Goal: Information Seeking & Learning: Learn about a topic

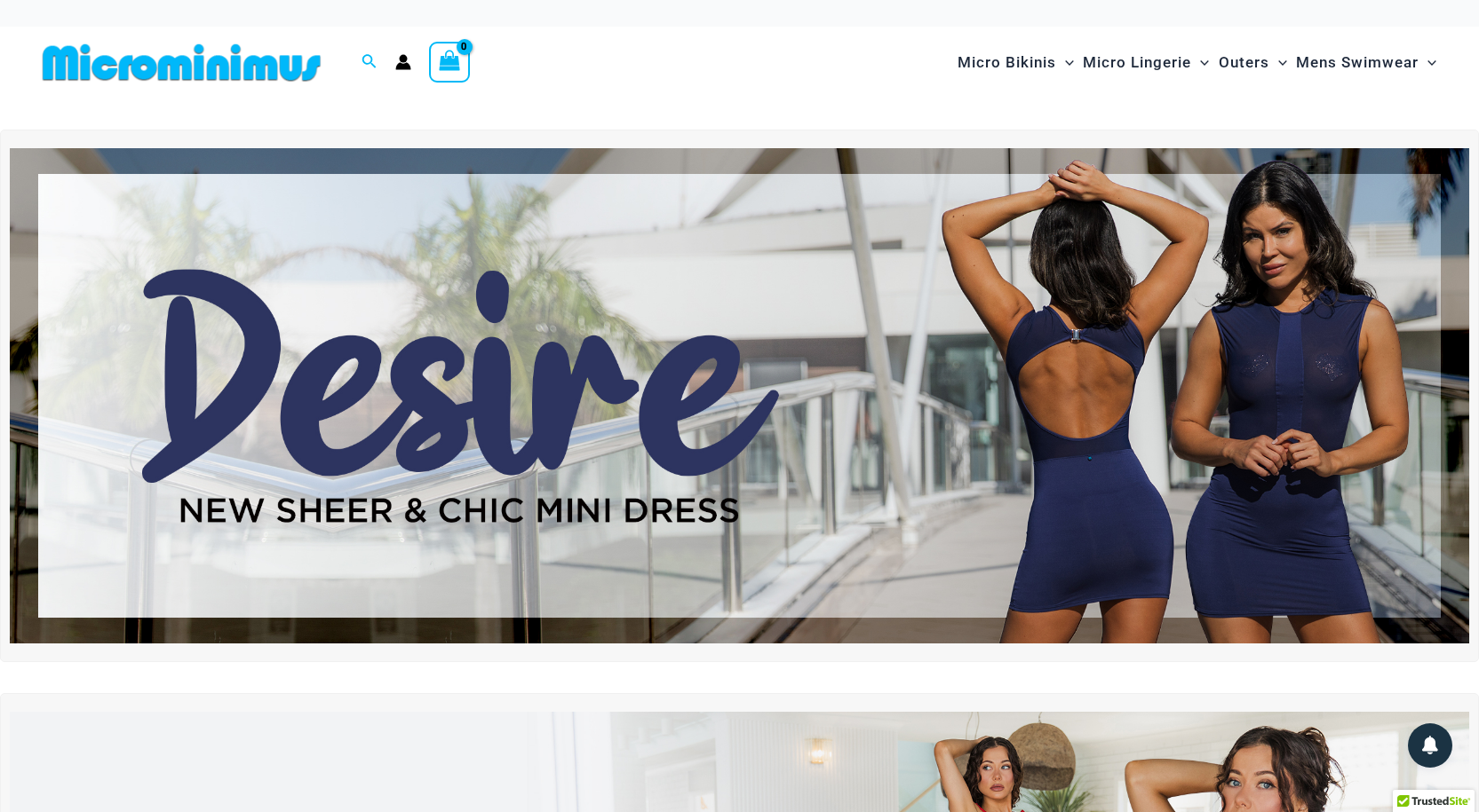
click at [503, 389] on img at bounding box center [739, 396] width 1459 height 495
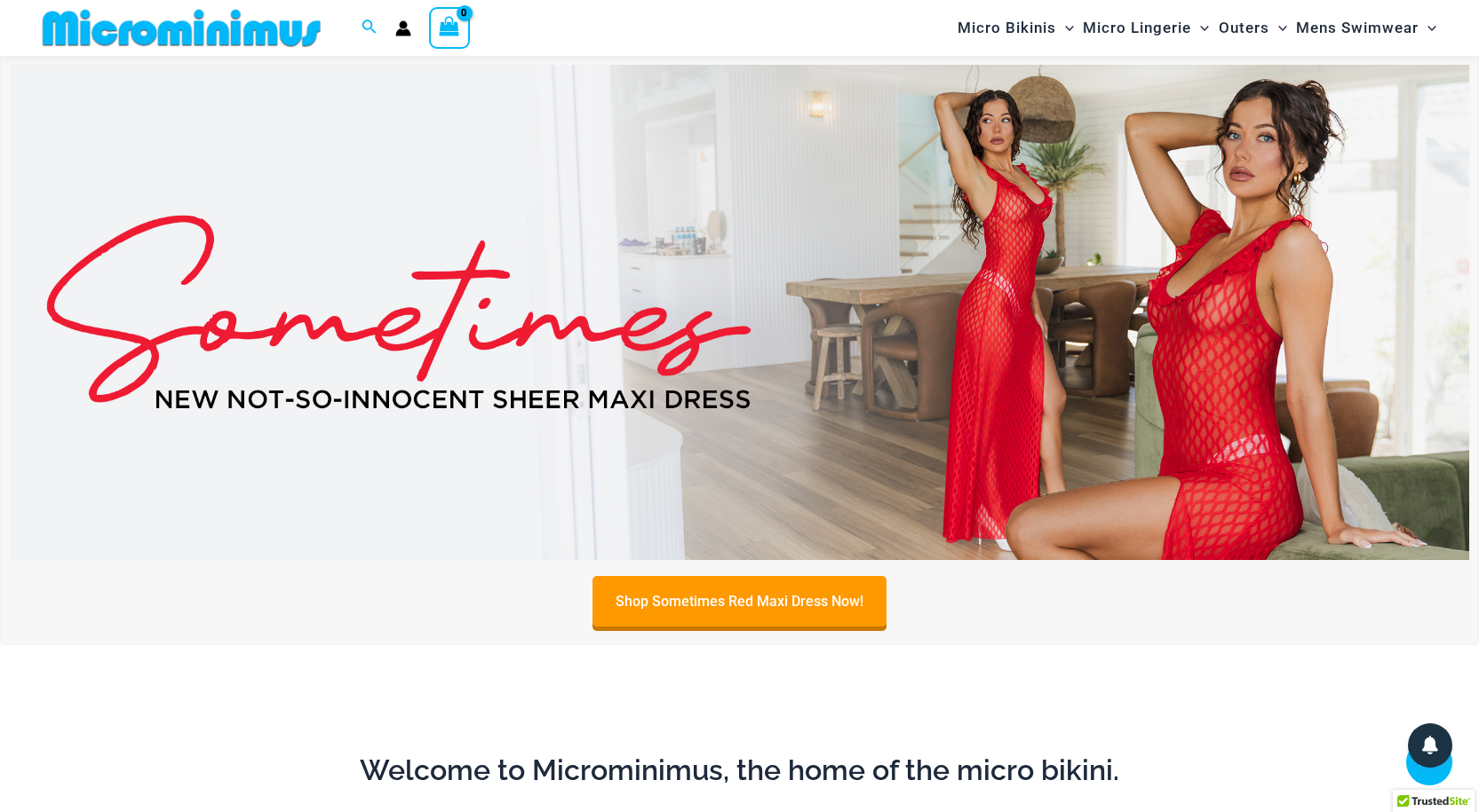
scroll to position [762, 0]
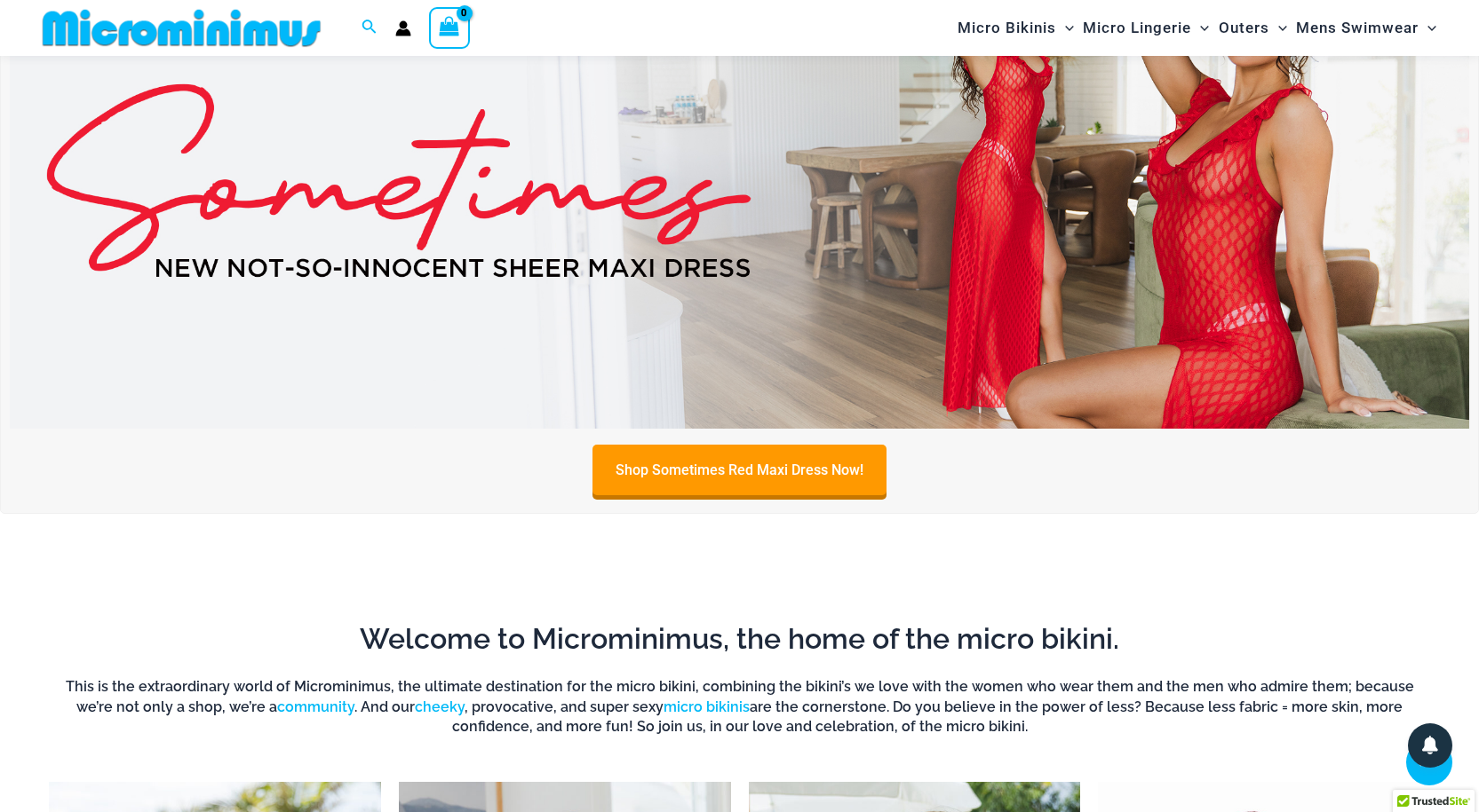
click at [986, 237] on img at bounding box center [739, 181] width 1459 height 495
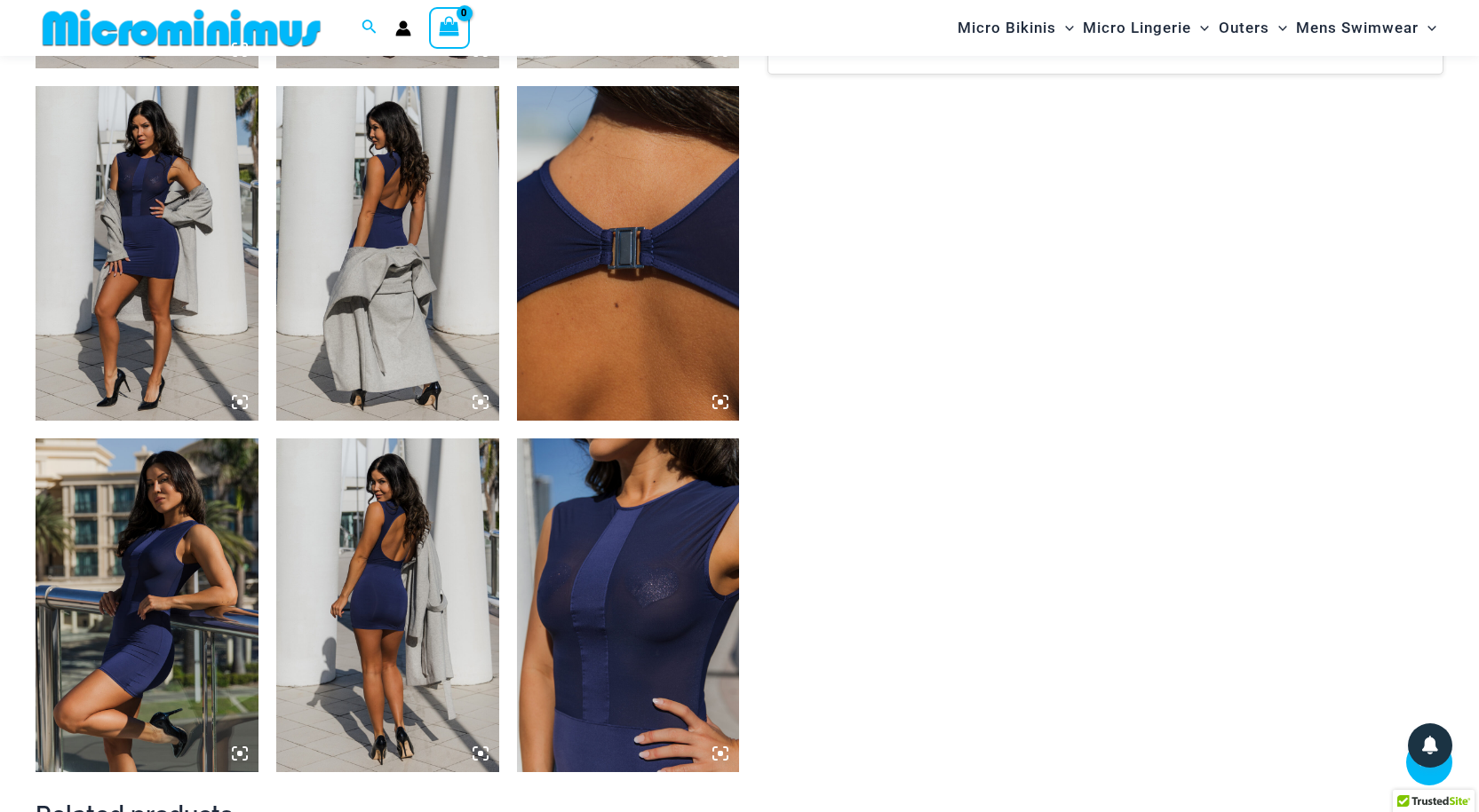
scroll to position [1514, 0]
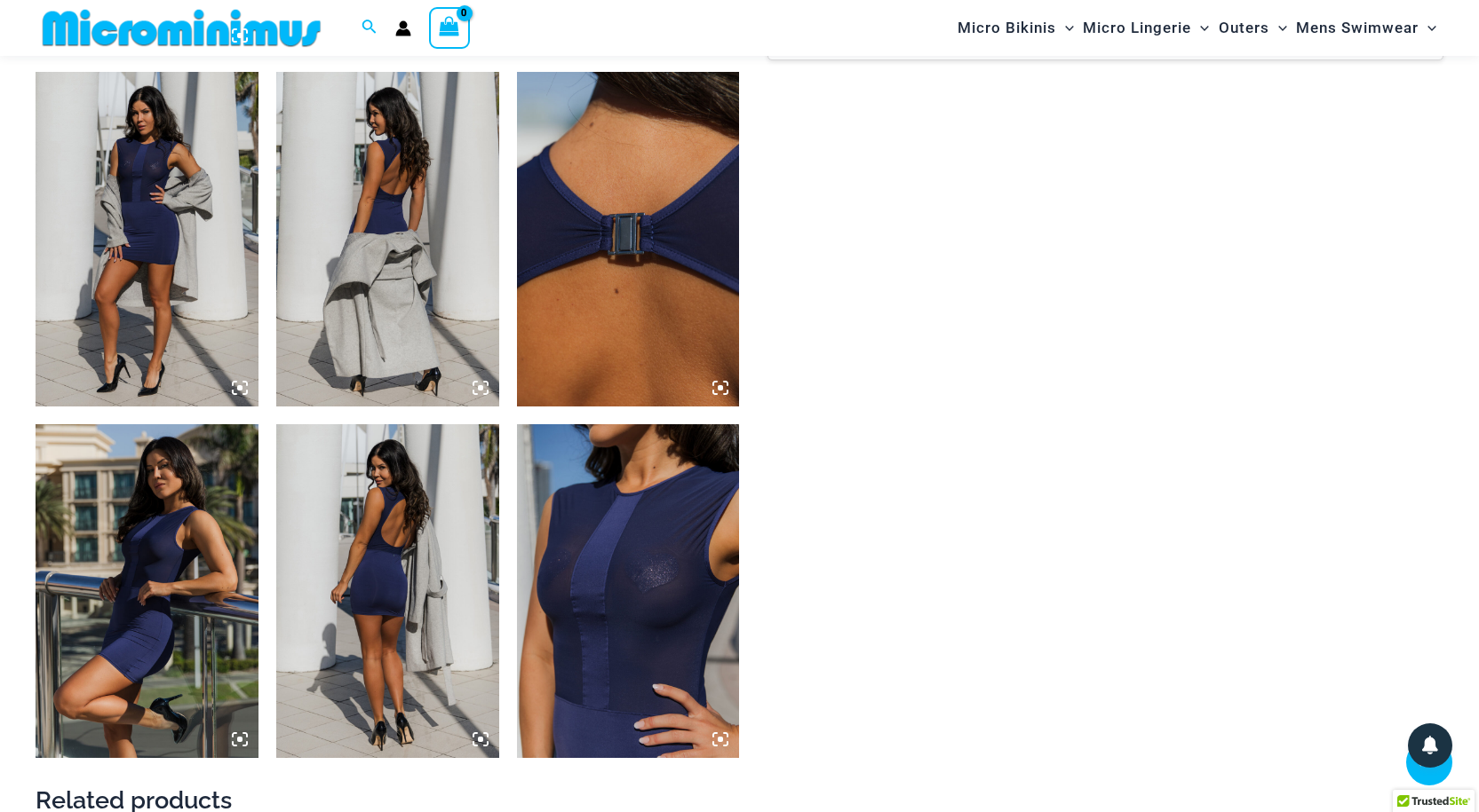
click at [599, 575] on img at bounding box center [628, 591] width 223 height 334
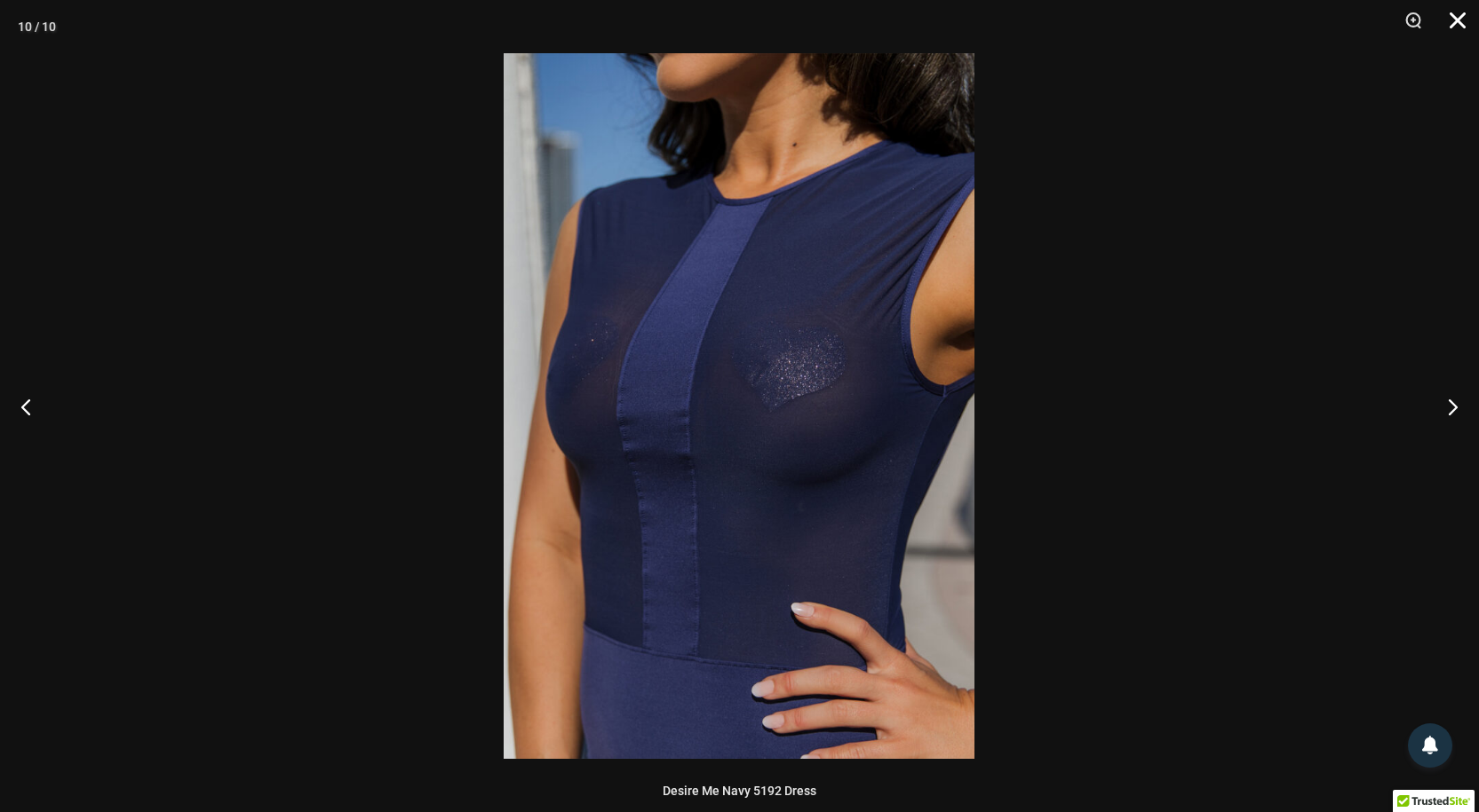
click at [1451, 18] on button "Close" at bounding box center [1451, 26] width 44 height 54
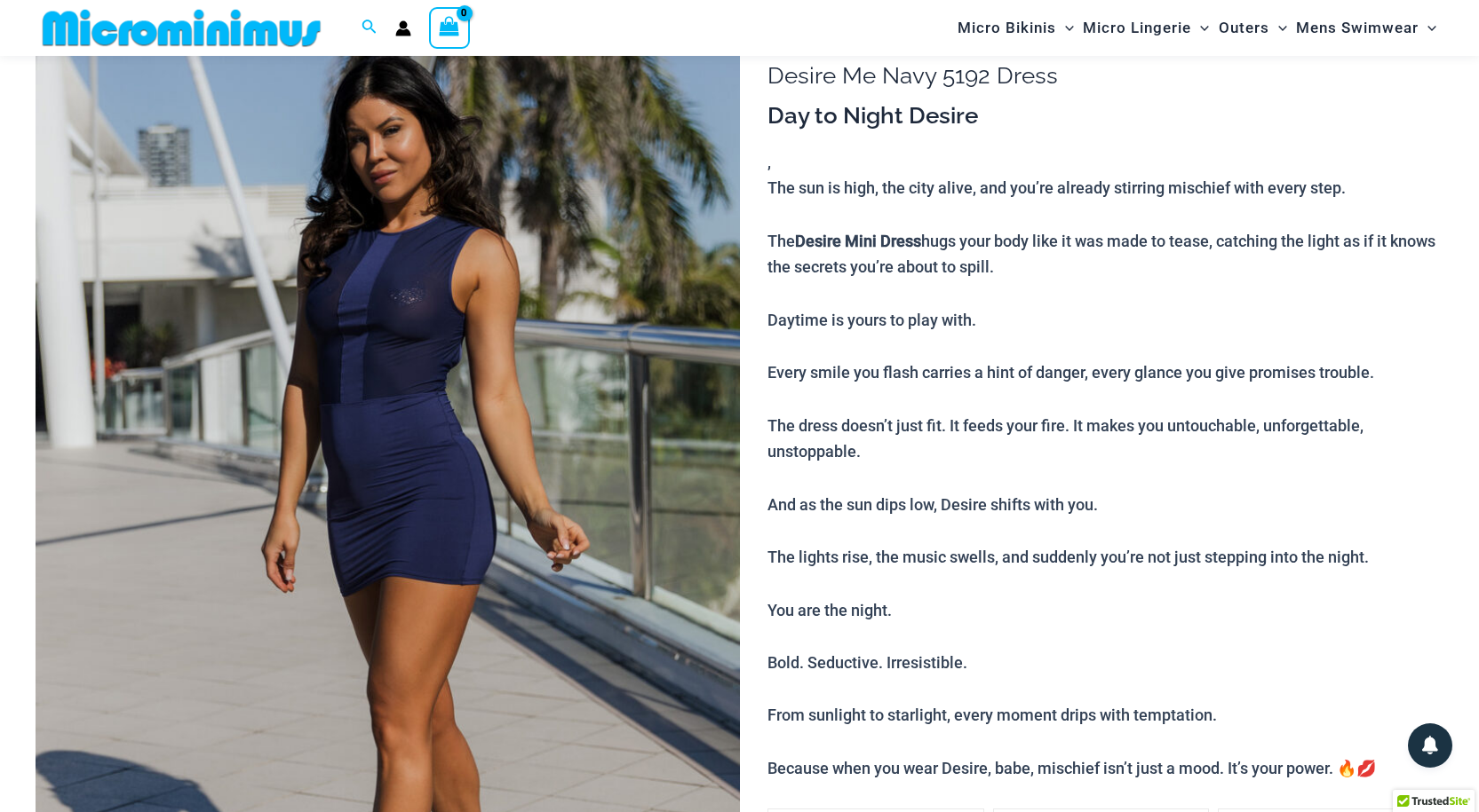
scroll to position [70, 0]
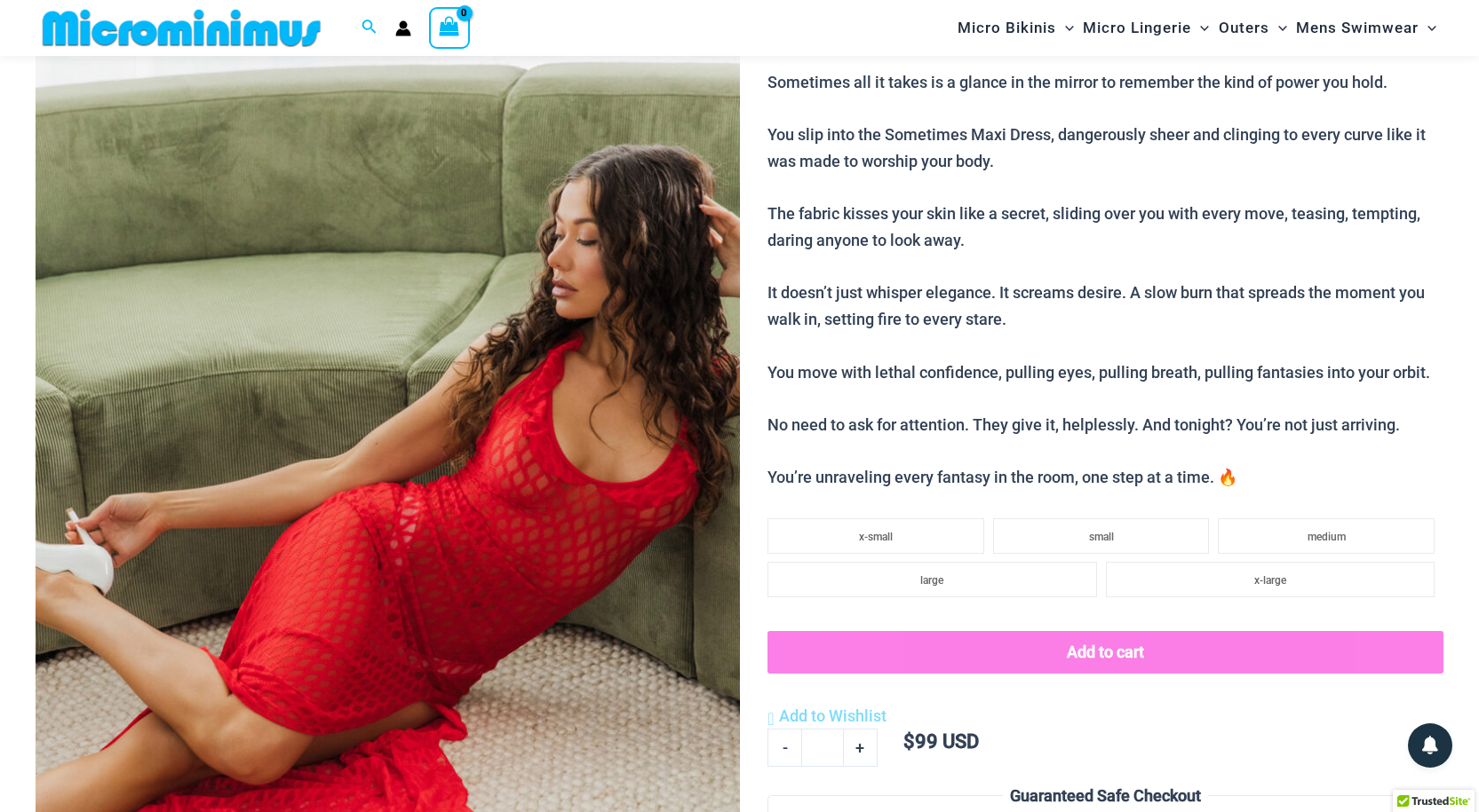
scroll to position [180, 0]
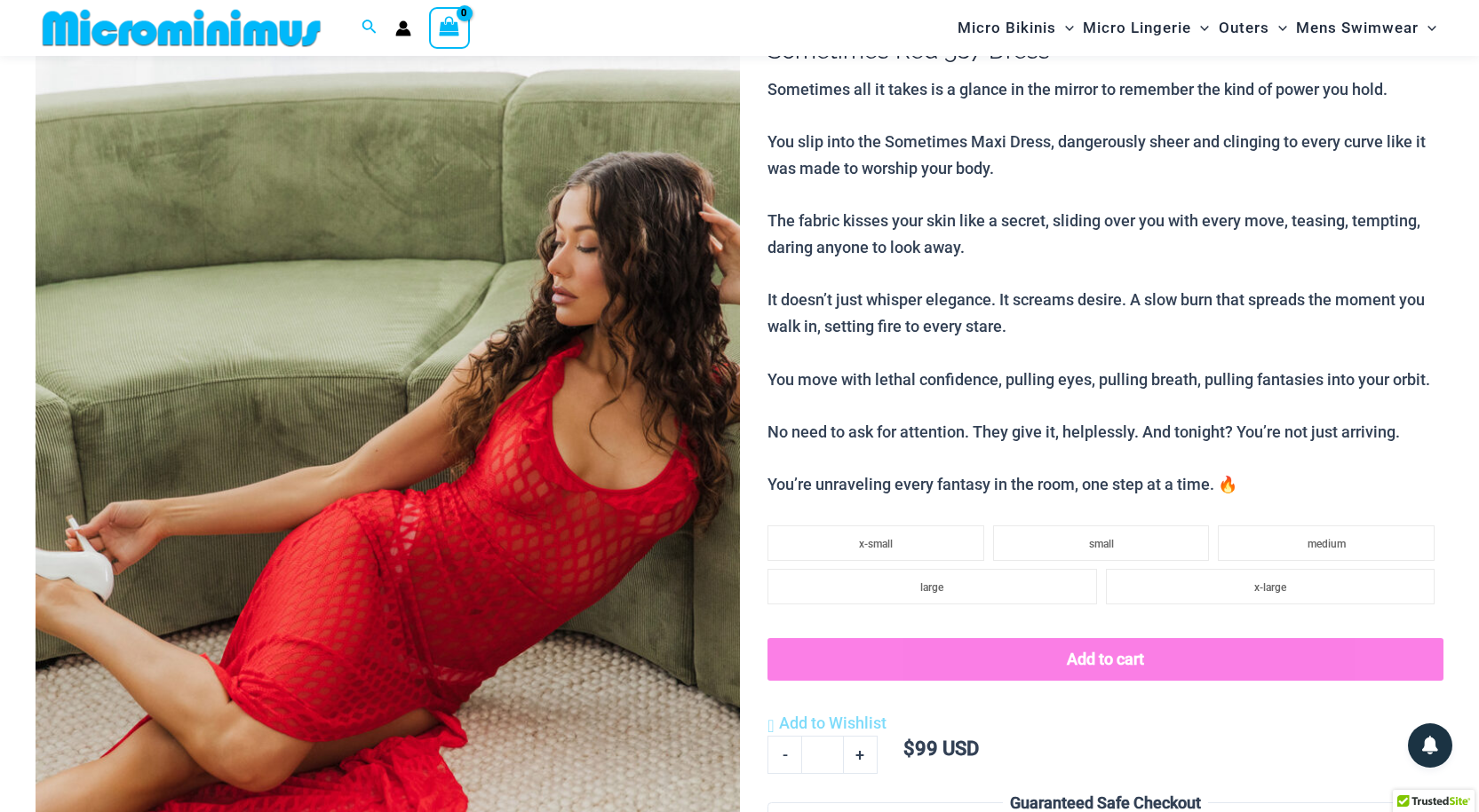
click at [394, 505] on img at bounding box center [388, 510] width 704 height 1056
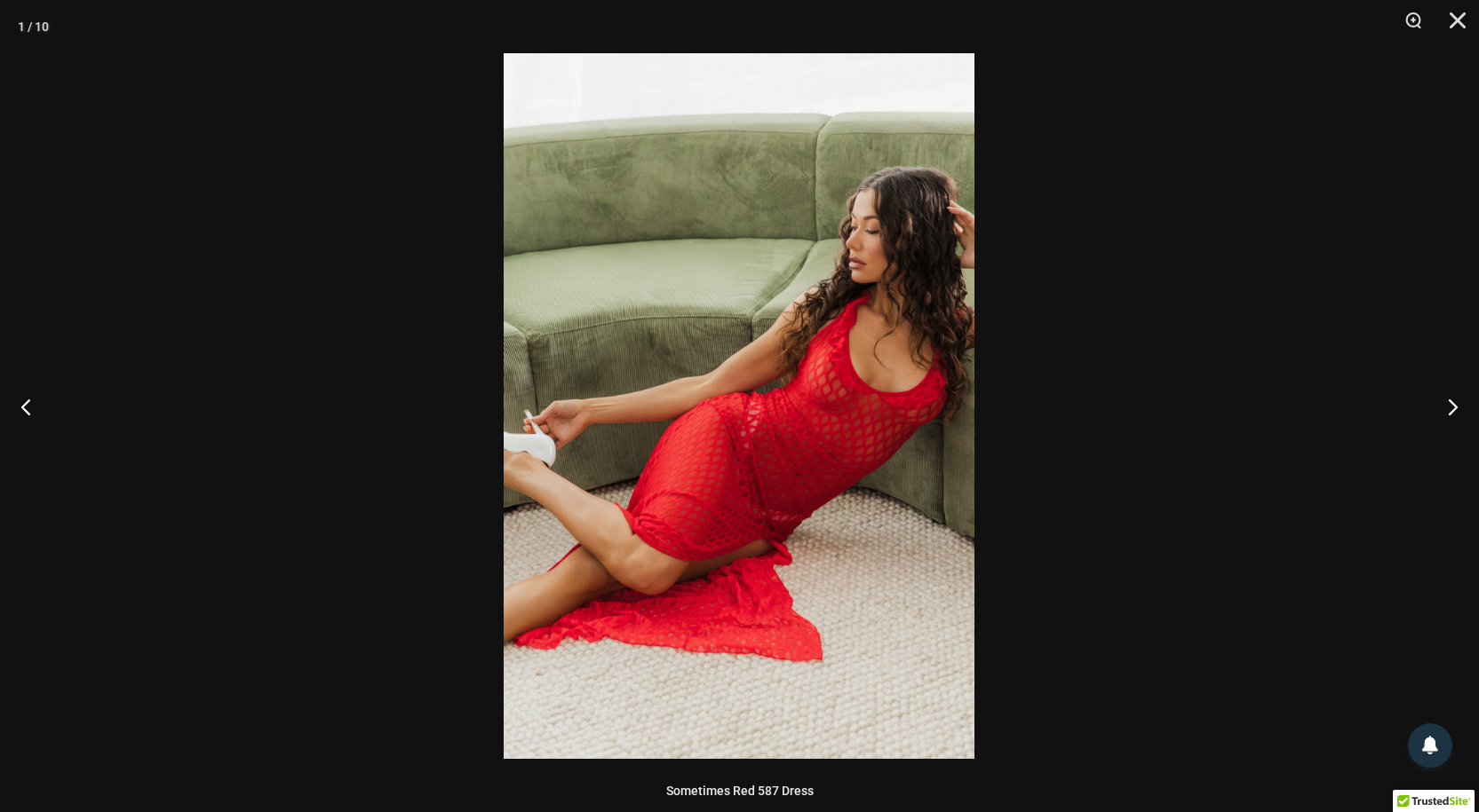
click at [792, 393] on img at bounding box center [739, 406] width 471 height 706
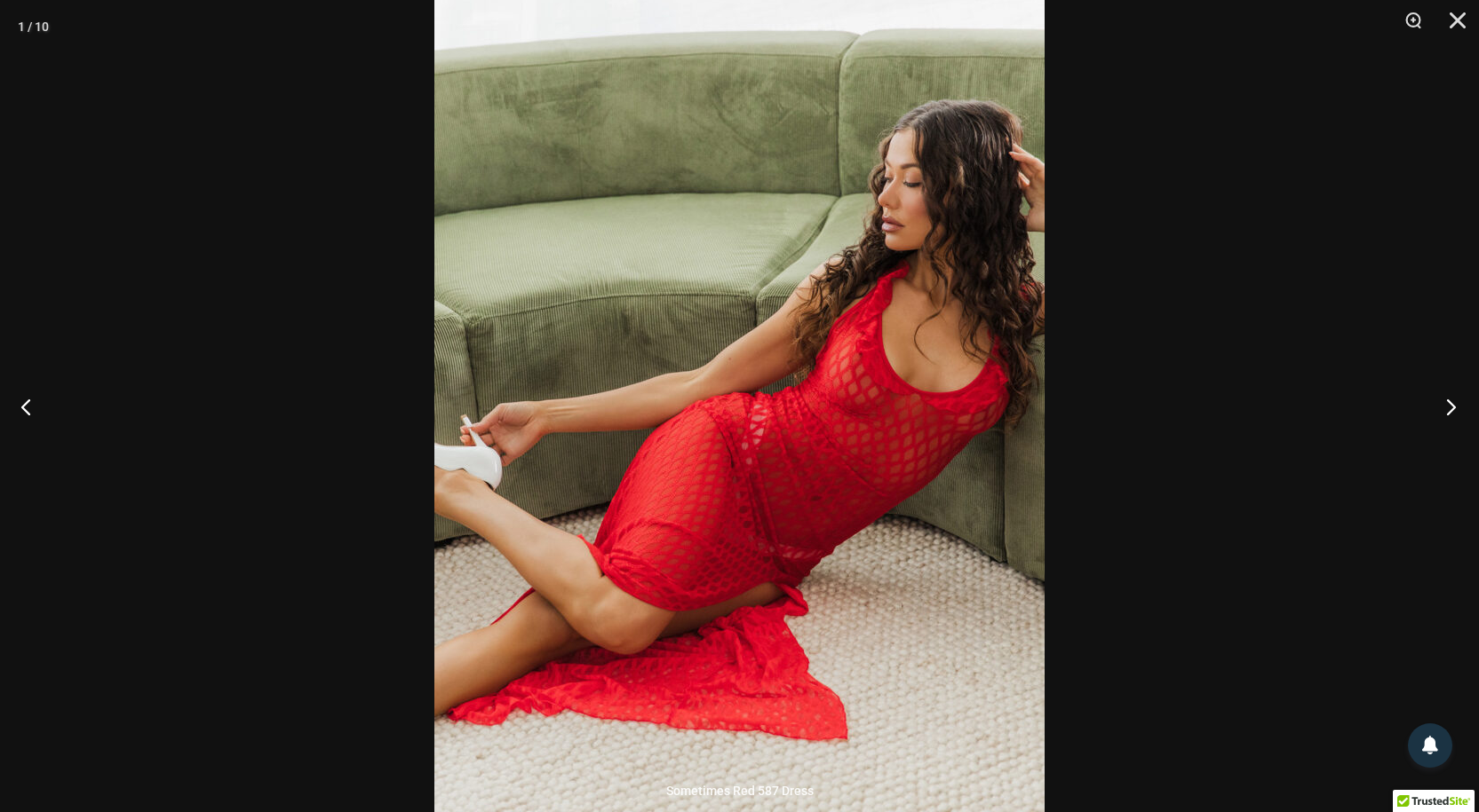
click at [1450, 404] on button "Next" at bounding box center [1445, 406] width 67 height 88
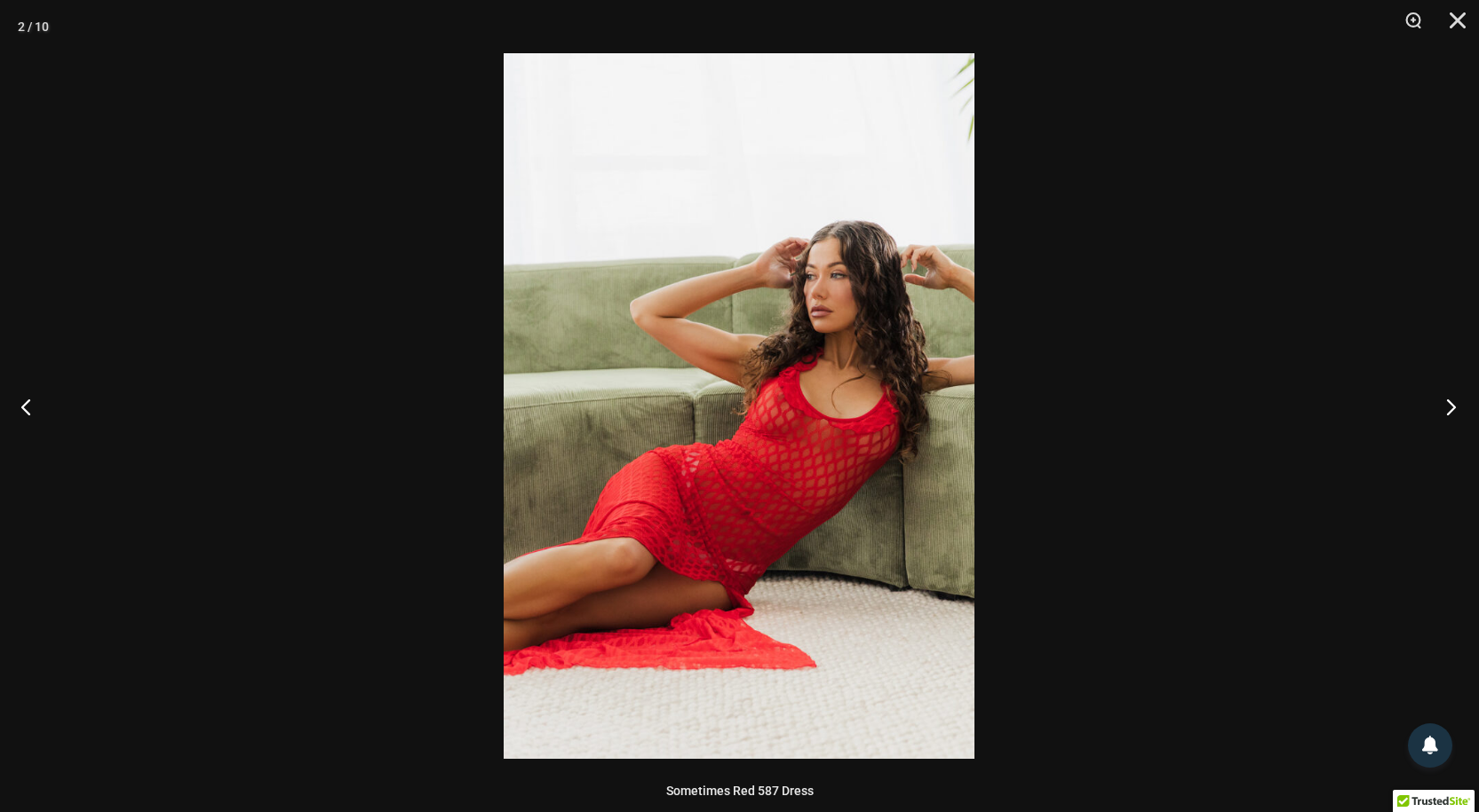
click at [1450, 404] on button "Next" at bounding box center [1445, 406] width 67 height 88
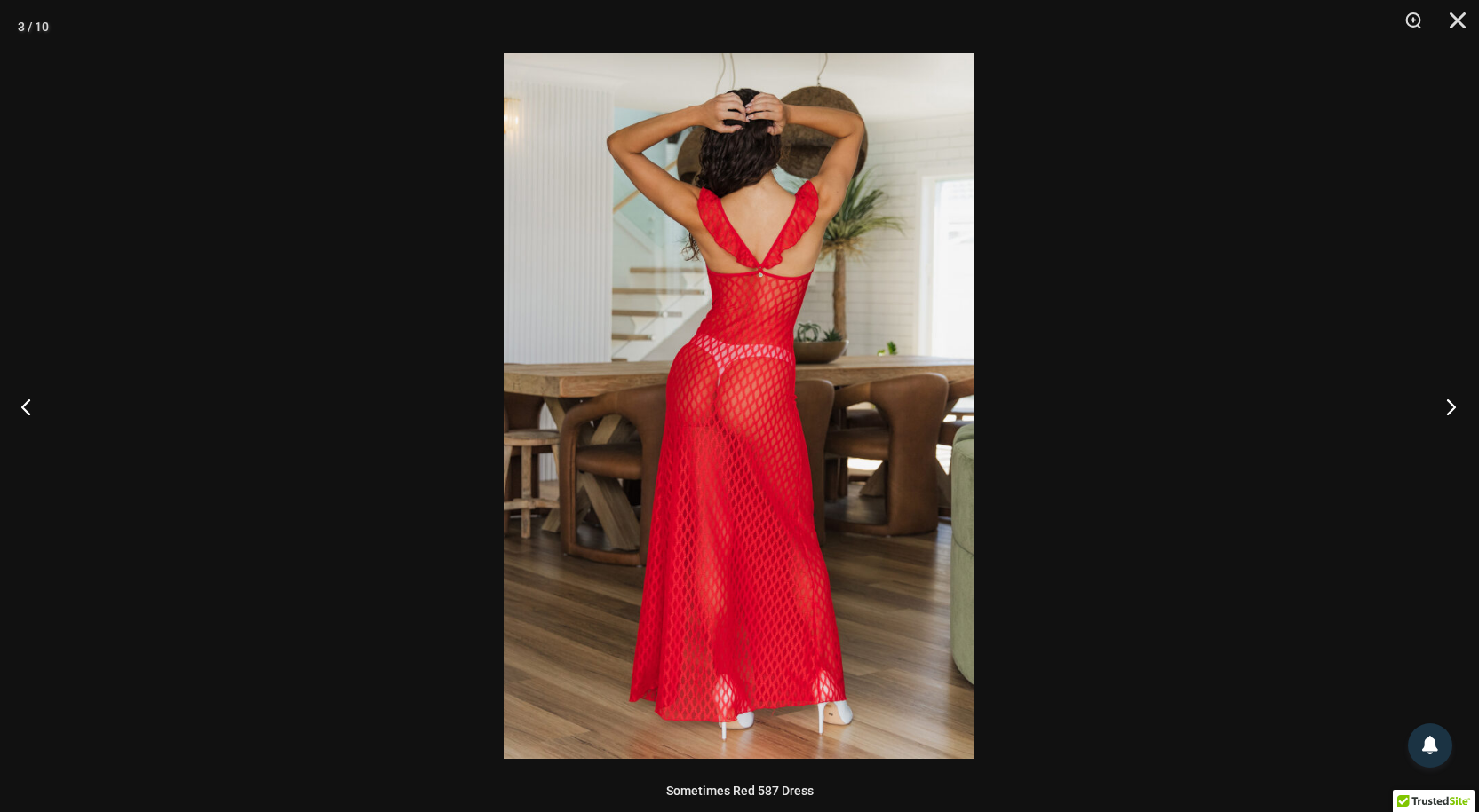
click at [1450, 404] on button "Next" at bounding box center [1445, 406] width 67 height 88
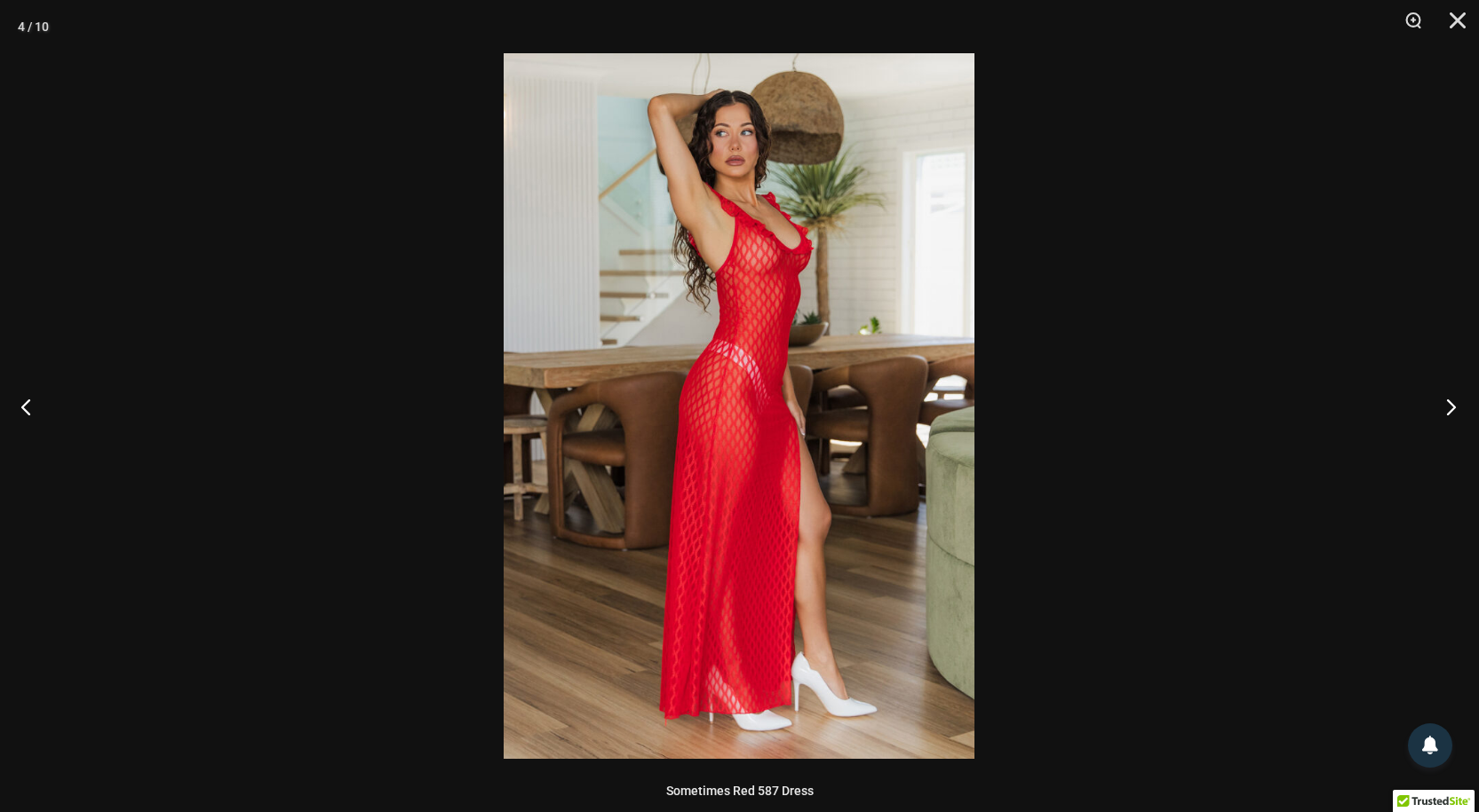
click at [1450, 404] on button "Next" at bounding box center [1445, 406] width 67 height 88
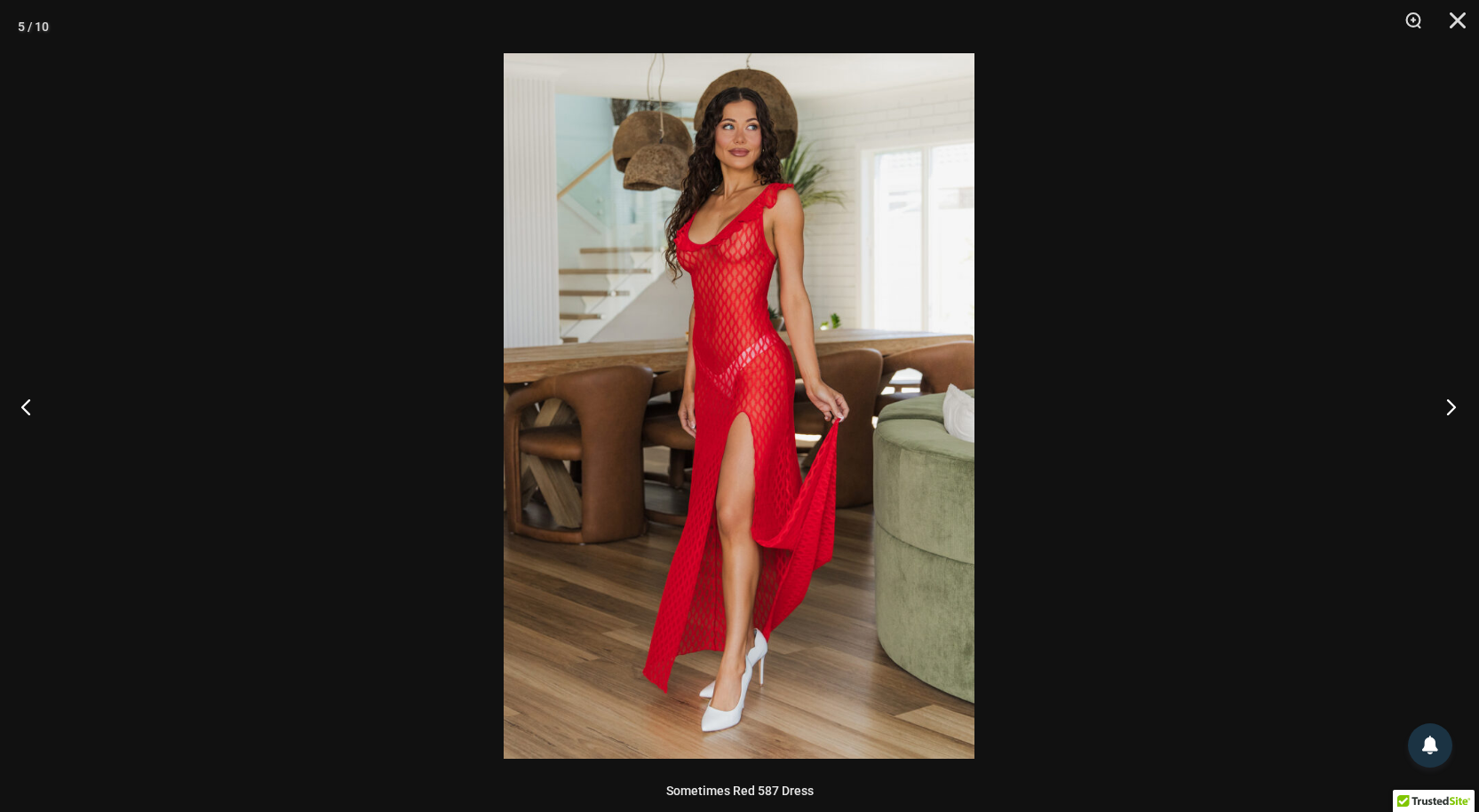
click at [1450, 404] on button "Next" at bounding box center [1445, 406] width 67 height 88
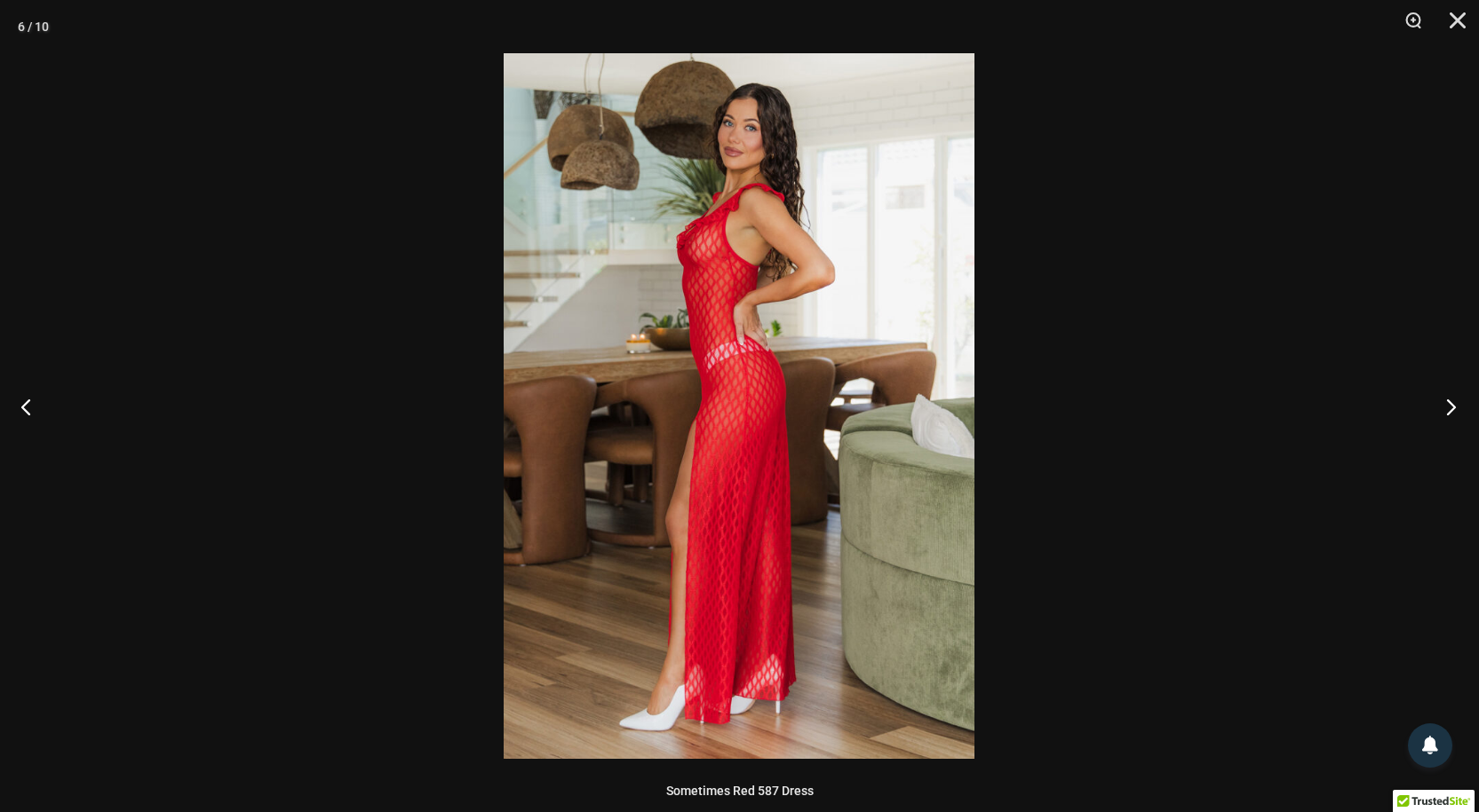
click at [1450, 404] on button "Next" at bounding box center [1445, 406] width 67 height 88
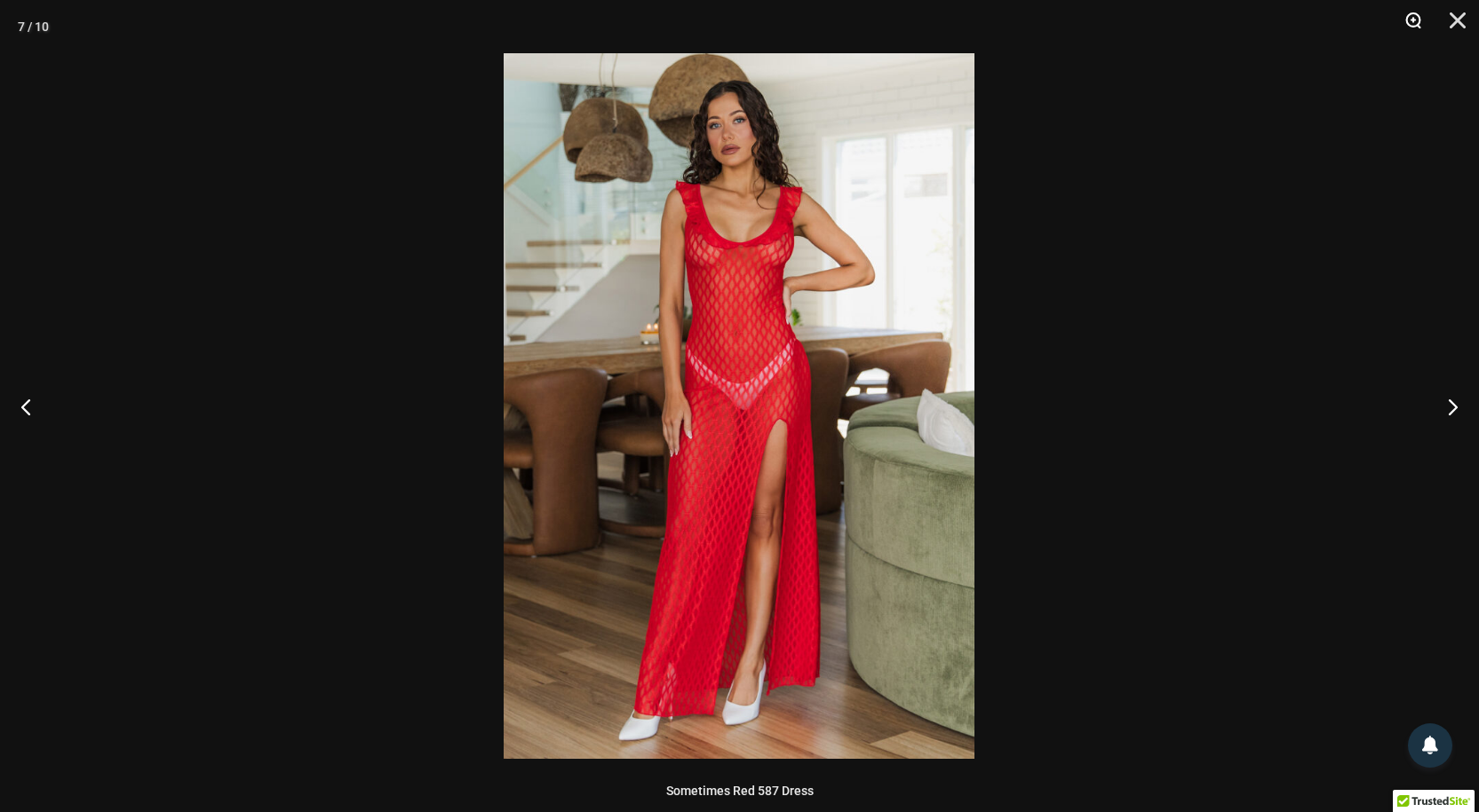
click at [1410, 22] on button "Zoom" at bounding box center [1407, 26] width 44 height 54
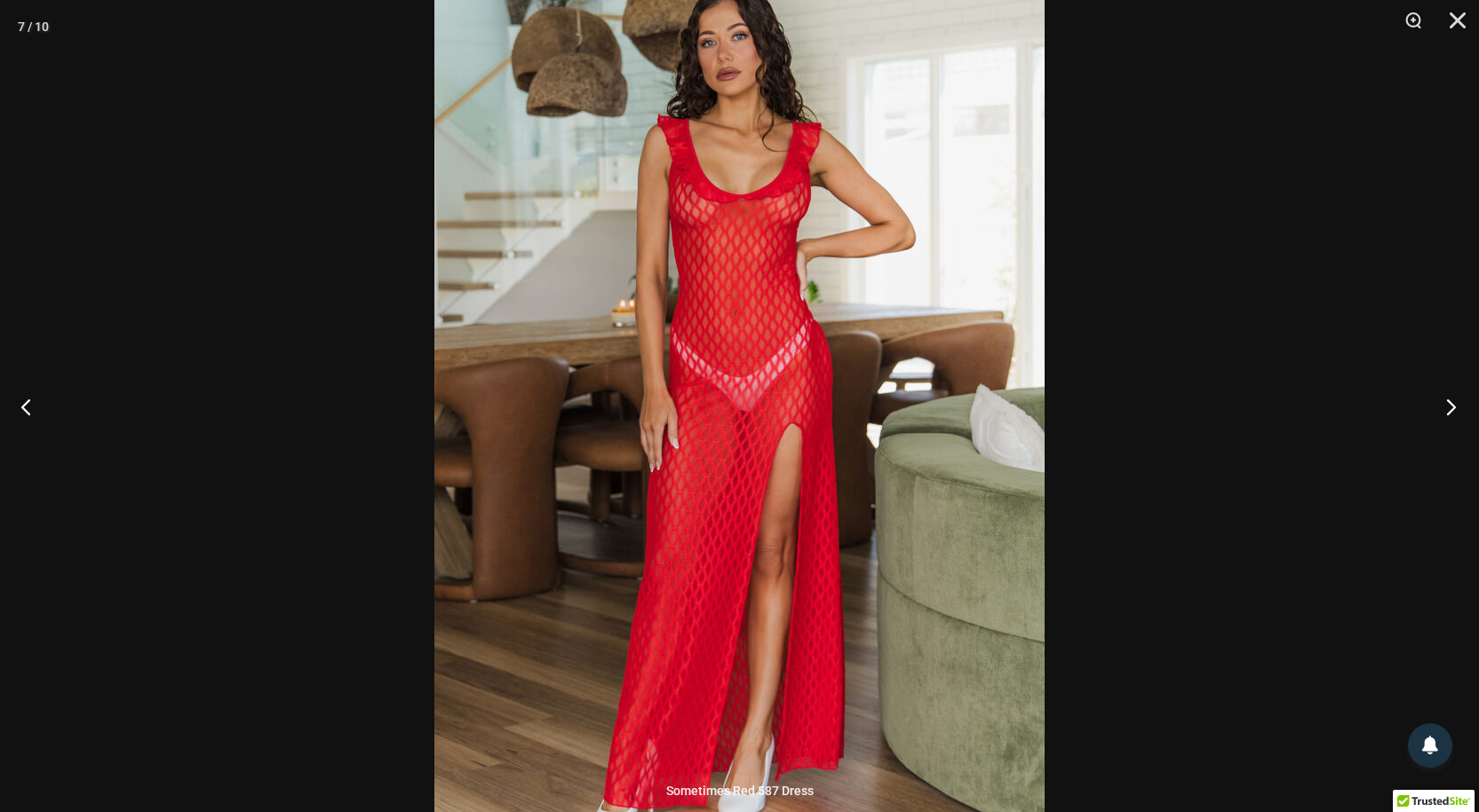
click at [1447, 404] on button "Next" at bounding box center [1445, 406] width 67 height 88
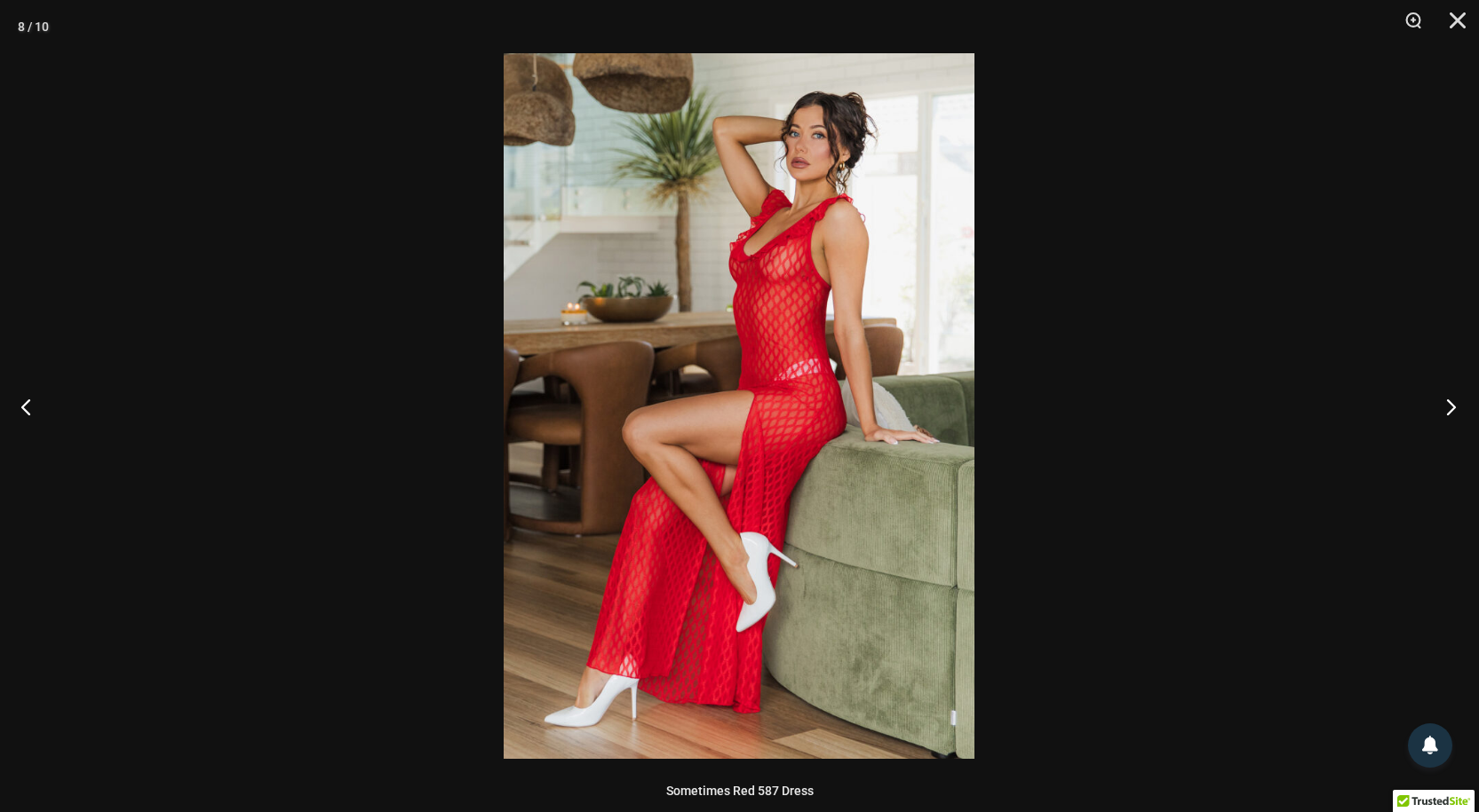
click at [1447, 404] on button "Next" at bounding box center [1445, 406] width 67 height 88
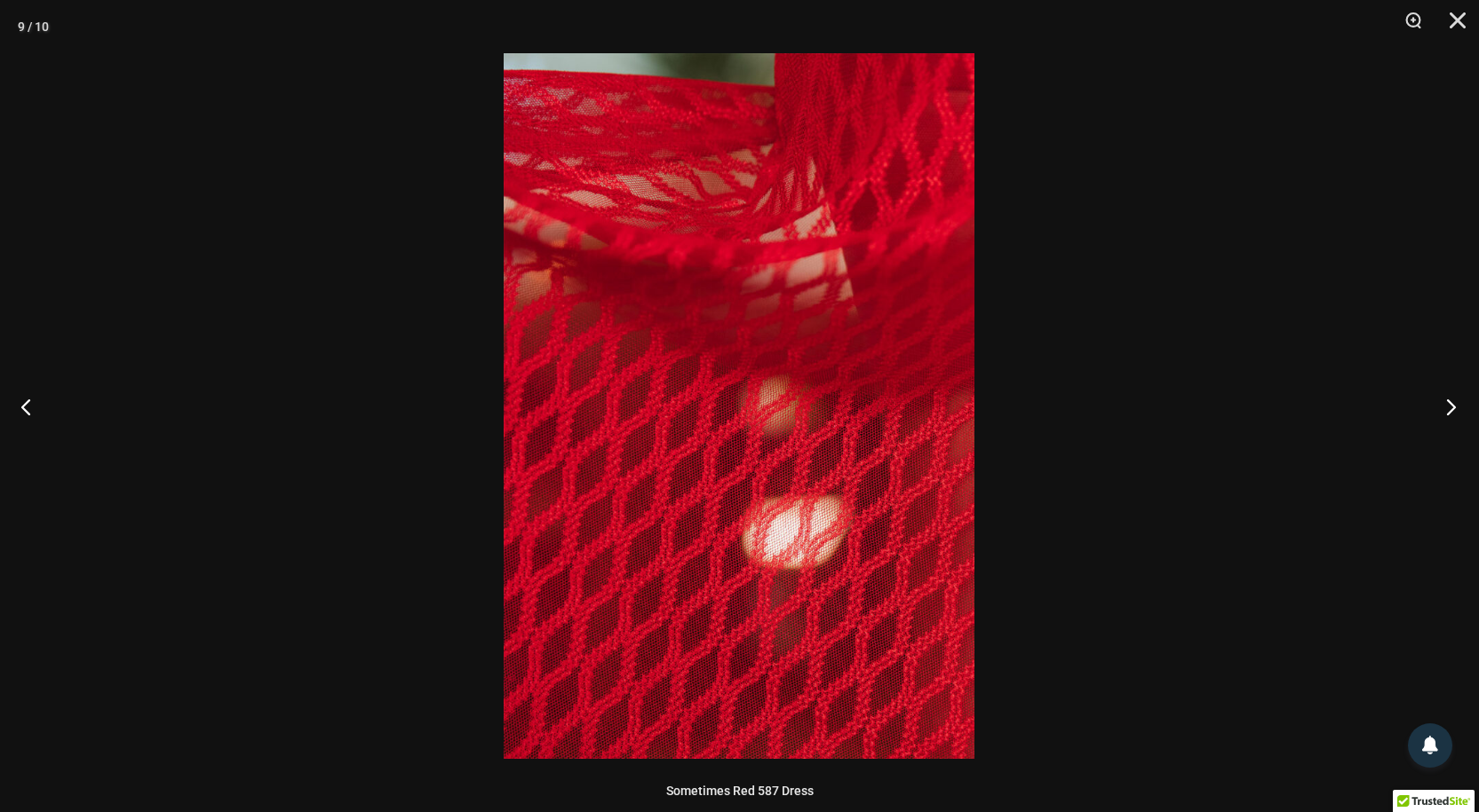
click at [1447, 404] on button "Next" at bounding box center [1445, 406] width 67 height 88
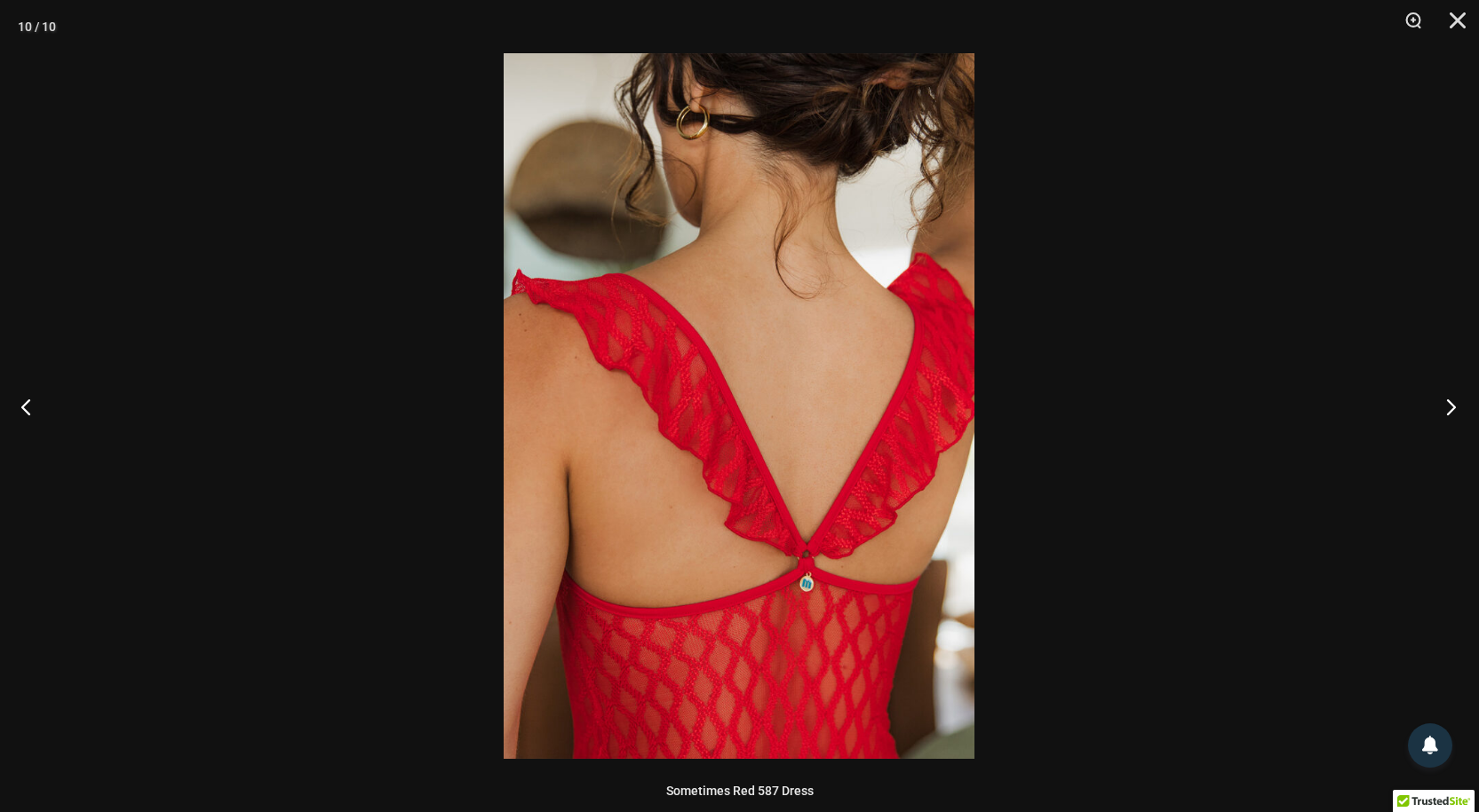
click at [1447, 404] on button "Next" at bounding box center [1445, 406] width 67 height 88
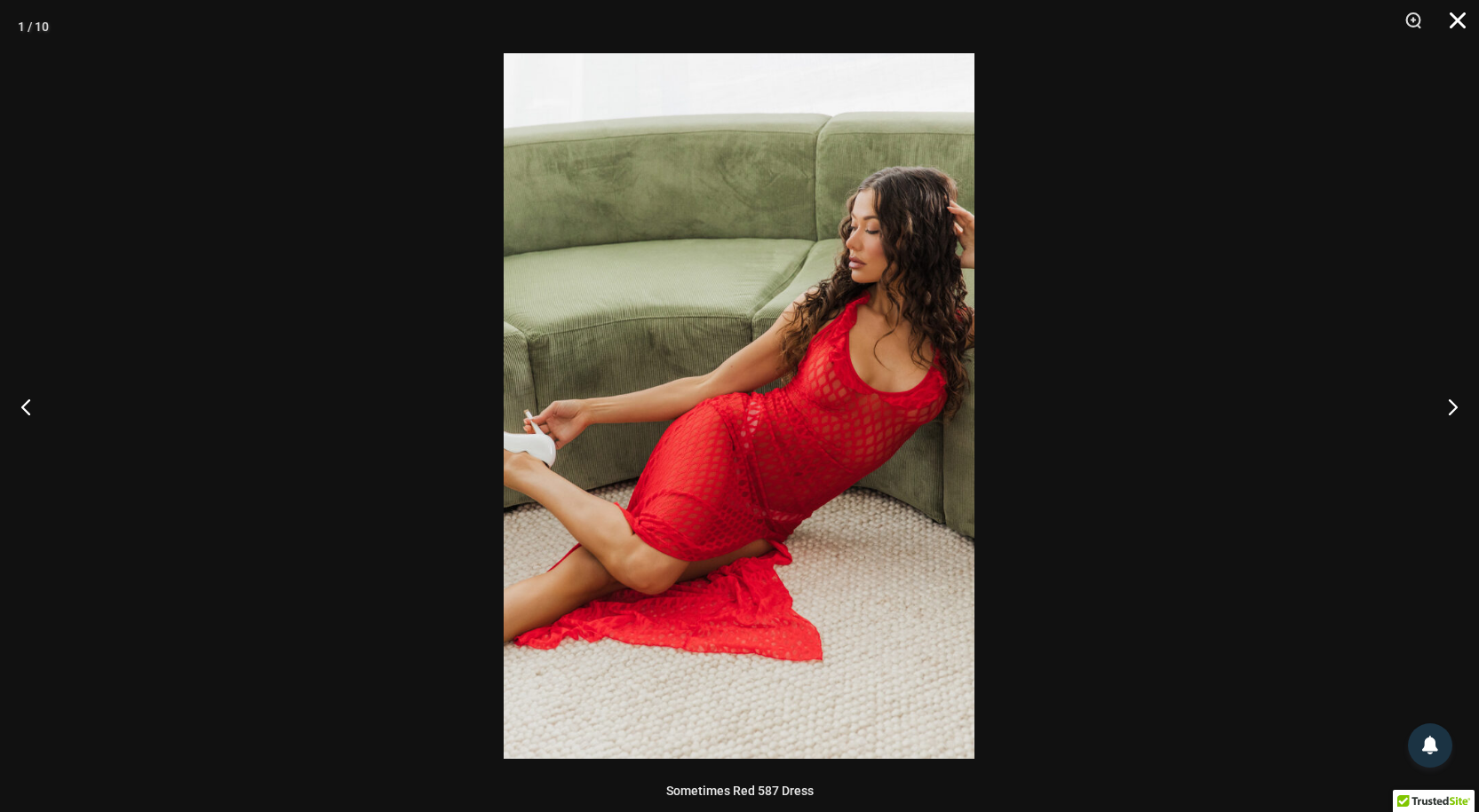
click at [1458, 23] on button "Close" at bounding box center [1451, 26] width 44 height 54
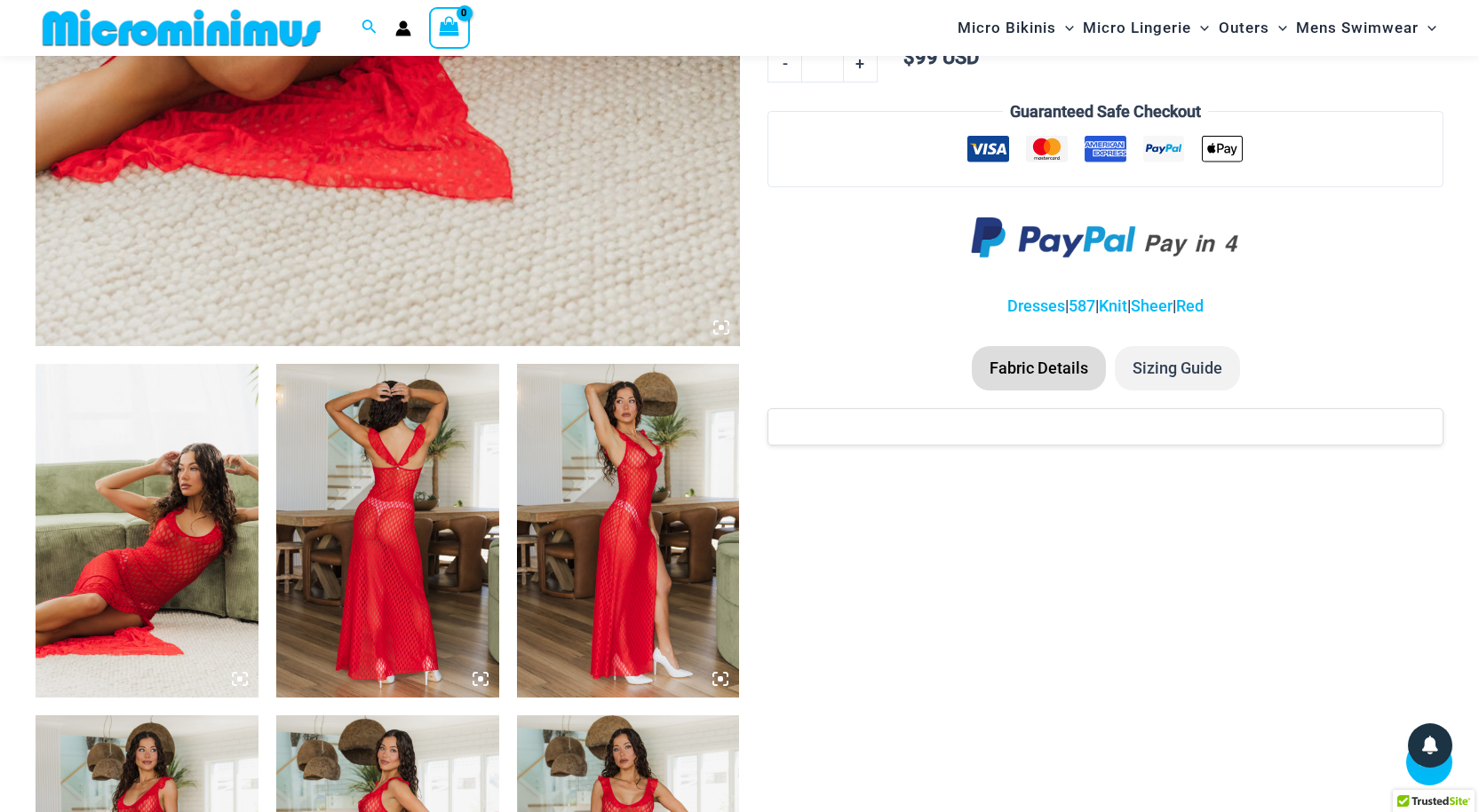
scroll to position [878, 0]
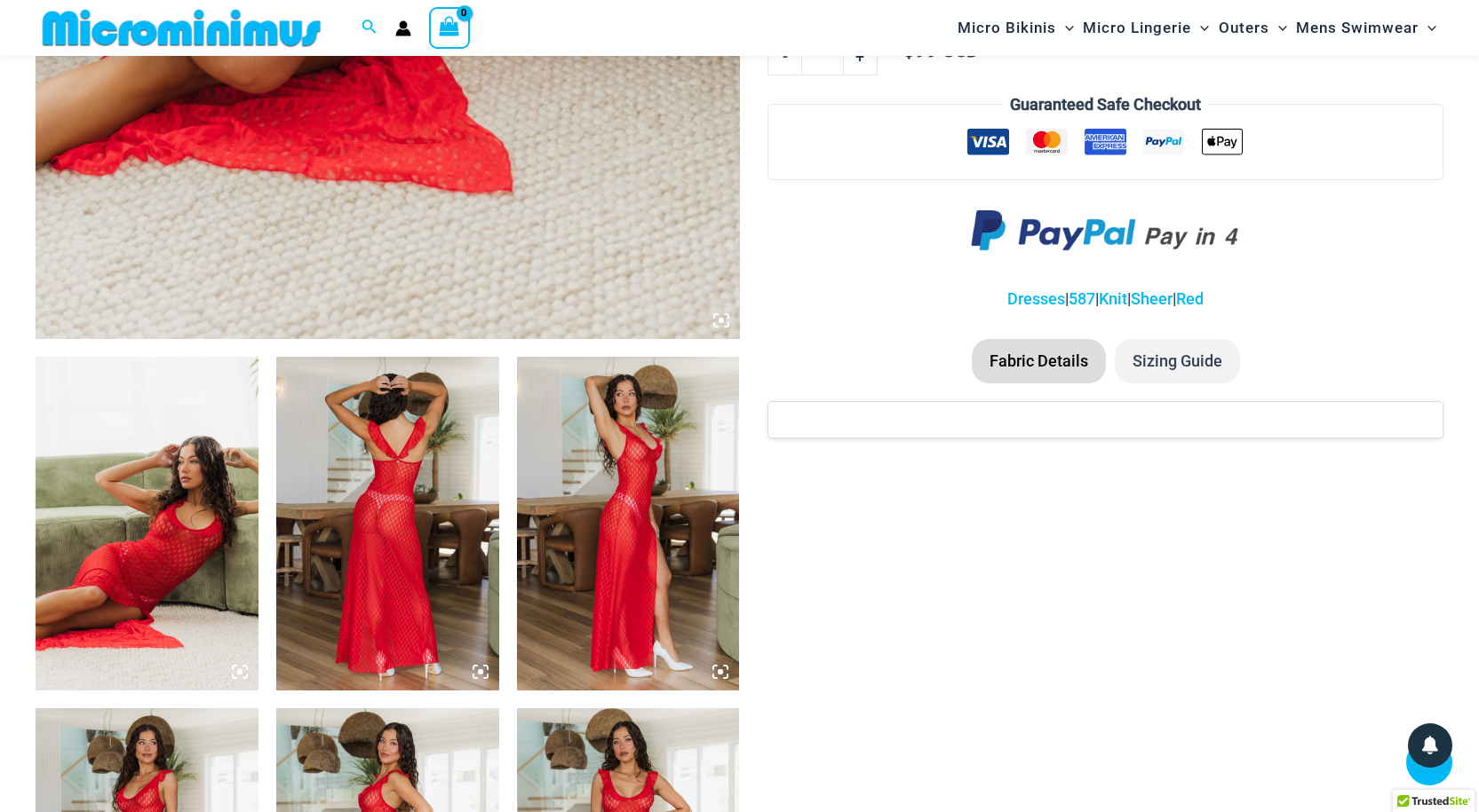
click at [133, 532] on img at bounding box center [147, 523] width 223 height 334
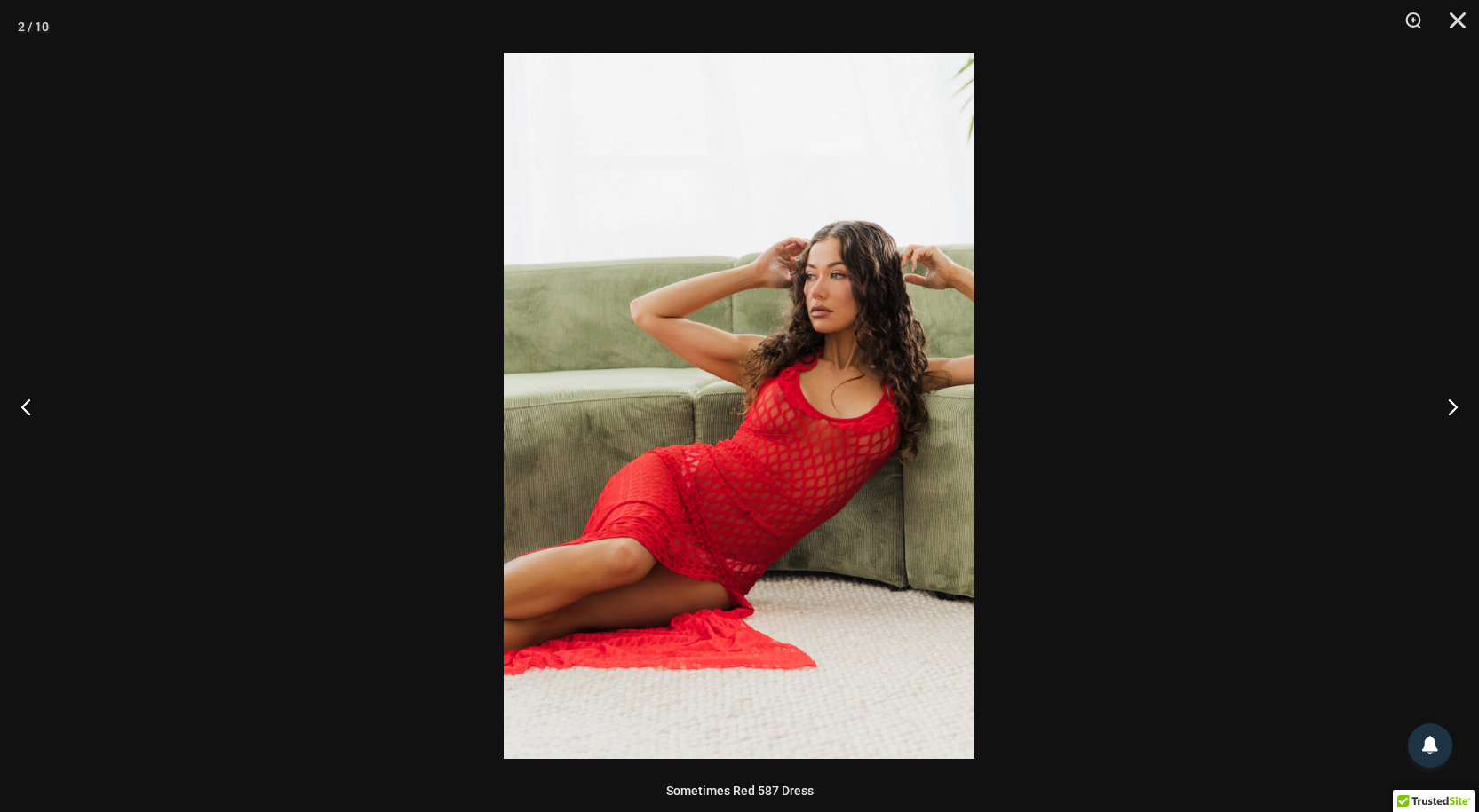
click at [825, 409] on img at bounding box center [739, 406] width 471 height 706
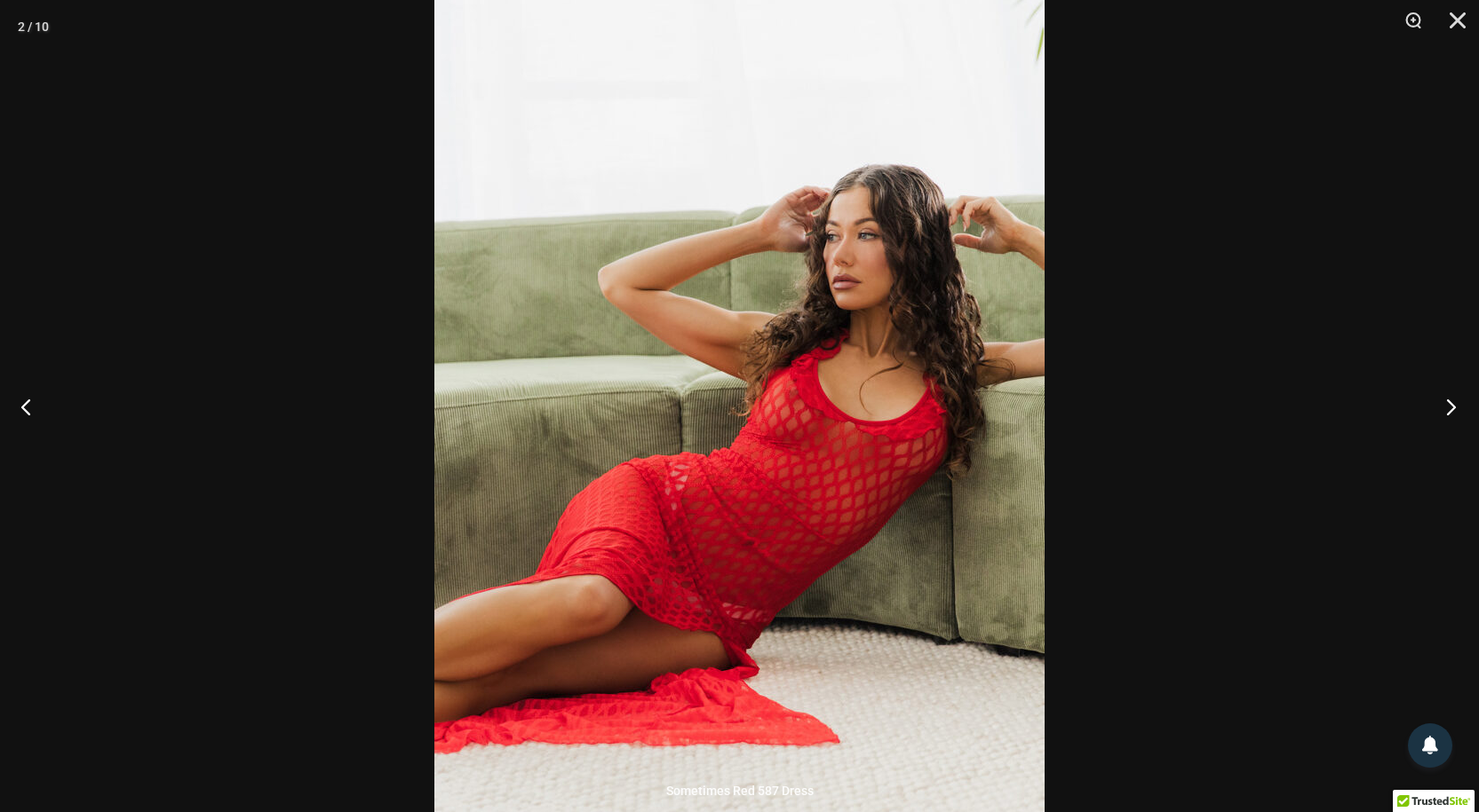
click at [1449, 399] on button "Next" at bounding box center [1445, 406] width 67 height 88
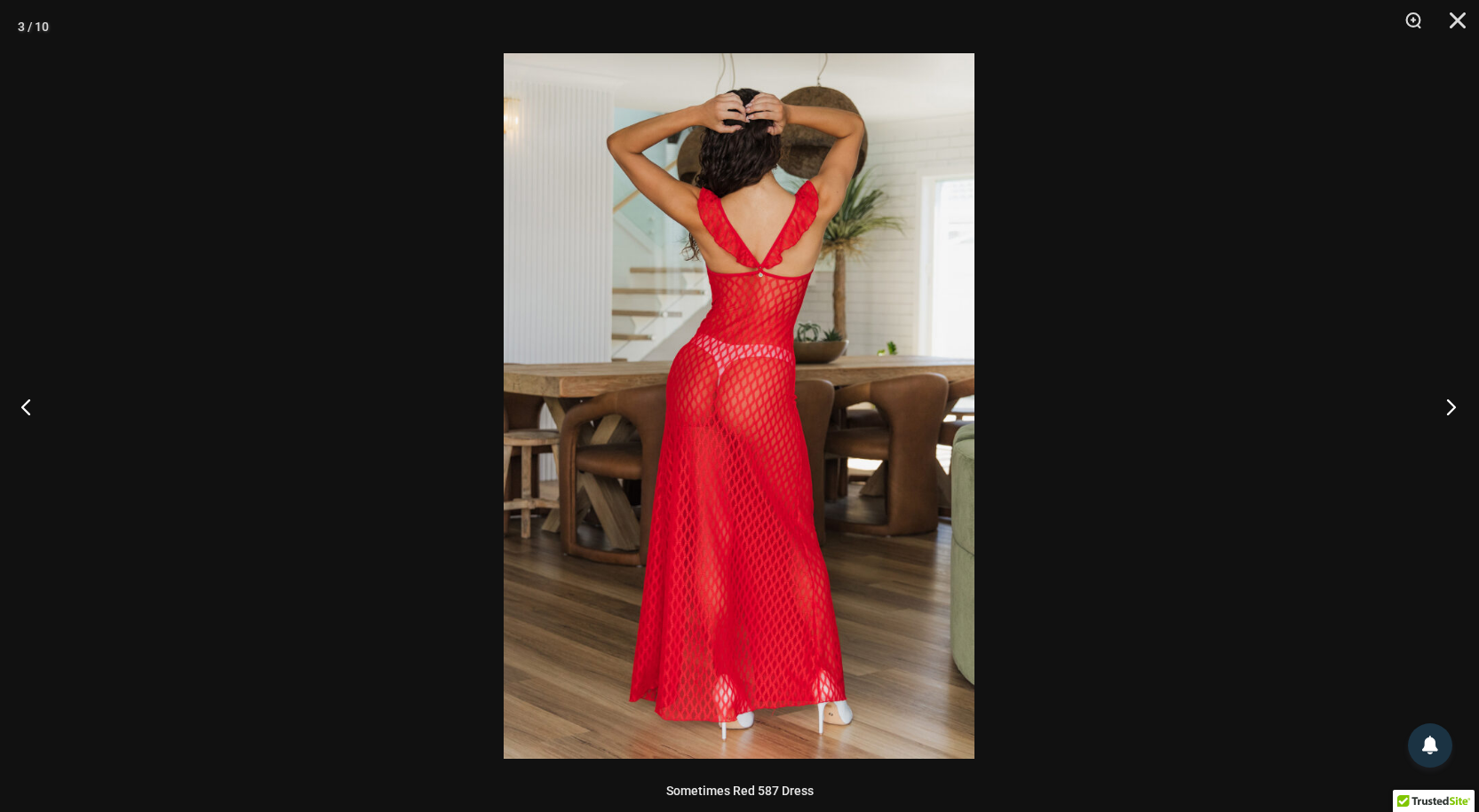
click at [1449, 399] on button "Next" at bounding box center [1445, 406] width 67 height 88
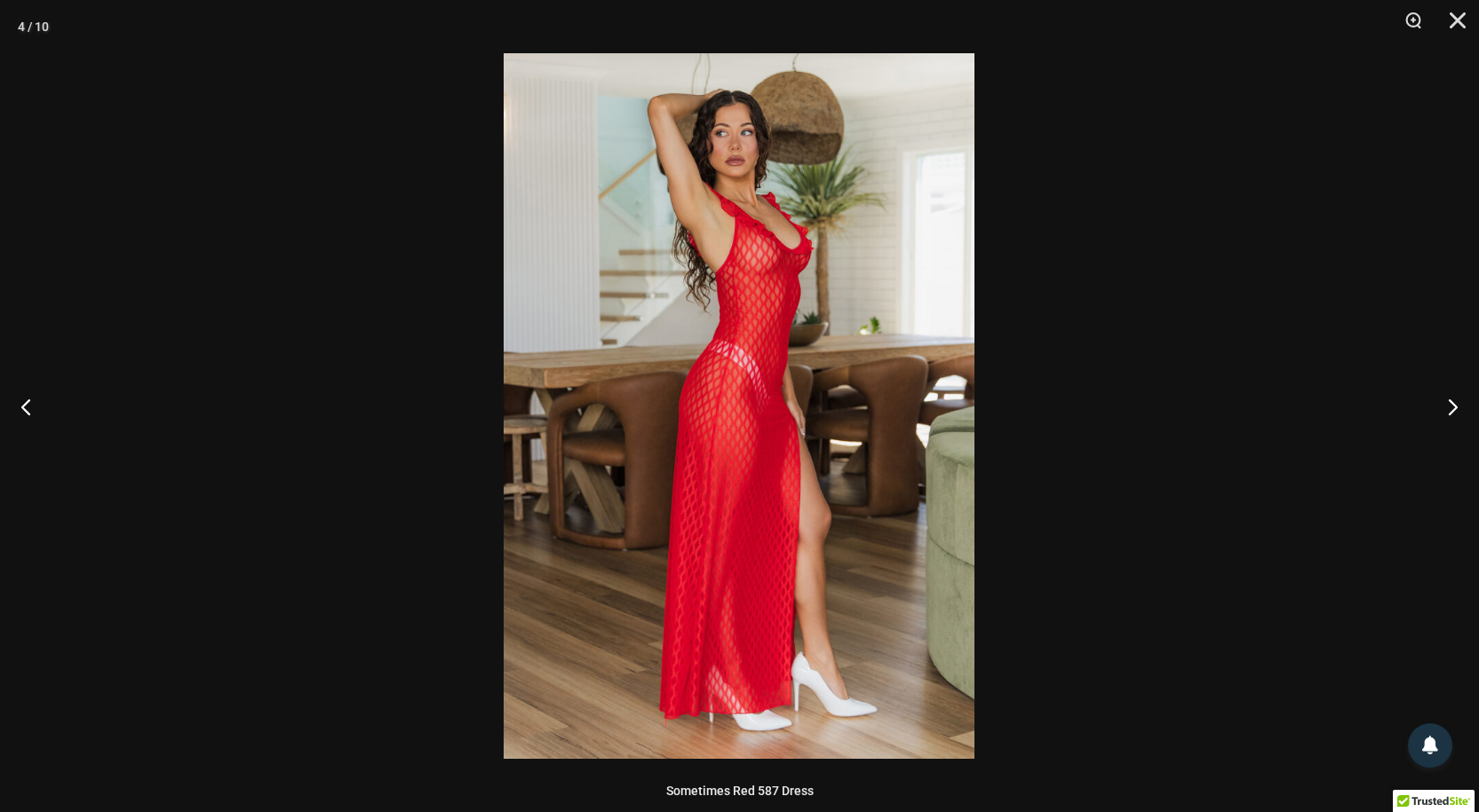
click at [759, 352] on img at bounding box center [739, 406] width 471 height 706
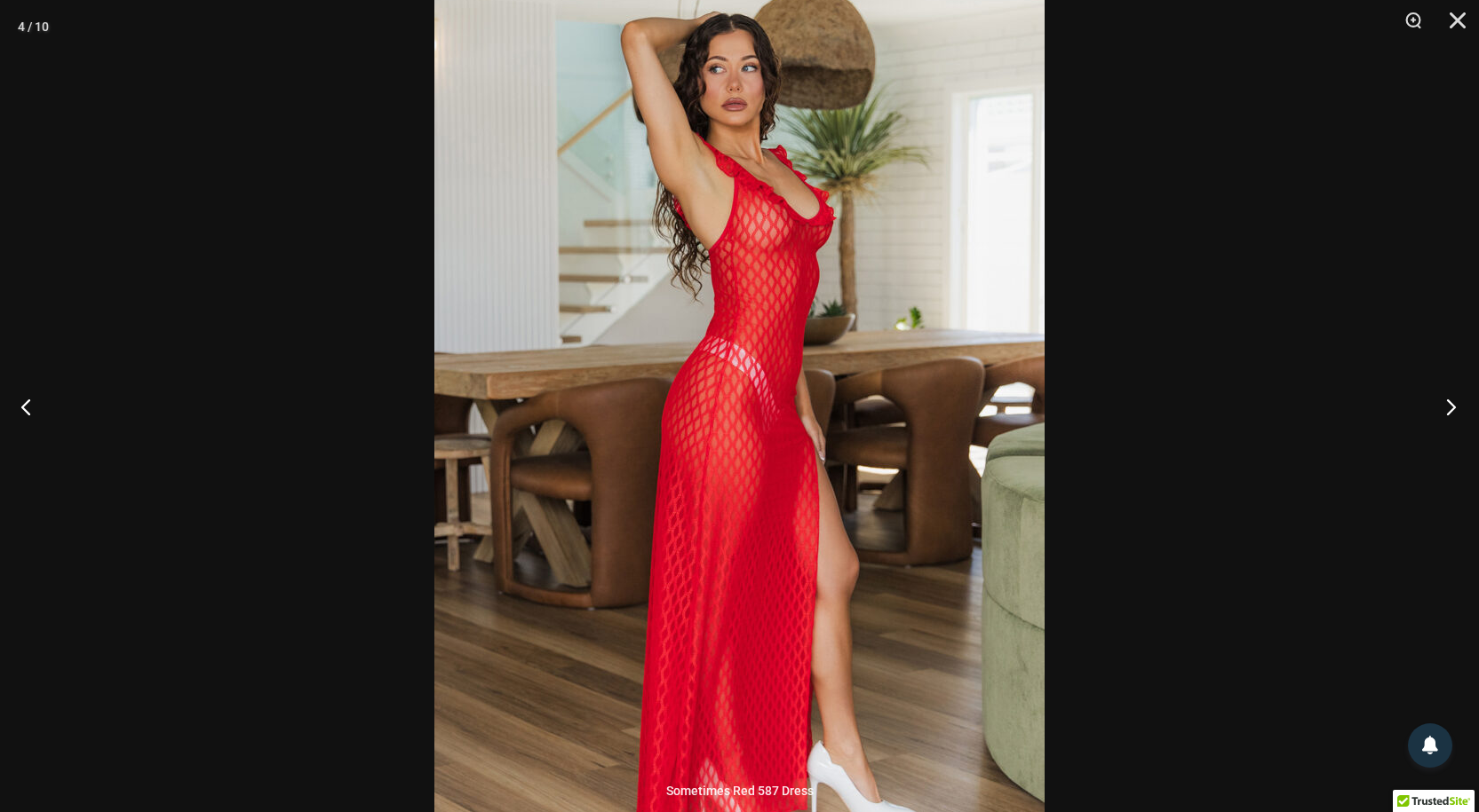
click at [1448, 403] on button "Next" at bounding box center [1445, 406] width 67 height 88
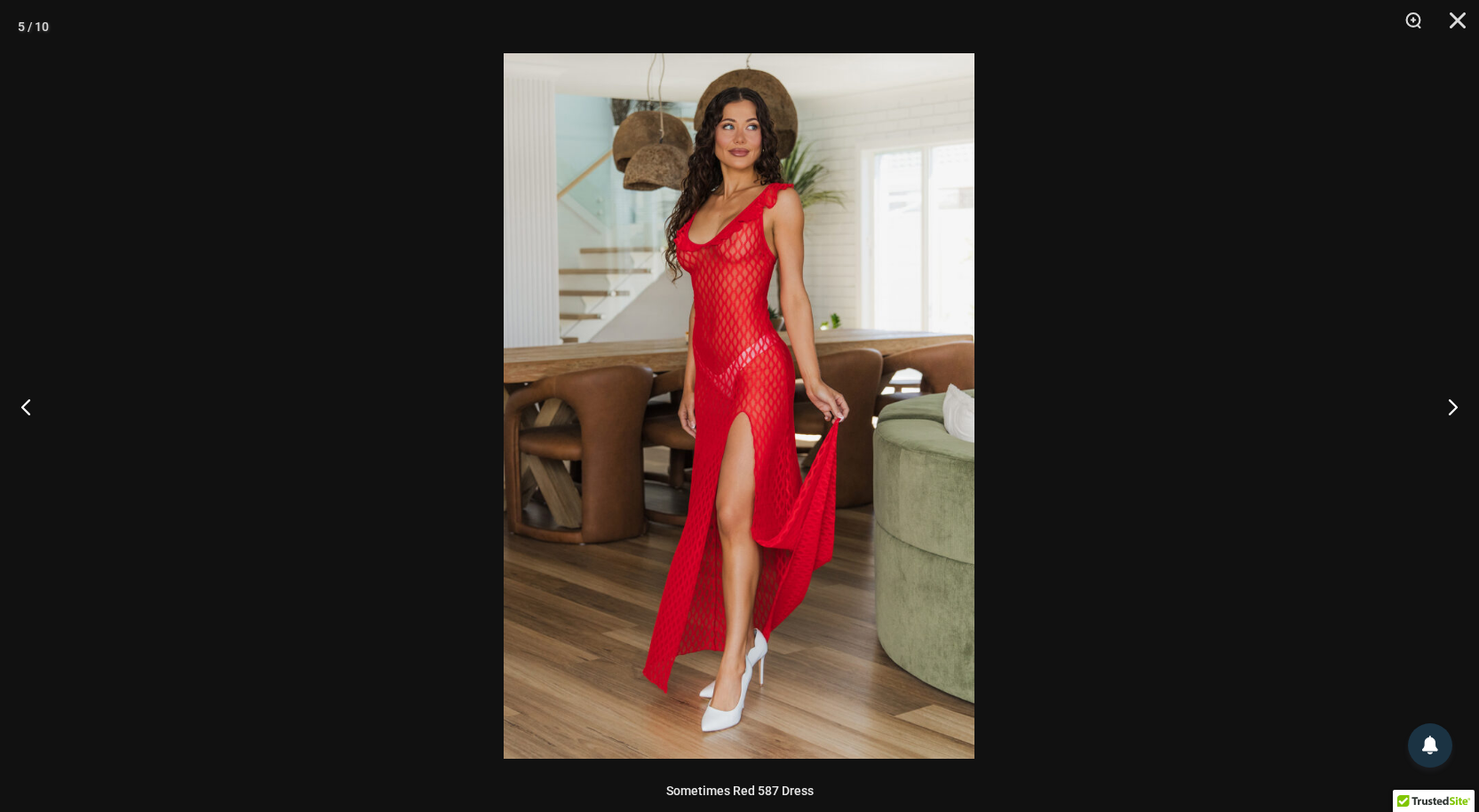
click at [698, 374] on img at bounding box center [739, 406] width 471 height 706
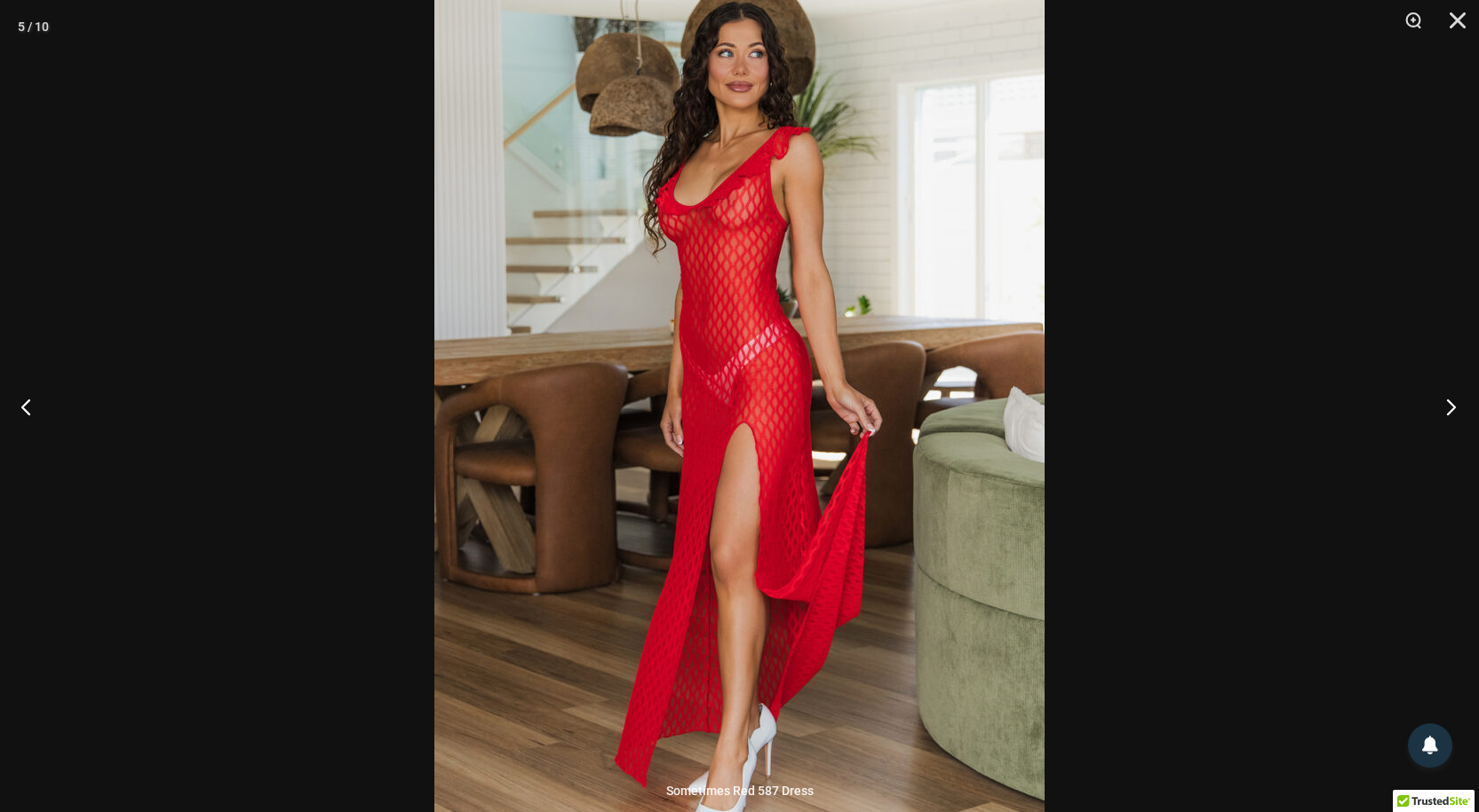
click at [1448, 406] on button "Next" at bounding box center [1445, 406] width 67 height 88
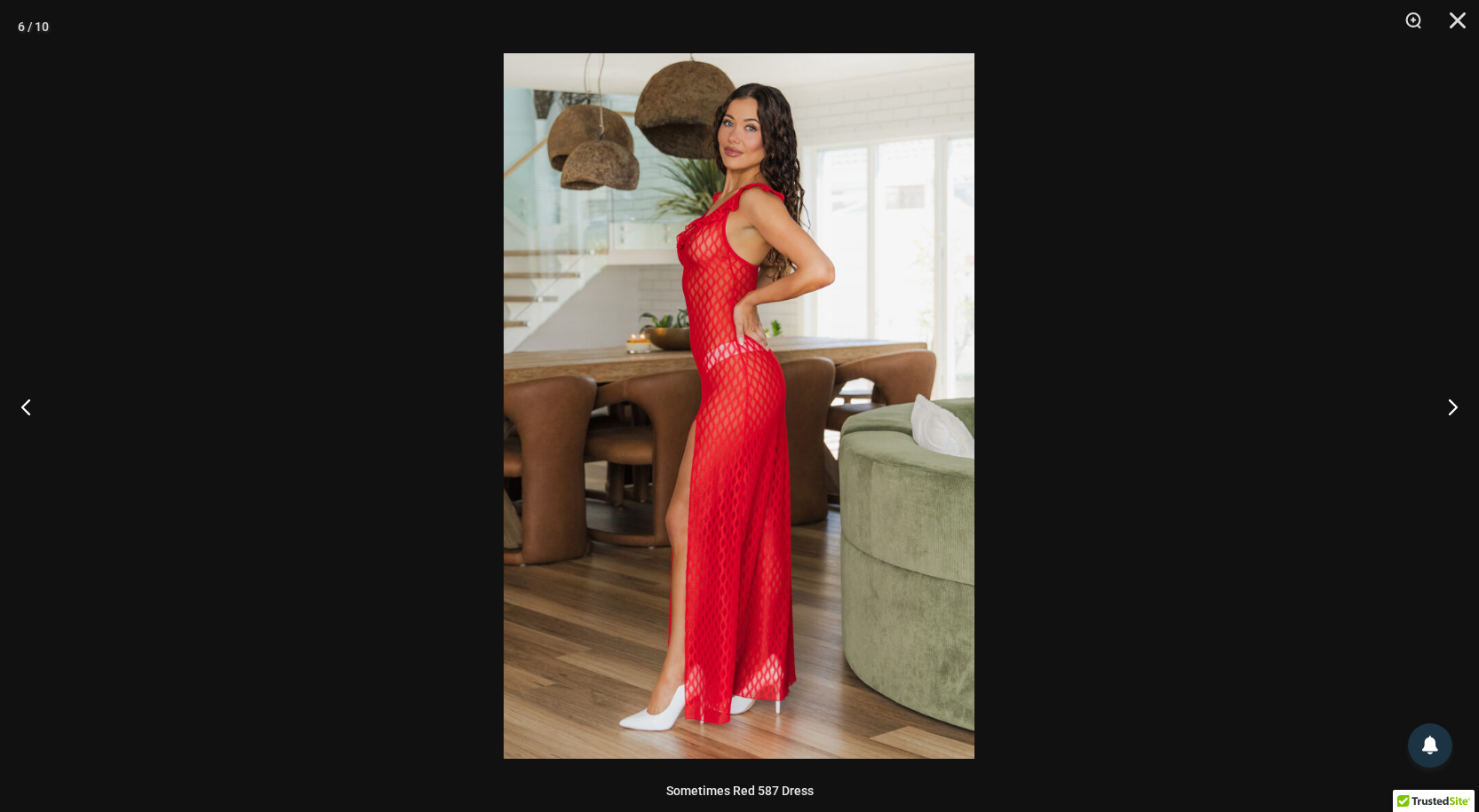
click at [707, 394] on img at bounding box center [739, 406] width 471 height 706
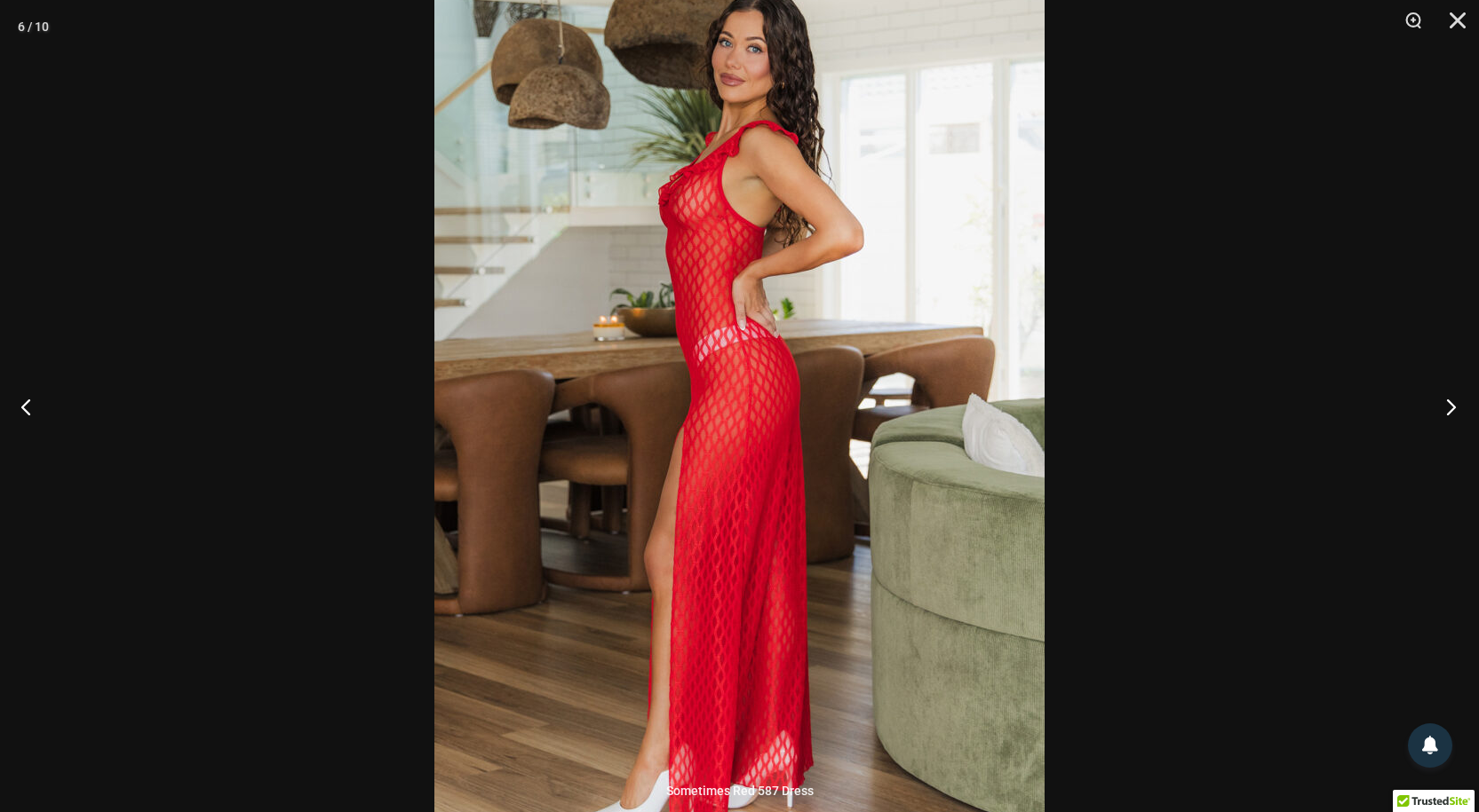
click at [1443, 407] on button "Next" at bounding box center [1445, 406] width 67 height 88
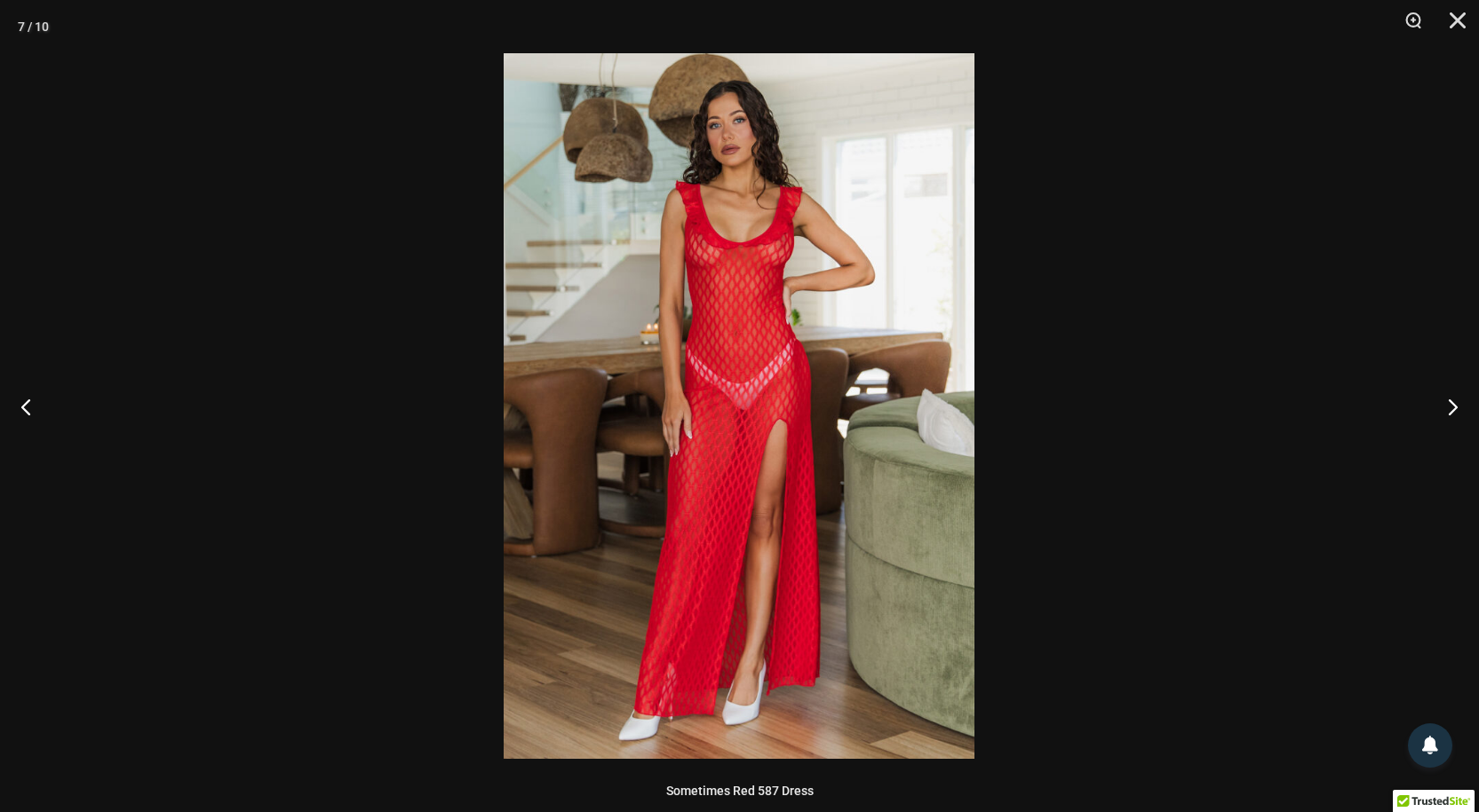
click at [733, 380] on img at bounding box center [739, 406] width 471 height 706
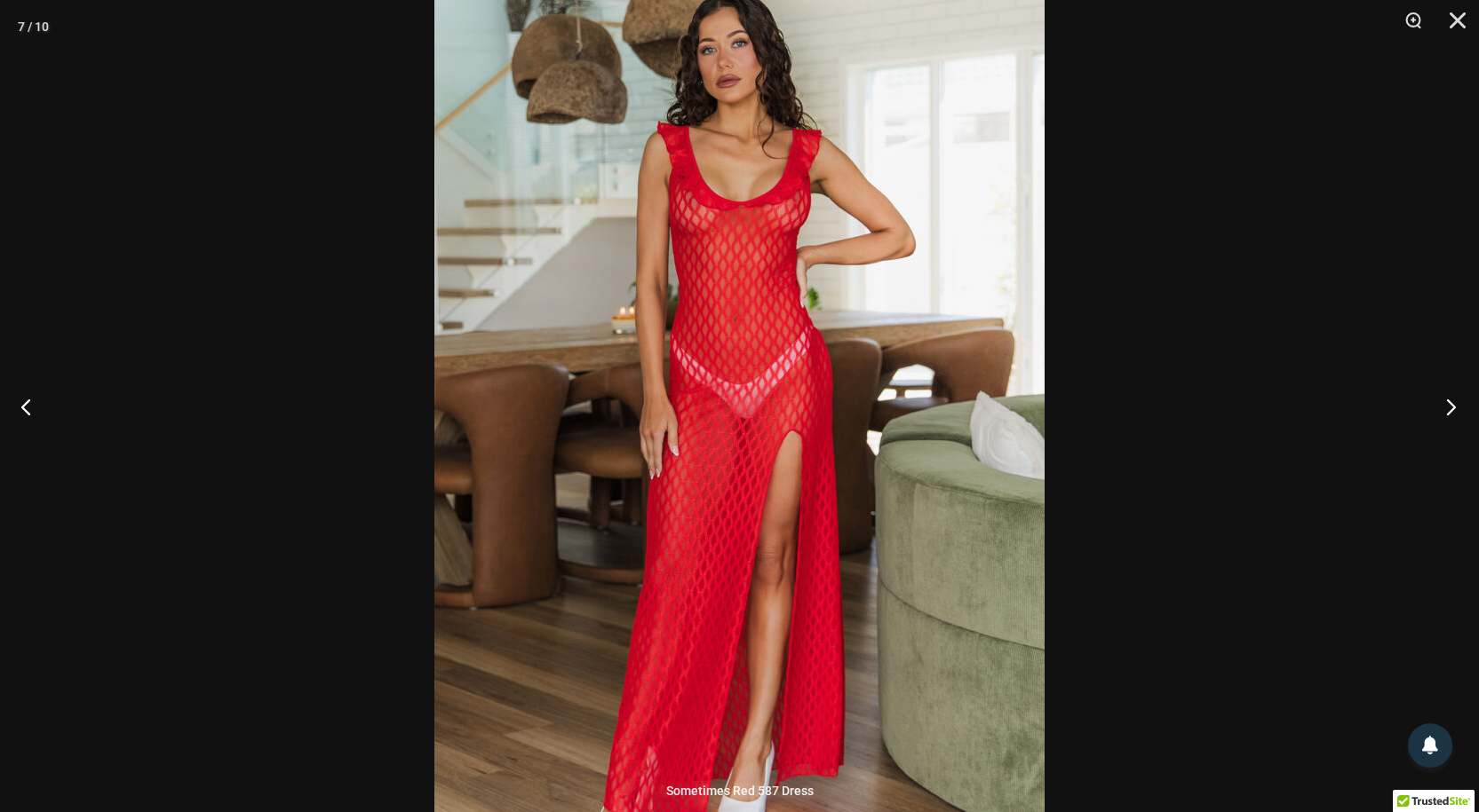
click at [1449, 406] on button "Next" at bounding box center [1445, 406] width 67 height 88
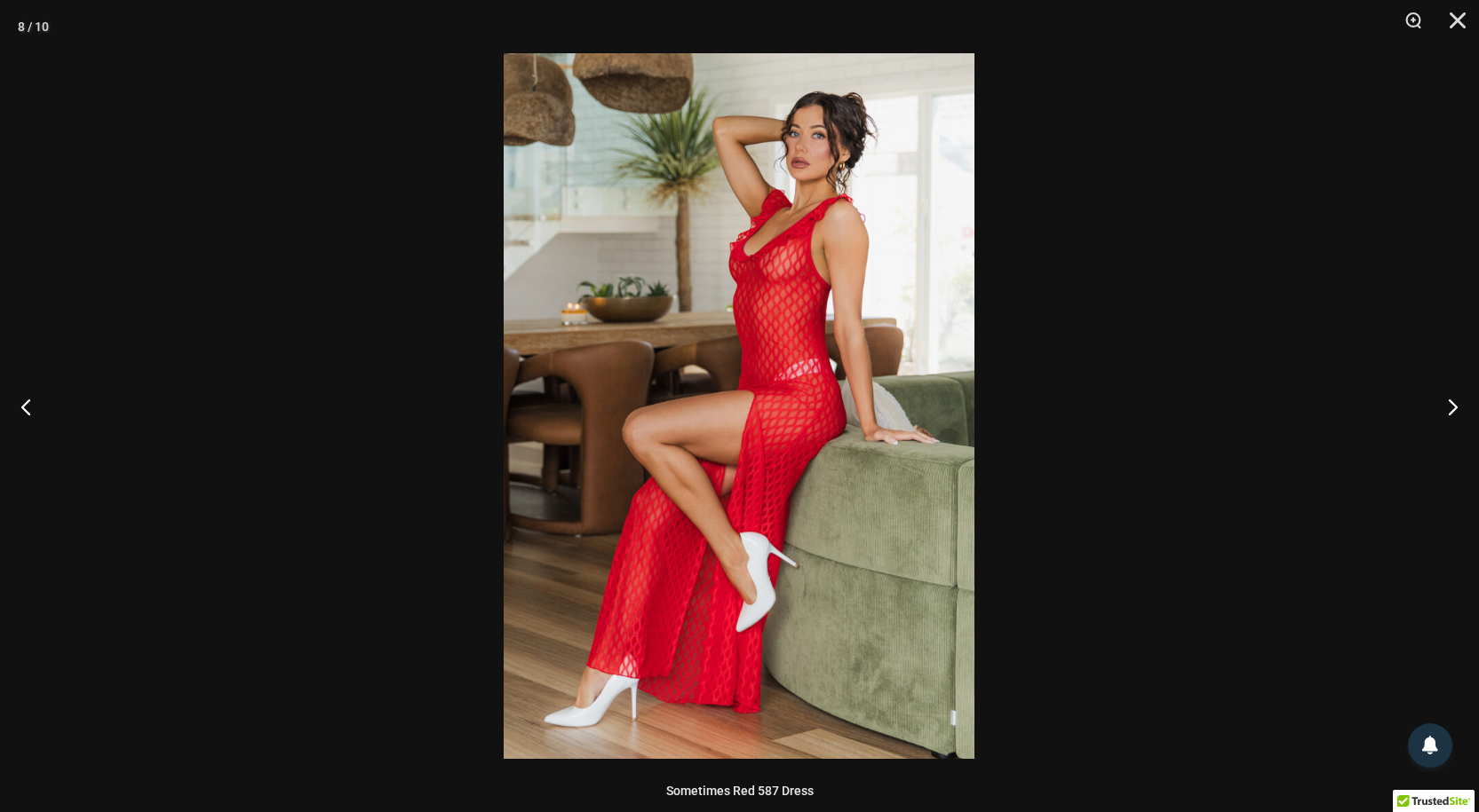
click at [684, 390] on img at bounding box center [739, 406] width 471 height 706
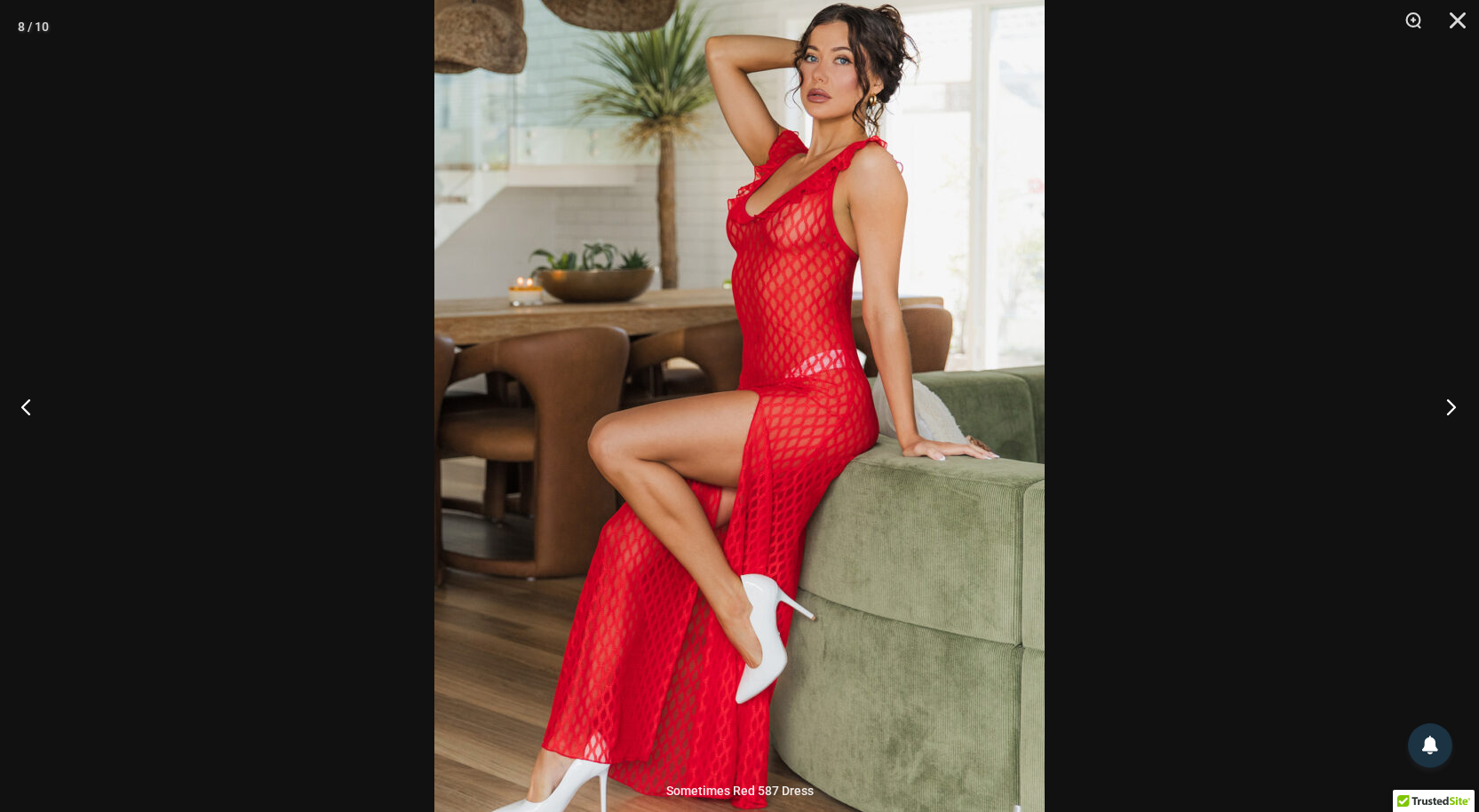
click at [1446, 407] on button "Next" at bounding box center [1445, 406] width 67 height 88
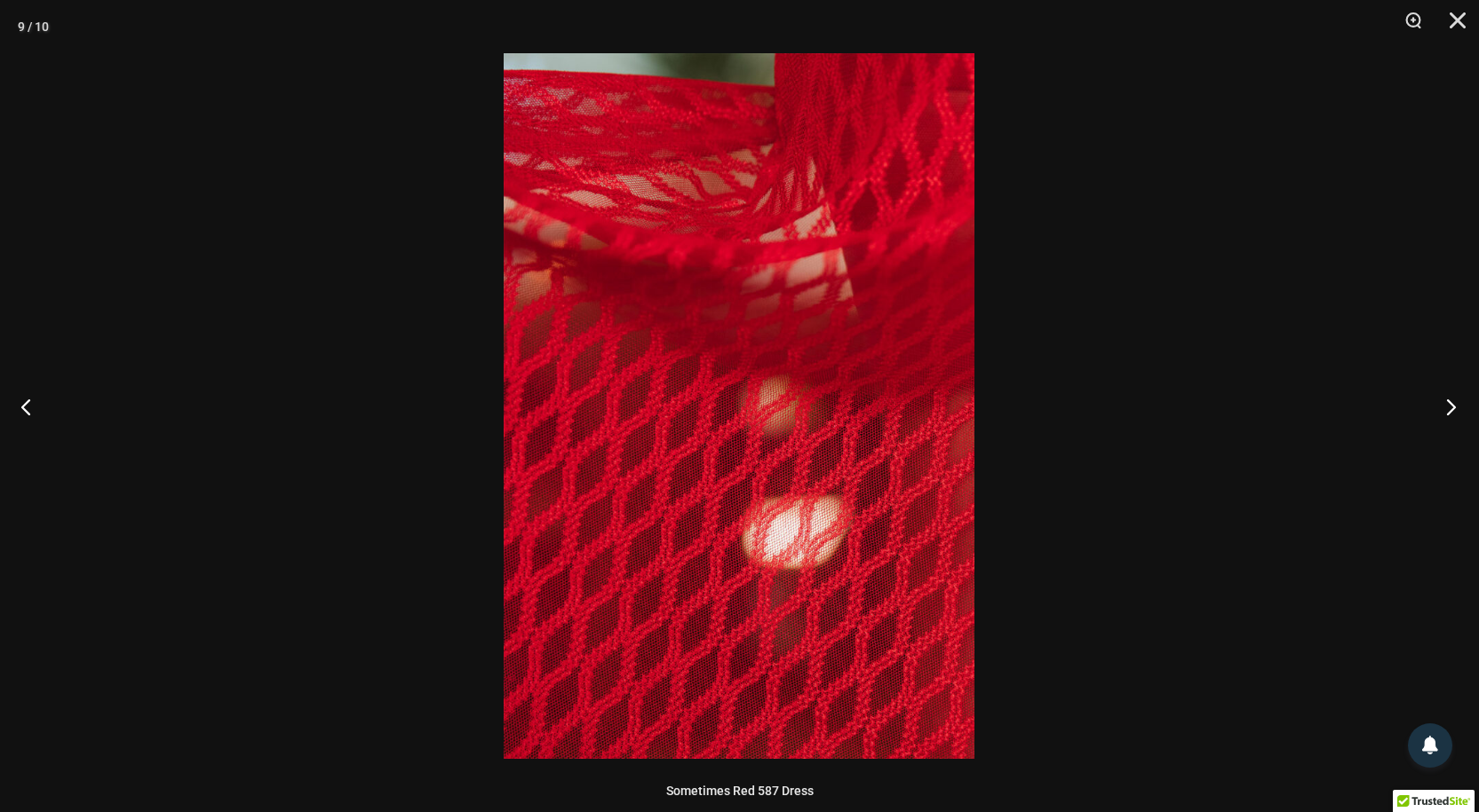
click at [1454, 407] on button "Next" at bounding box center [1445, 406] width 67 height 88
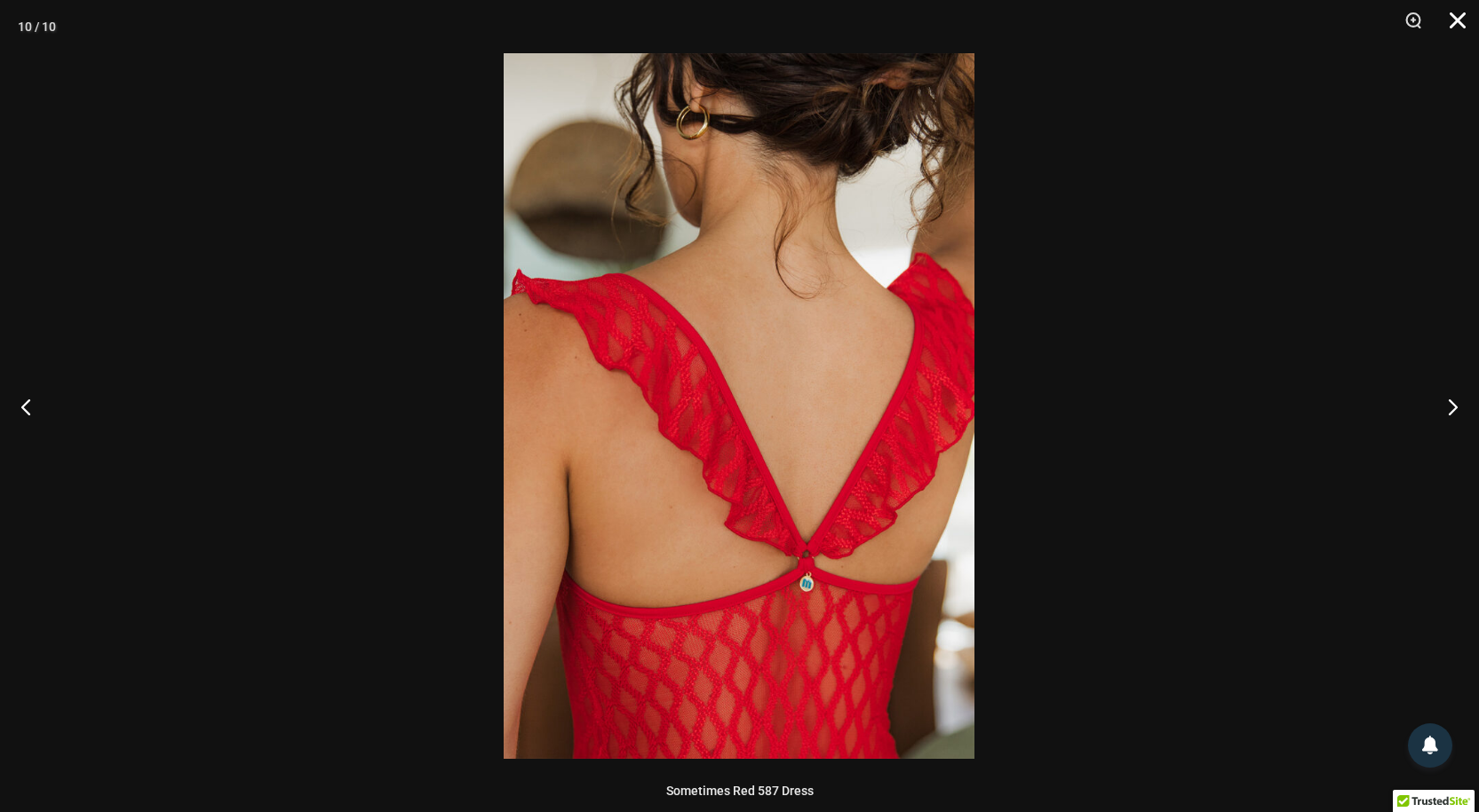
click at [1458, 21] on button "Close" at bounding box center [1451, 26] width 44 height 54
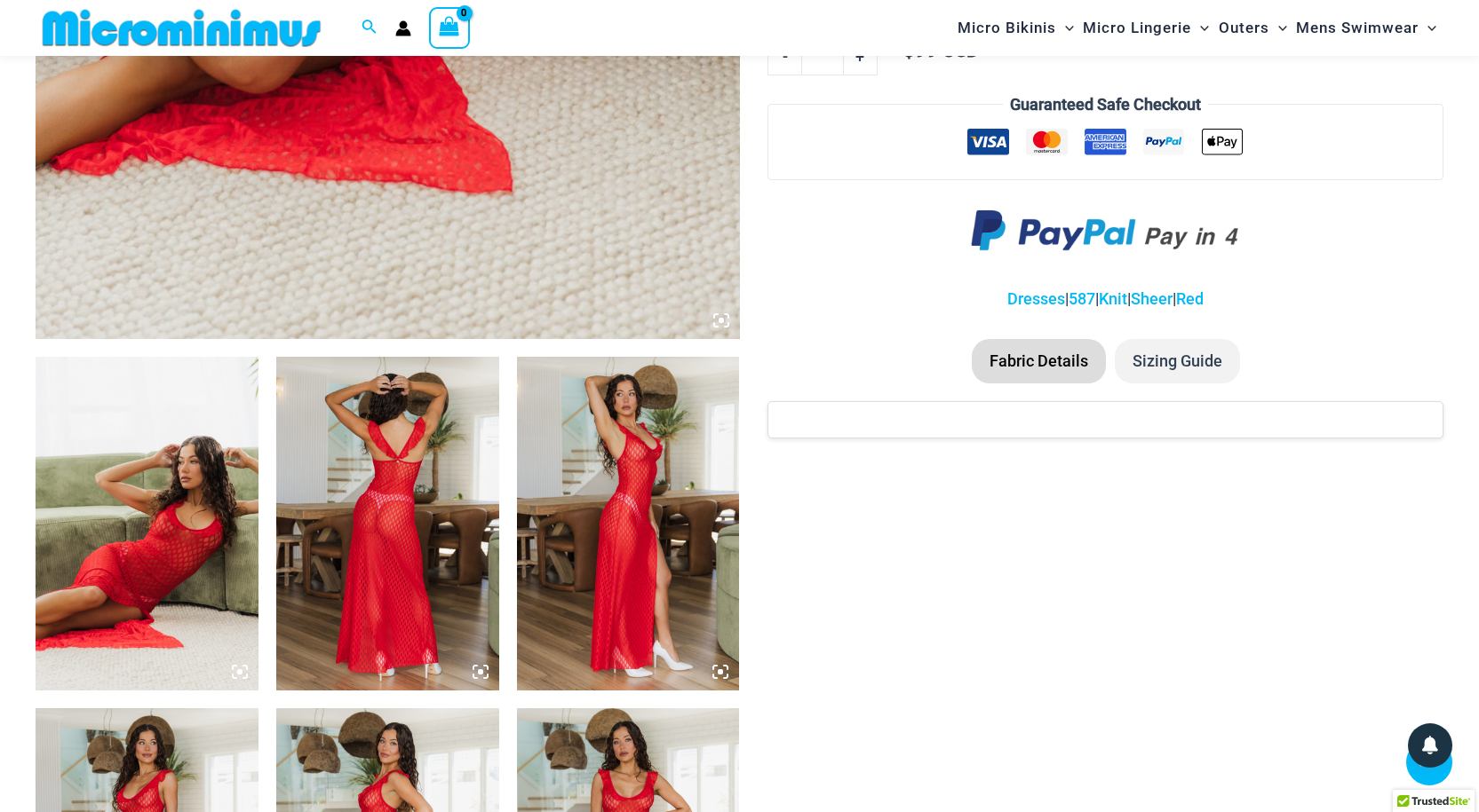
click at [834, 25] on div "Micro Bikinis Menu Toggle Sexy Bikini Sets Bikini Tops Bikini Bottoms Menu Togg…" at bounding box center [1081, 27] width 724 height 56
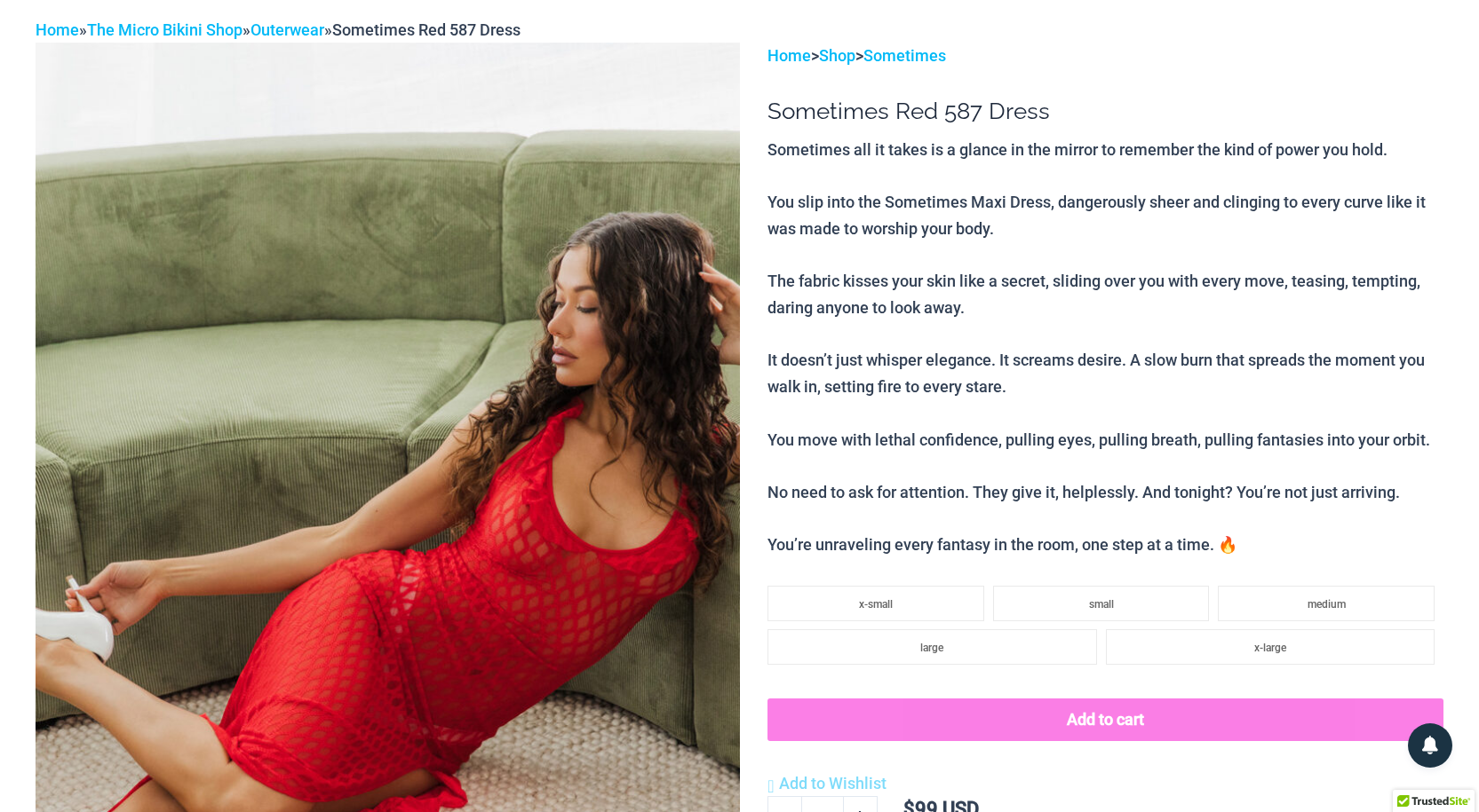
scroll to position [0, 0]
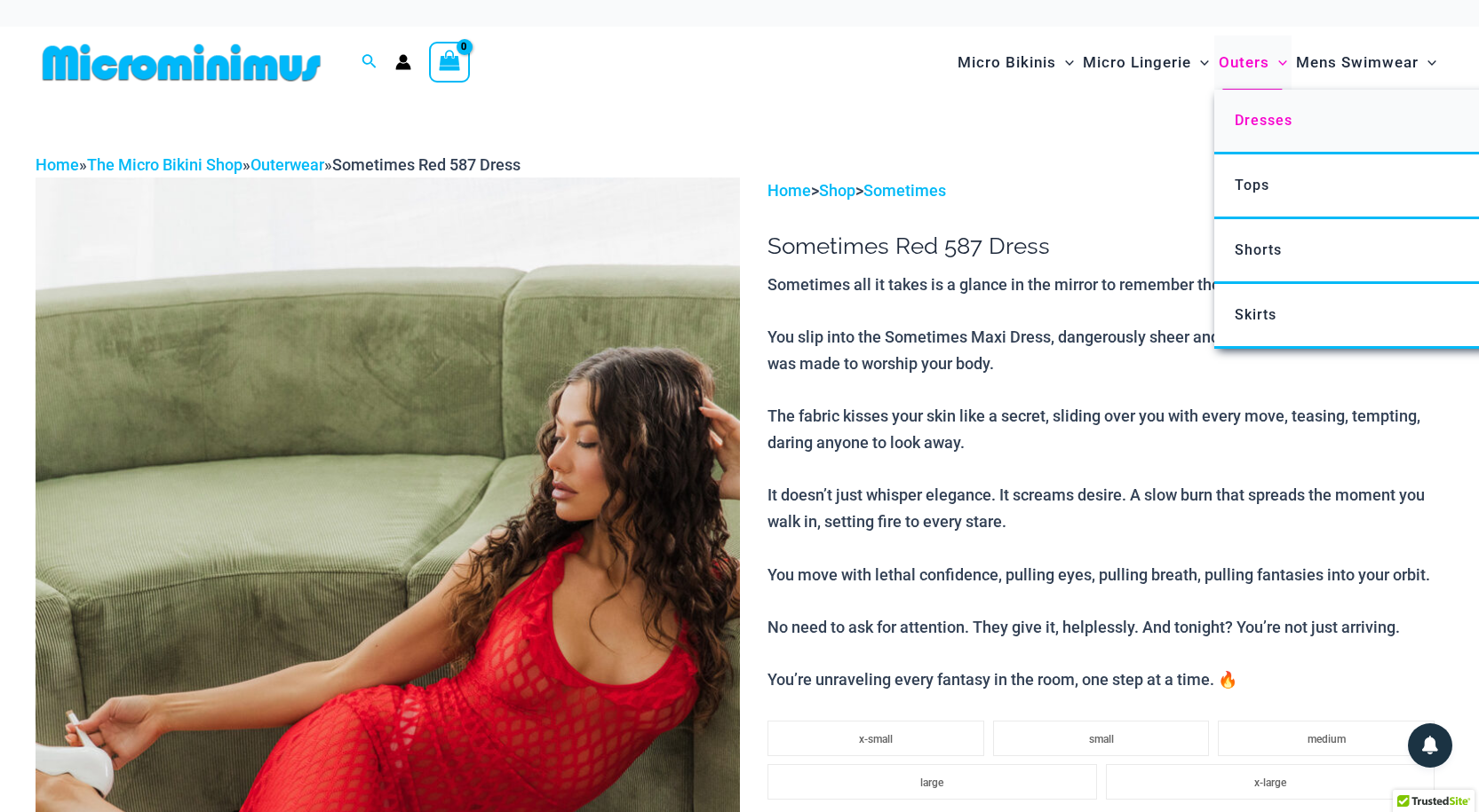
click at [1253, 118] on span "Dresses" at bounding box center [1262, 120] width 57 height 17
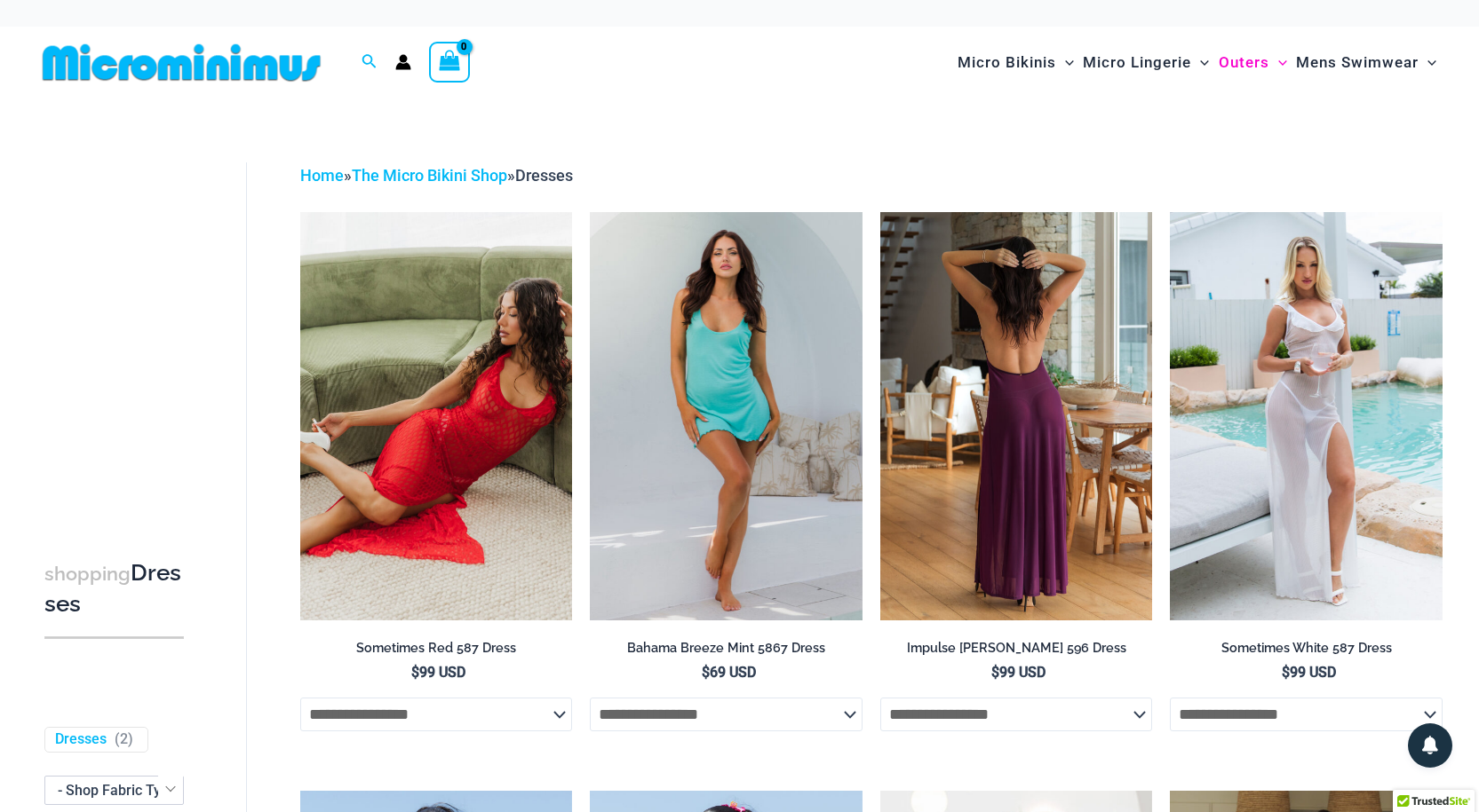
click at [989, 362] on img at bounding box center [1017, 416] width 273 height 408
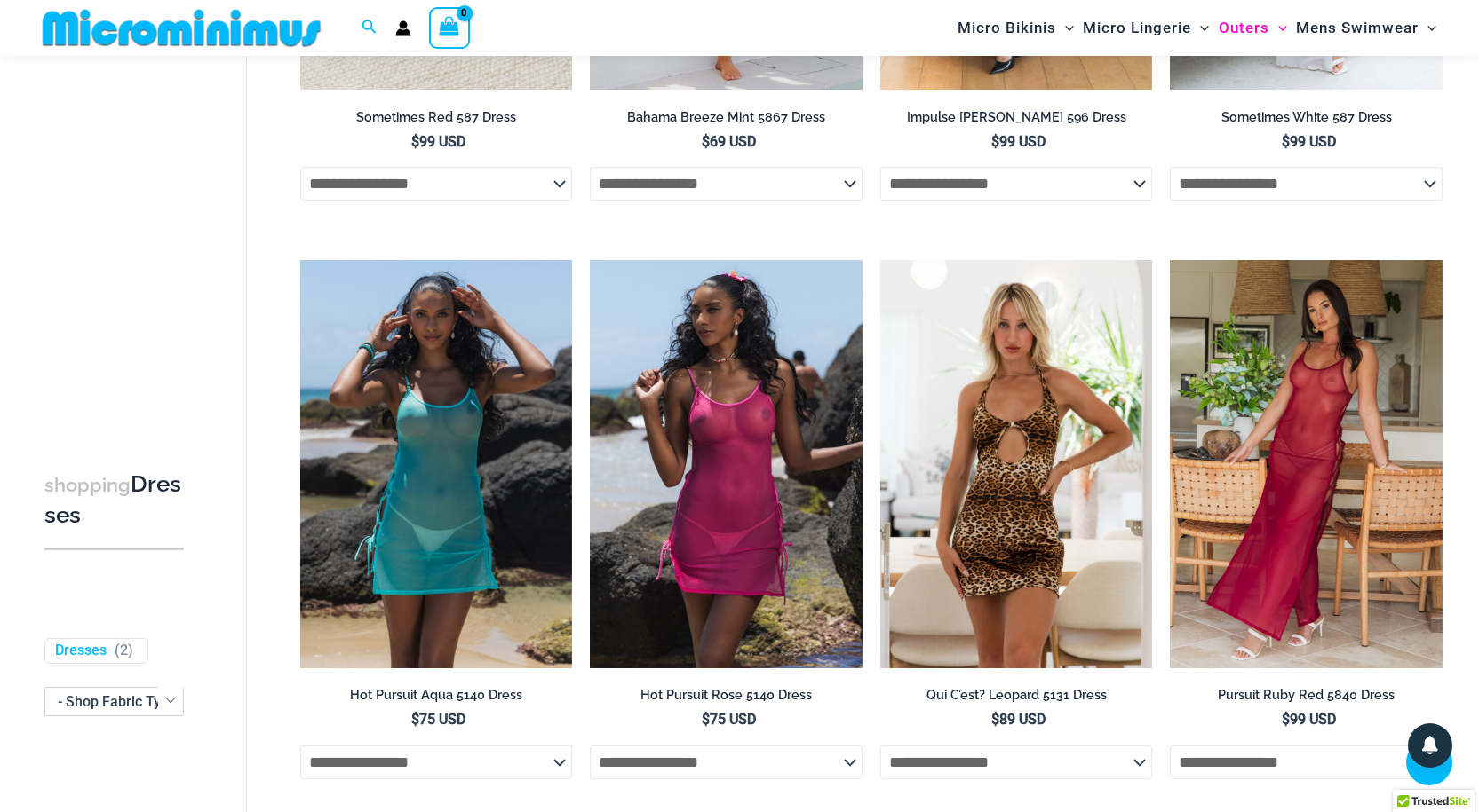
scroll to position [529, 0]
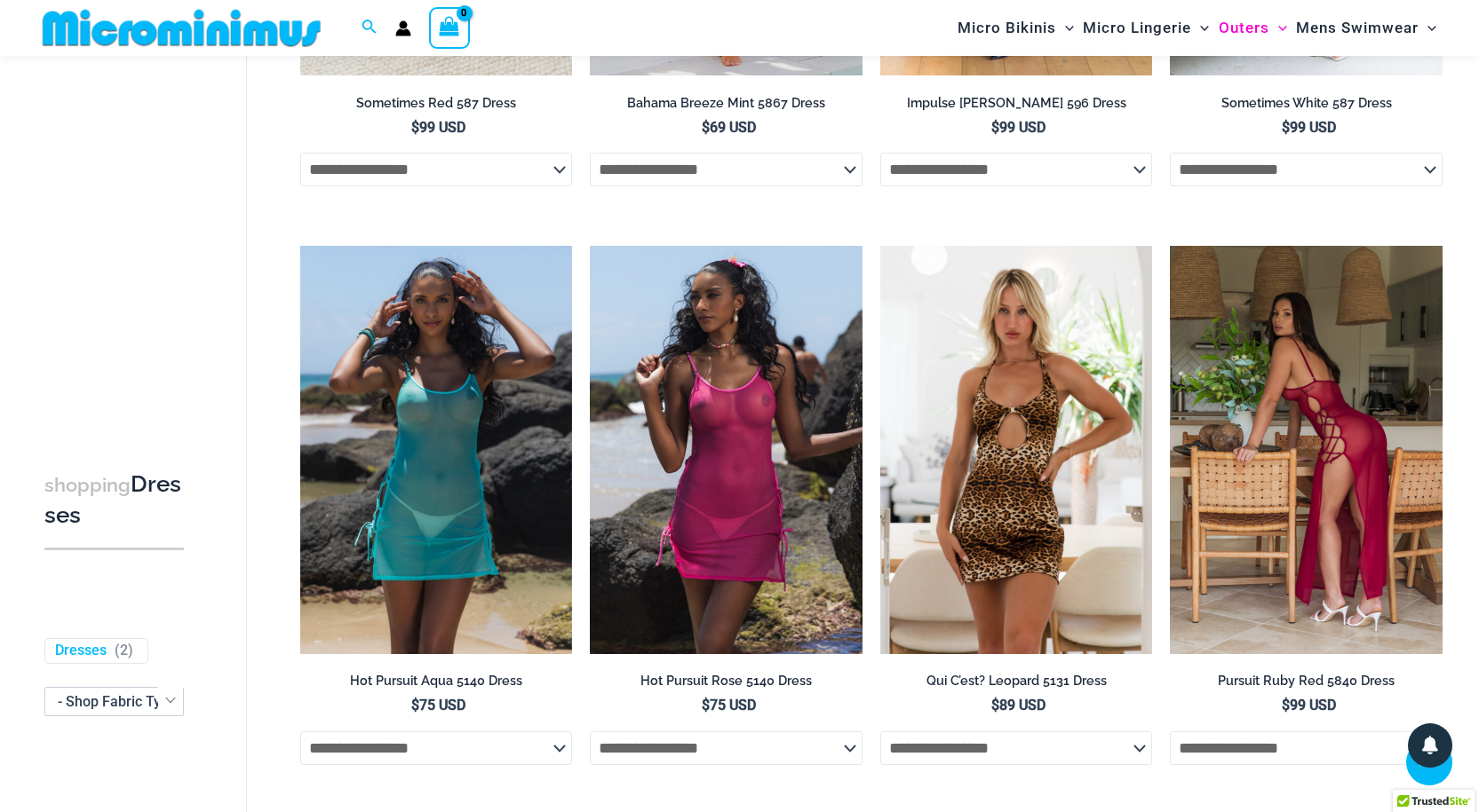
click at [1258, 422] on img at bounding box center [1306, 450] width 273 height 408
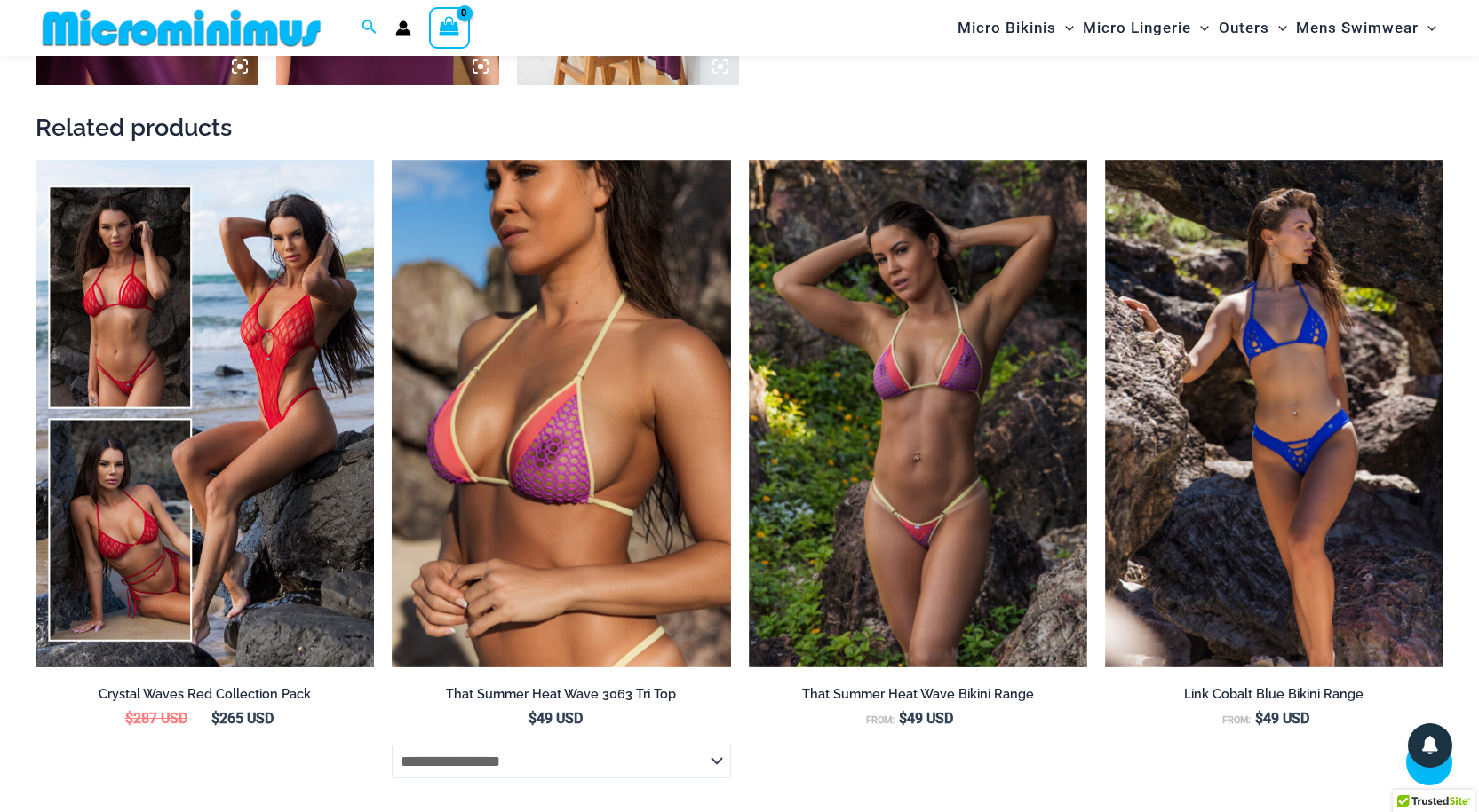
scroll to position [2201, 0]
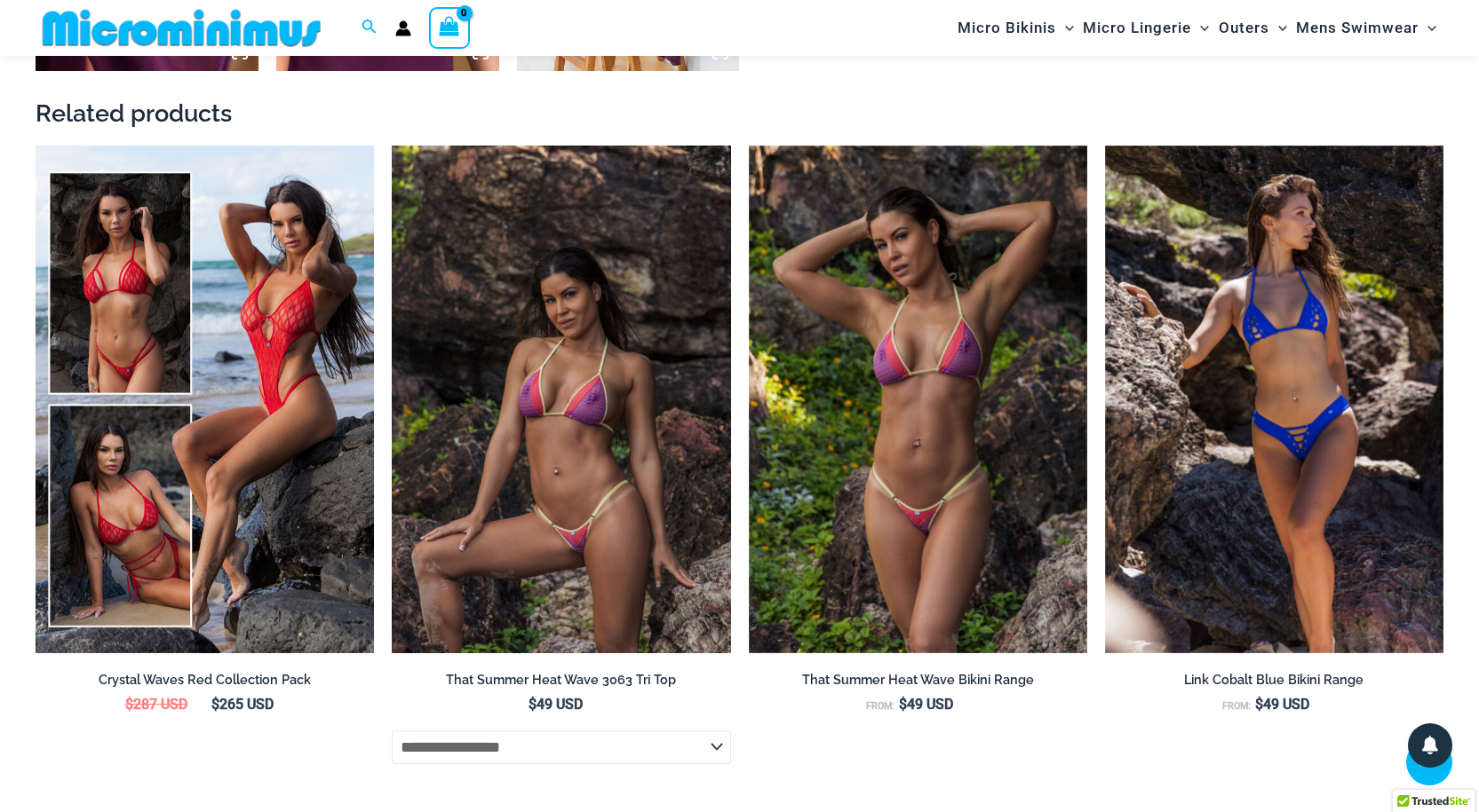
click at [532, 421] on img at bounding box center [560, 400] width 338 height 508
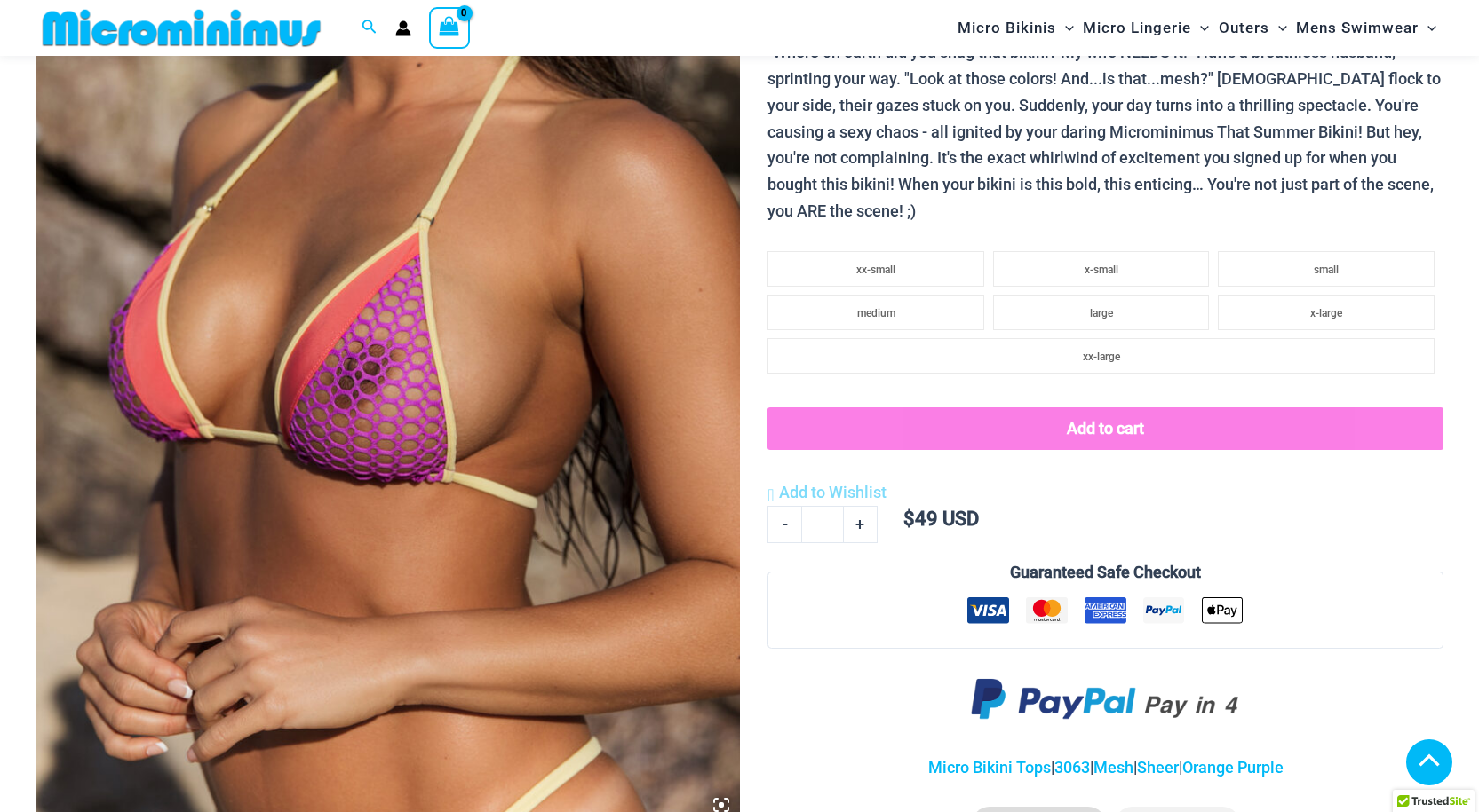
scroll to position [389, 0]
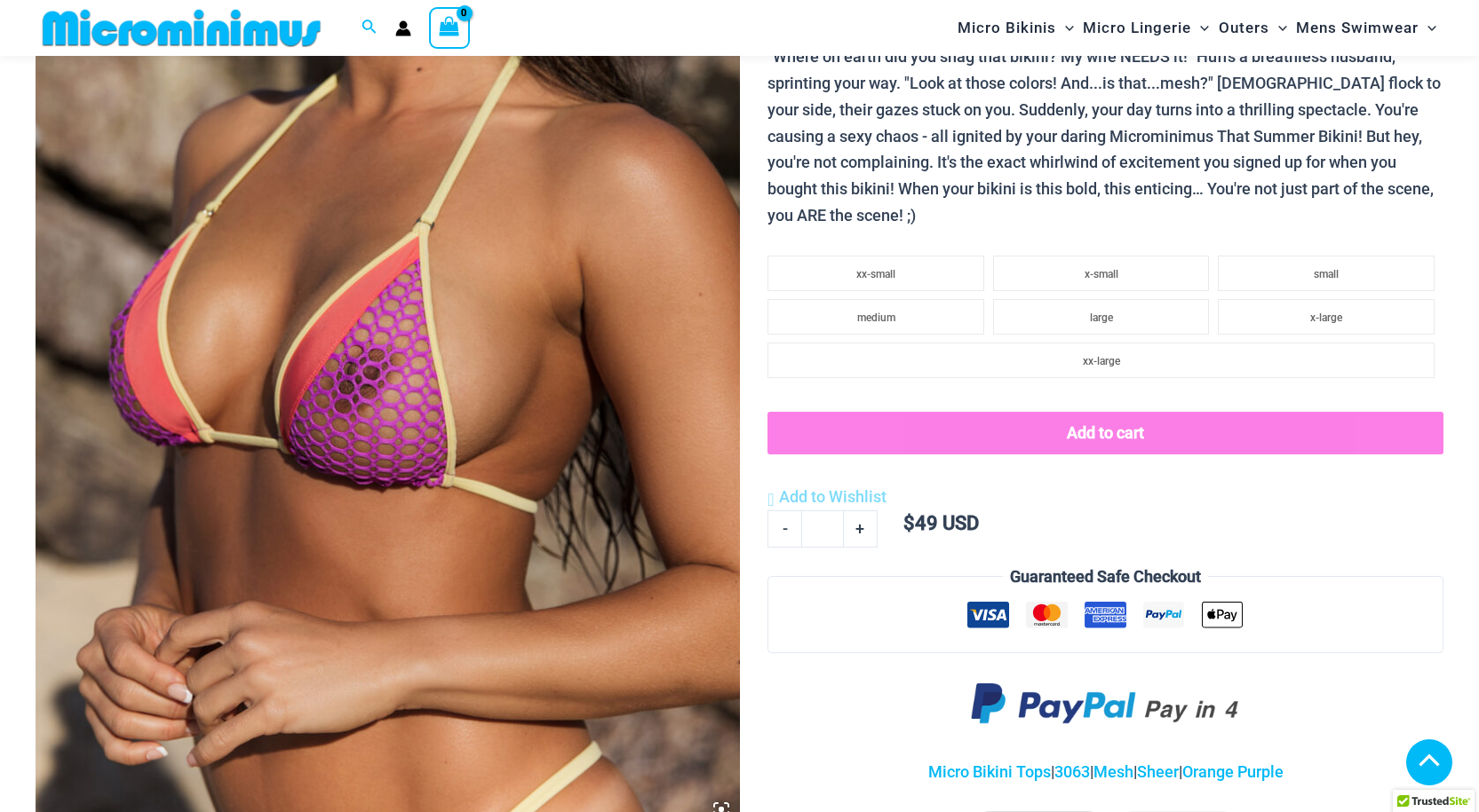
drag, startPoint x: 1486, startPoint y: 36, endPoint x: 1484, endPoint y: 84, distance: 48.0
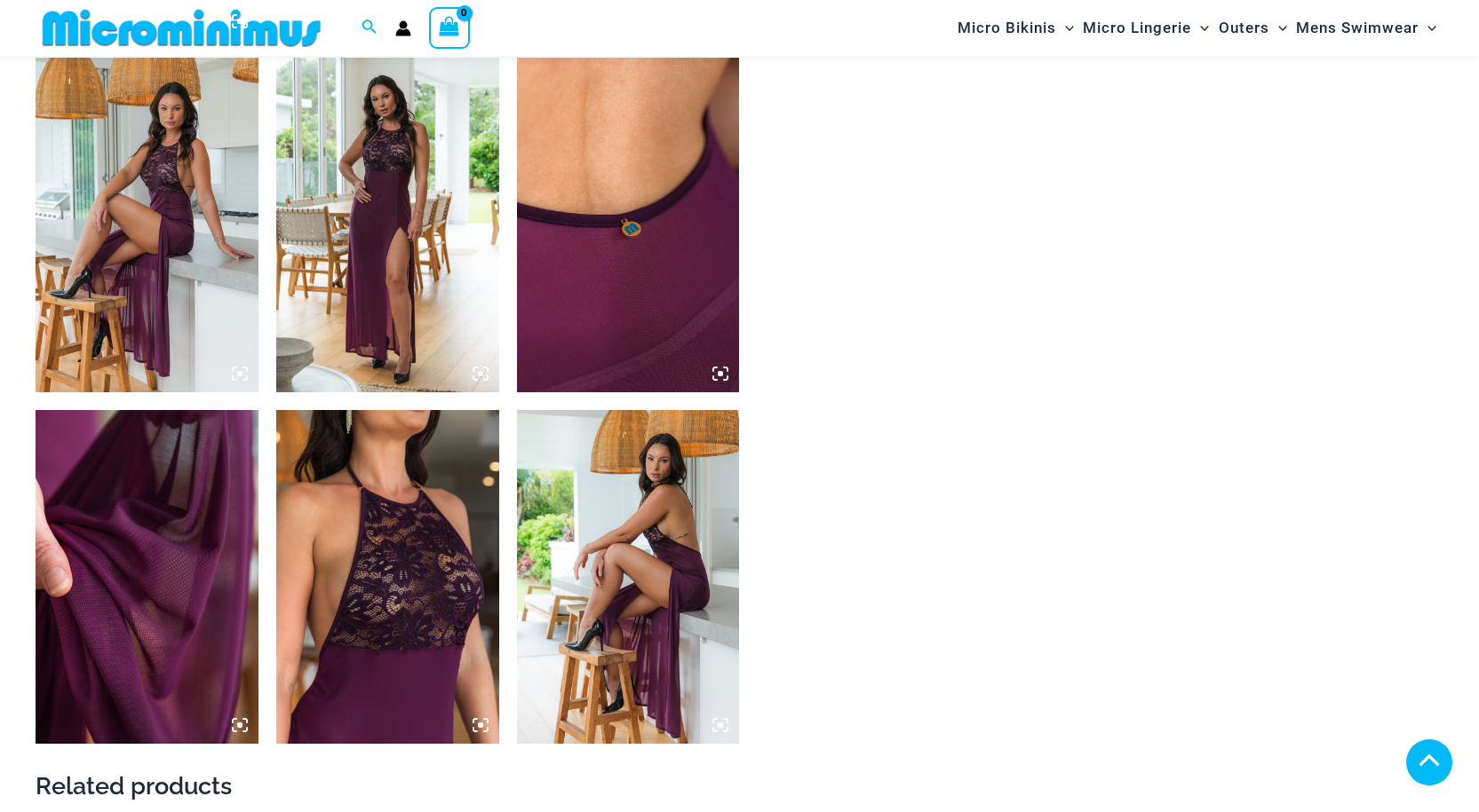
scroll to position [1528, 0]
click at [395, 564] on img at bounding box center [387, 577] width 223 height 334
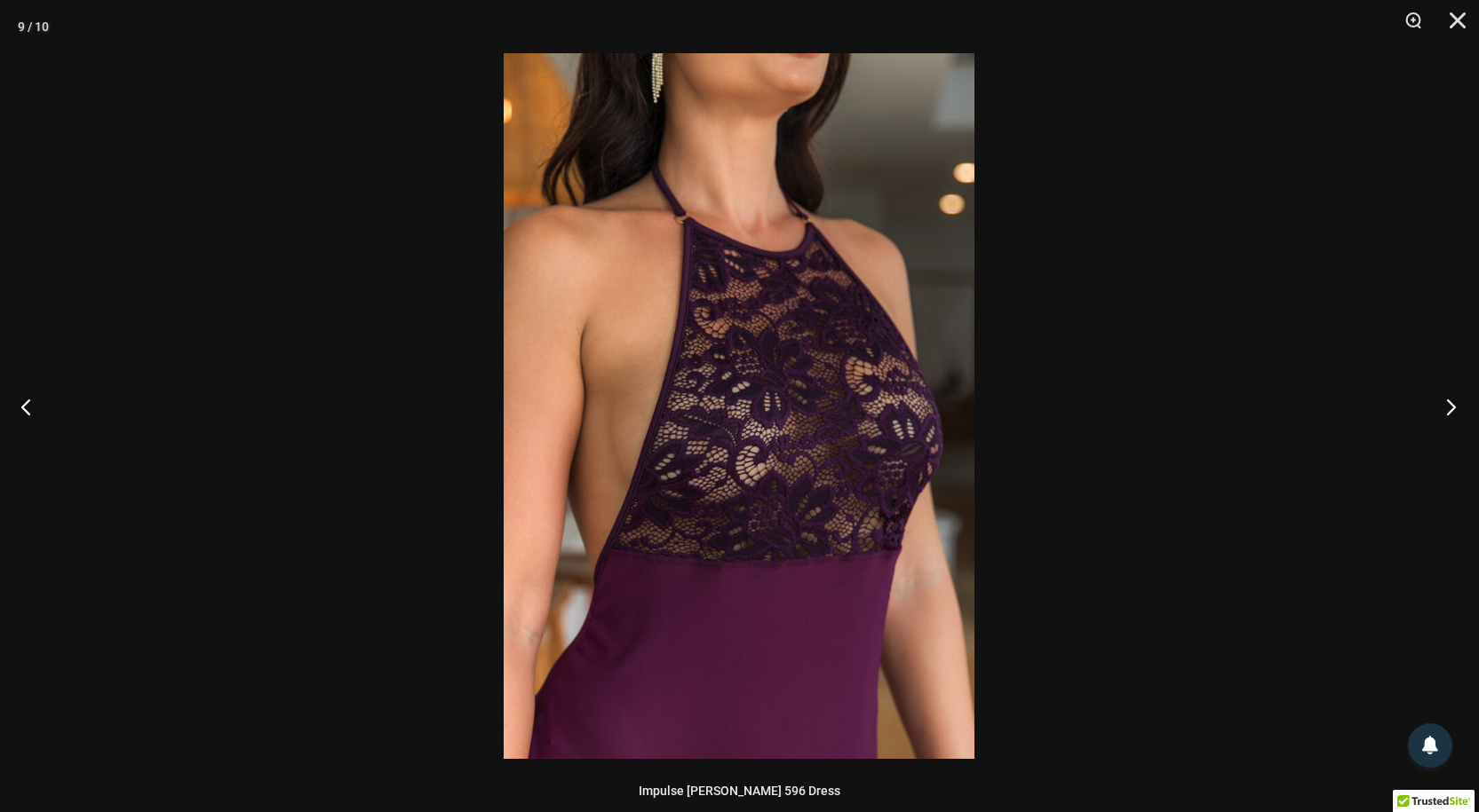
click at [1448, 406] on button "Next" at bounding box center [1445, 406] width 67 height 88
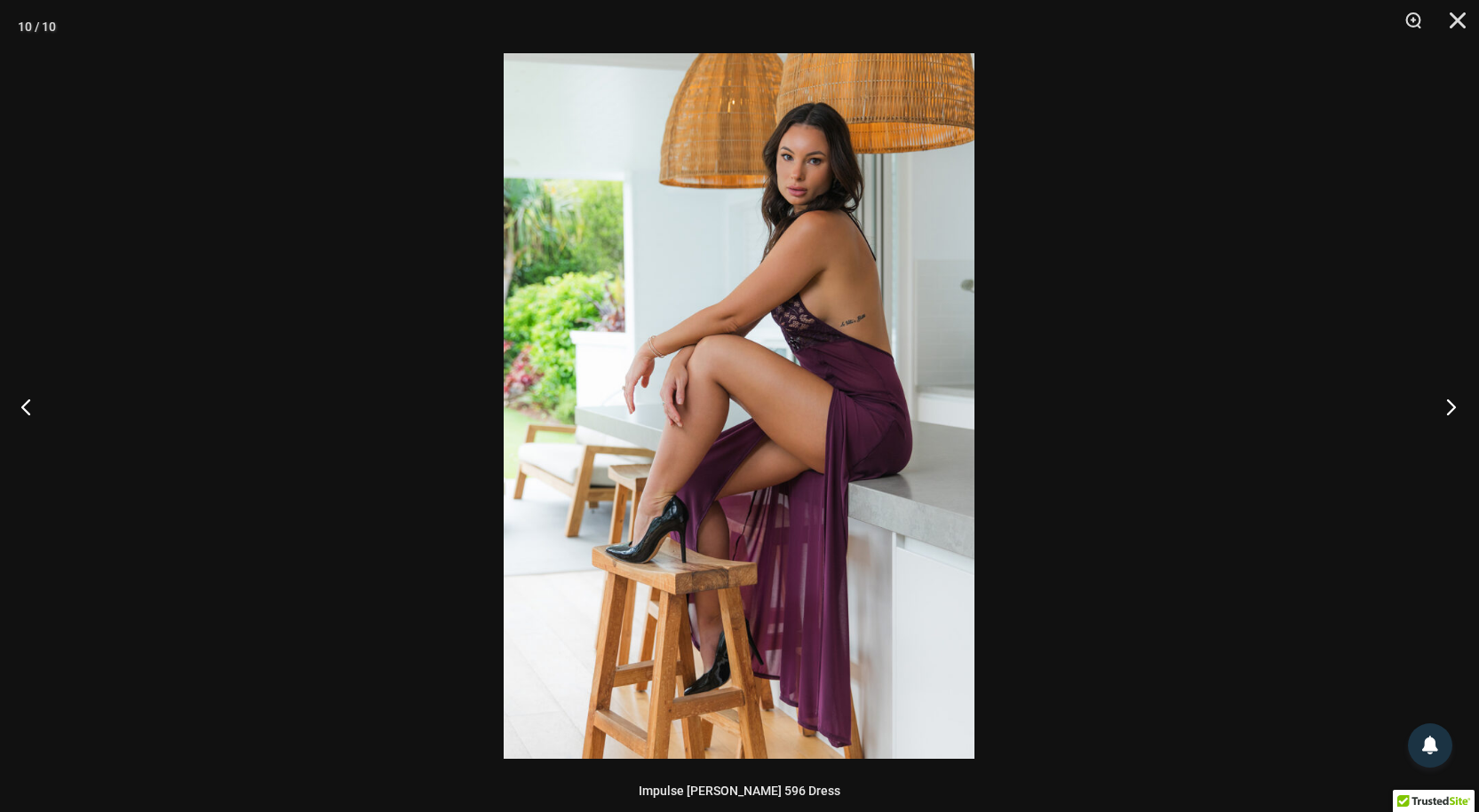
click at [1448, 406] on button "Next" at bounding box center [1445, 406] width 67 height 88
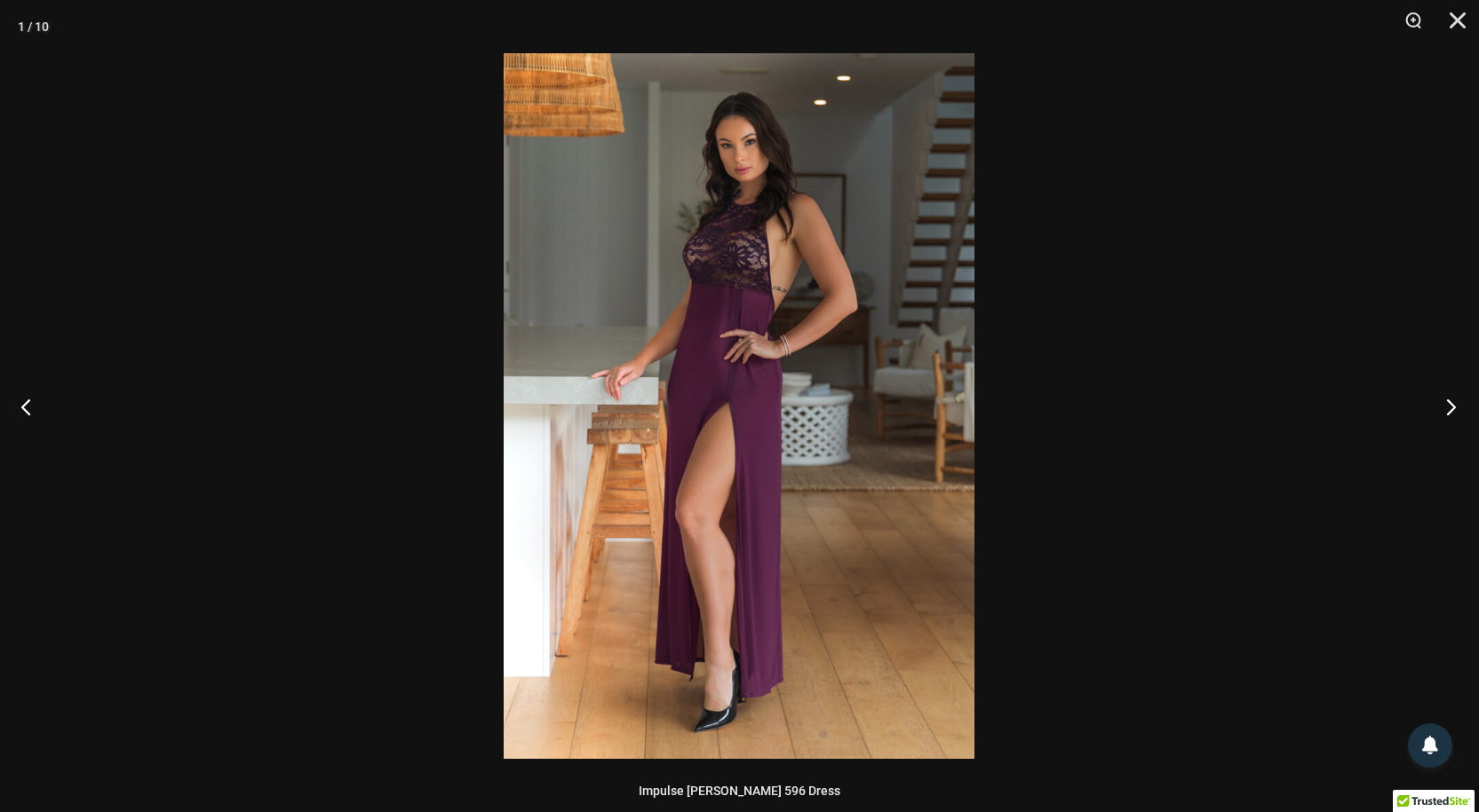
click at [1448, 406] on button "Next" at bounding box center [1445, 406] width 67 height 88
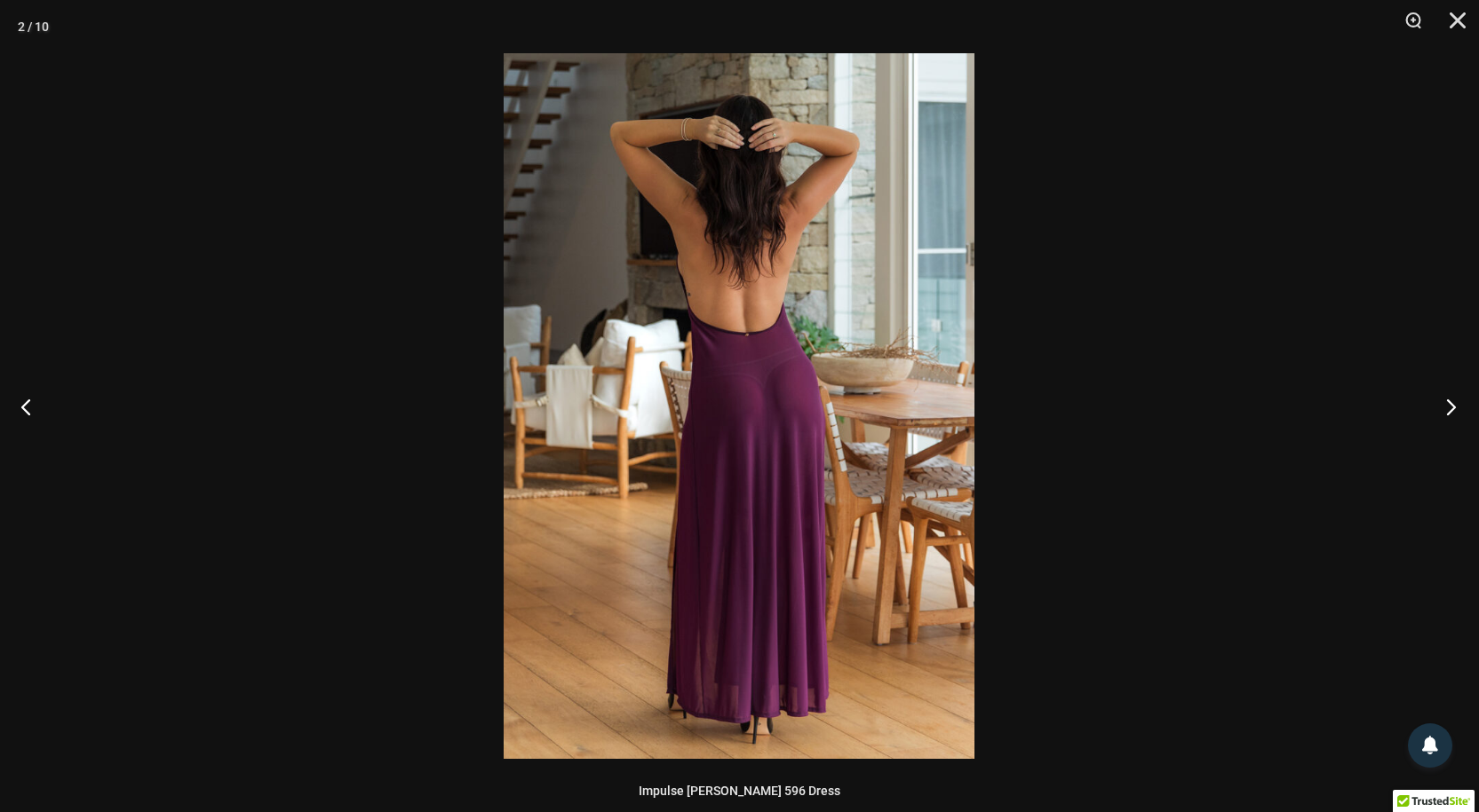
click at [1448, 406] on button "Next" at bounding box center [1445, 406] width 67 height 88
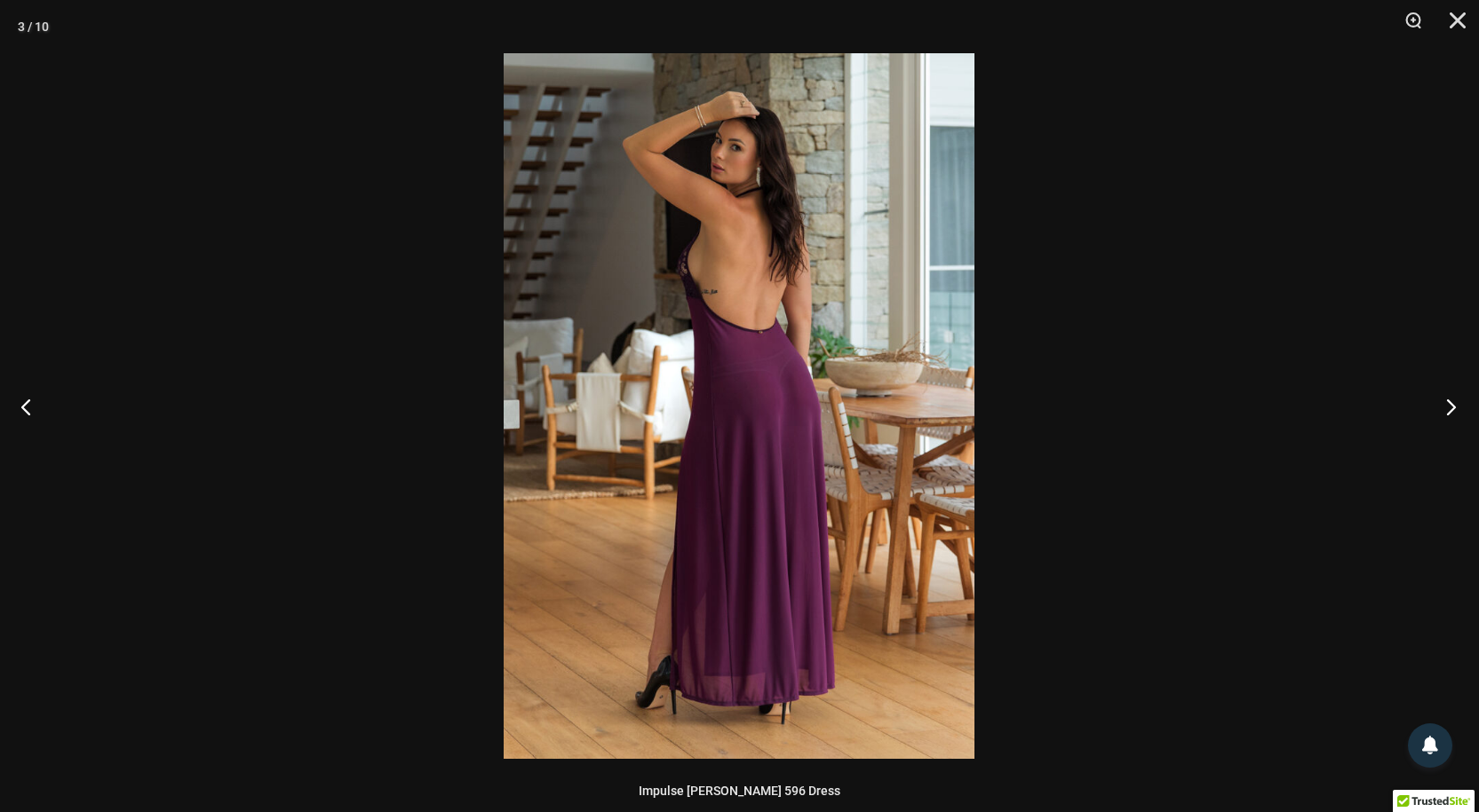
click at [1448, 406] on button "Next" at bounding box center [1445, 406] width 67 height 88
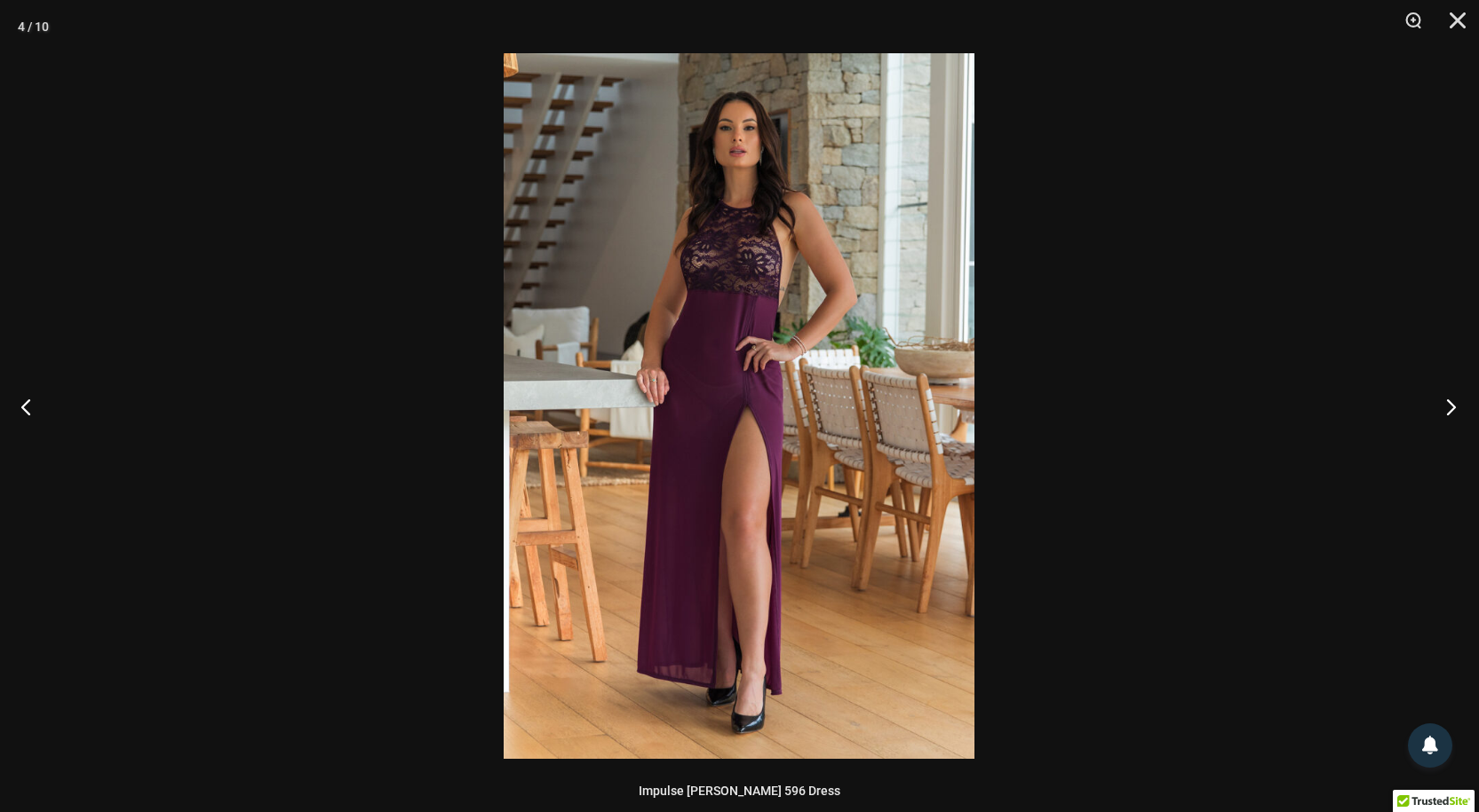
click at [1448, 406] on button "Next" at bounding box center [1445, 406] width 67 height 88
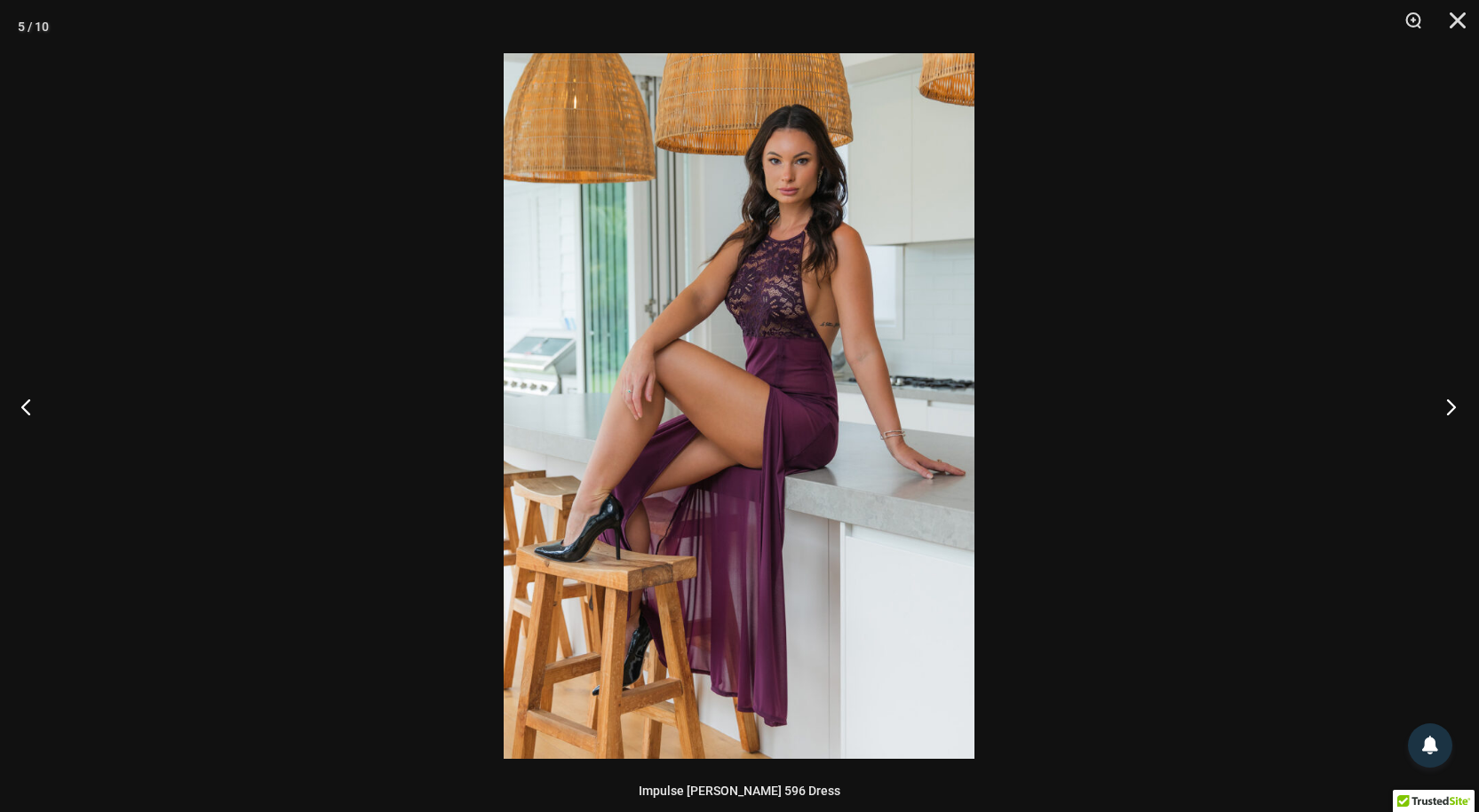
click at [1448, 406] on button "Next" at bounding box center [1445, 406] width 67 height 88
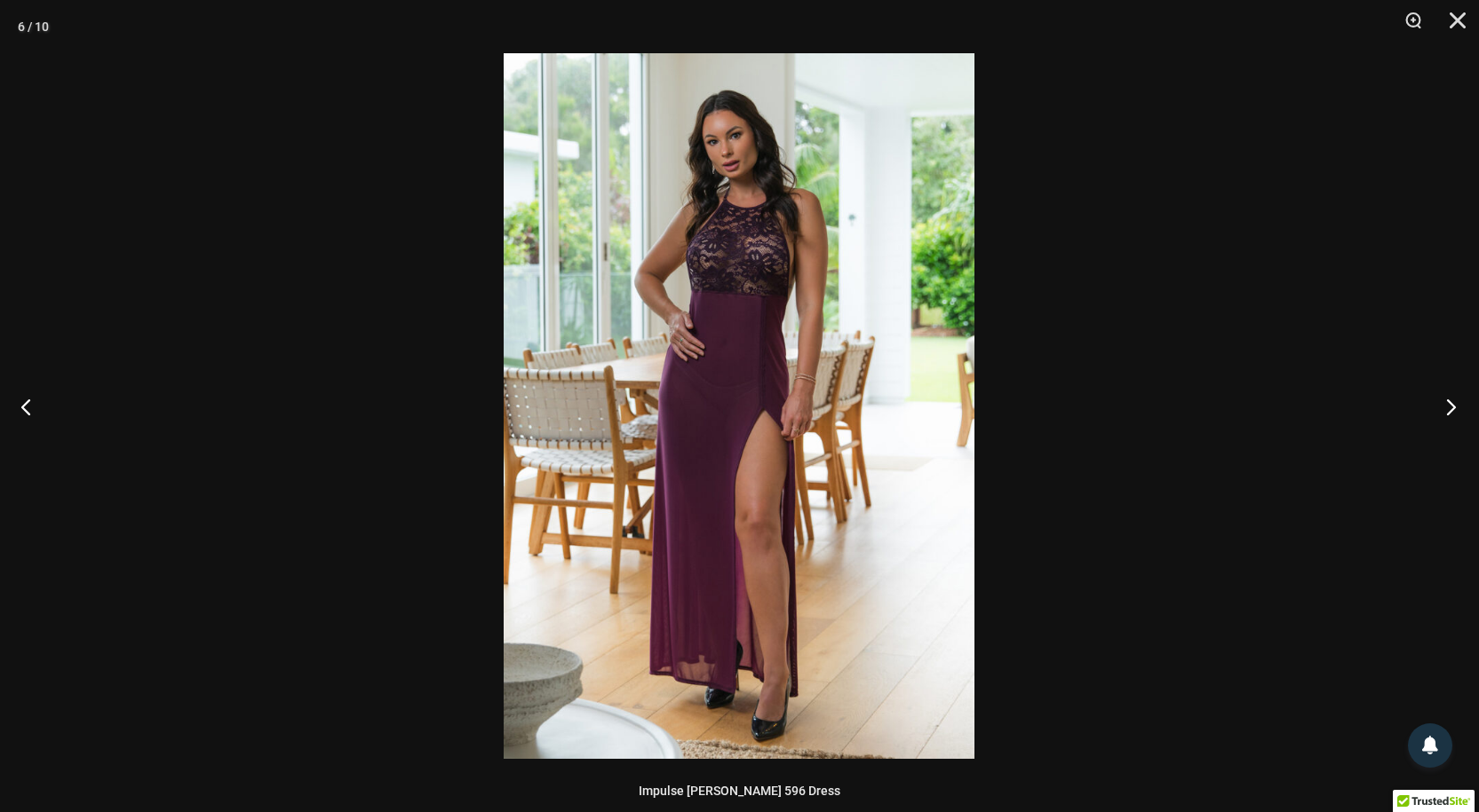
click at [1448, 406] on button "Next" at bounding box center [1445, 406] width 67 height 88
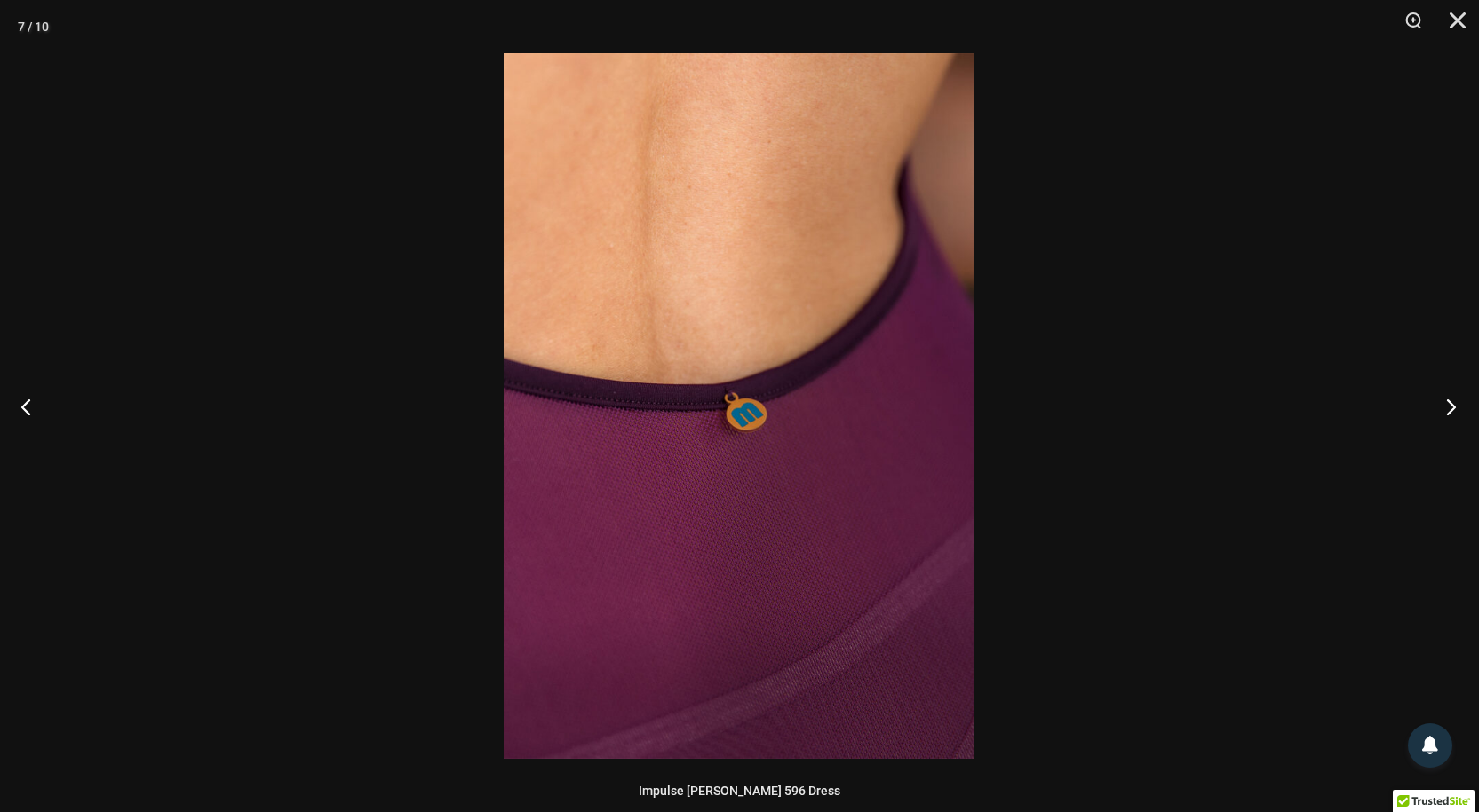
click at [1448, 406] on button "Next" at bounding box center [1445, 406] width 67 height 88
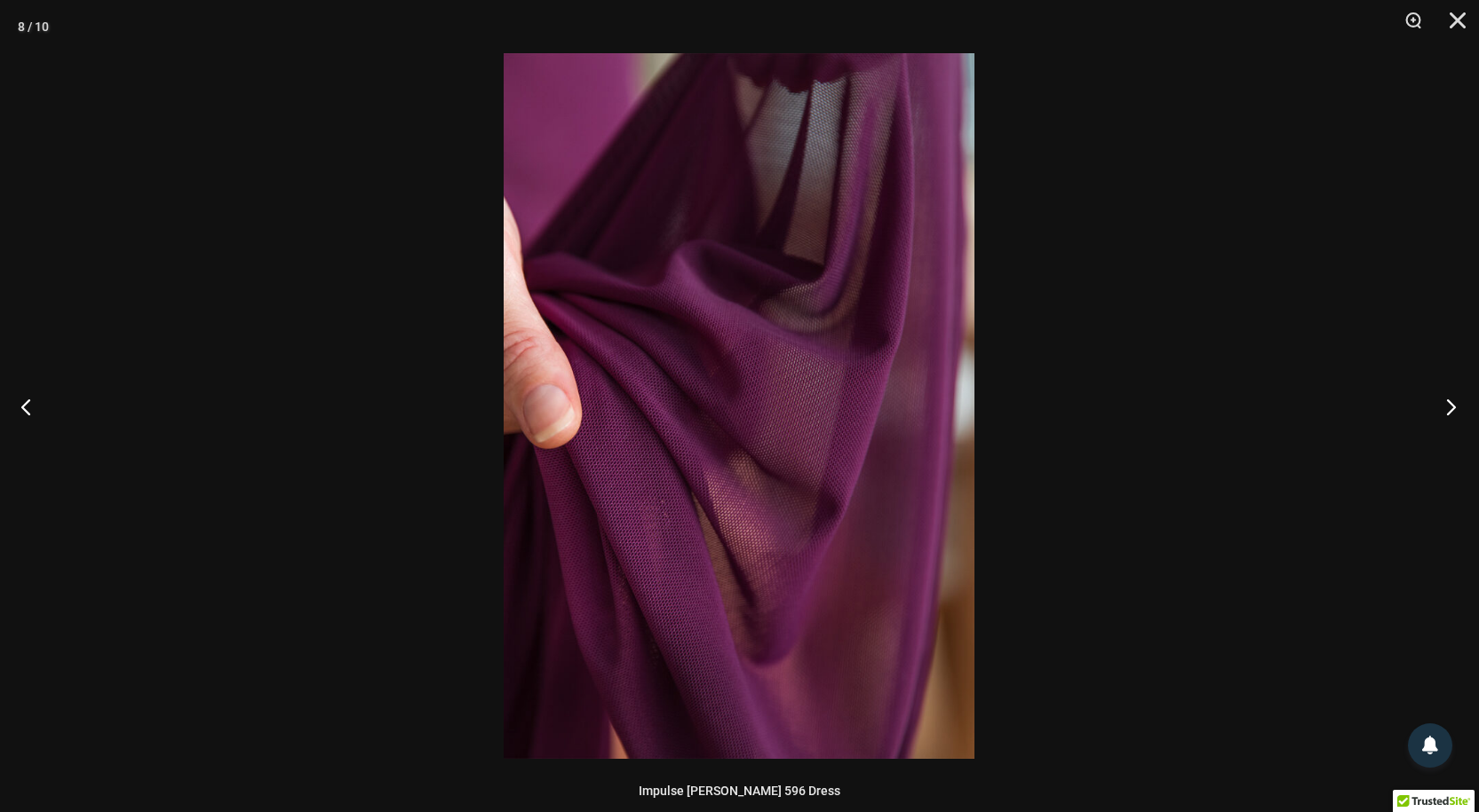
click at [1448, 406] on button "Next" at bounding box center [1445, 406] width 67 height 88
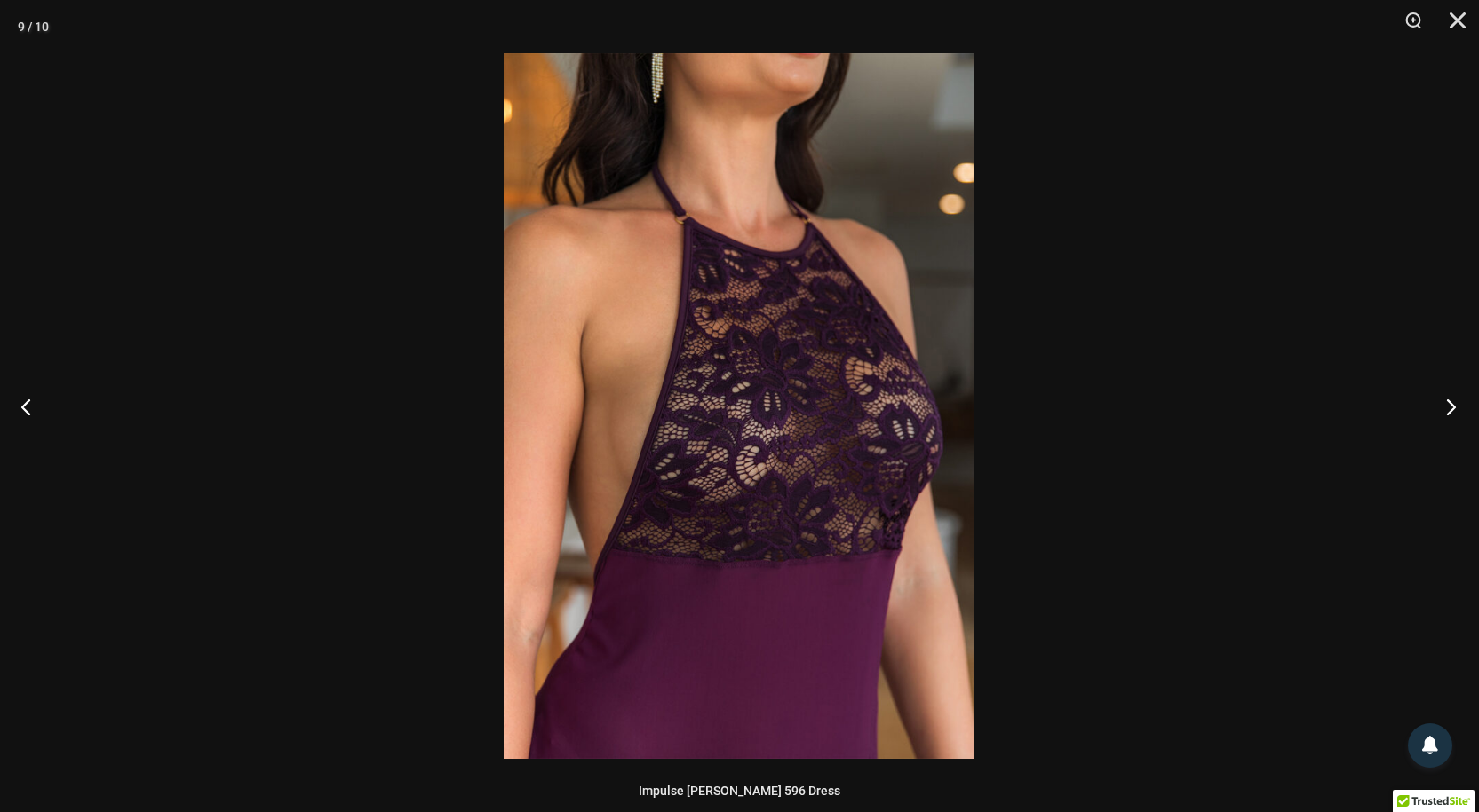
click at [1448, 406] on button "Next" at bounding box center [1445, 406] width 67 height 88
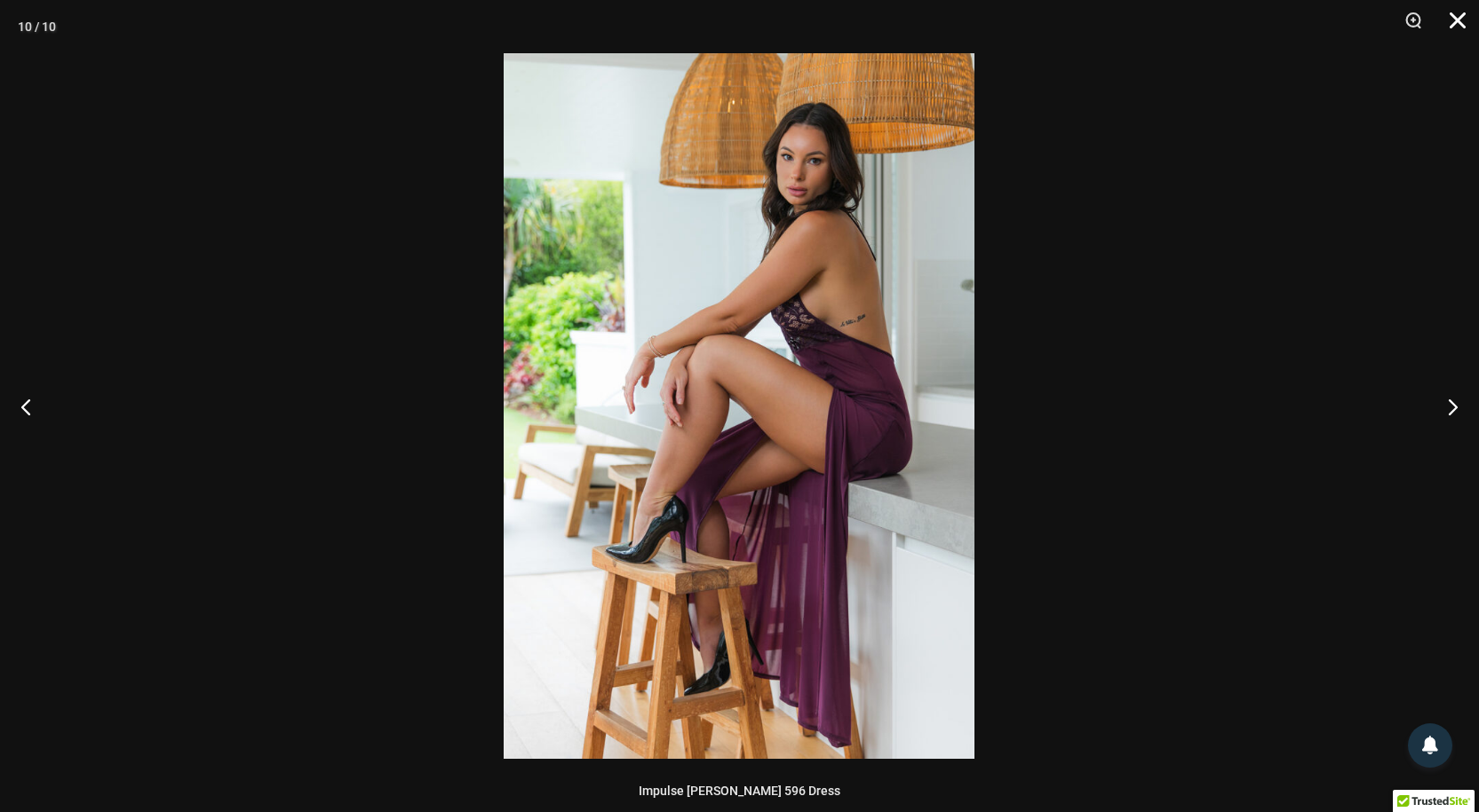
click at [1463, 21] on button "Close" at bounding box center [1451, 26] width 44 height 54
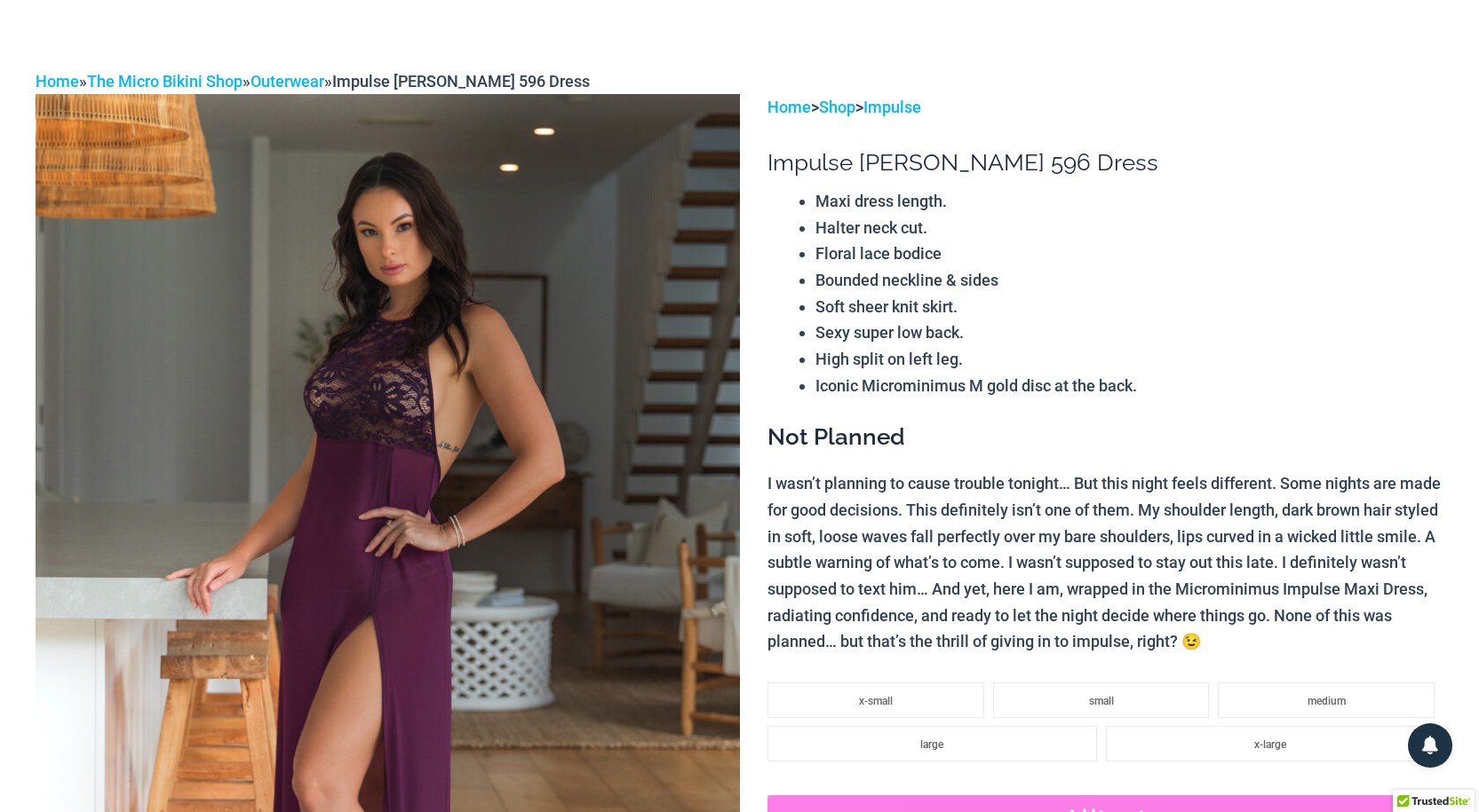
scroll to position [0, 0]
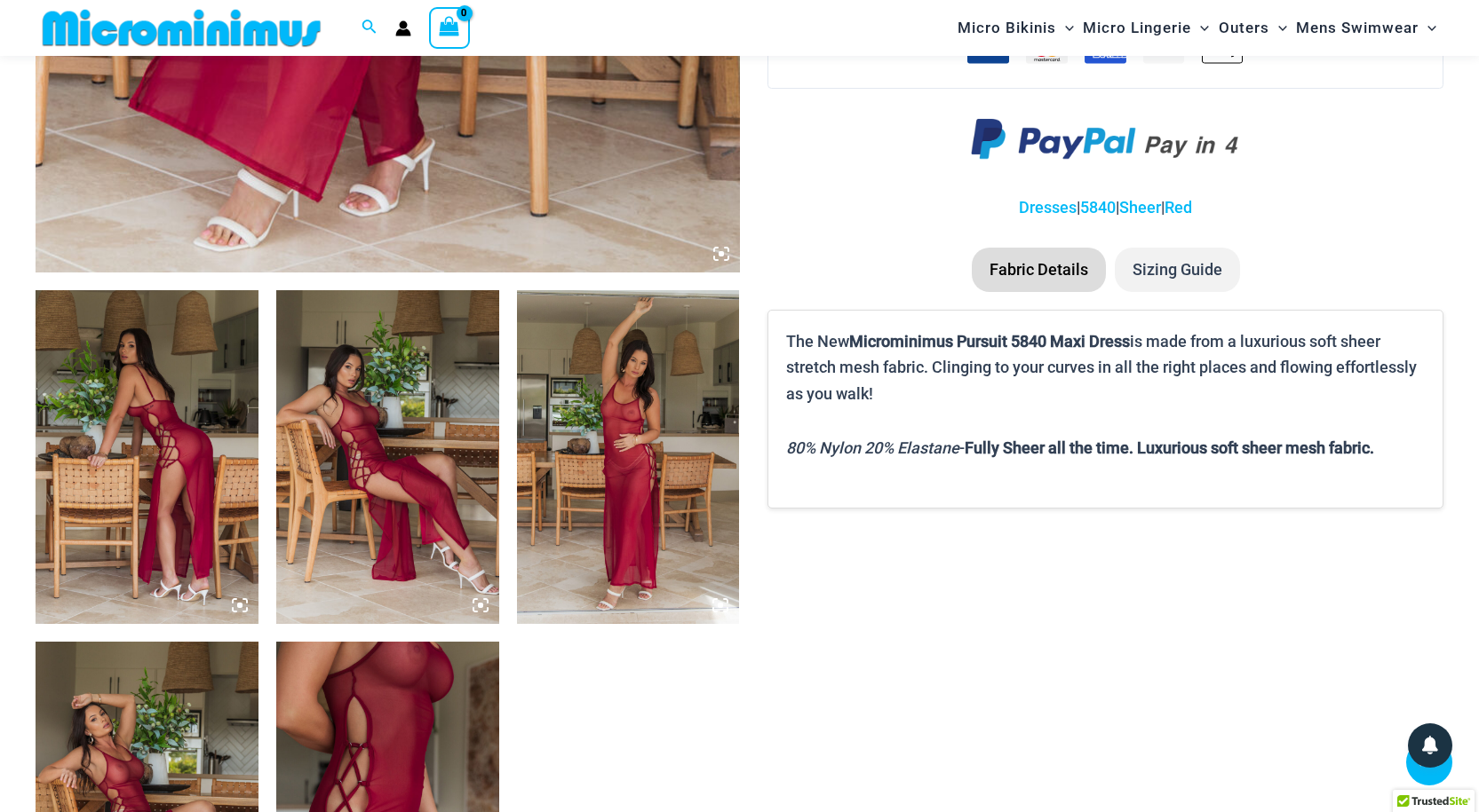
scroll to position [1037, 0]
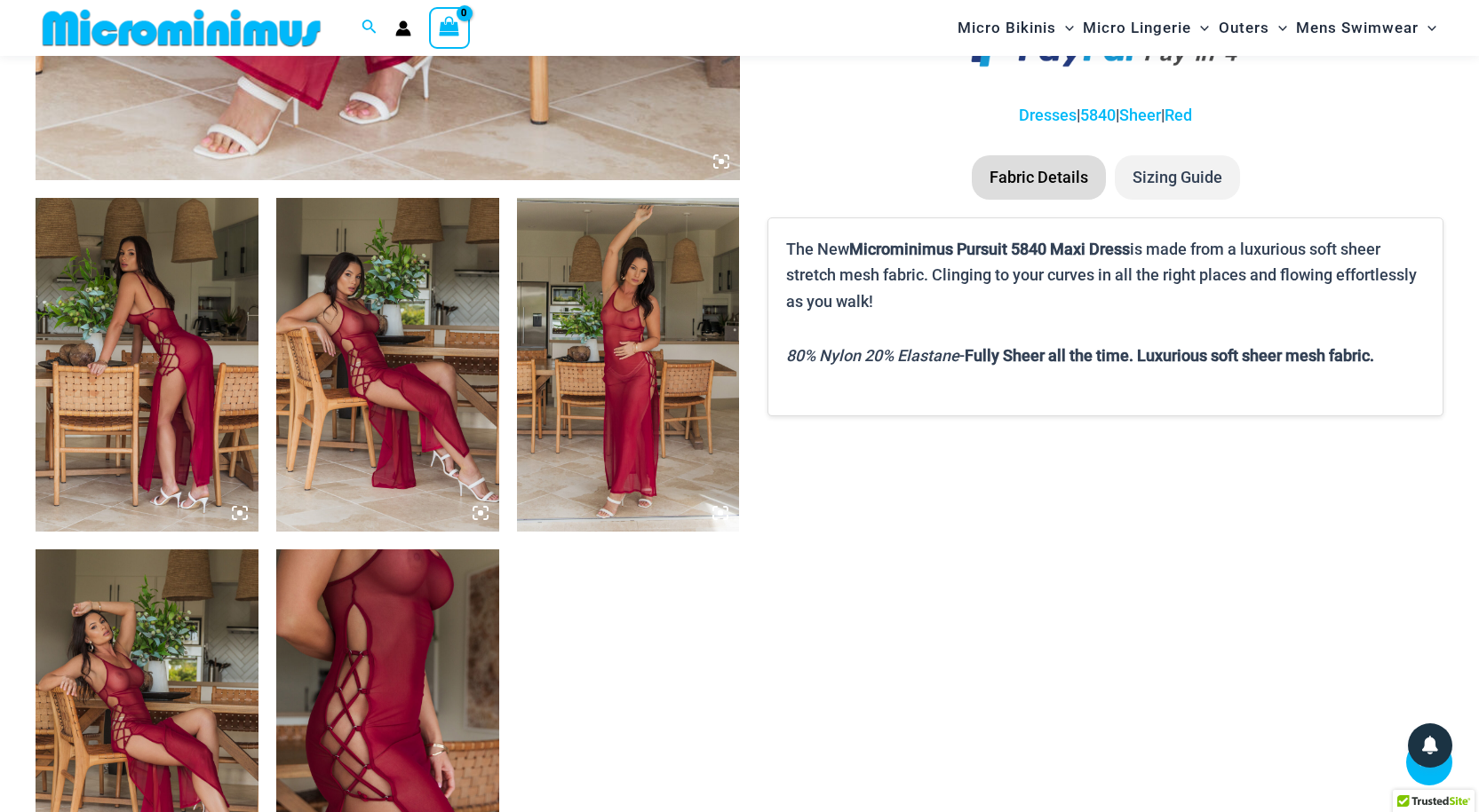
click at [163, 361] on img at bounding box center [147, 364] width 223 height 334
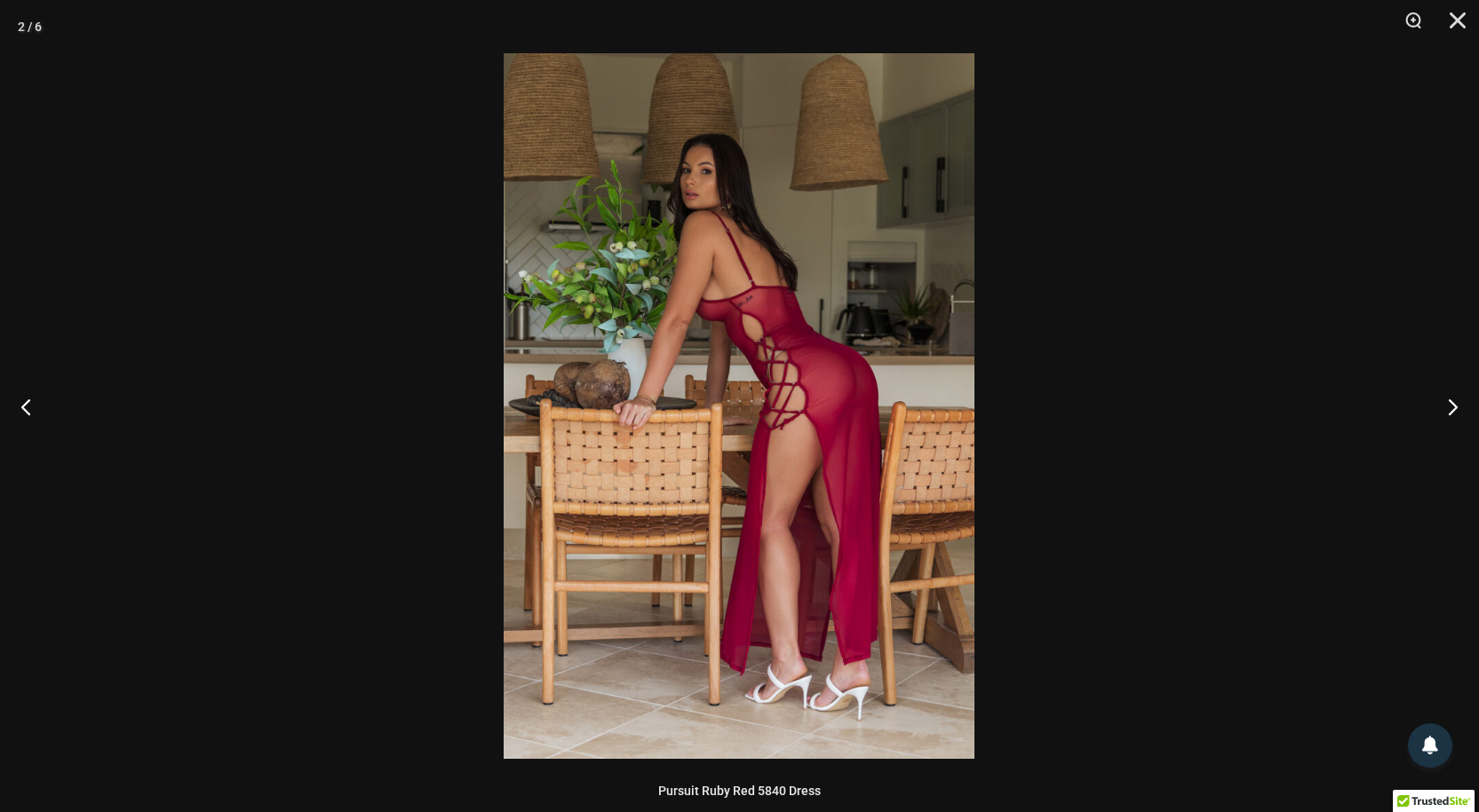
click at [803, 386] on img at bounding box center [739, 406] width 471 height 706
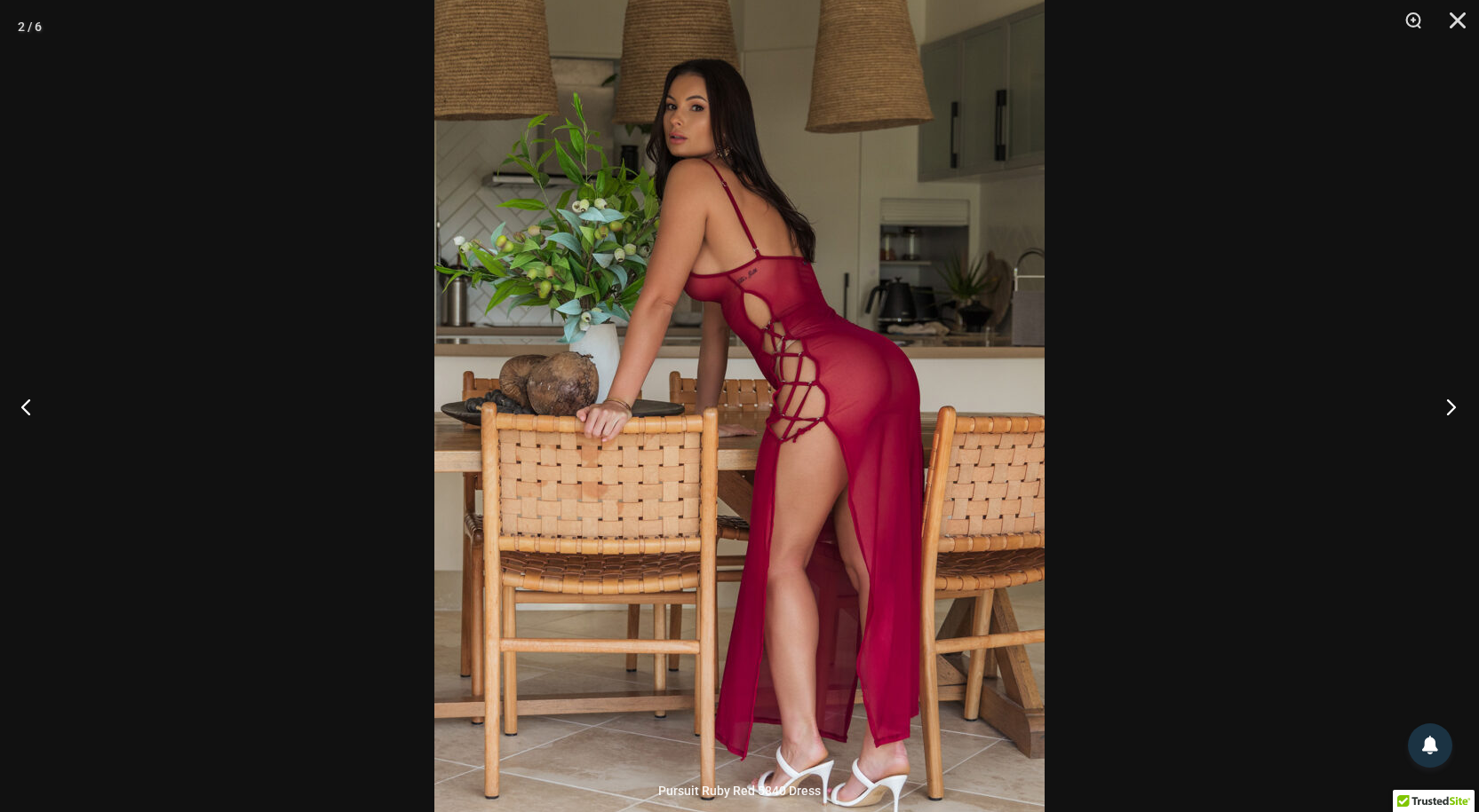
click at [1448, 406] on button "Next" at bounding box center [1445, 406] width 67 height 88
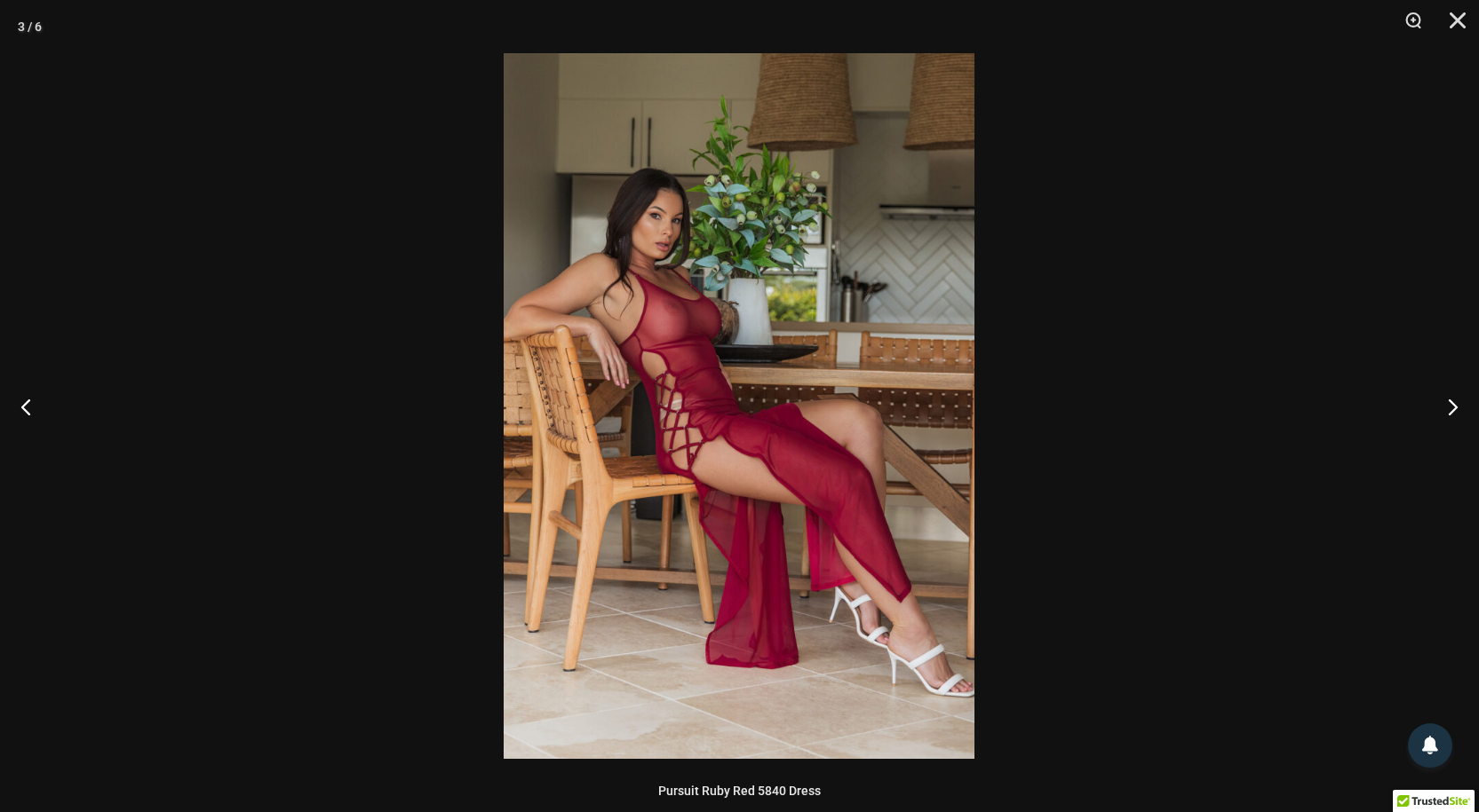
click at [622, 391] on img at bounding box center [739, 406] width 471 height 706
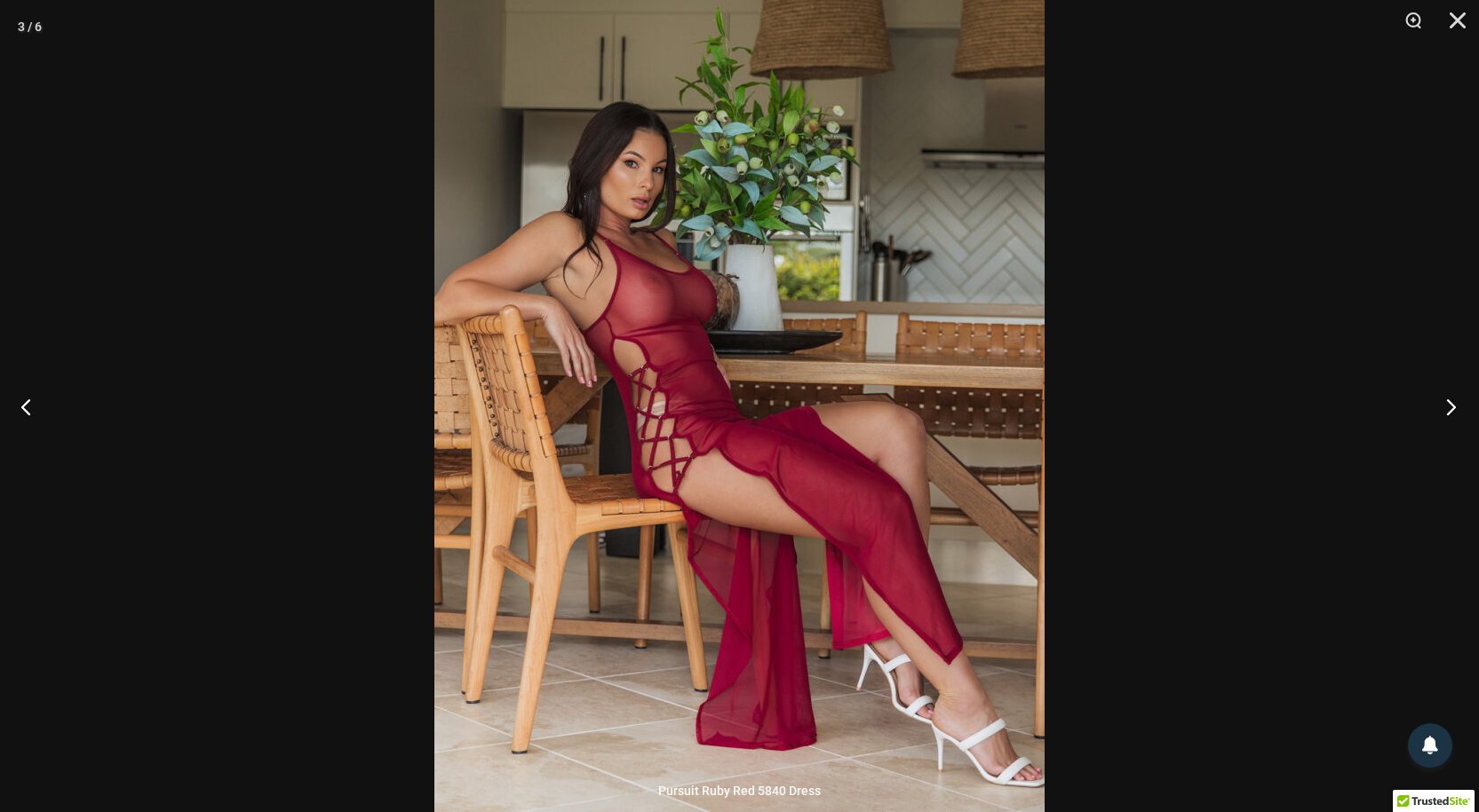
click at [1450, 403] on button "Next" at bounding box center [1445, 406] width 67 height 88
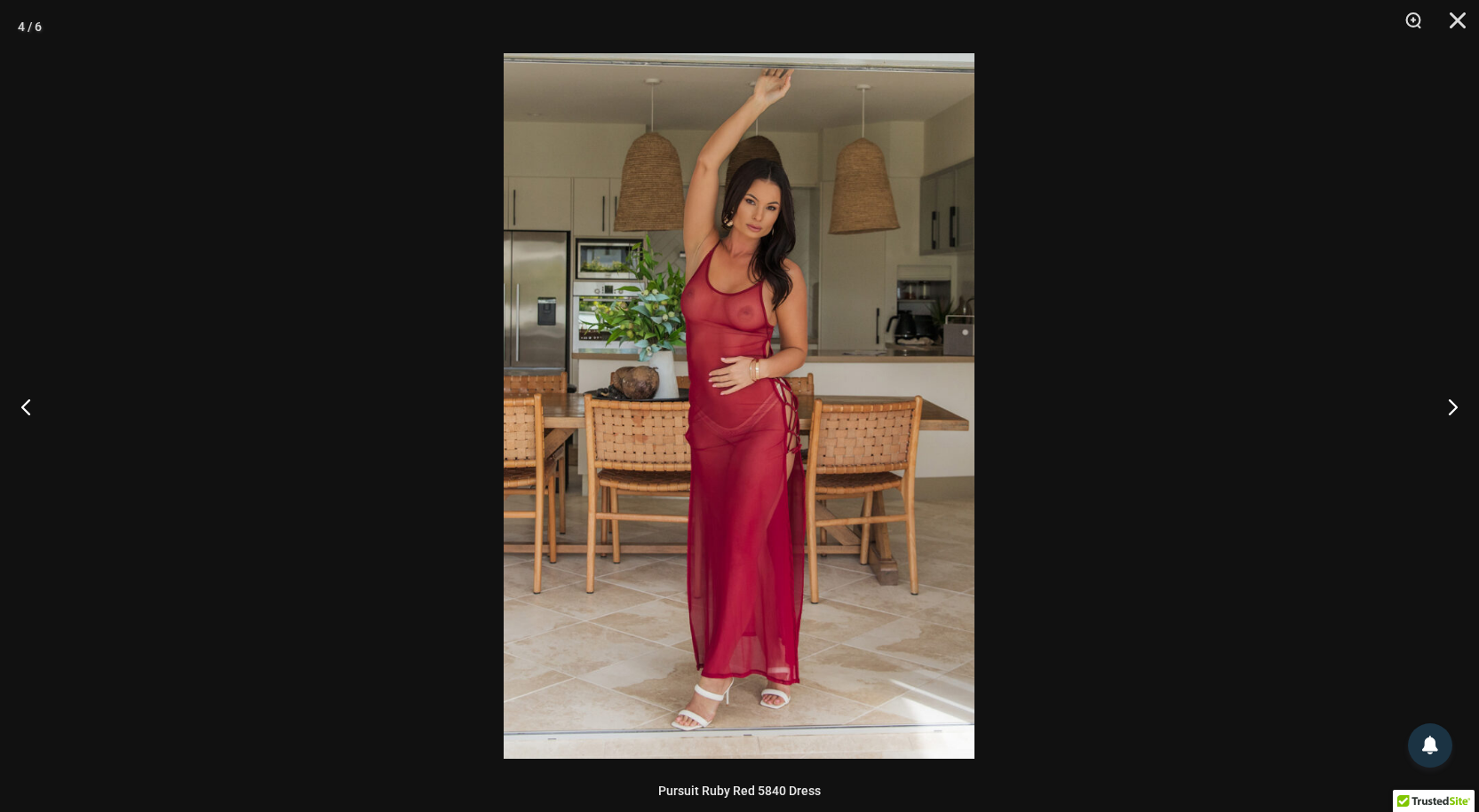
click at [700, 383] on img at bounding box center [739, 406] width 471 height 706
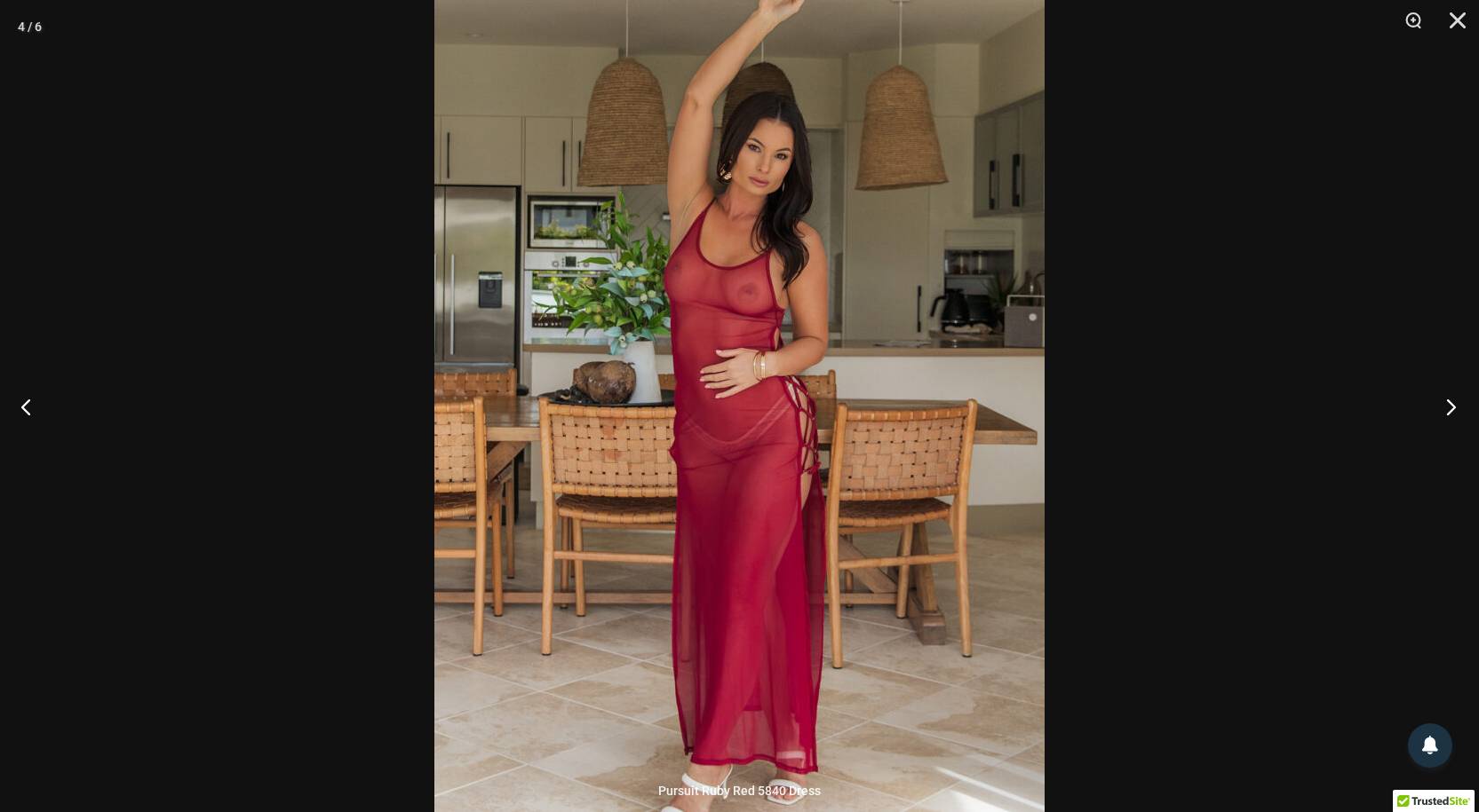
click at [1454, 404] on button "Next" at bounding box center [1445, 406] width 67 height 88
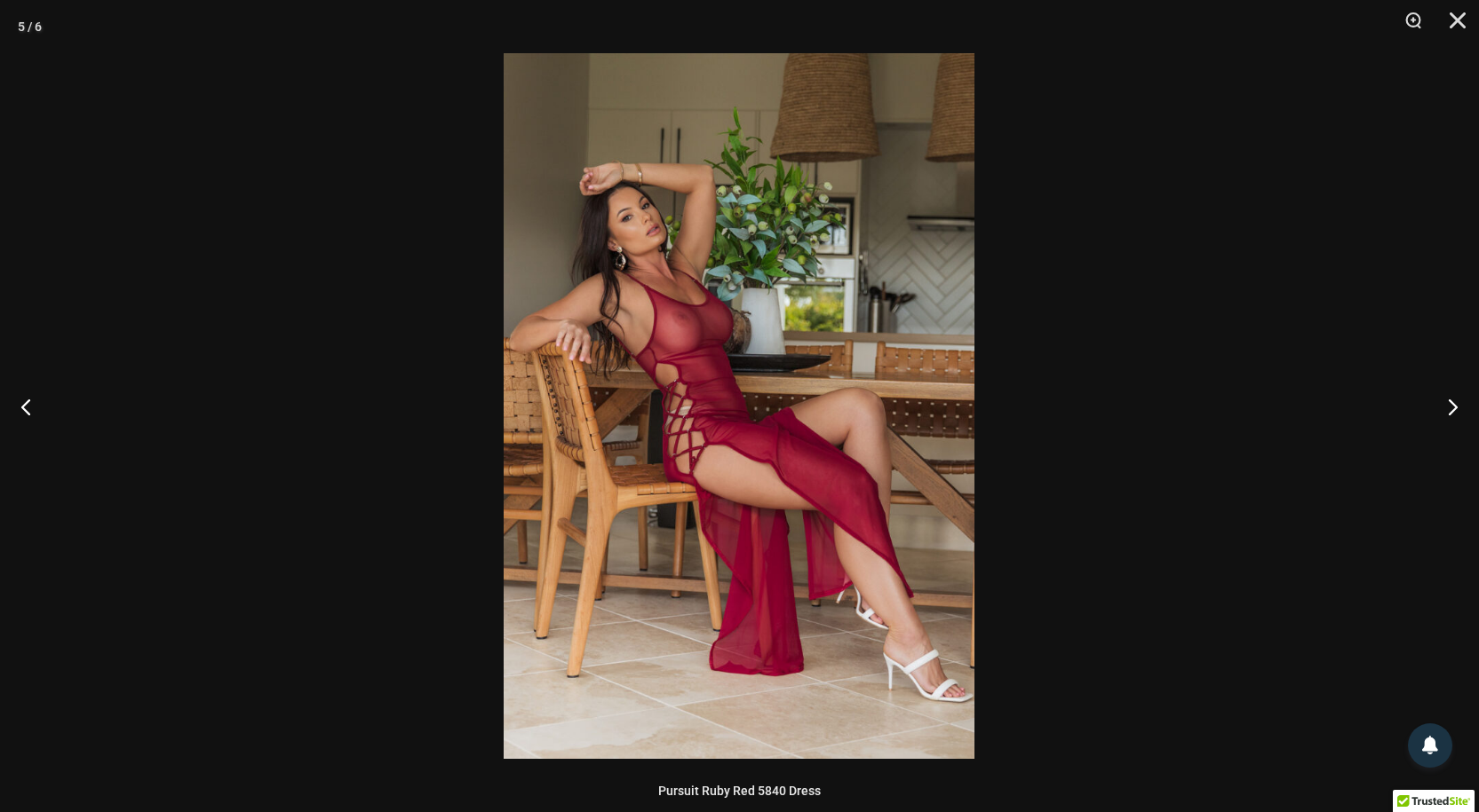
click at [645, 429] on img at bounding box center [739, 406] width 471 height 706
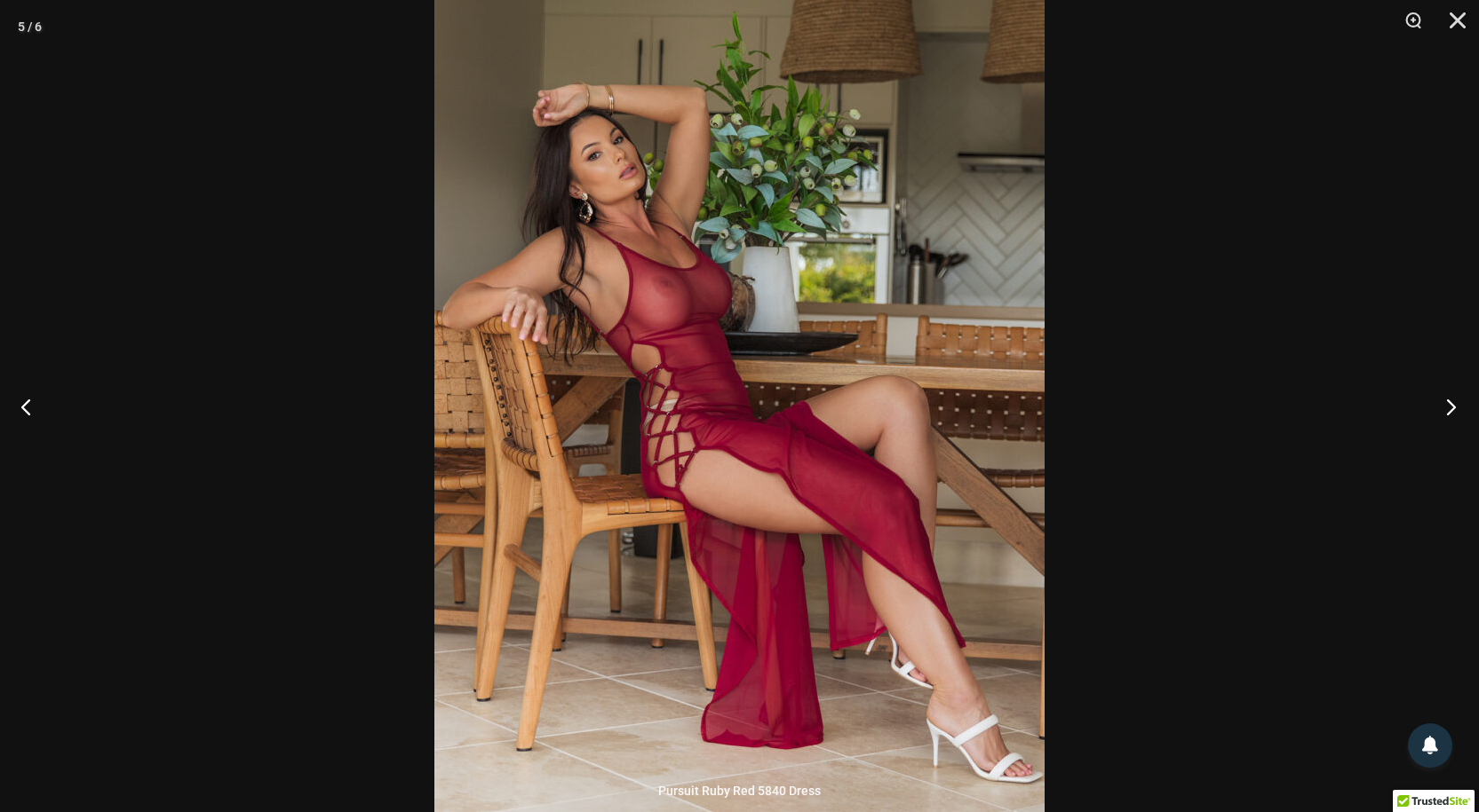
click at [1448, 410] on button "Next" at bounding box center [1445, 406] width 67 height 88
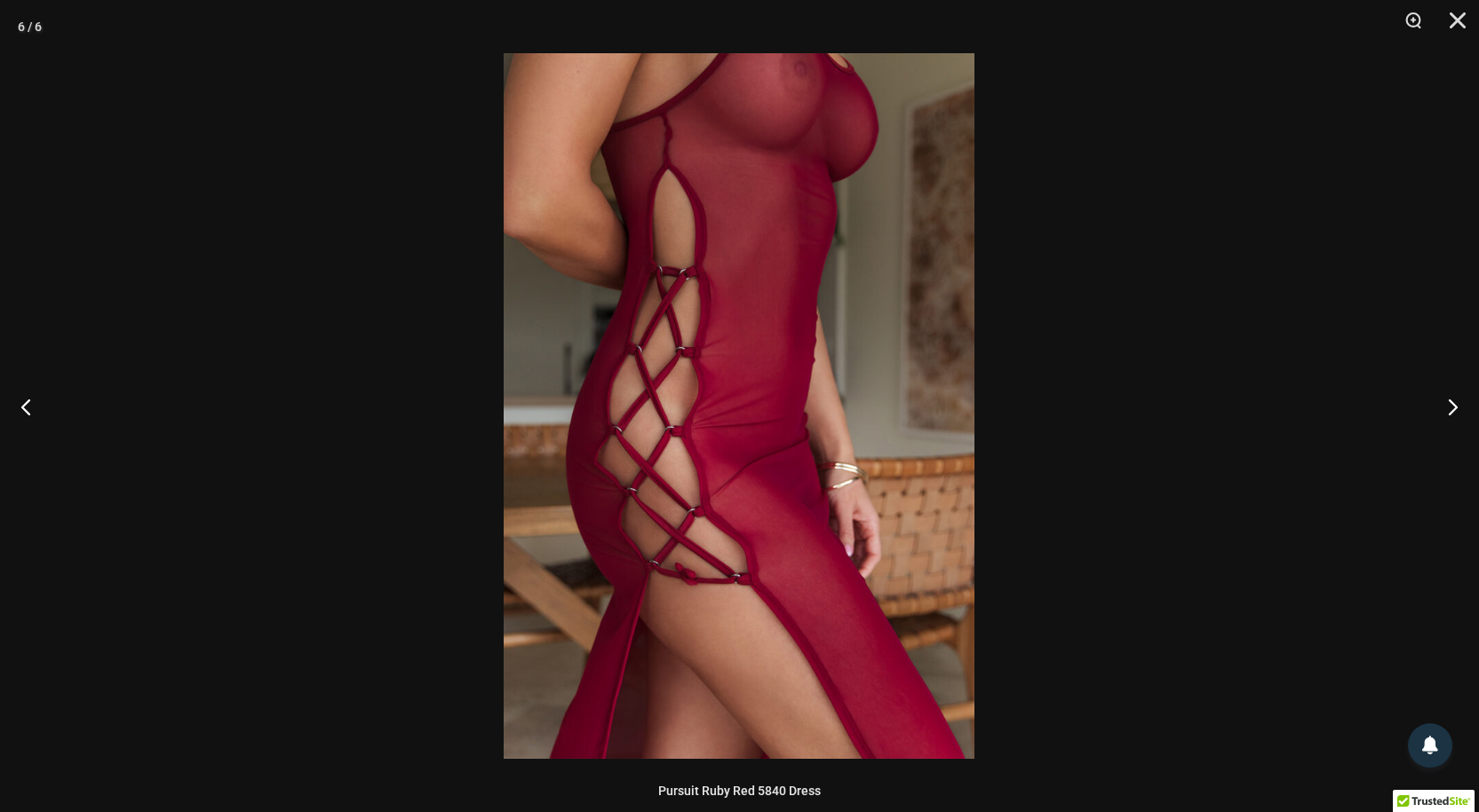
click at [1082, 253] on div at bounding box center [739, 406] width 1479 height 812
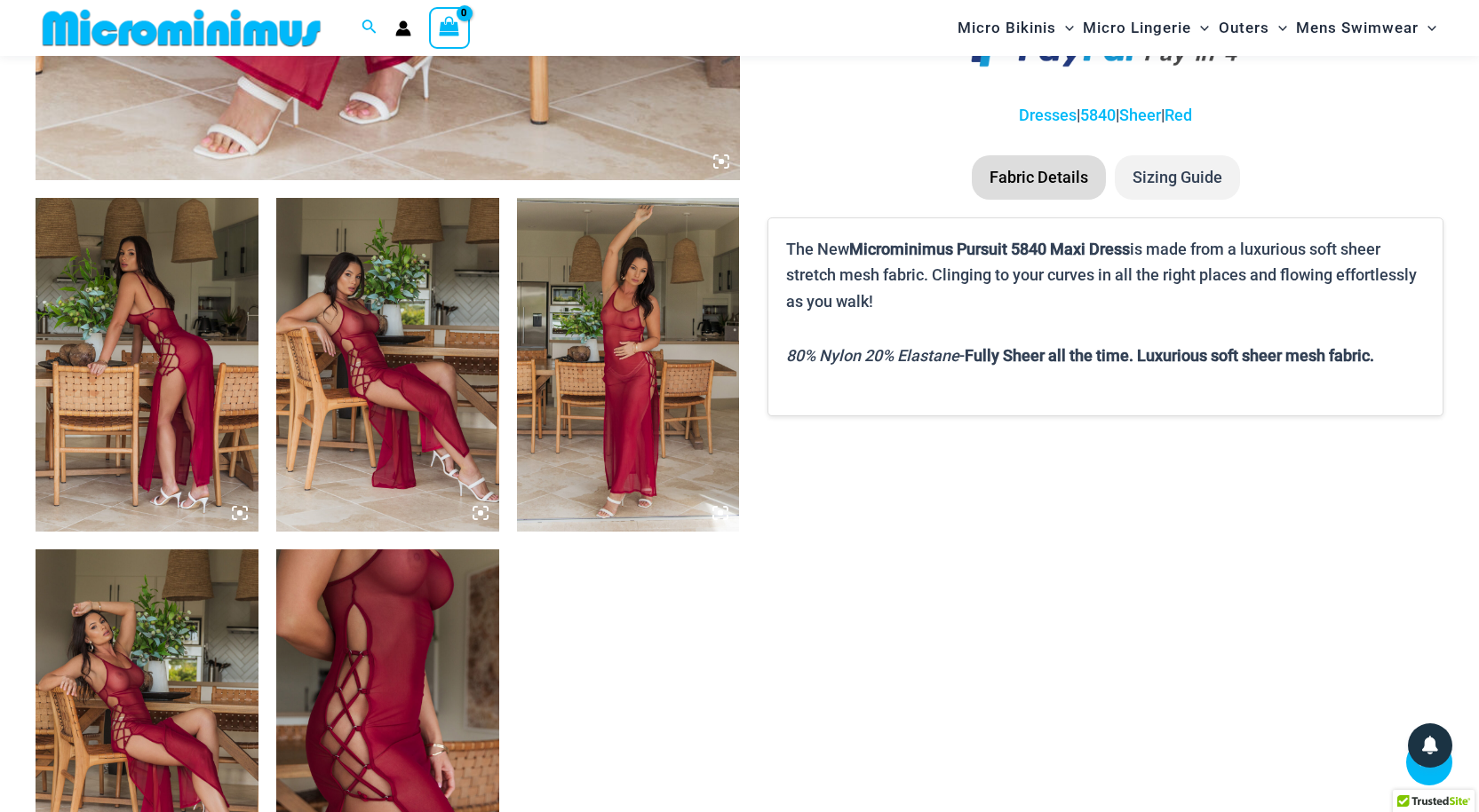
click at [372, 631] on img at bounding box center [387, 716] width 223 height 334
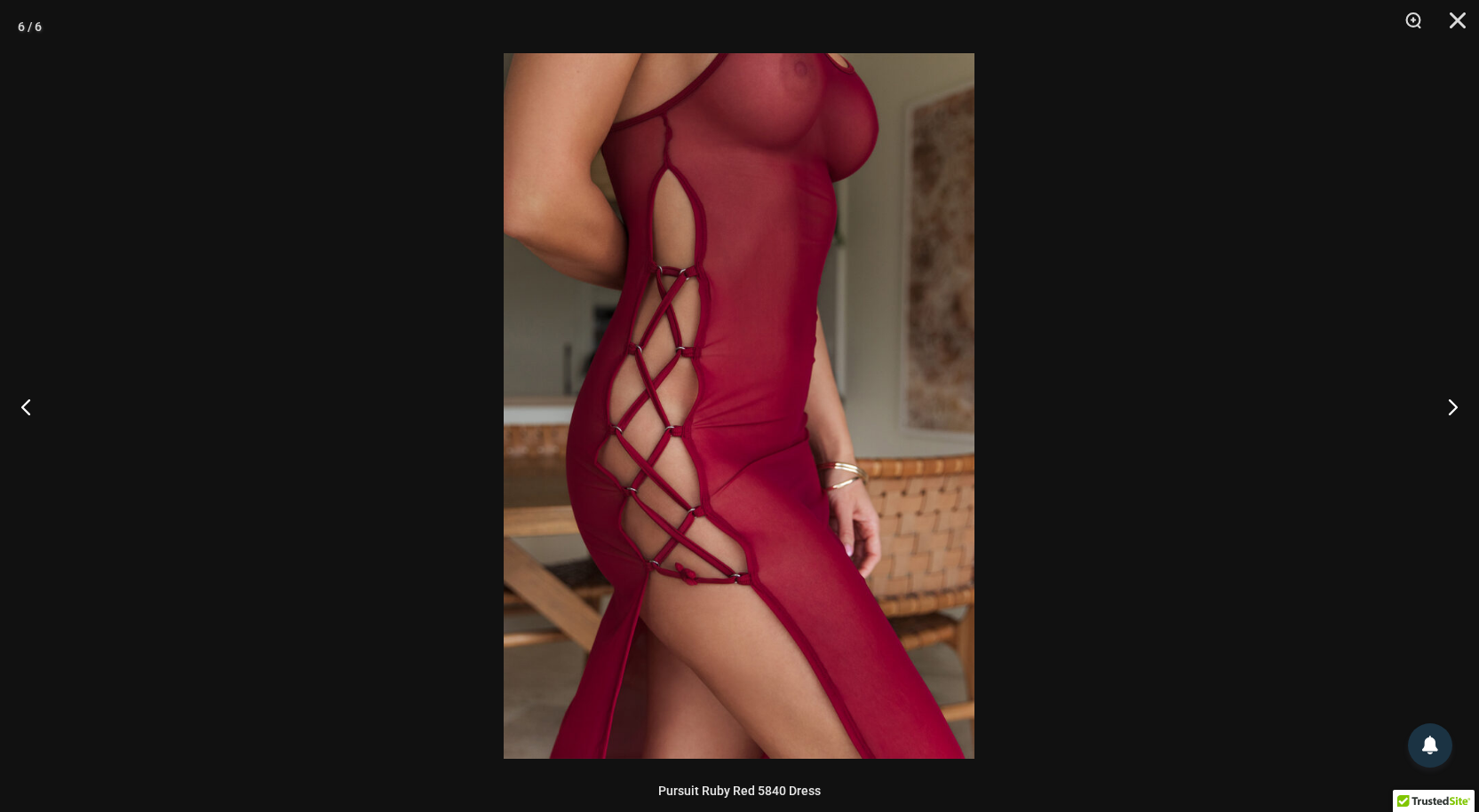
click at [659, 383] on img at bounding box center [739, 406] width 471 height 706
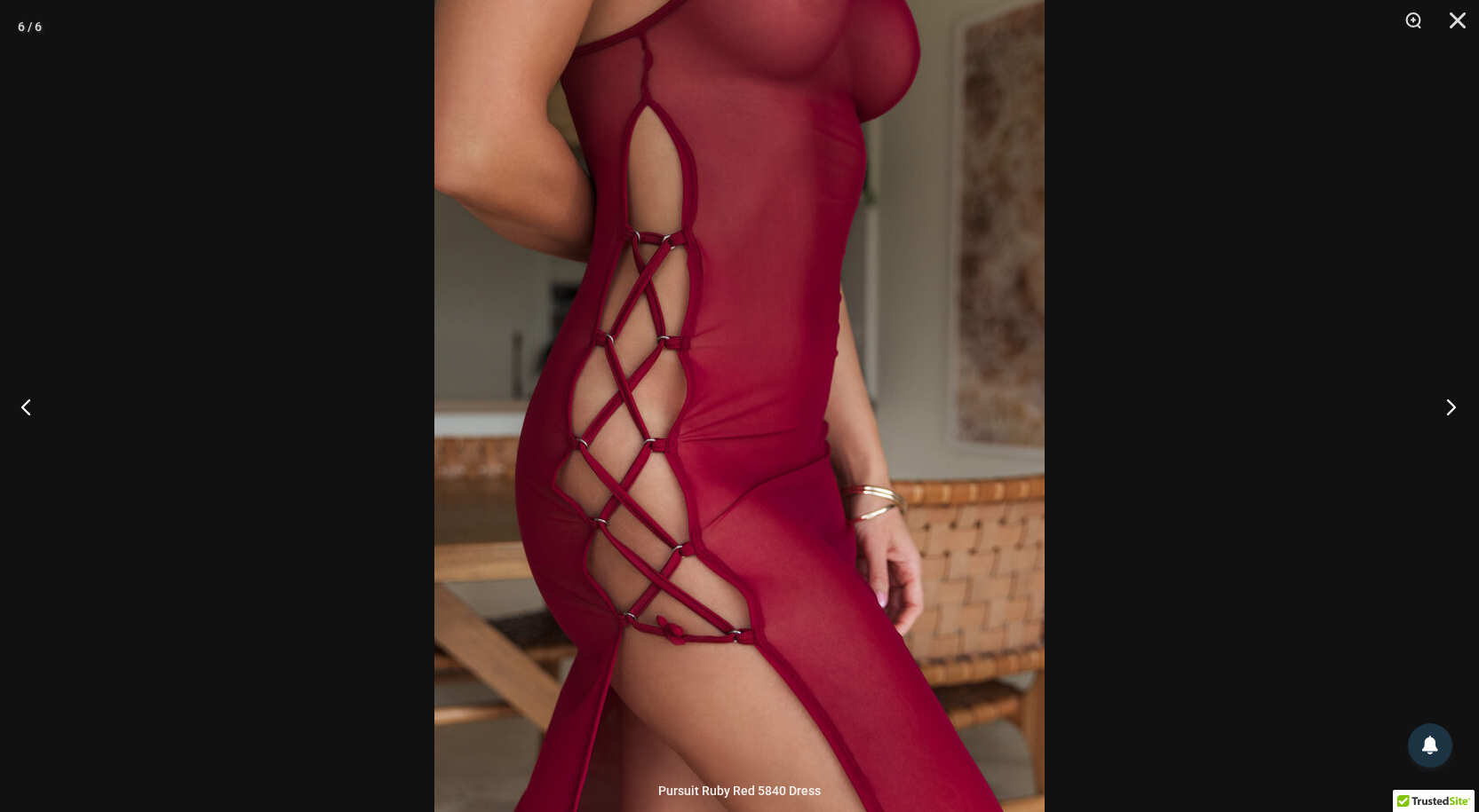
click at [1450, 406] on button "Next" at bounding box center [1445, 406] width 67 height 88
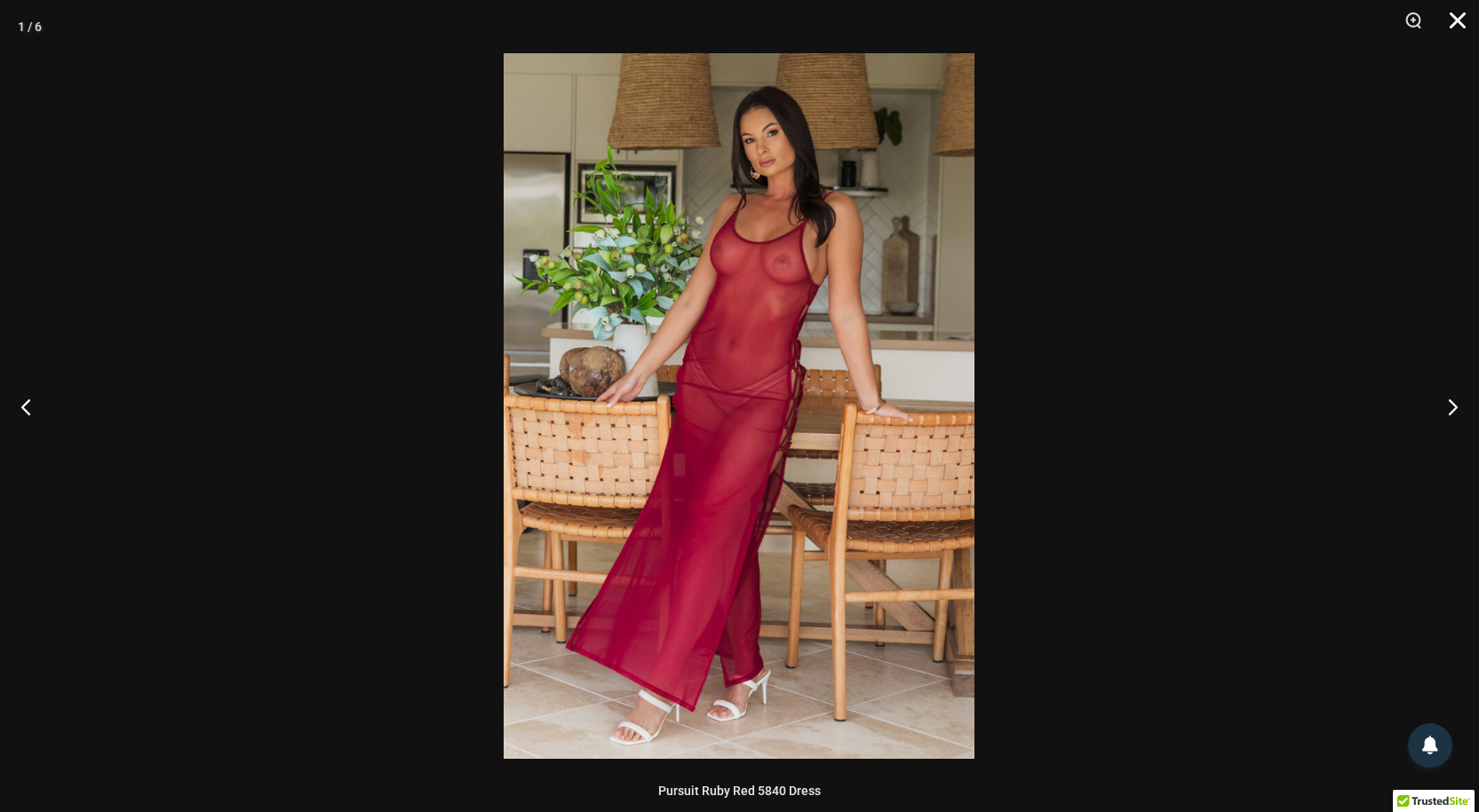
click at [1453, 18] on button "Close" at bounding box center [1451, 26] width 44 height 54
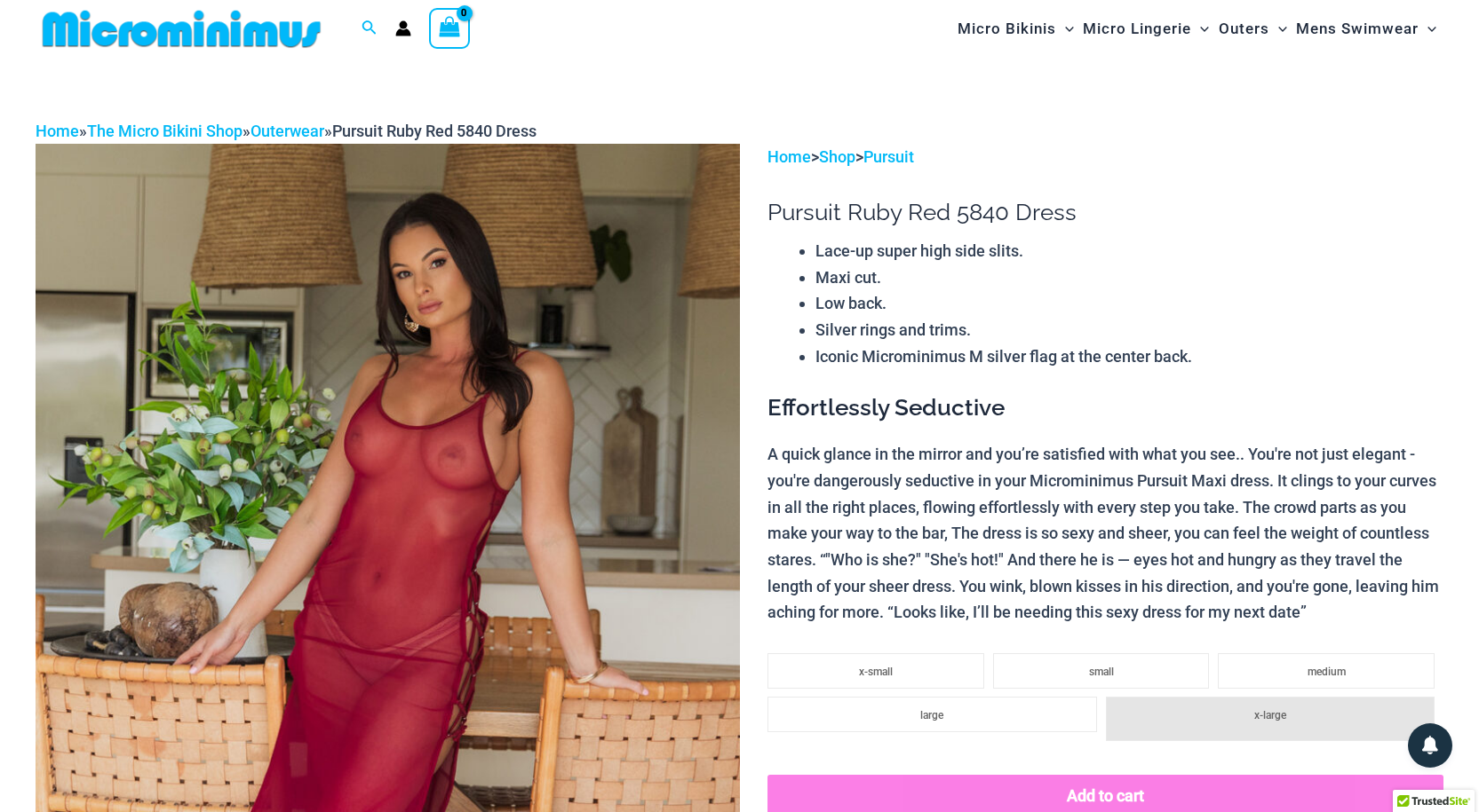
scroll to position [0, 0]
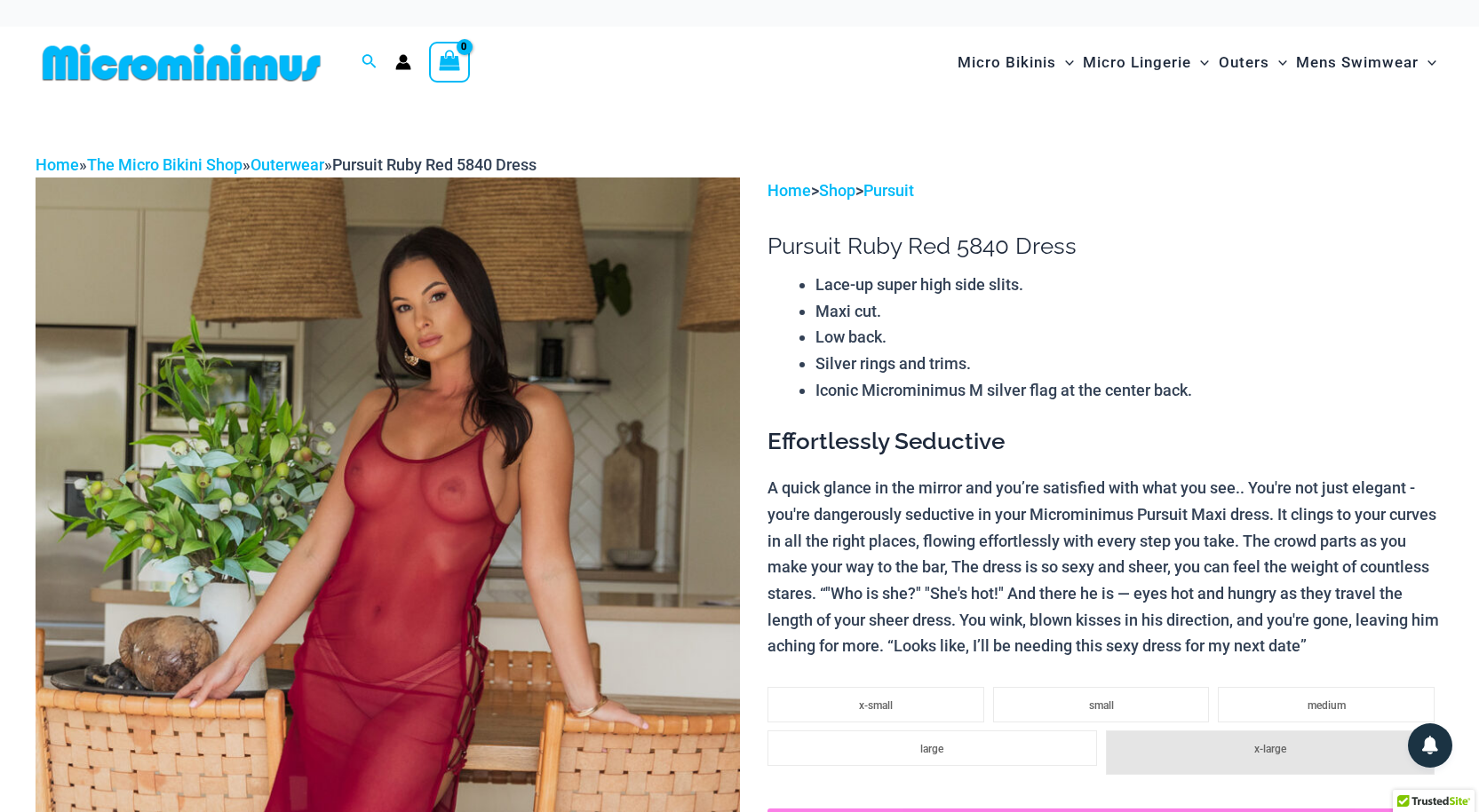
click at [751, 30] on div "Micro Bikinis Menu Toggle Sexy Bikini Sets Bikini Tops Bikini Bottoms Menu Togg…" at bounding box center [1081, 62] width 724 height 72
click at [399, 64] on icon "Account icon link" at bounding box center [404, 67] width 15 height 8
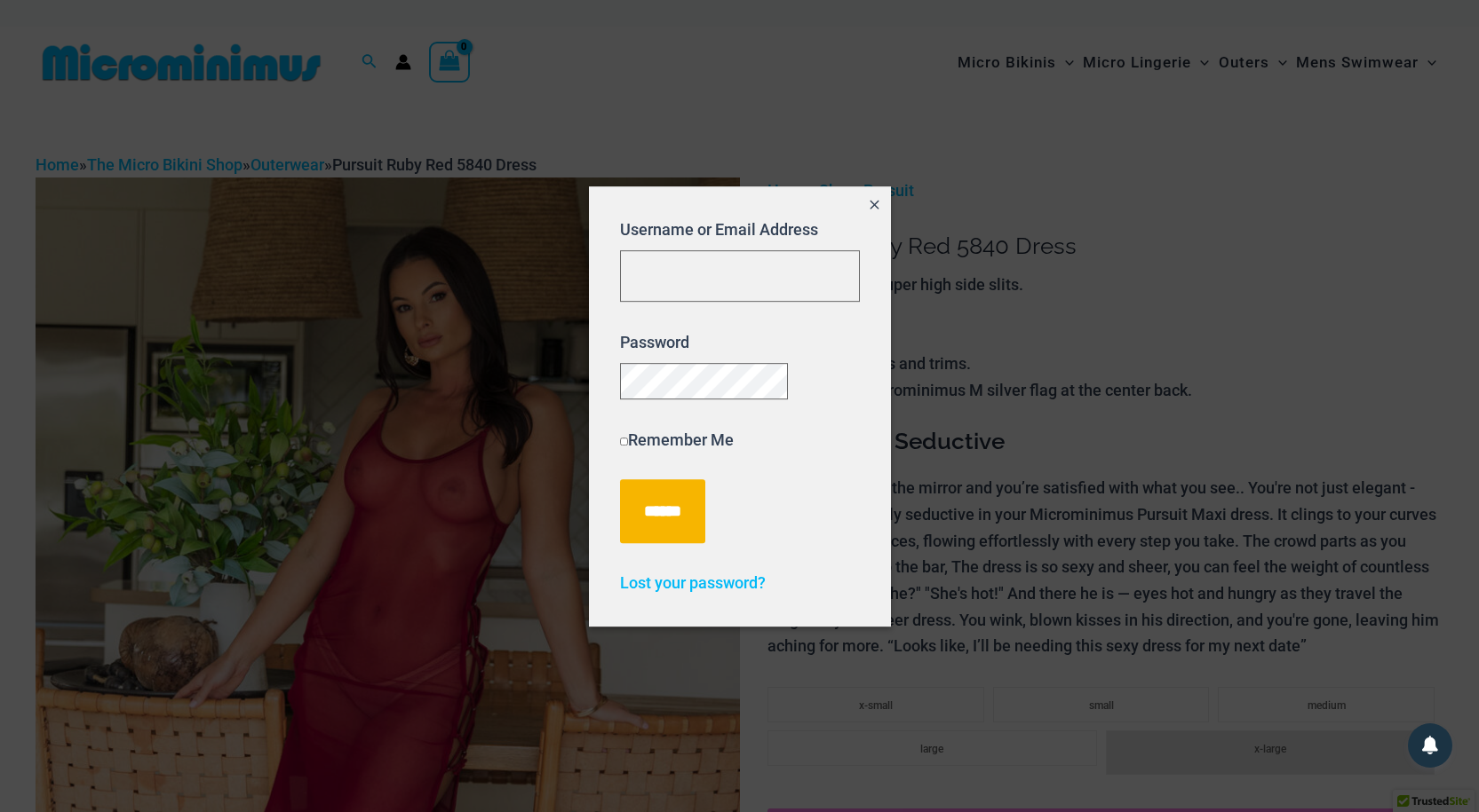
click at [869, 197] on icon "Close popup" at bounding box center [875, 204] width 15 height 15
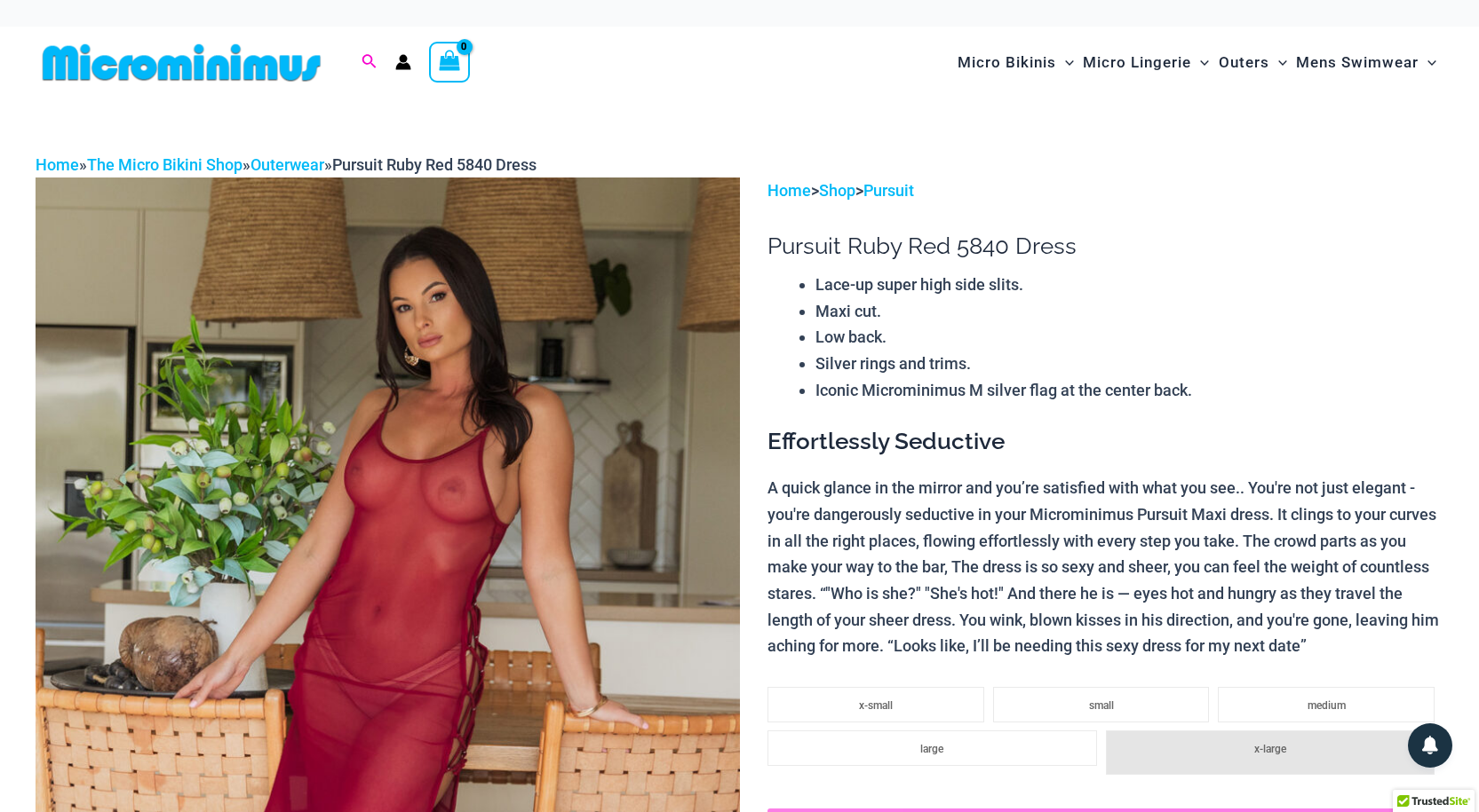
click at [368, 59] on icon "Search icon link" at bounding box center [368, 62] width 14 height 16
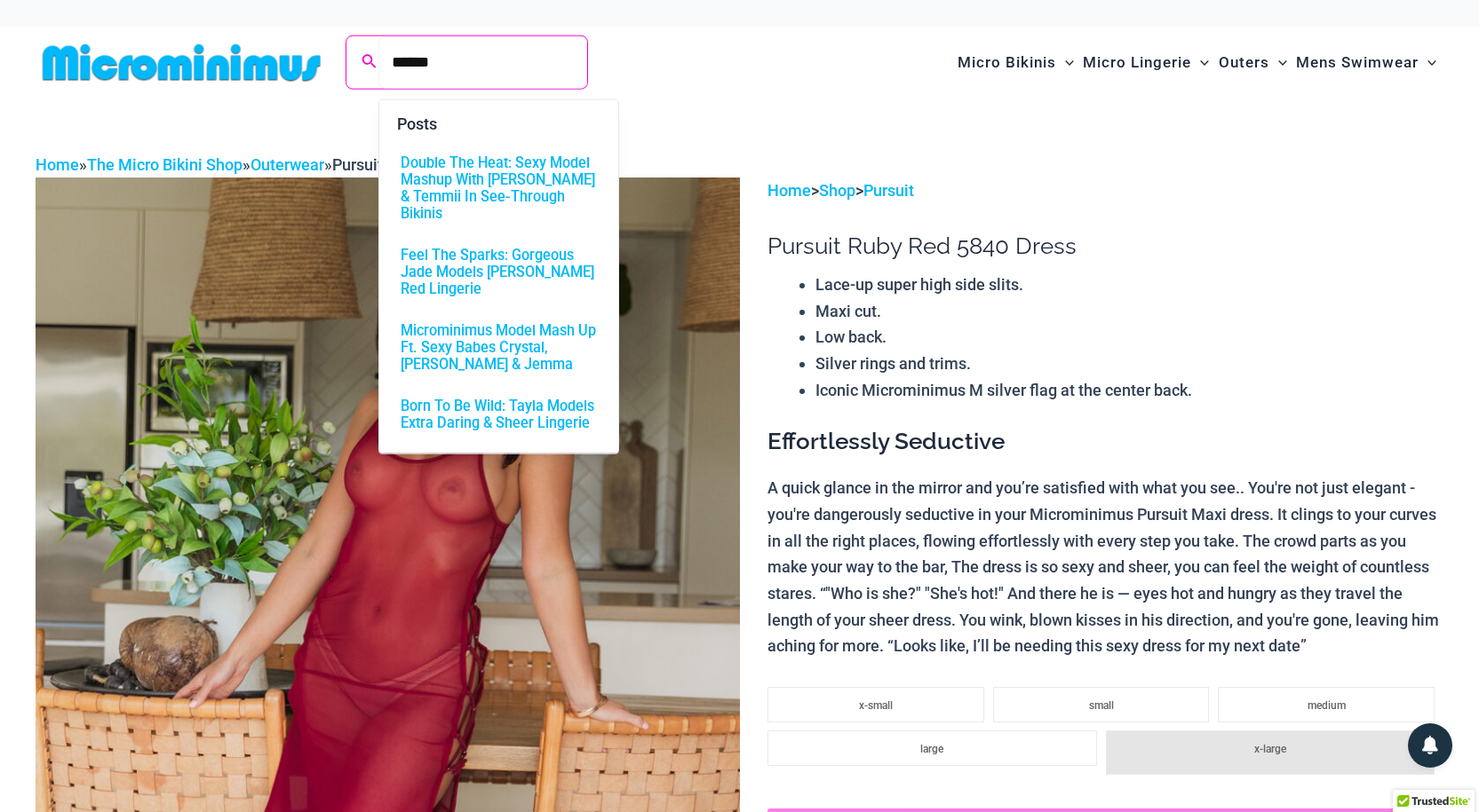
type input "******"
click button "Search" at bounding box center [0, 0] width 0 height 0
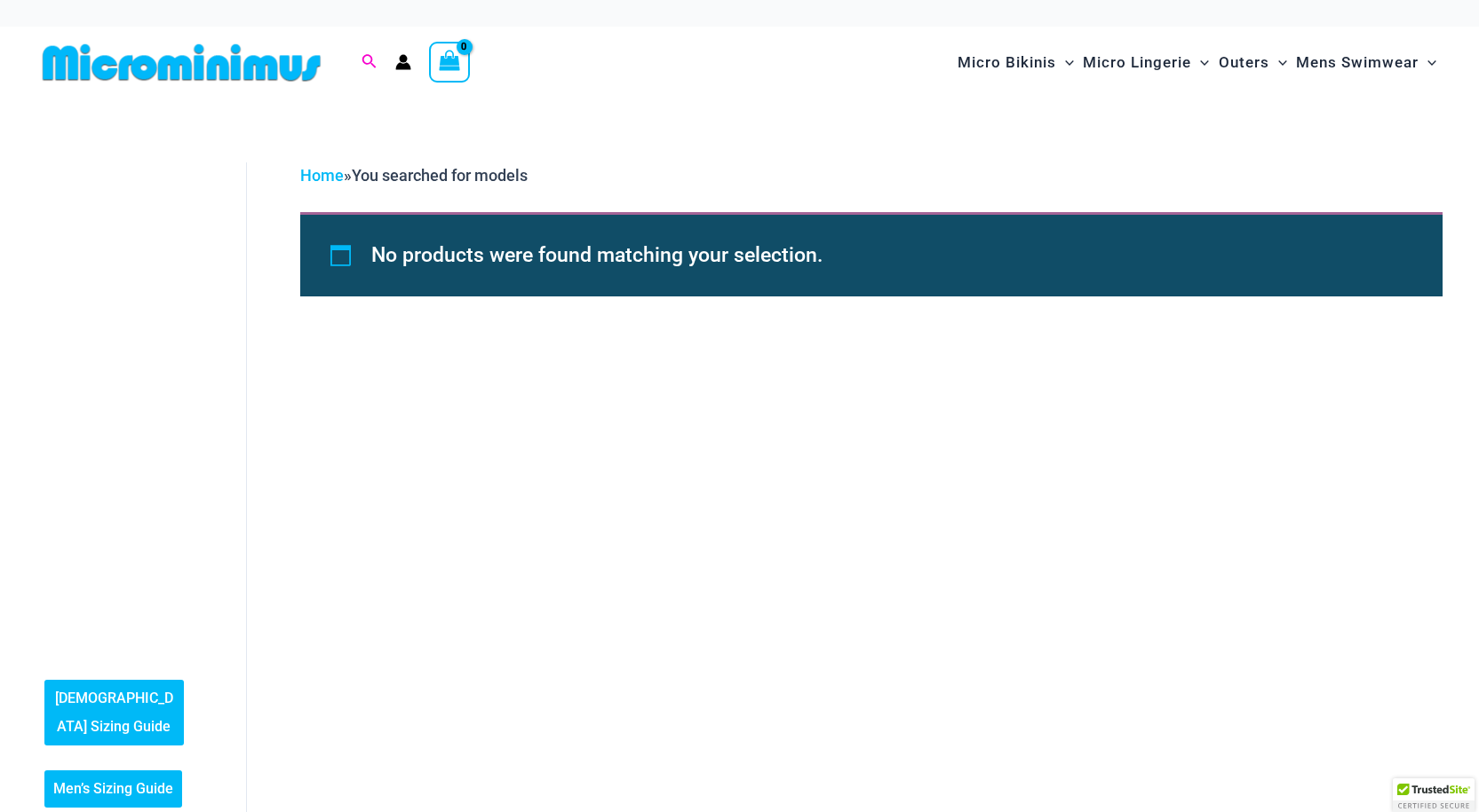
click at [365, 55] on icon "Search icon link" at bounding box center [368, 62] width 14 height 16
drag, startPoint x: 436, startPoint y: 62, endPoint x: 458, endPoint y: 70, distance: 23.4
click at [446, 62] on input "******" at bounding box center [483, 63] width 209 height 53
type input "*****"
click button "Search" at bounding box center [0, 0] width 0 height 0
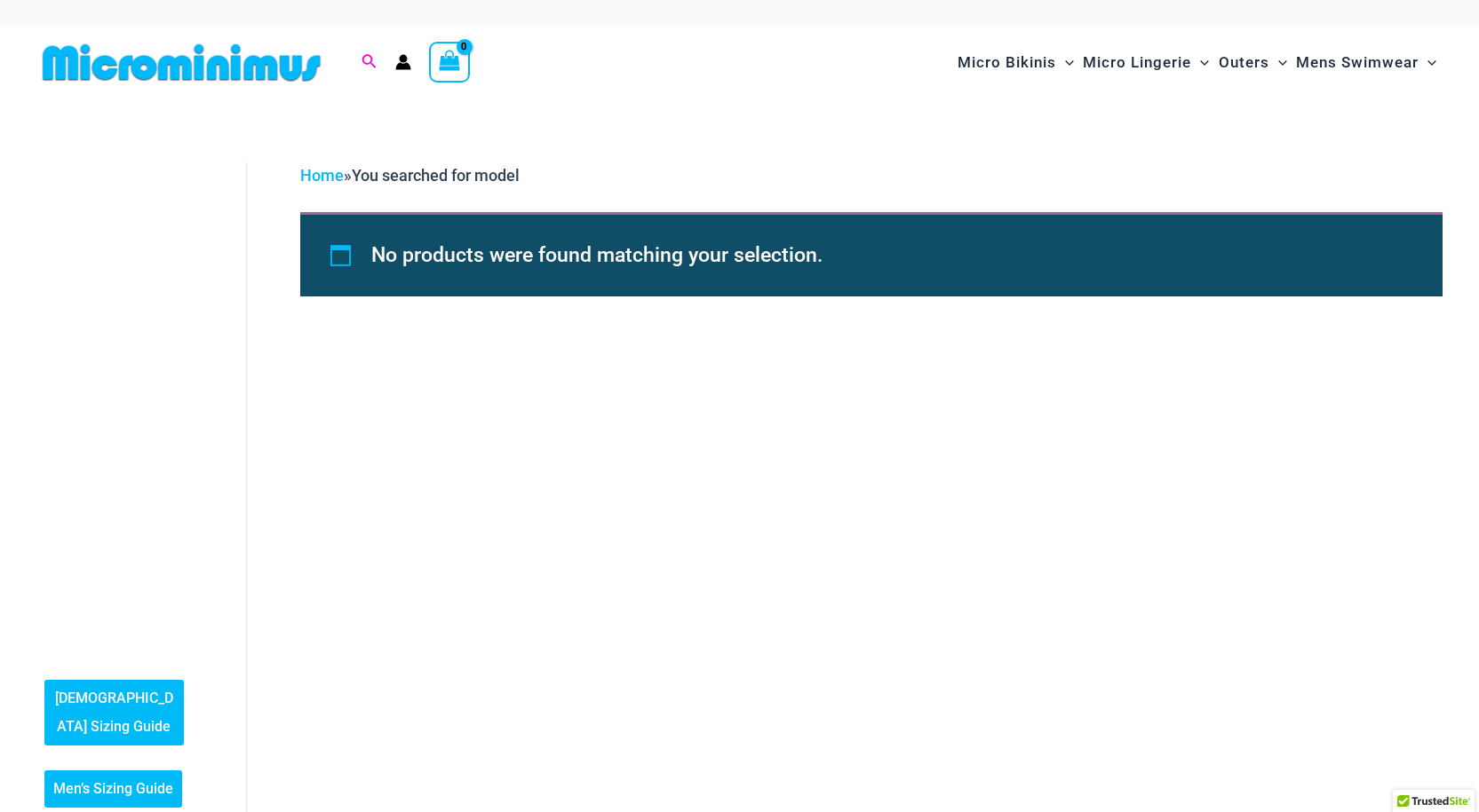
click at [365, 53] on span "Search icon link" at bounding box center [369, 63] width 16 height 23
click at [441, 61] on input "*****" at bounding box center [483, 63] width 209 height 53
type input "******"
click button "Search" at bounding box center [0, 0] width 0 height 0
click at [368, 57] on icon "Search icon link" at bounding box center [368, 62] width 14 height 16
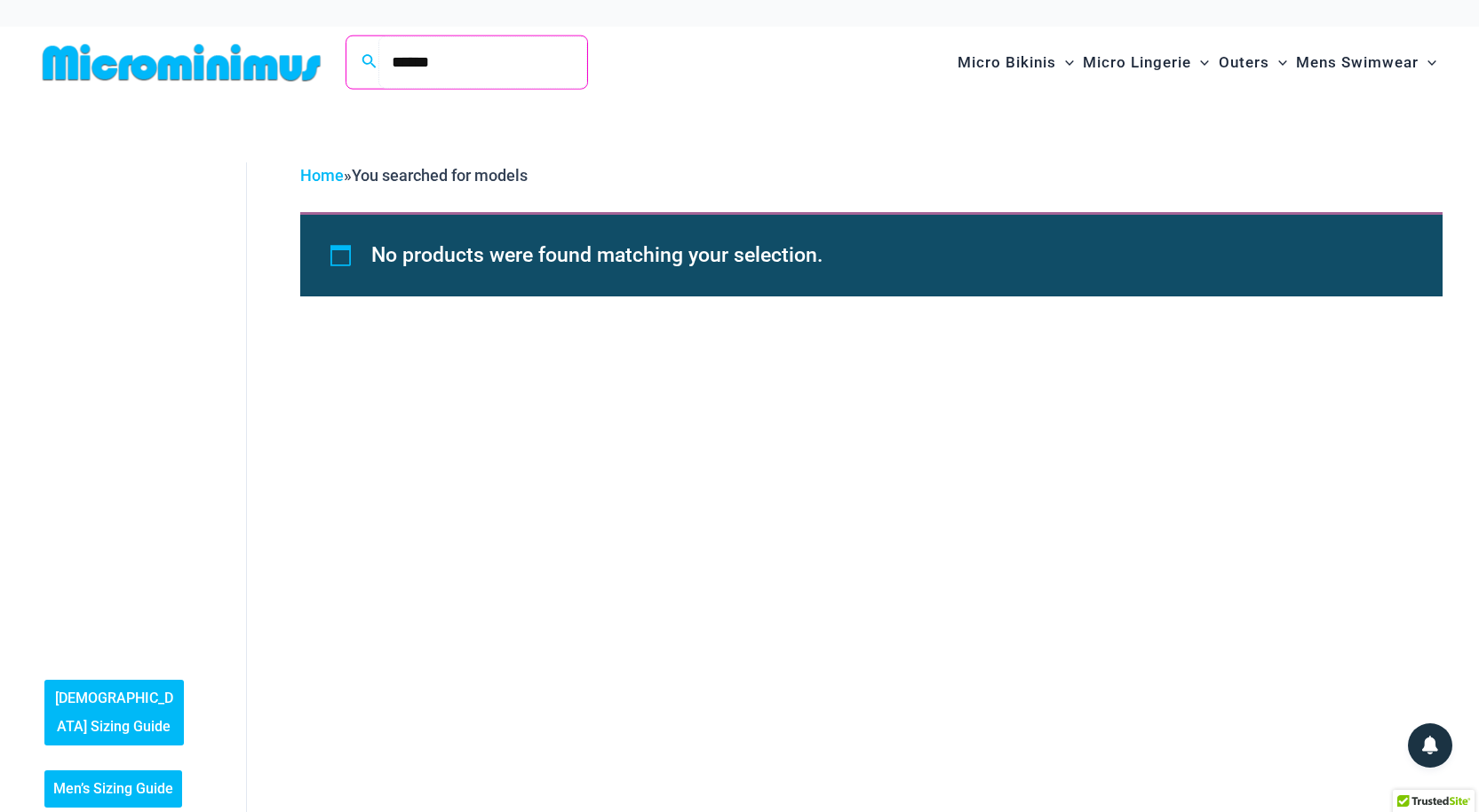
click at [448, 56] on input "******" at bounding box center [483, 63] width 209 height 53
click button "Search" at bounding box center [0, 0] width 0 height 0
click at [370, 56] on icon "Search icon link" at bounding box center [368, 62] width 14 height 16
click at [457, 61] on input "******" at bounding box center [483, 63] width 209 height 53
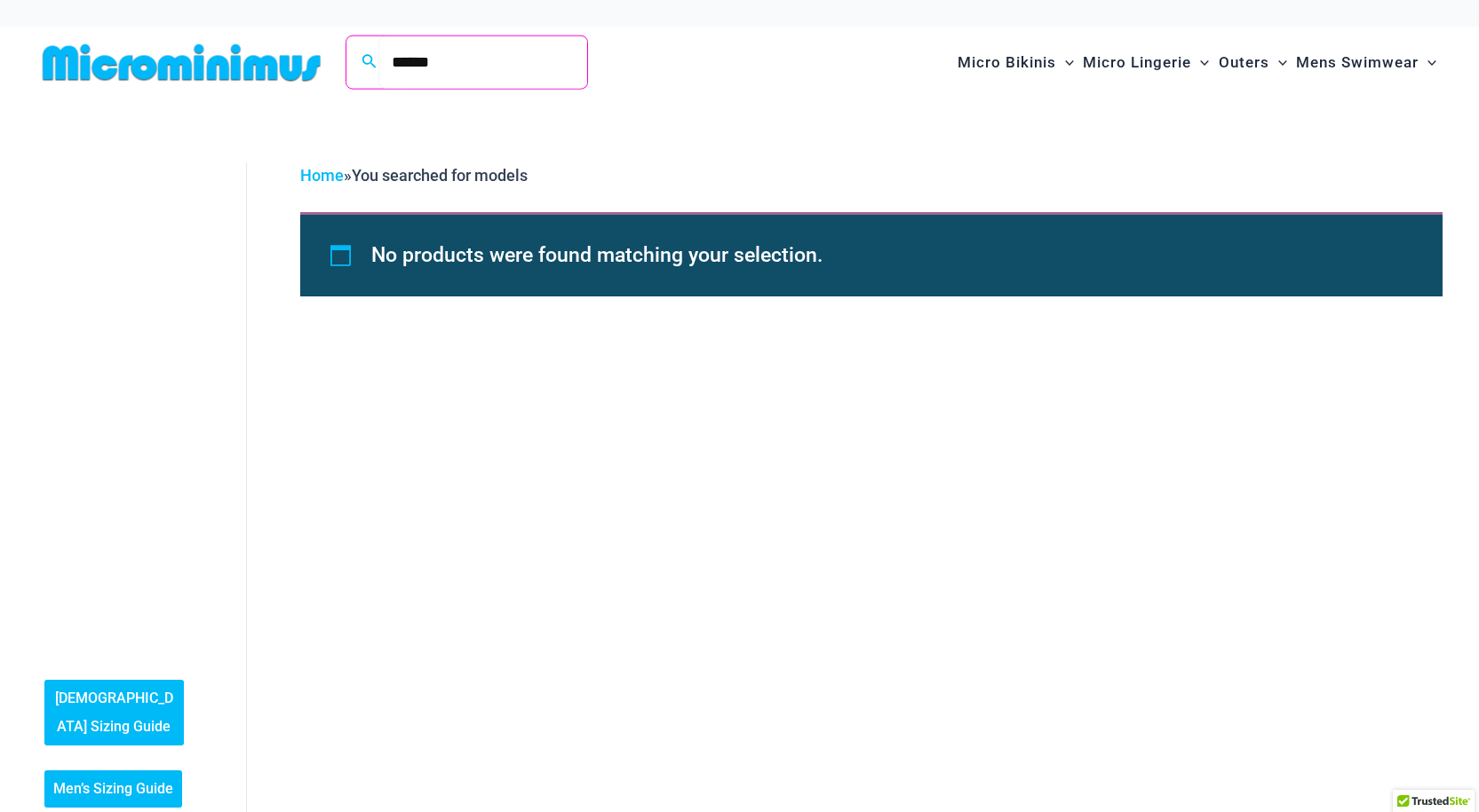
click button "Search" at bounding box center [0, 0] width 0 height 0
click at [368, 60] on icon "Search icon link" at bounding box center [368, 62] width 14 height 16
drag, startPoint x: 394, startPoint y: 58, endPoint x: 447, endPoint y: 66, distance: 53.6
click at [459, 58] on input "******" at bounding box center [483, 63] width 209 height 53
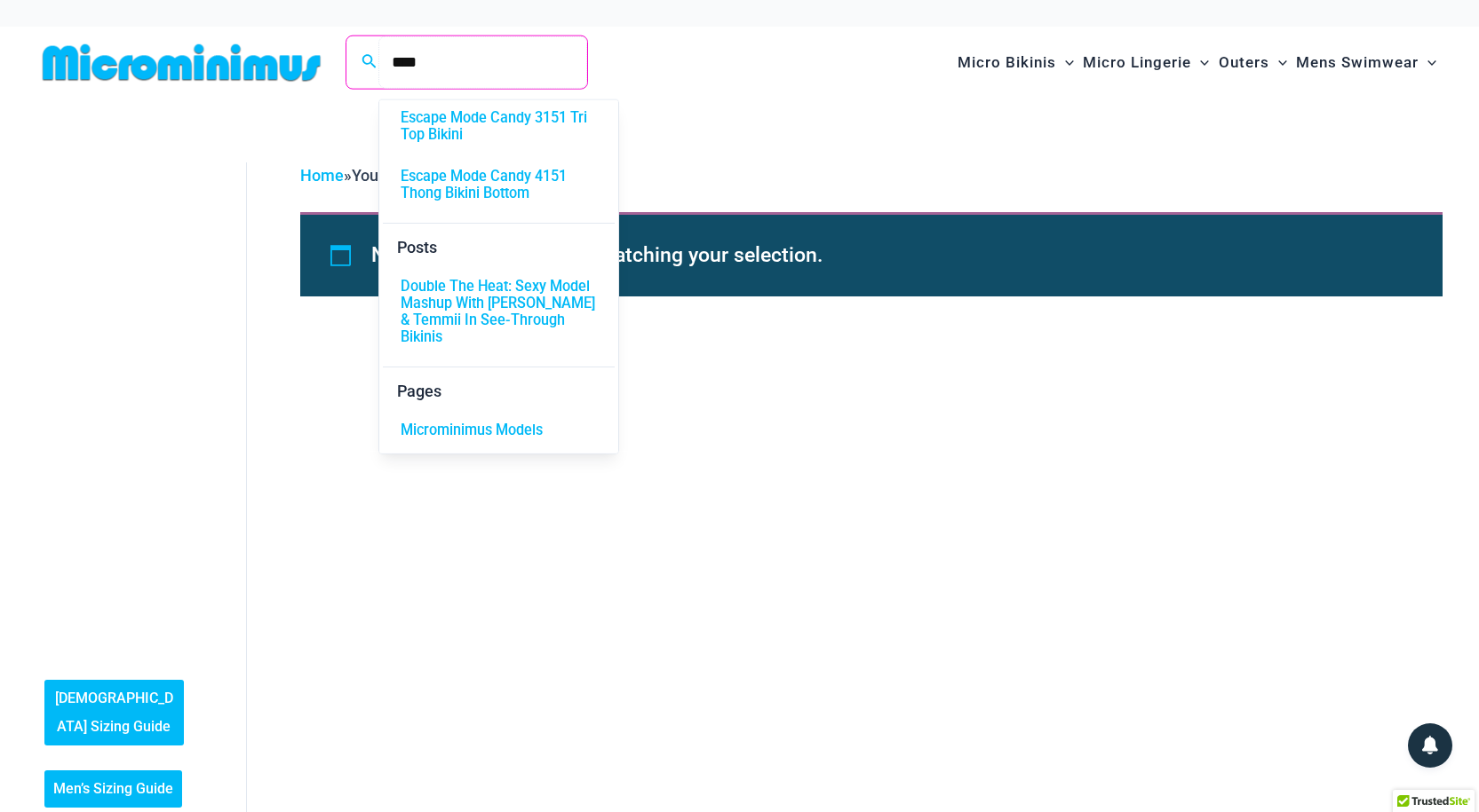
scroll to position [107, 0]
type input "****"
click at [440, 303] on span "Double The Heat: Sexy Model Mashup With [PERSON_NAME] & Temmii In See-Through B…" at bounding box center [498, 311] width 196 height 68
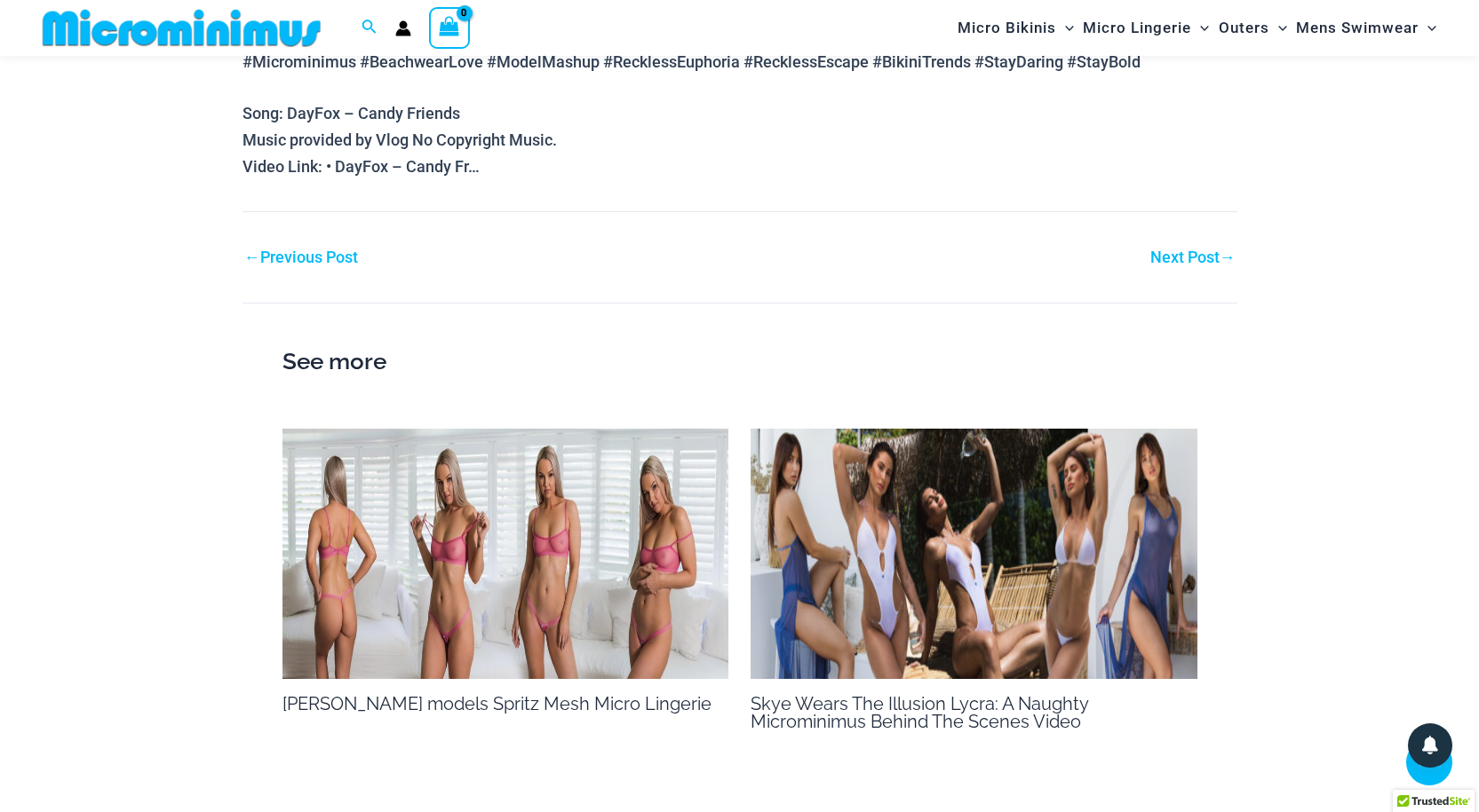
scroll to position [1477, 0]
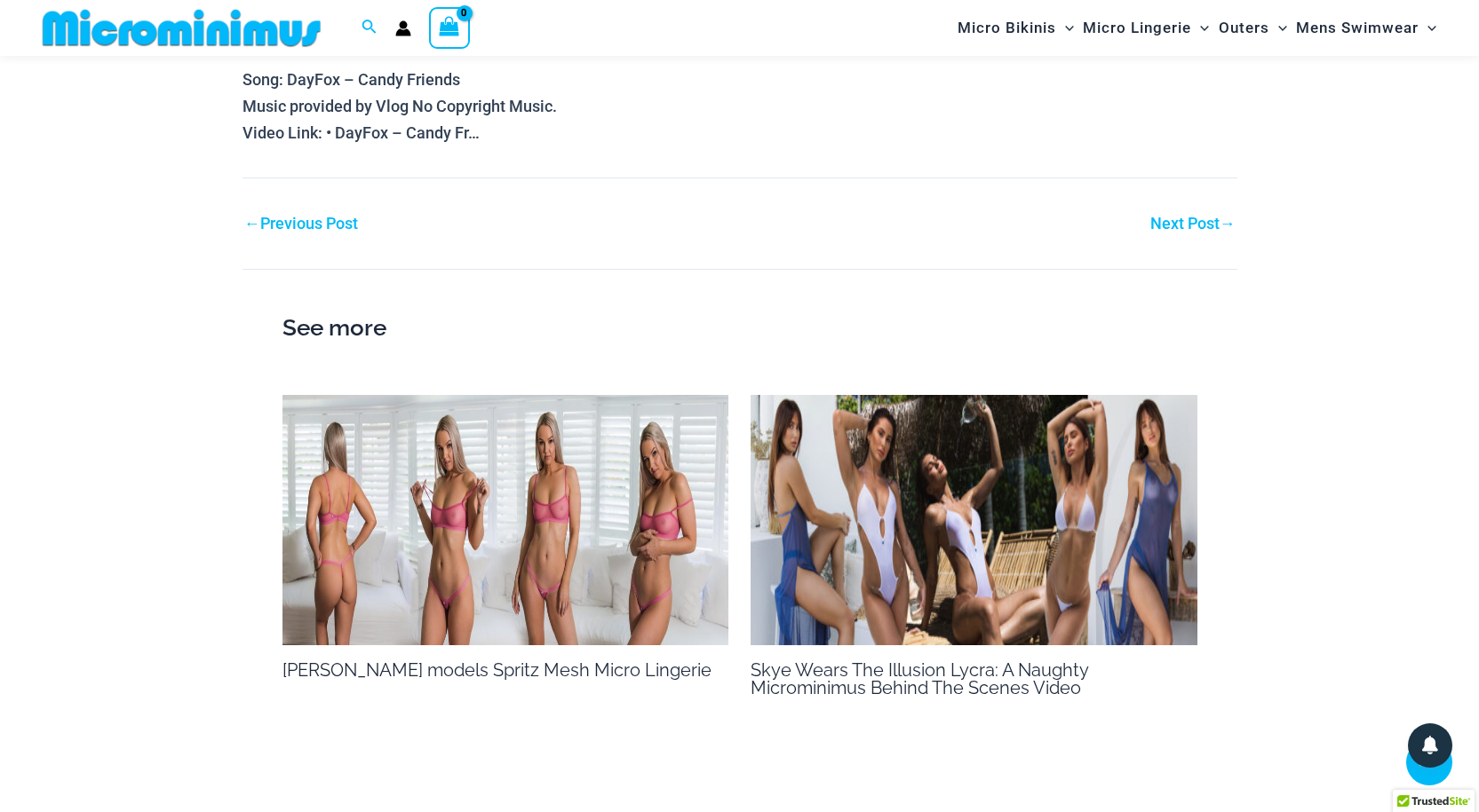
click at [448, 527] on img at bounding box center [506, 520] width 446 height 251
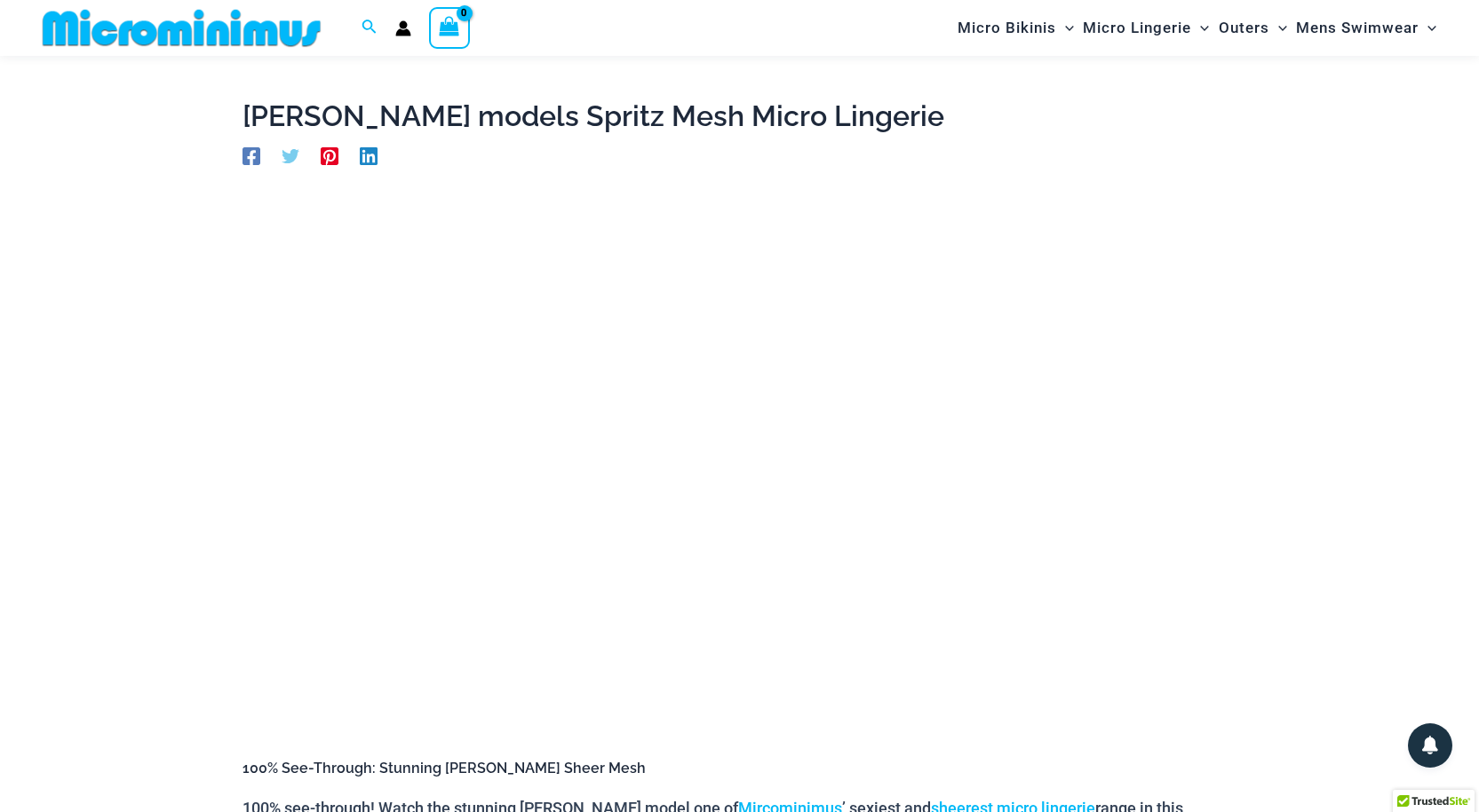
scroll to position [40, 0]
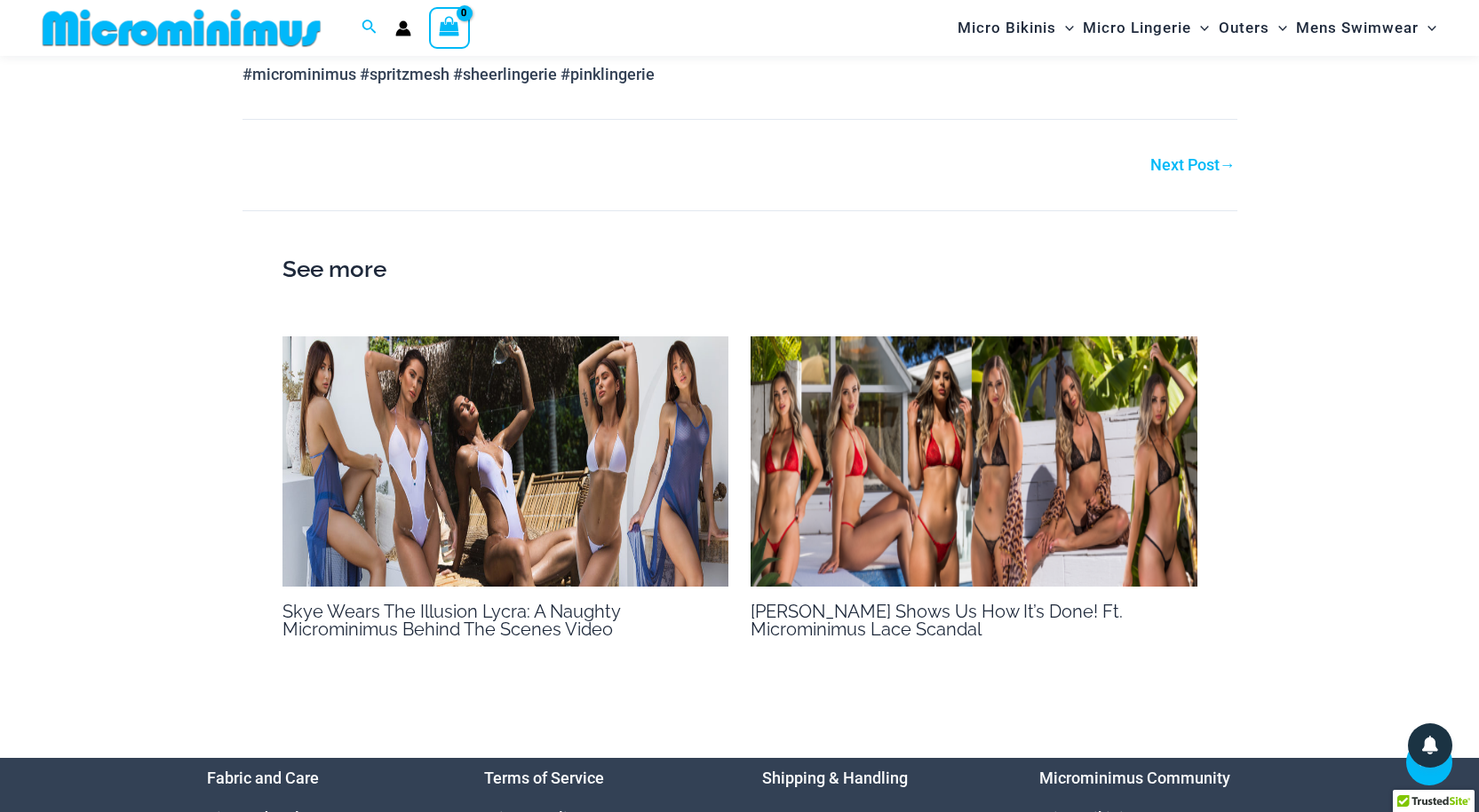
scroll to position [1247, 0]
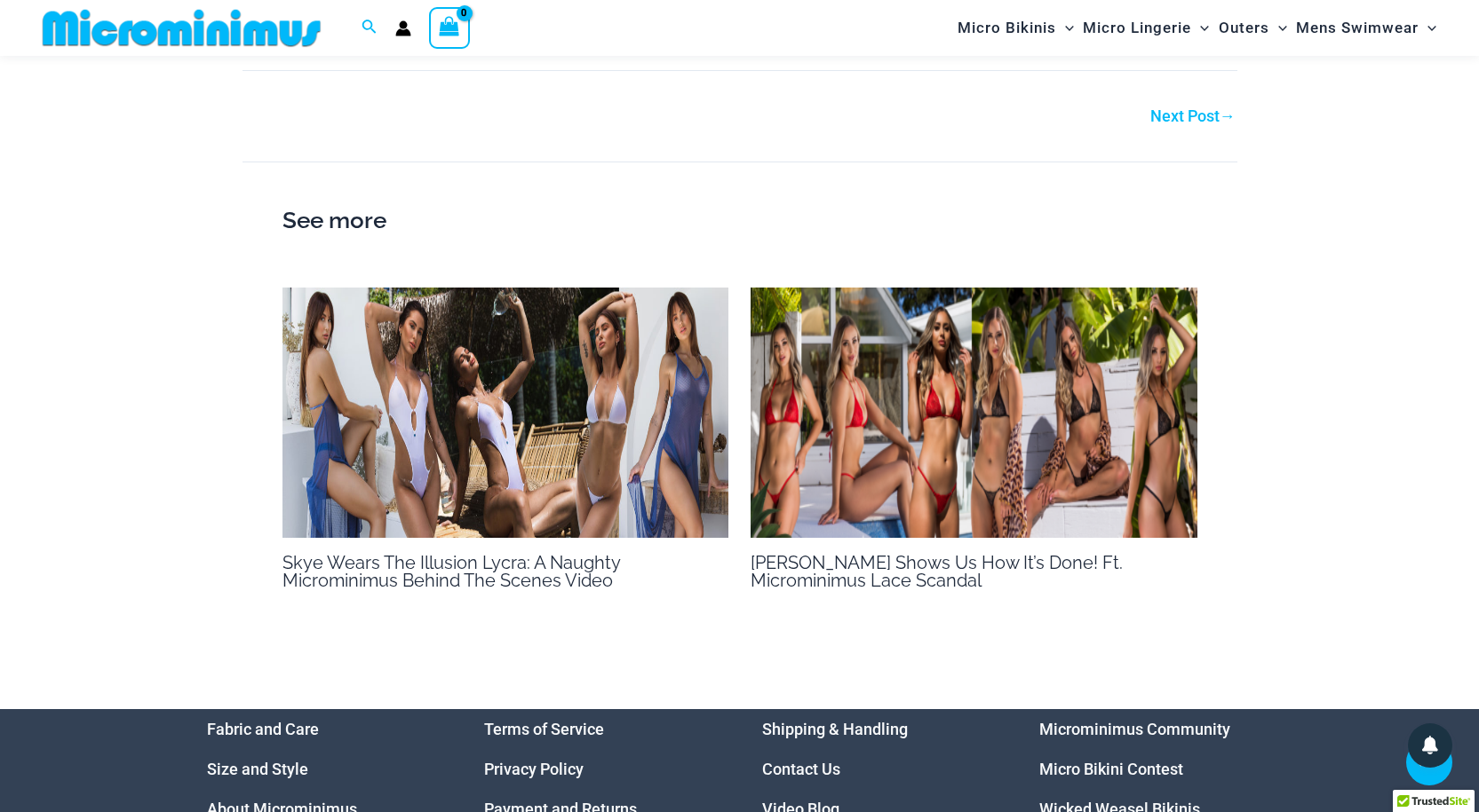
click at [414, 464] on img at bounding box center [506, 413] width 446 height 251
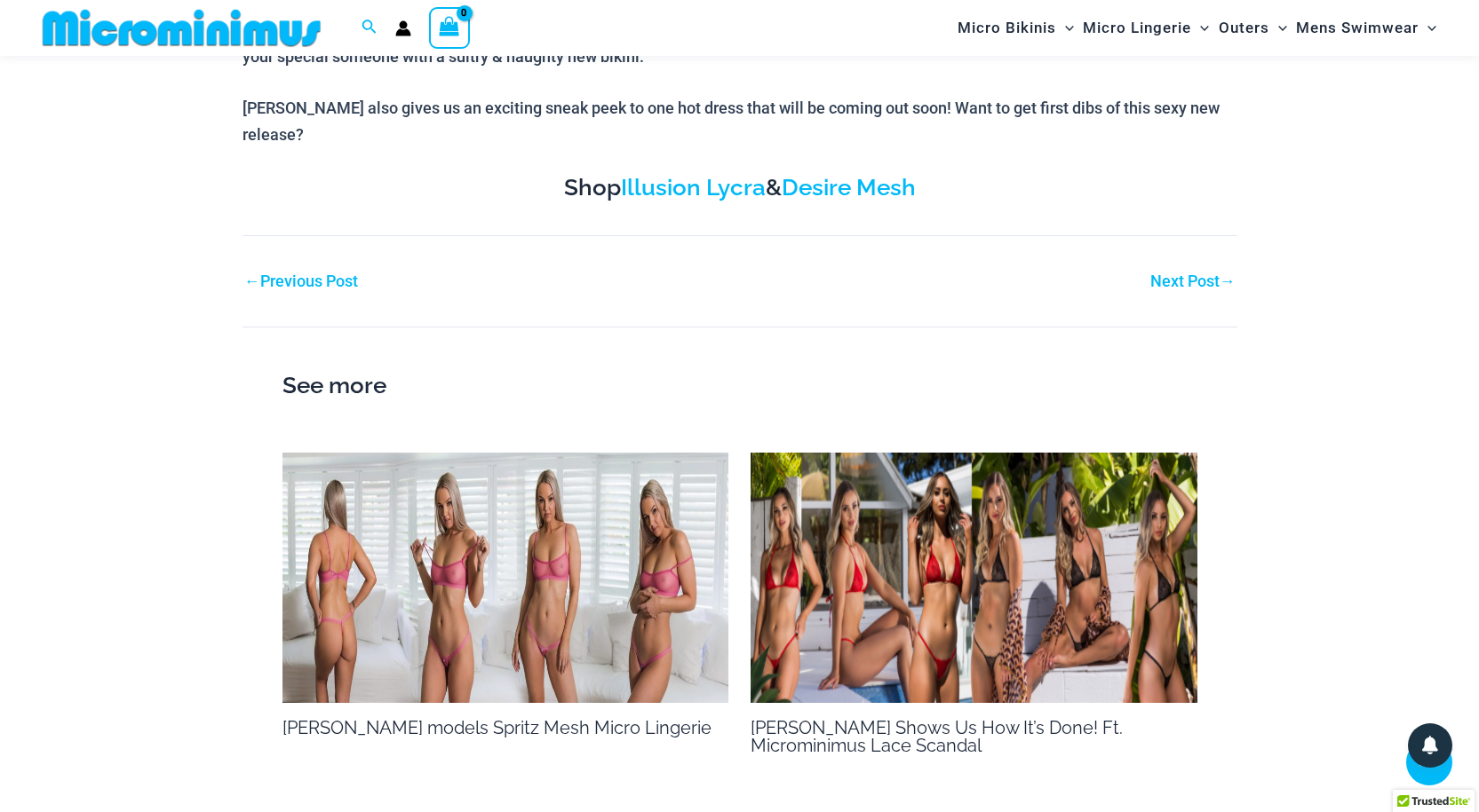
scroll to position [1055, 0]
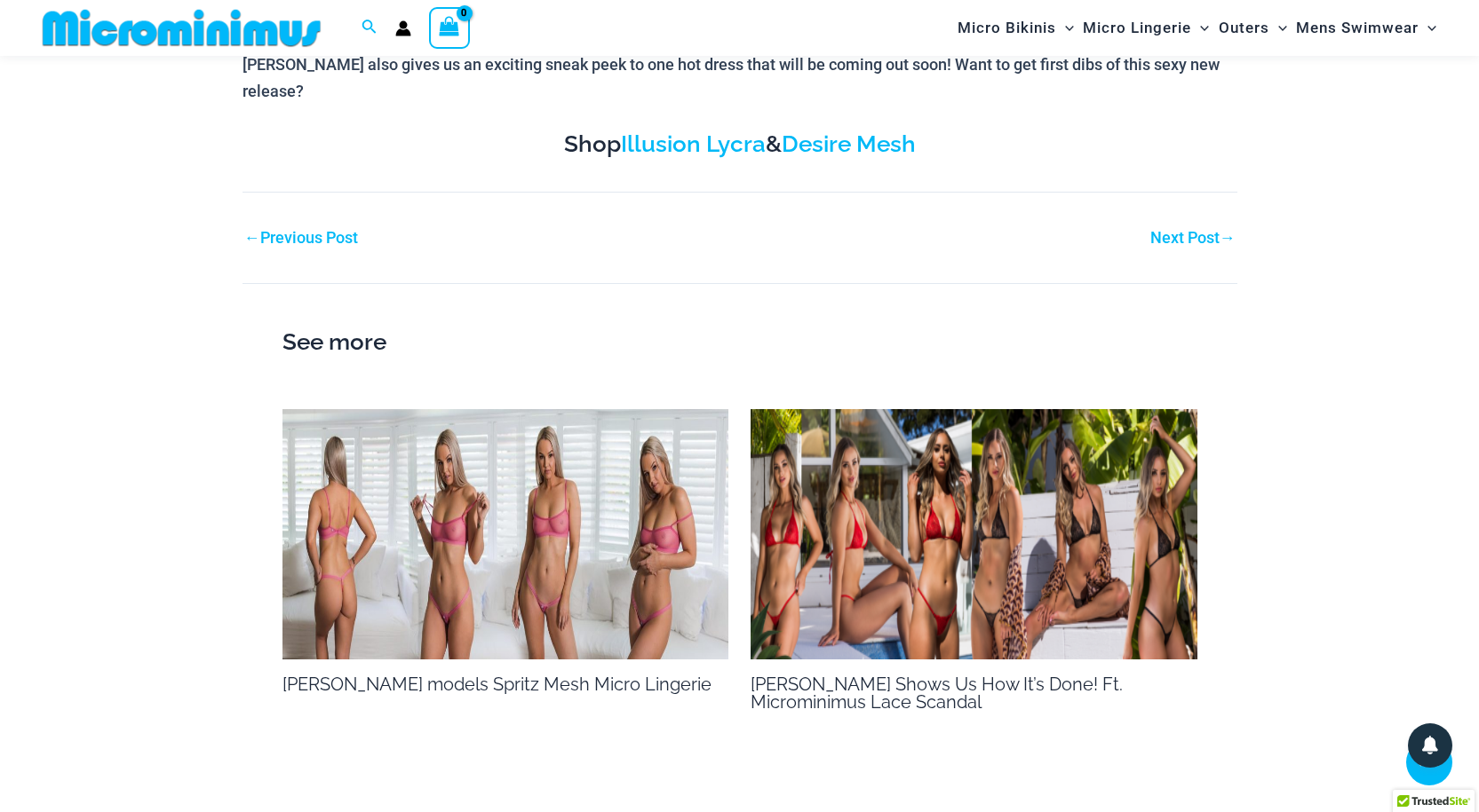
click at [912, 548] on img at bounding box center [973, 534] width 446 height 251
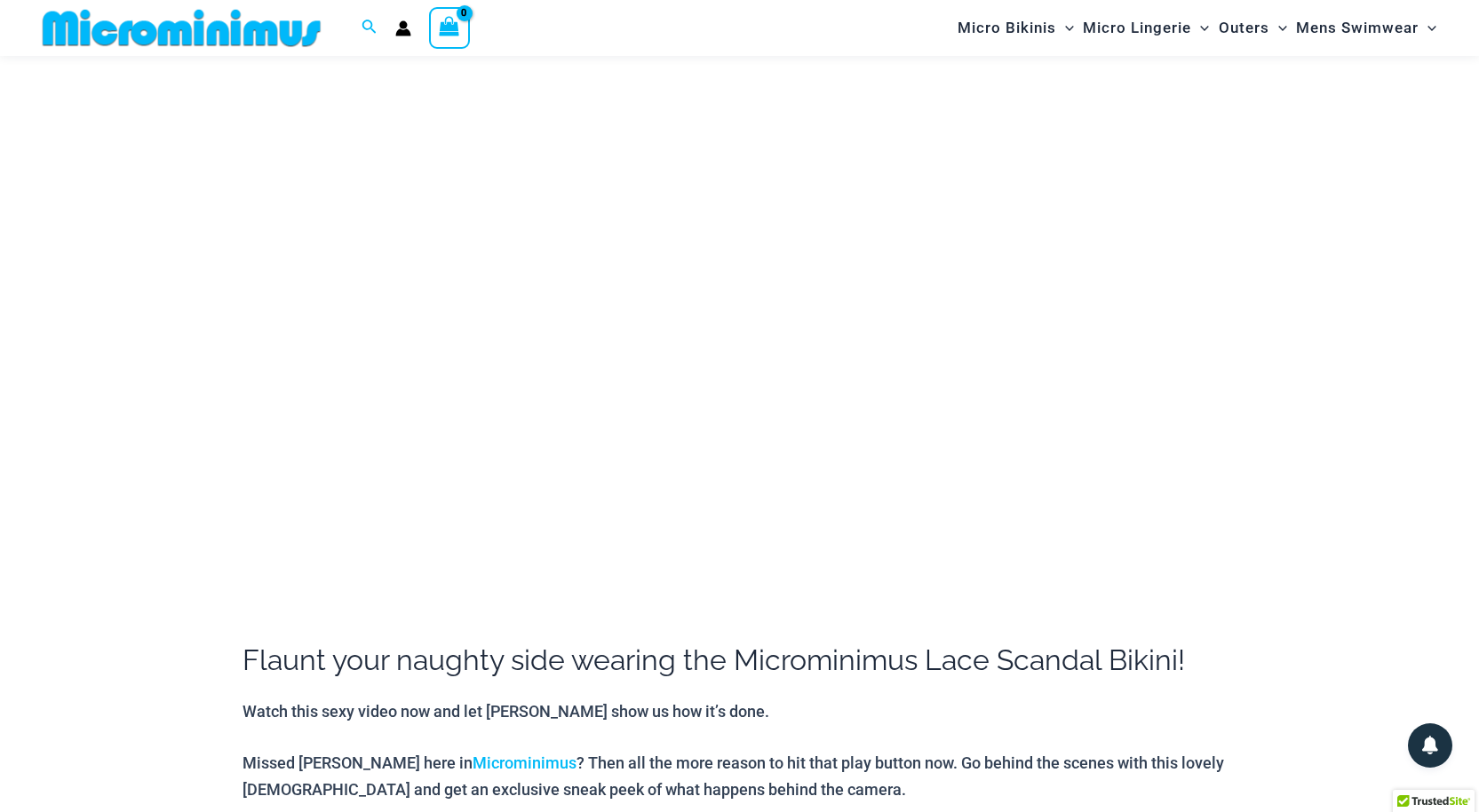
scroll to position [128, 0]
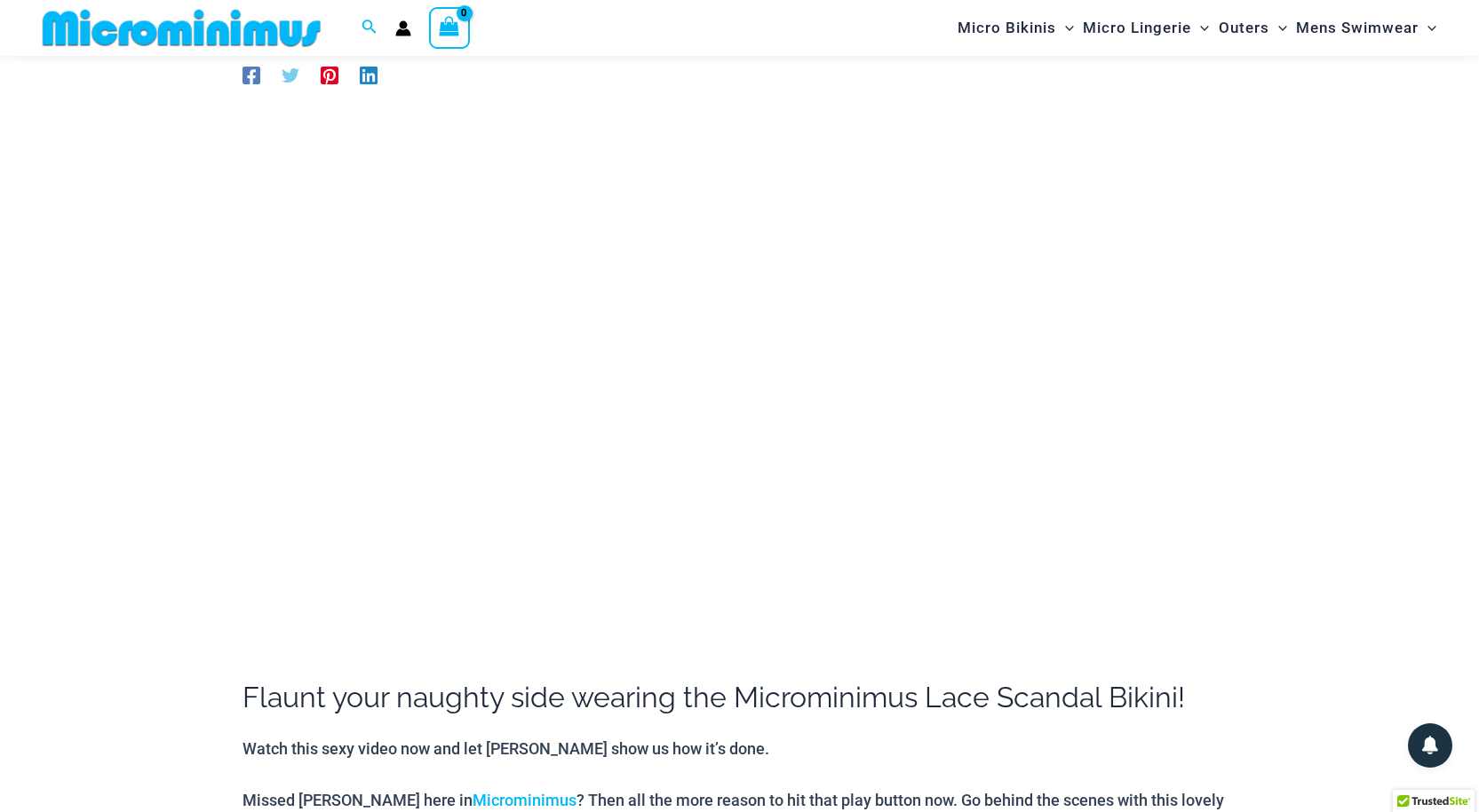
drag, startPoint x: 1491, startPoint y: 194, endPoint x: 1437, endPoint y: 262, distance: 86.8
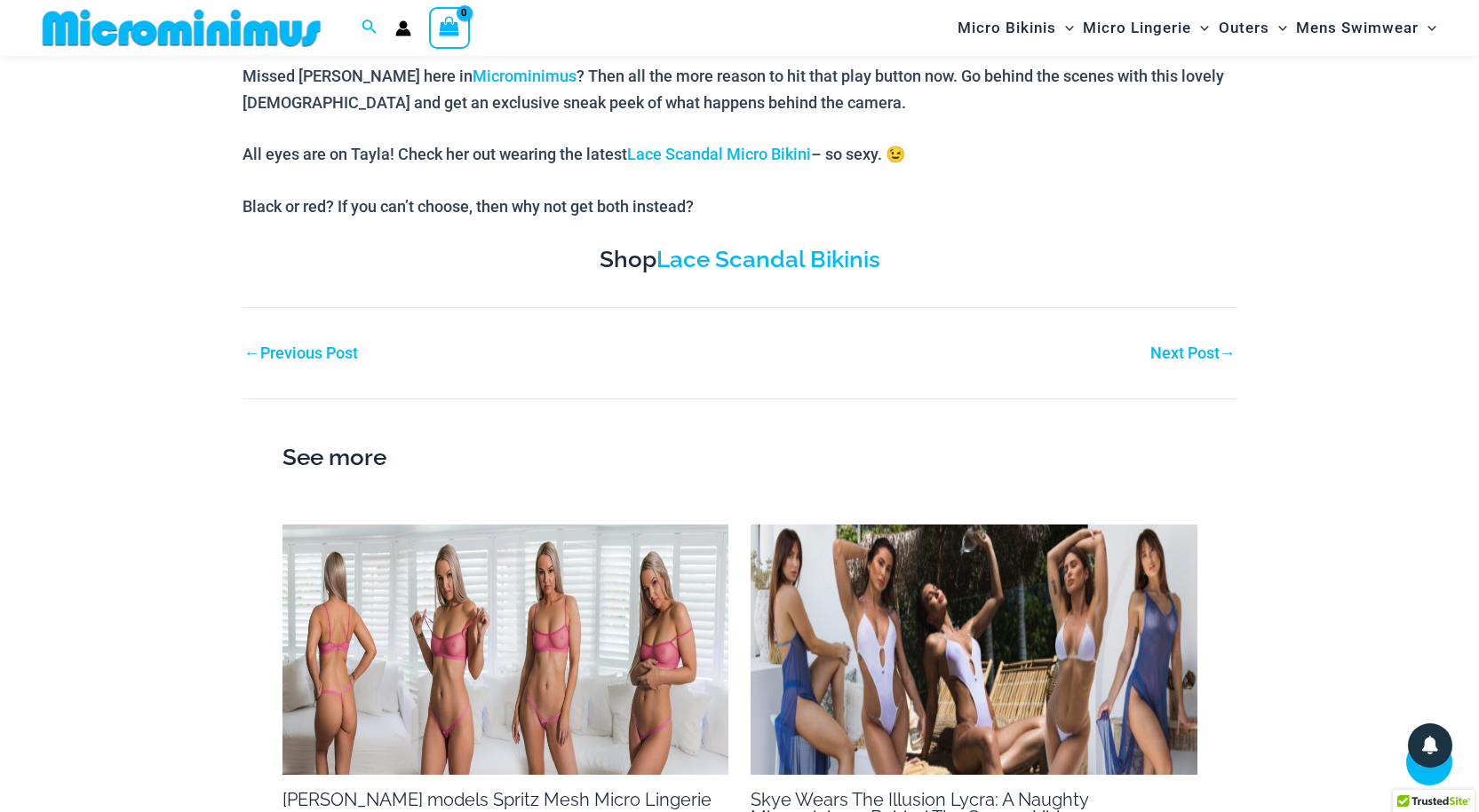
scroll to position [839, 0]
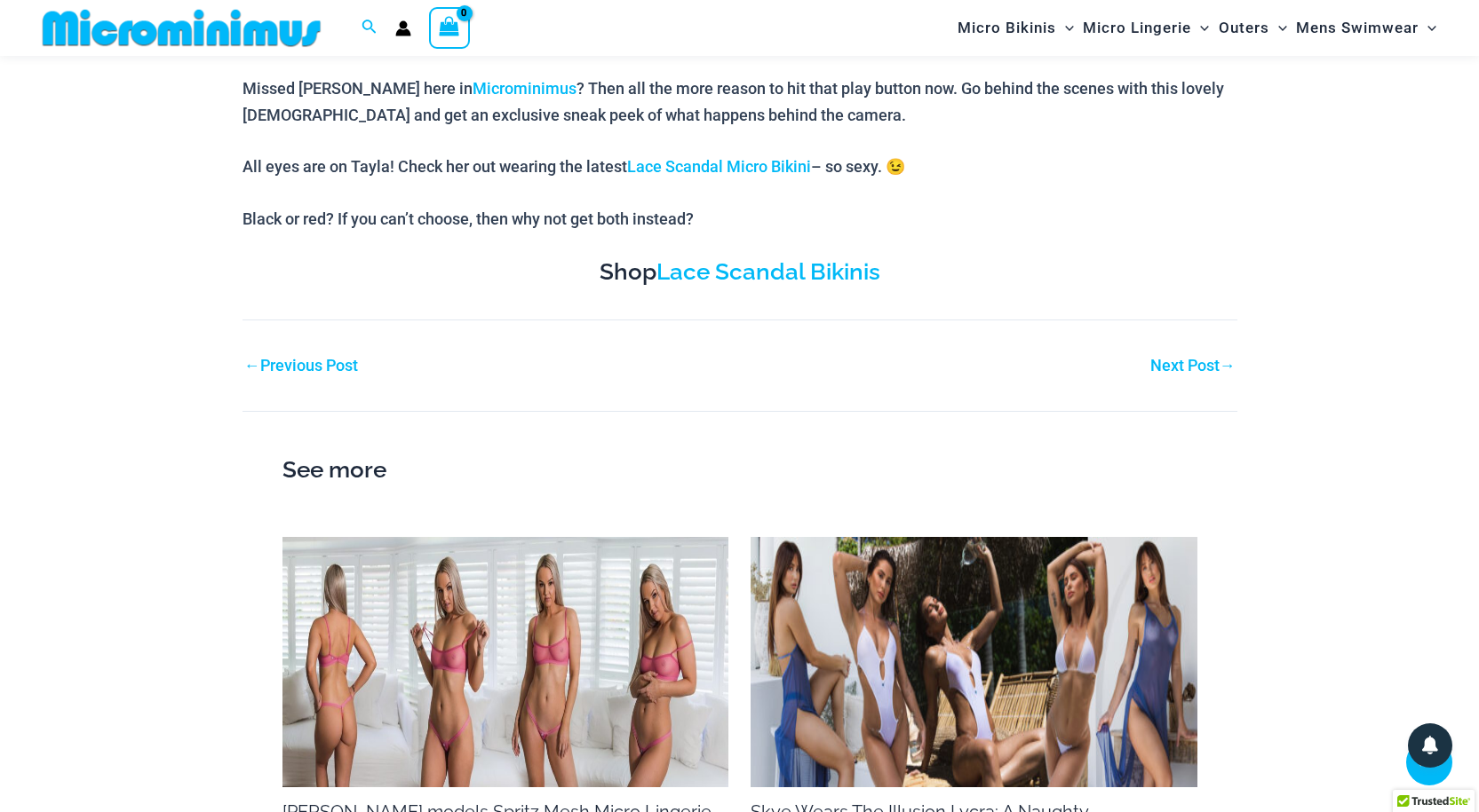
click at [289, 363] on link "← Previous Post" at bounding box center [300, 365] width 114 height 16
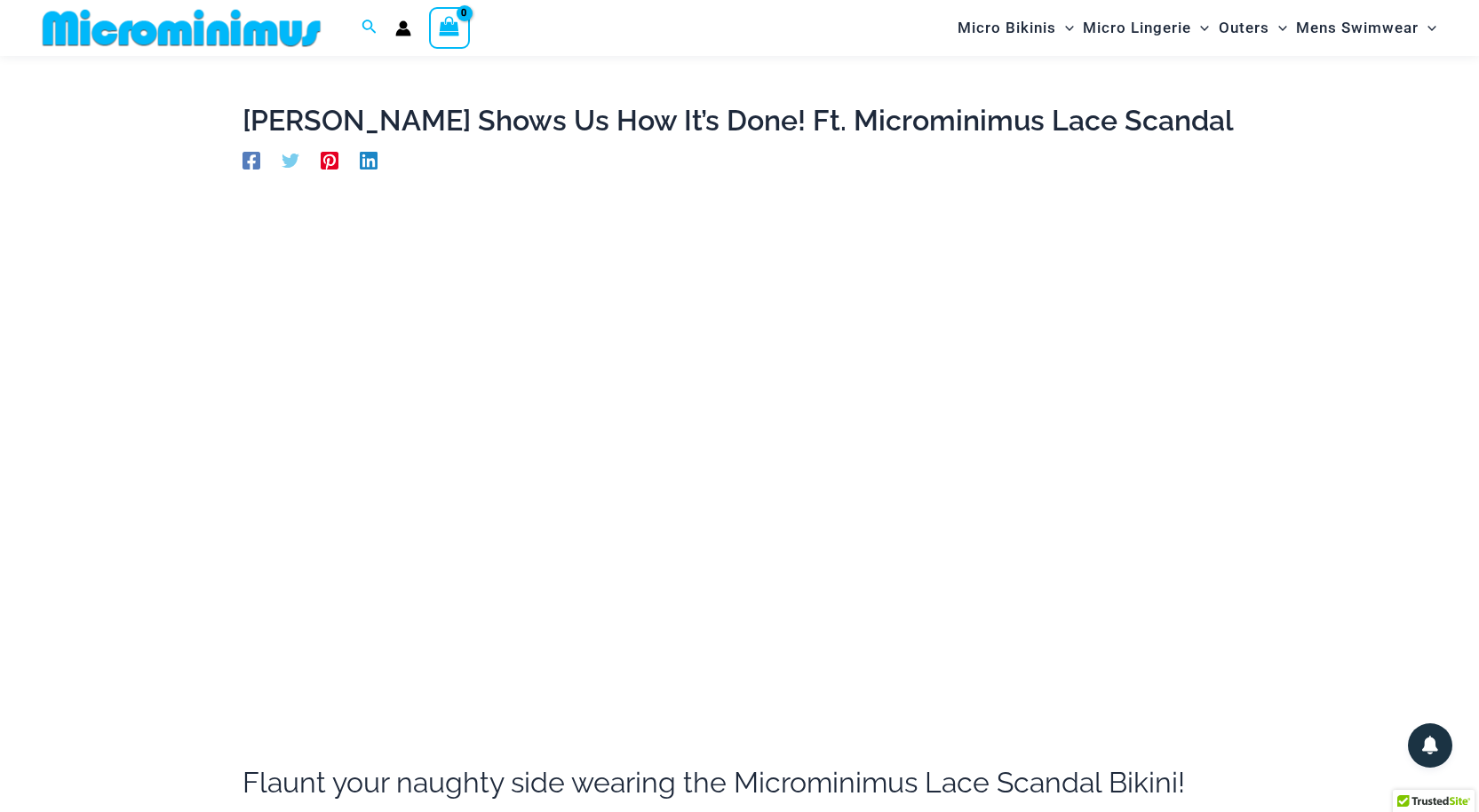
scroll to position [0, 0]
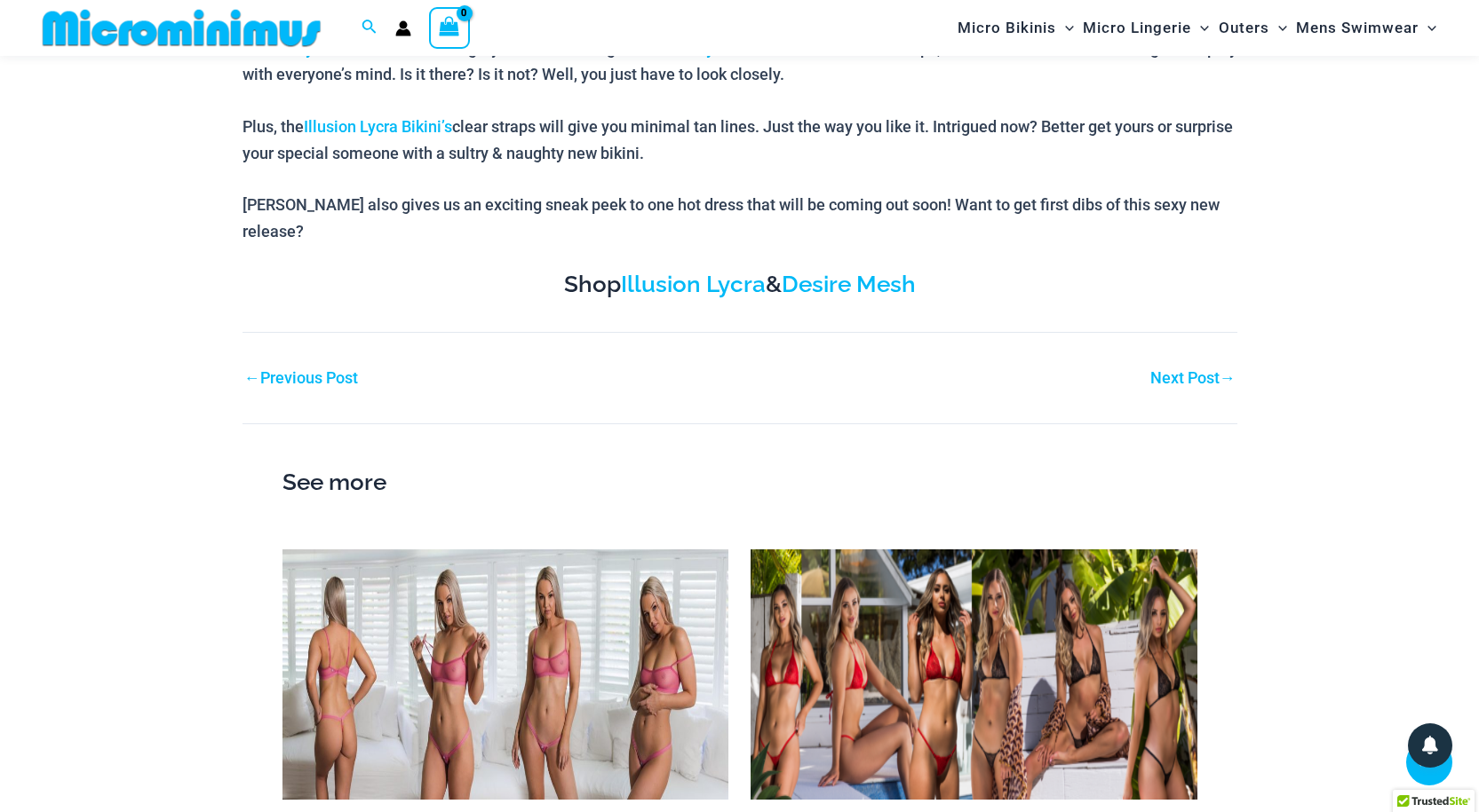
scroll to position [924, 0]
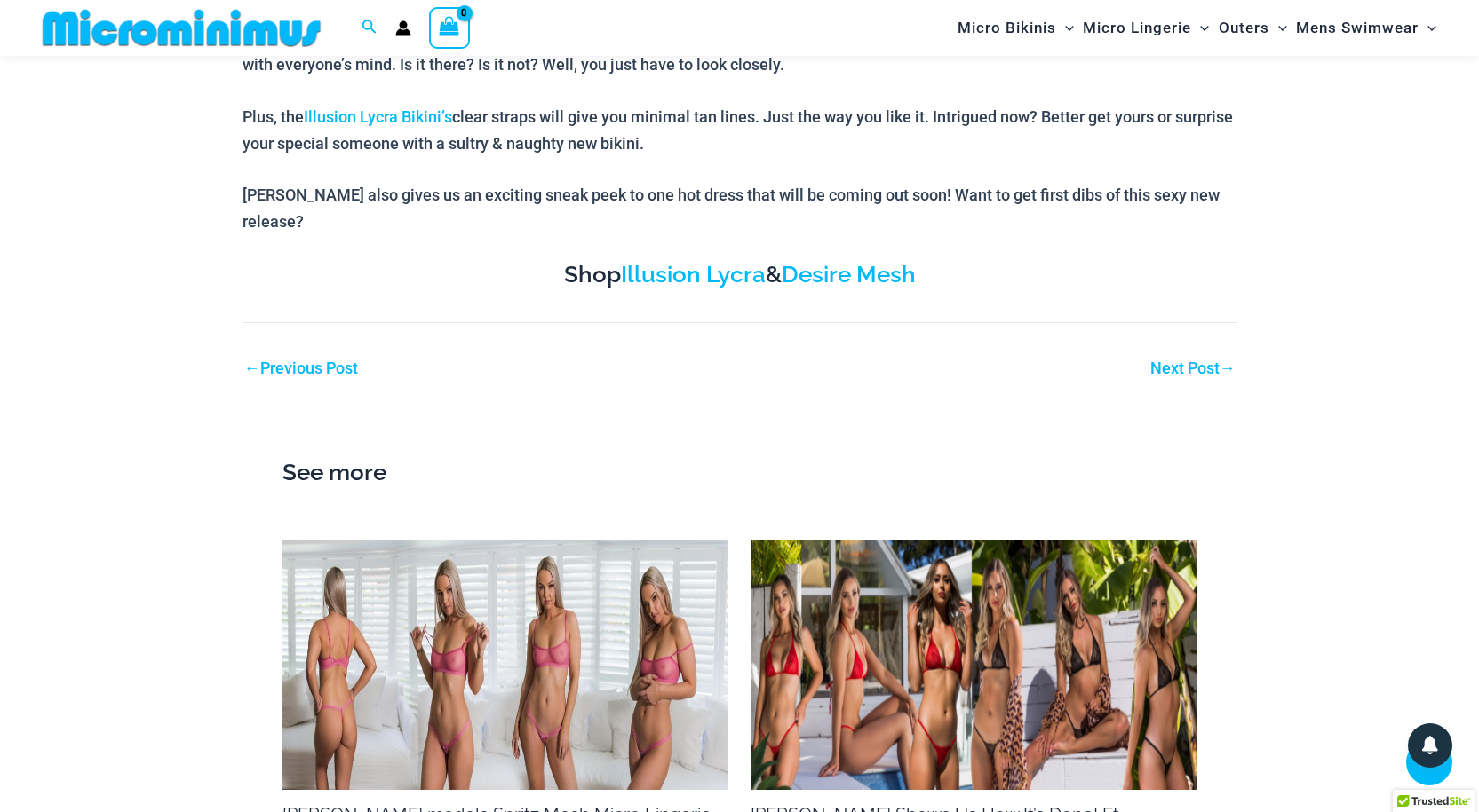
click at [1174, 360] on link "Next Post →" at bounding box center [1193, 368] width 86 height 16
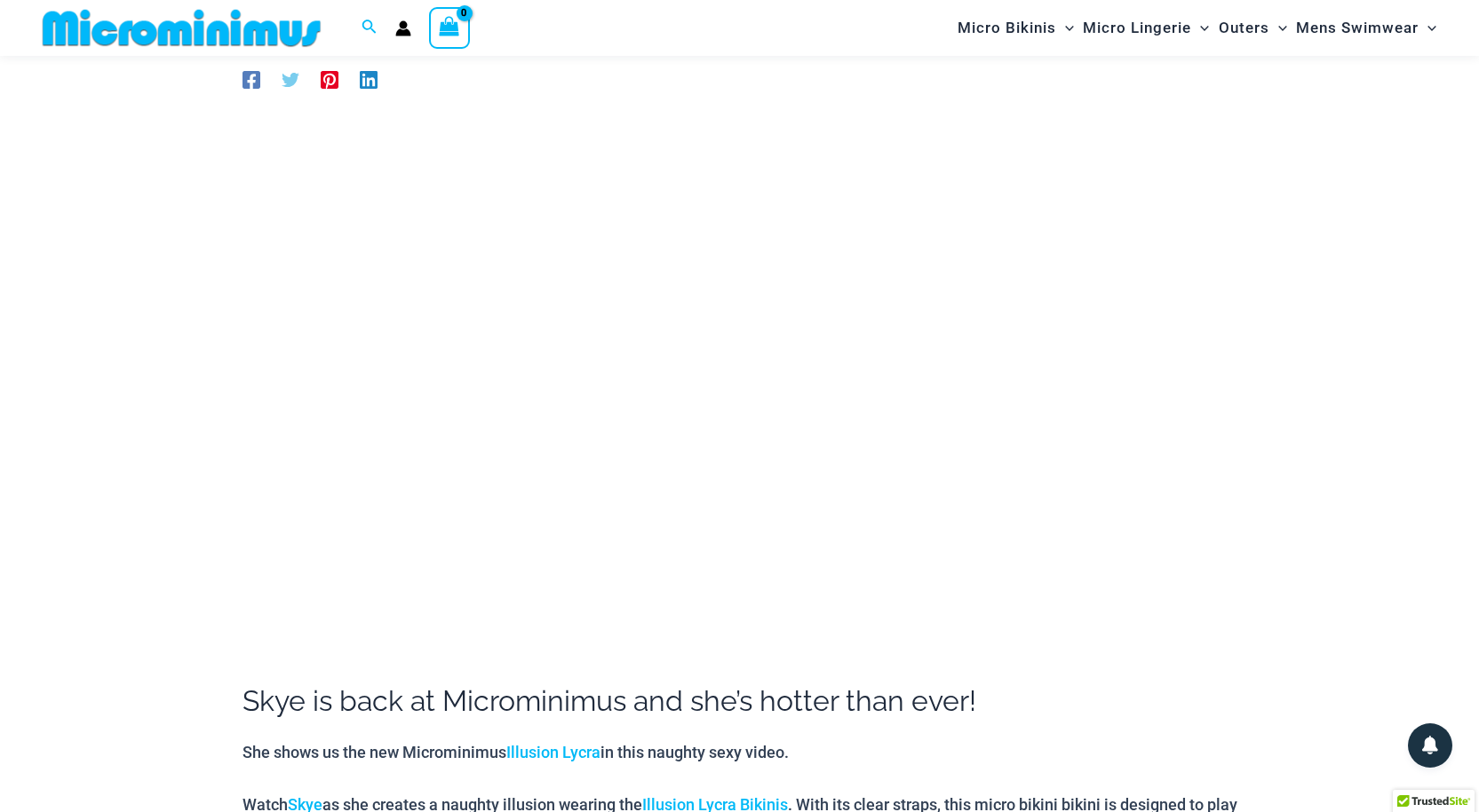
scroll to position [148, 0]
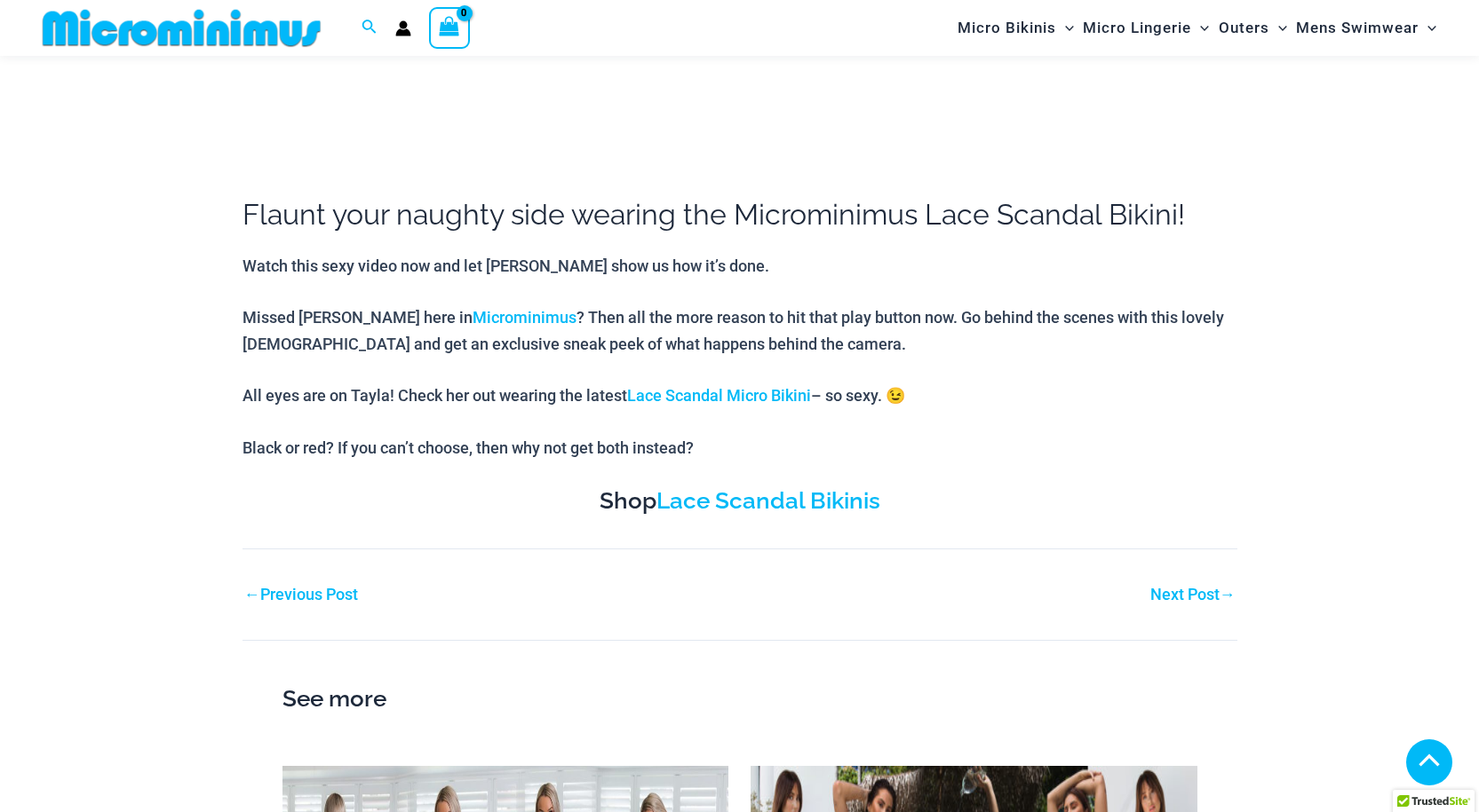
scroll to position [623, 0]
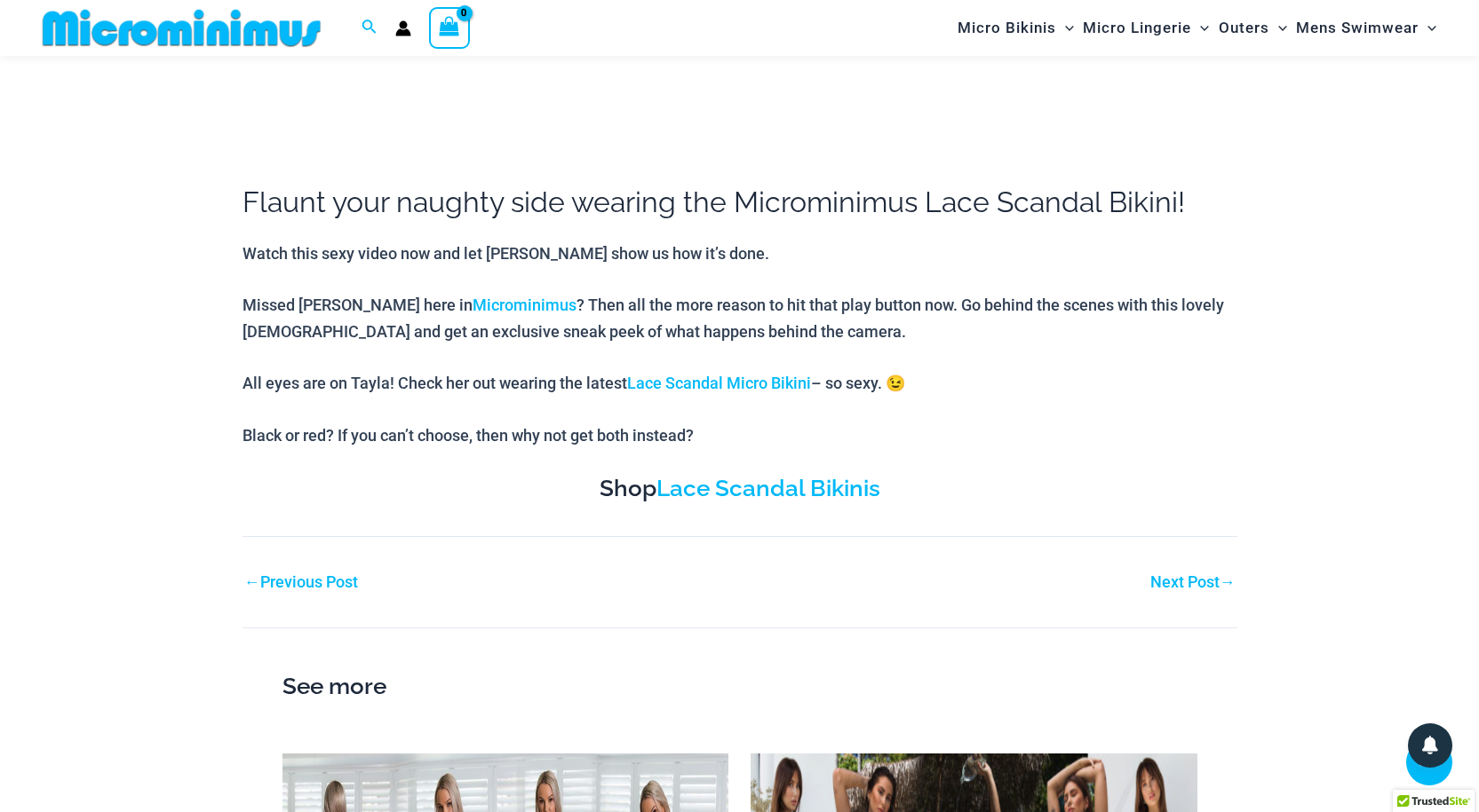
click at [1158, 580] on link "Next Post →" at bounding box center [1193, 581] width 86 height 16
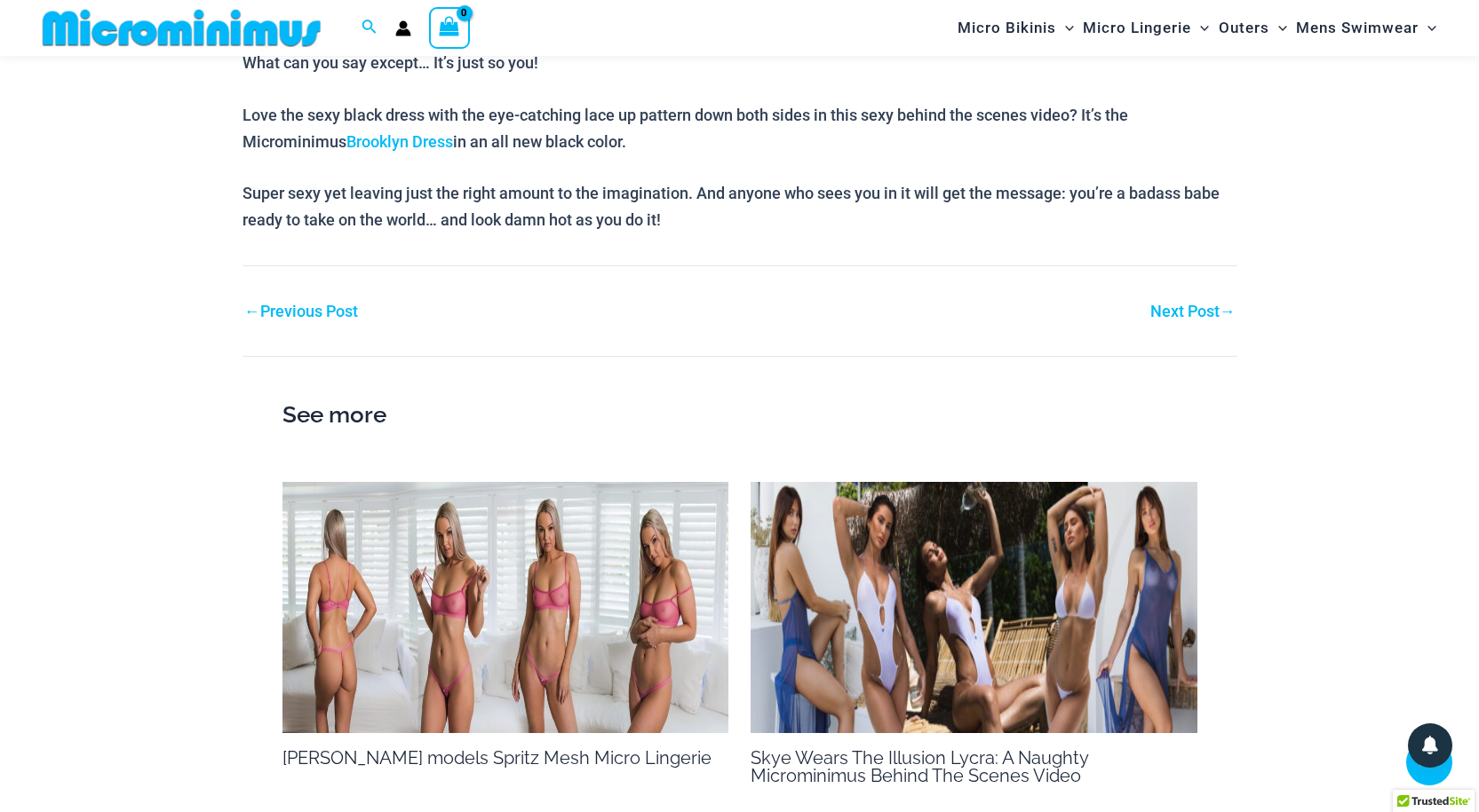
scroll to position [1311, 0]
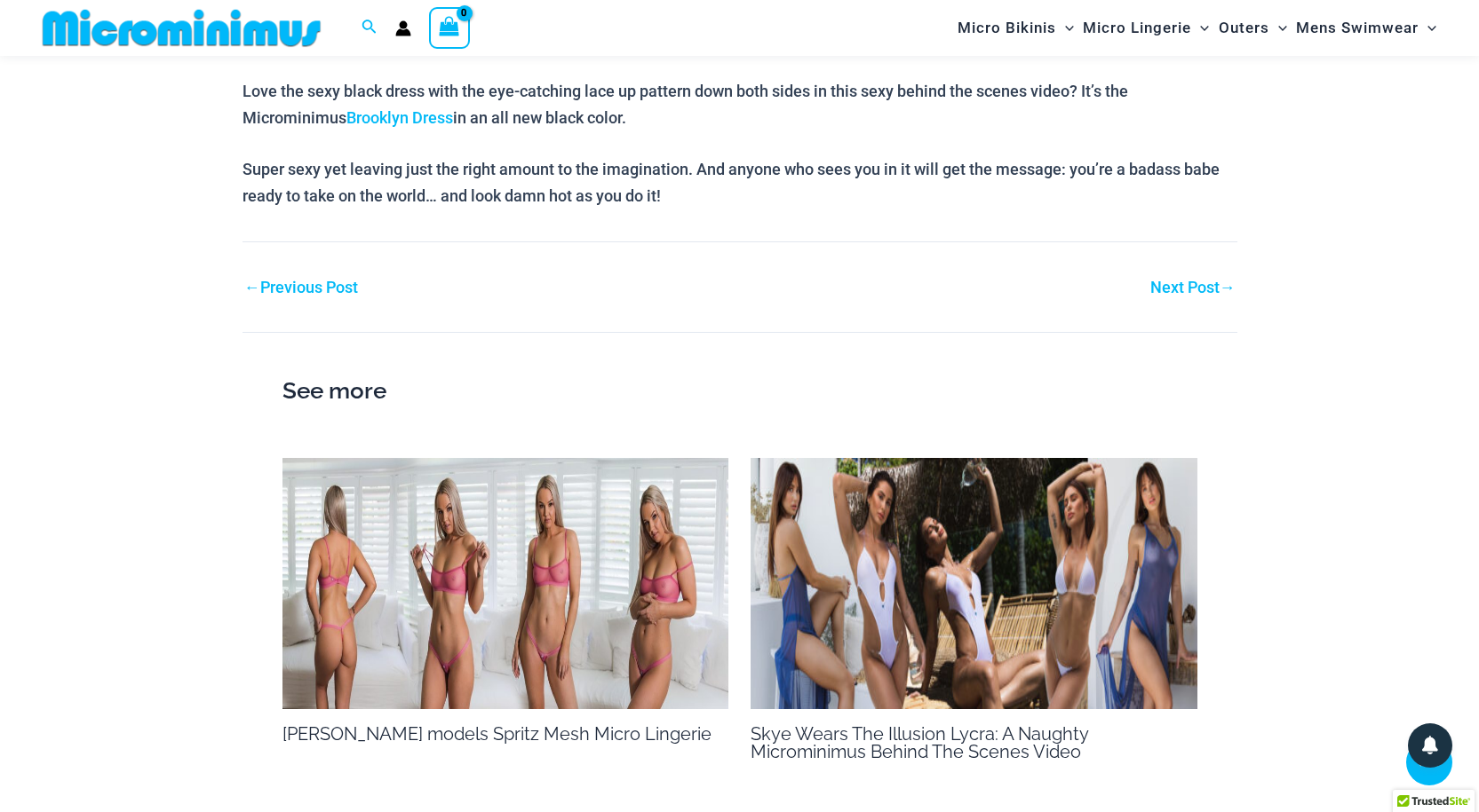
click at [1185, 279] on link "Next Post →" at bounding box center [1193, 287] width 86 height 16
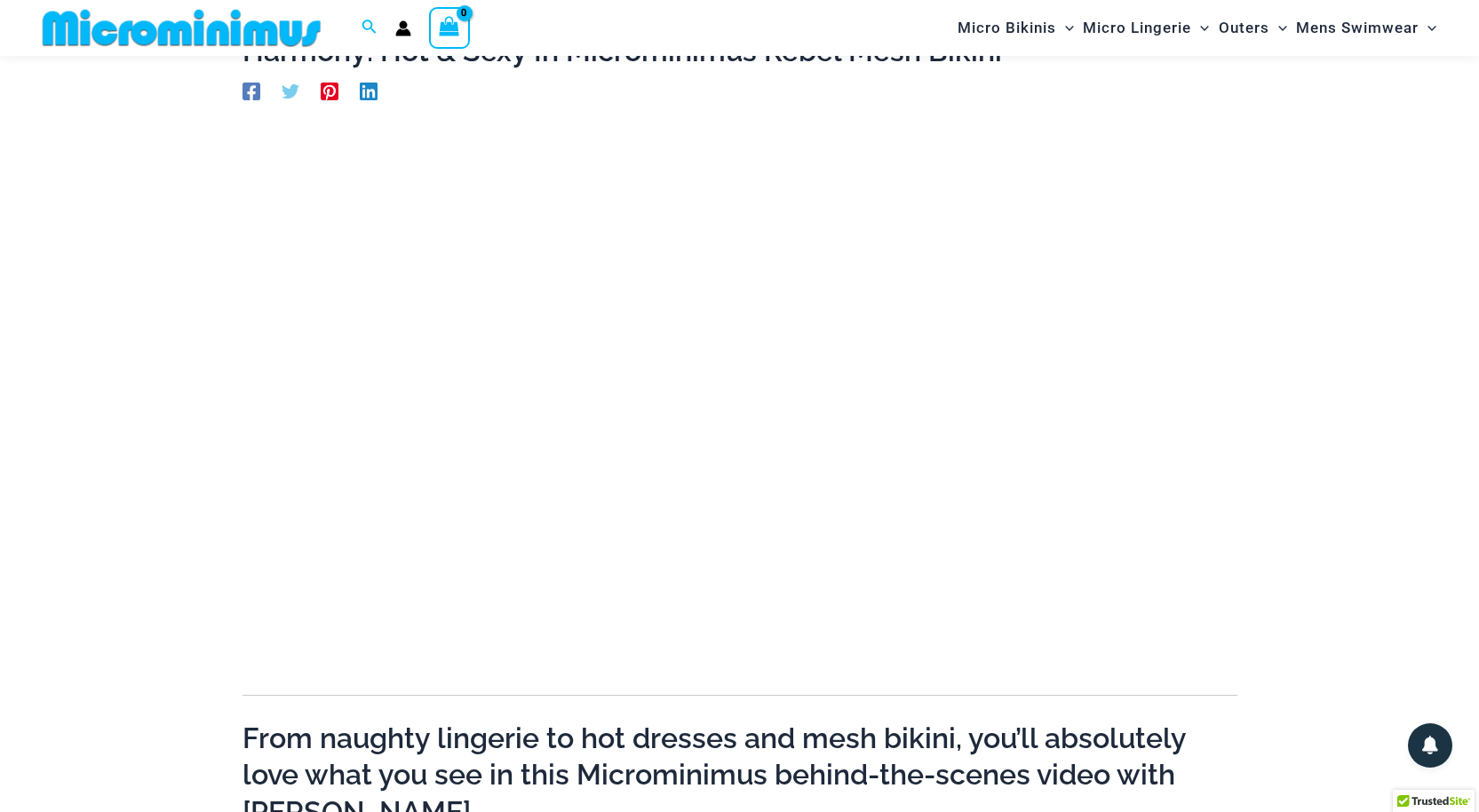
scroll to position [0, 0]
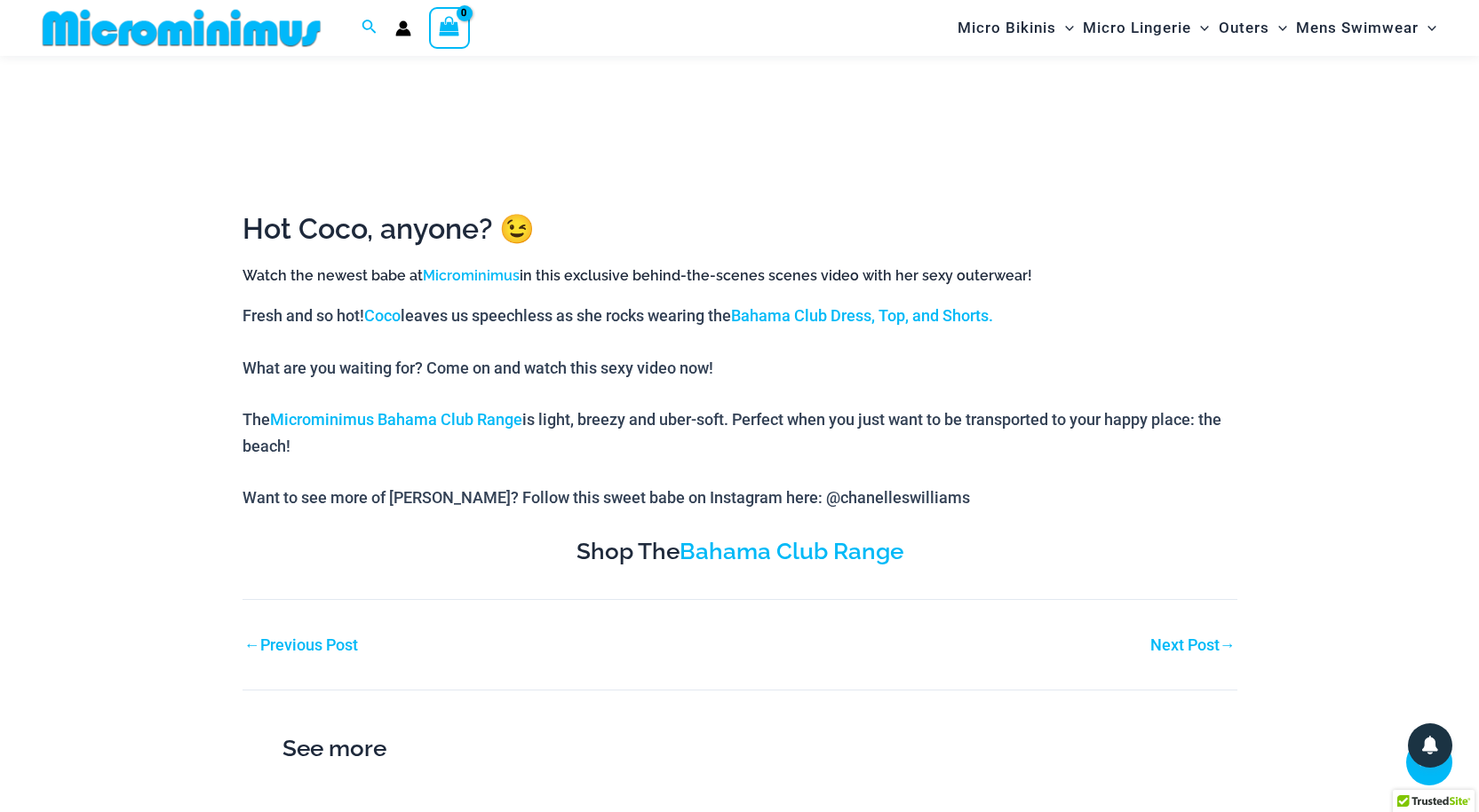
scroll to position [650, 0]
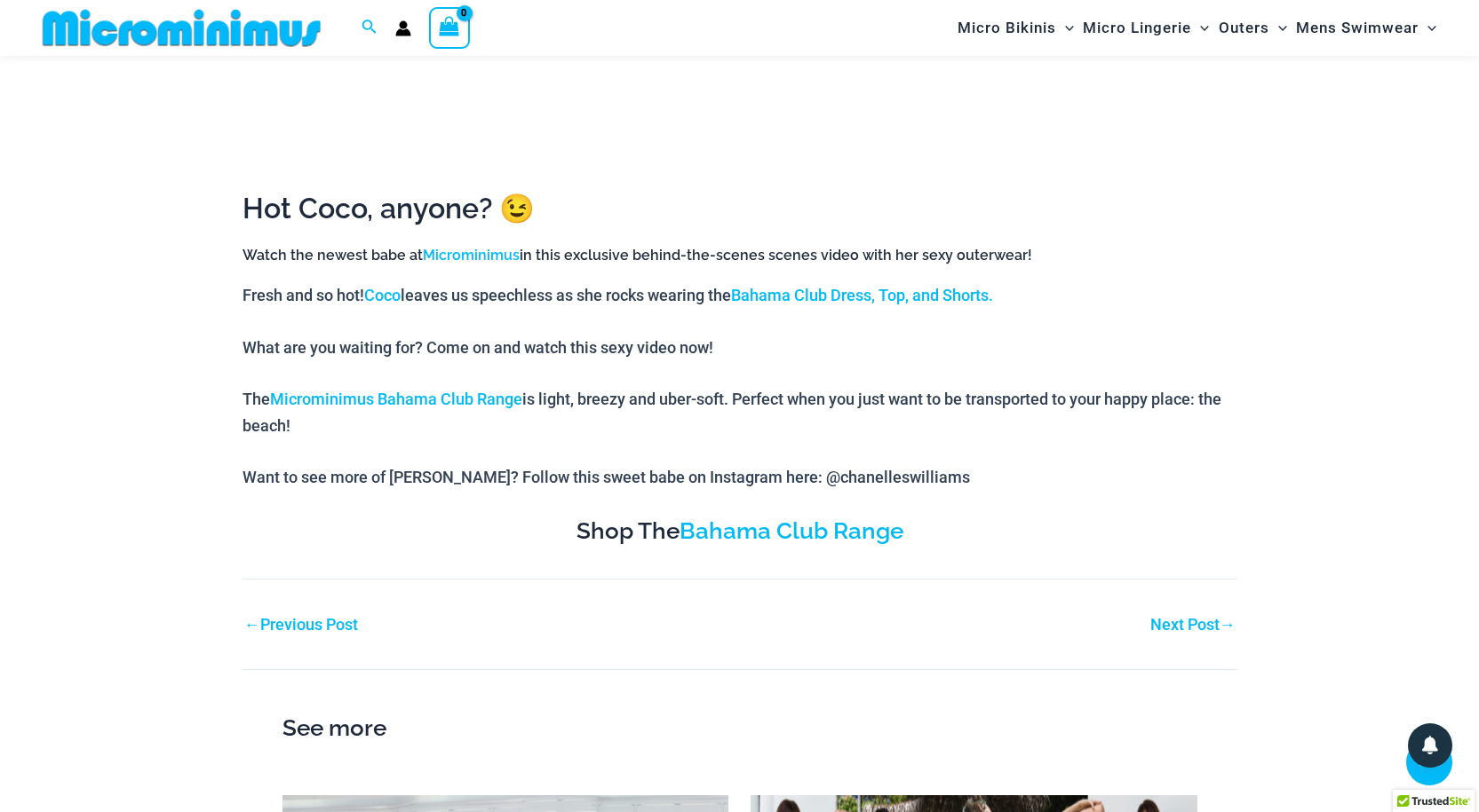
click at [1177, 626] on link "Next Post →" at bounding box center [1193, 625] width 86 height 16
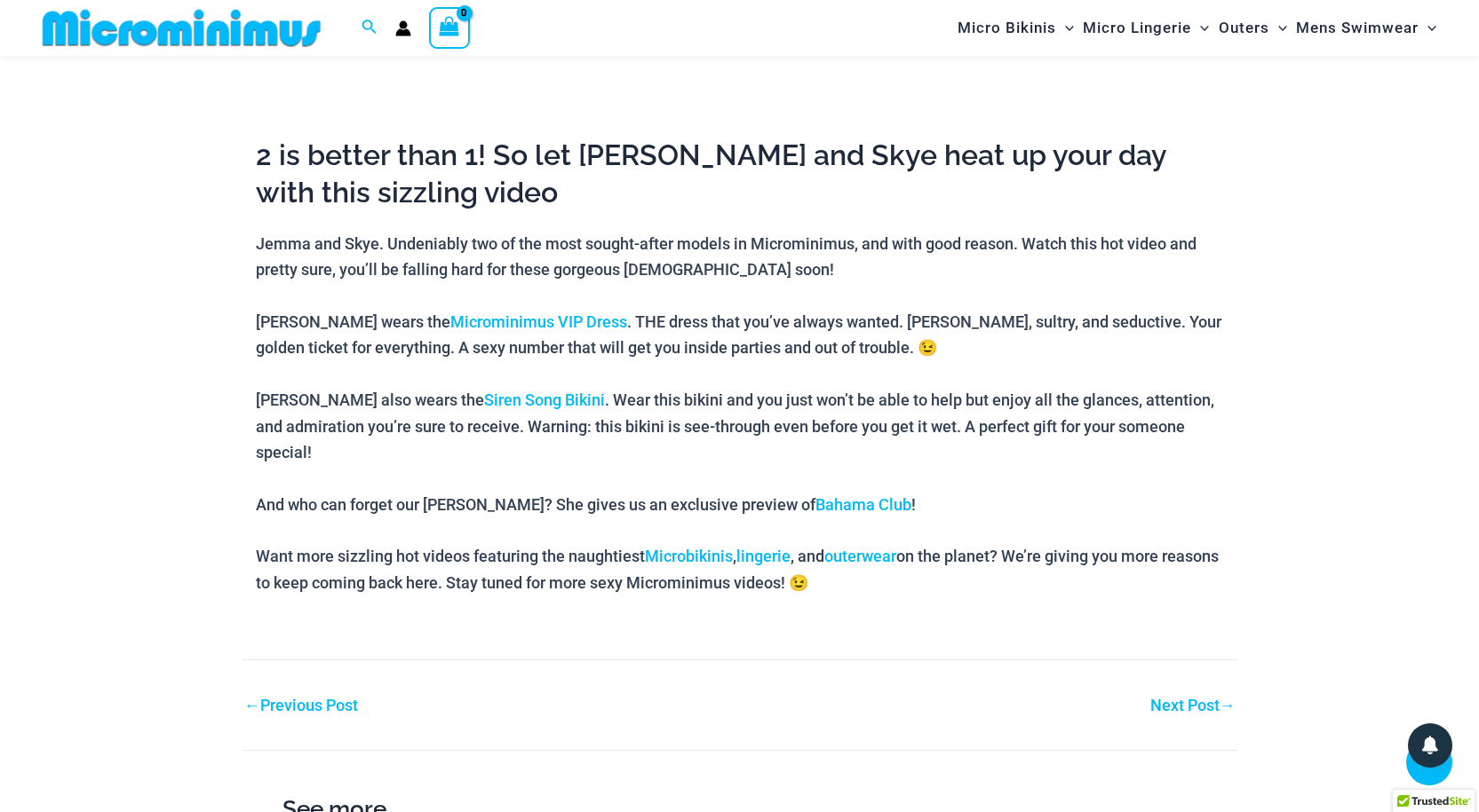
scroll to position [734, 0]
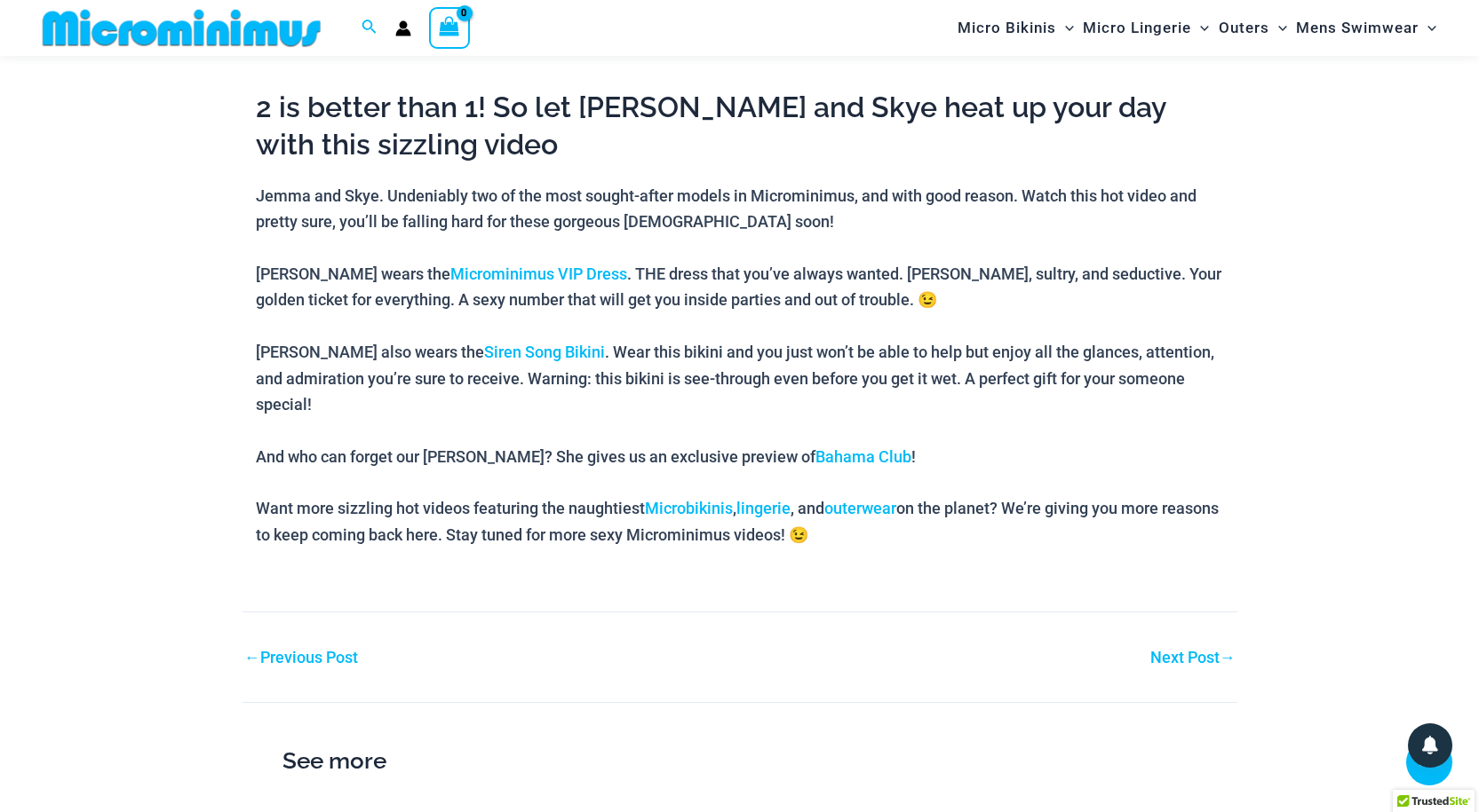
click at [1174, 649] on link "Next Post →" at bounding box center [1193, 657] width 86 height 16
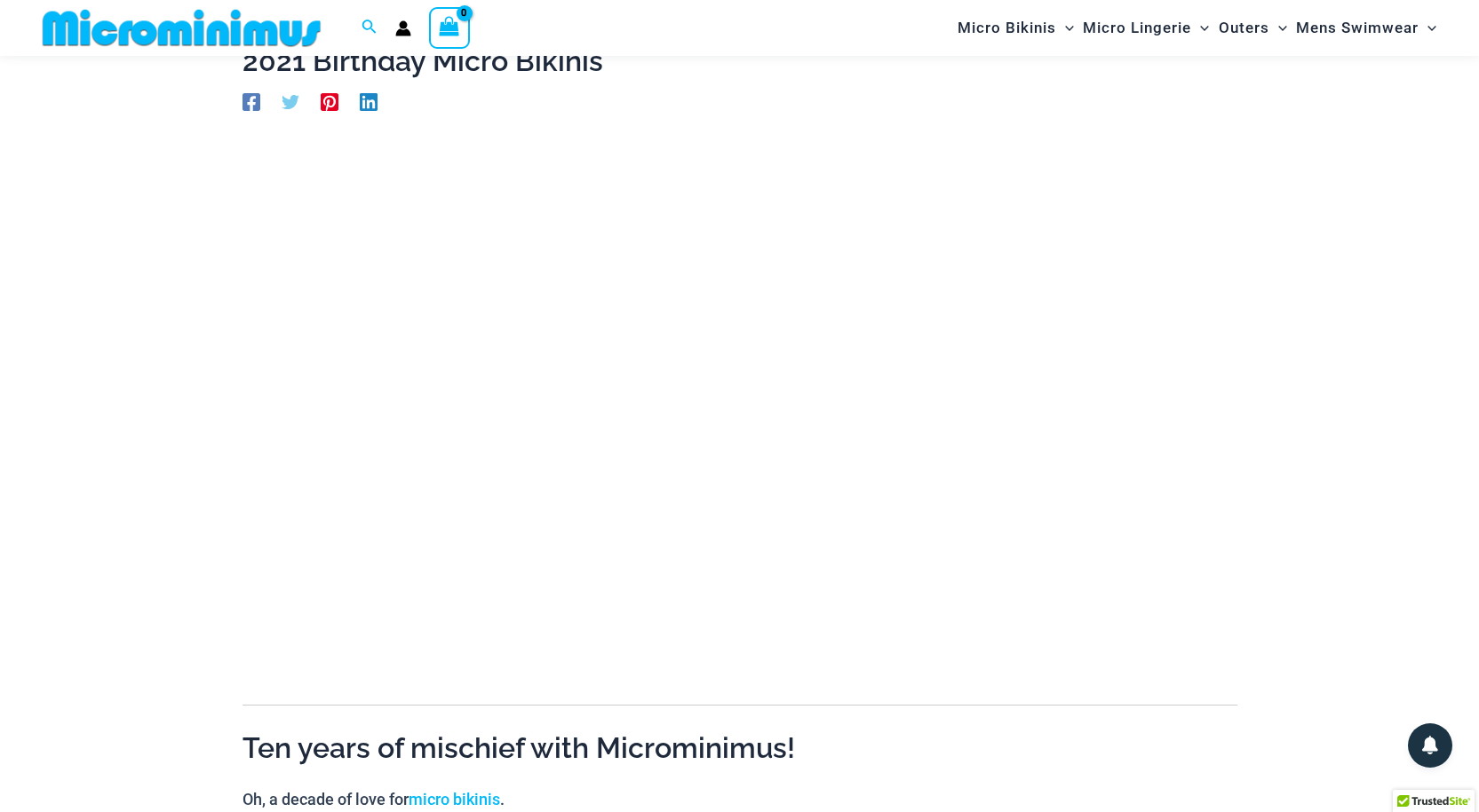
scroll to position [131, 0]
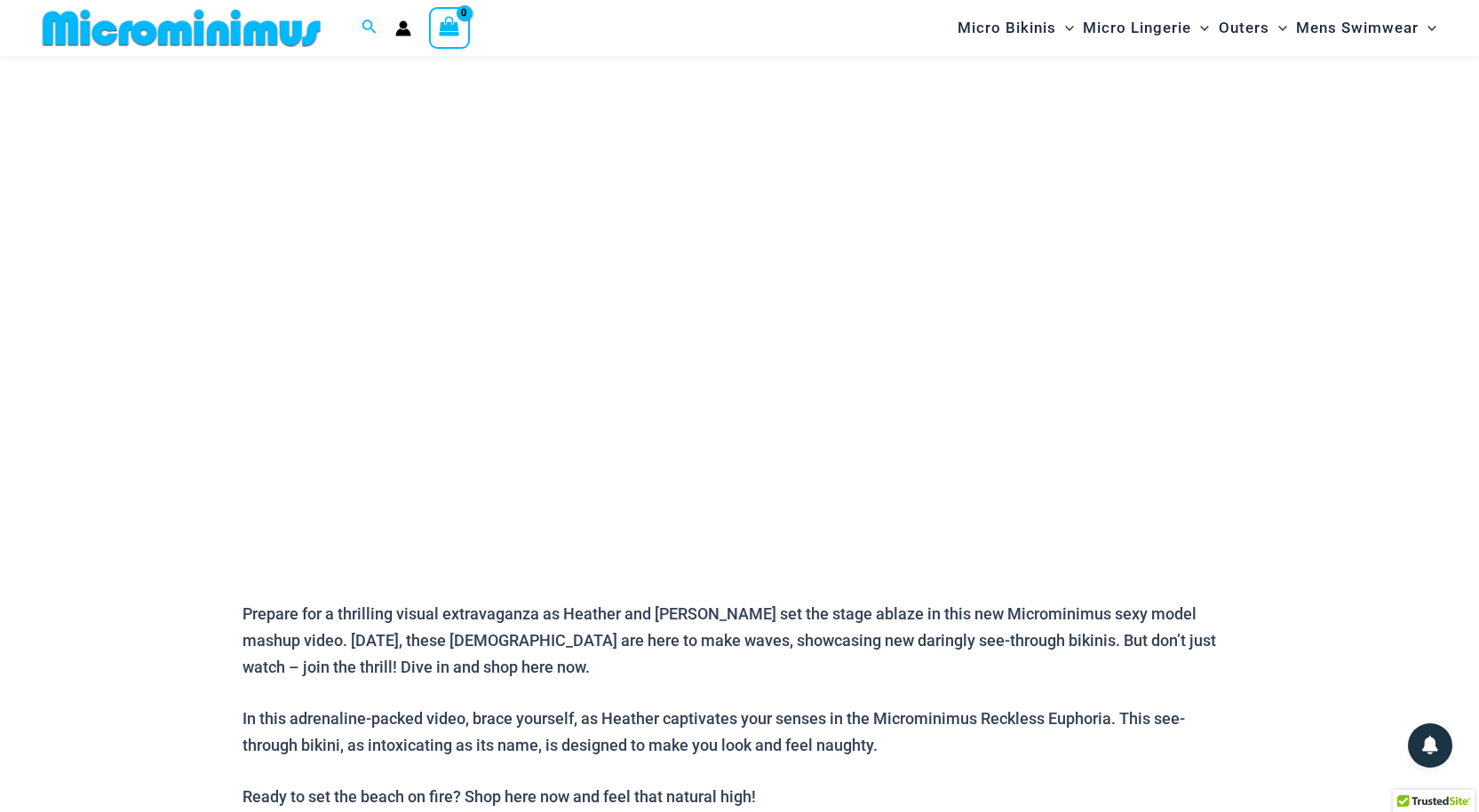
scroll to position [267, 0]
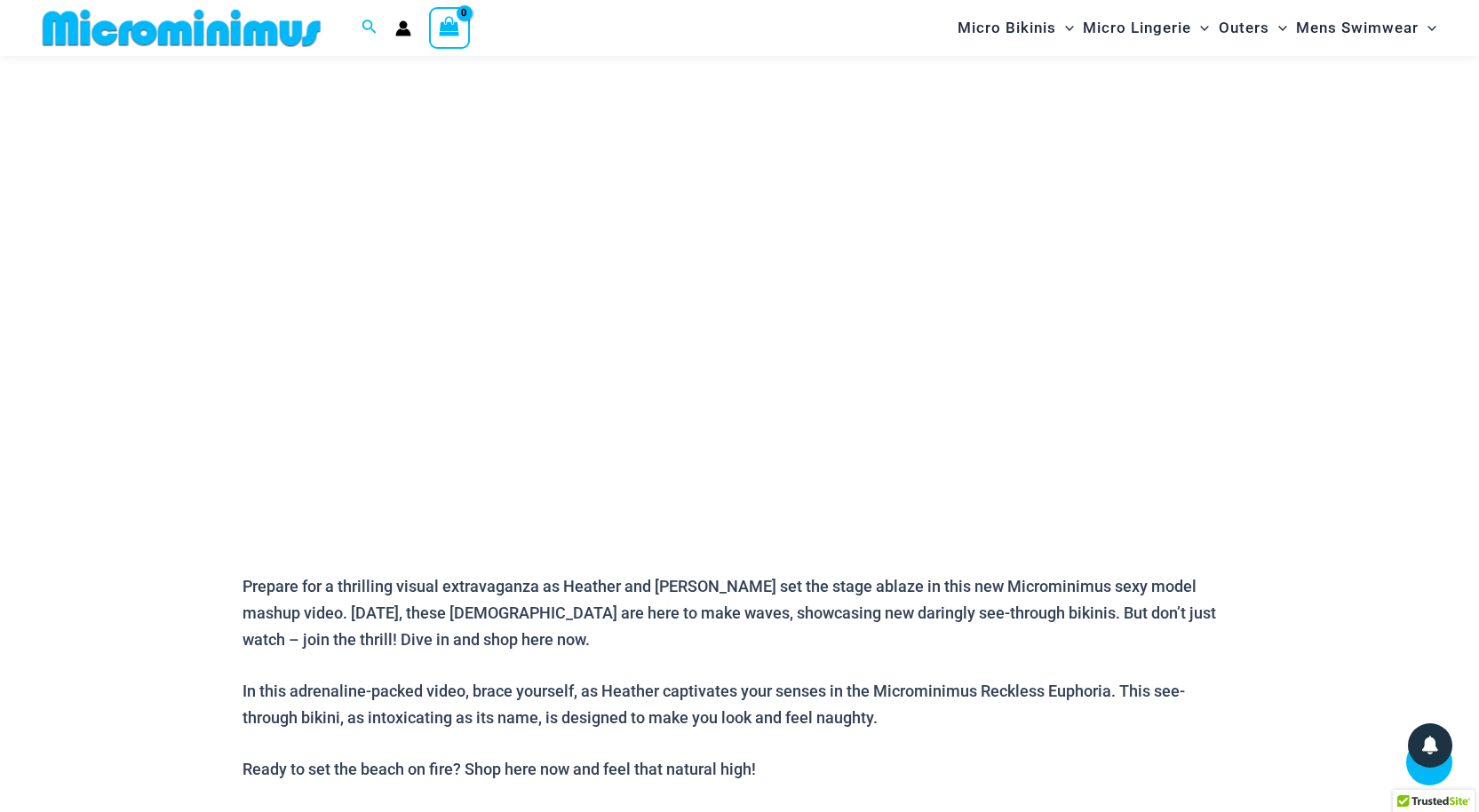
drag, startPoint x: 1477, startPoint y: 246, endPoint x: 1480, endPoint y: 166, distance: 80.1
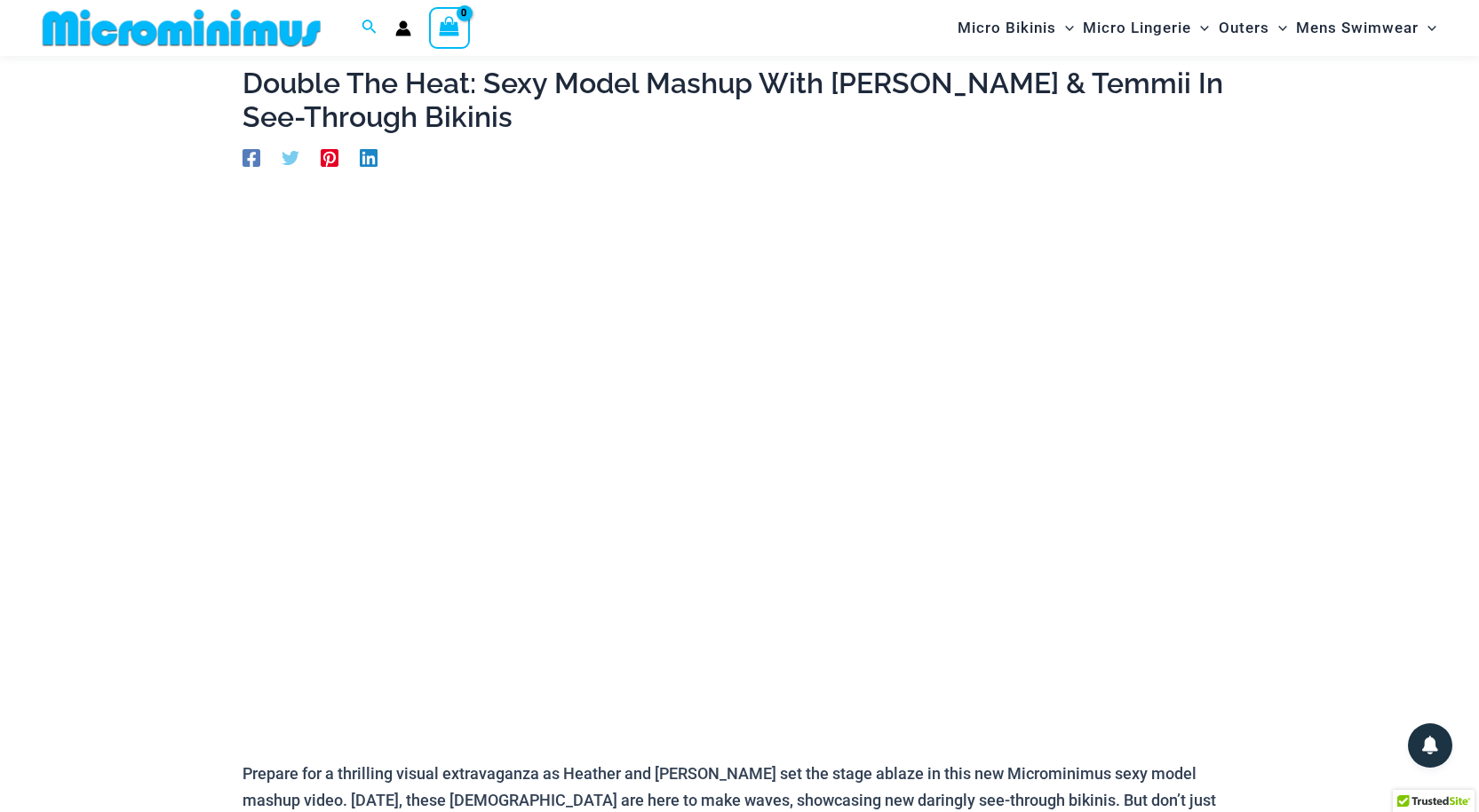
scroll to position [0, 0]
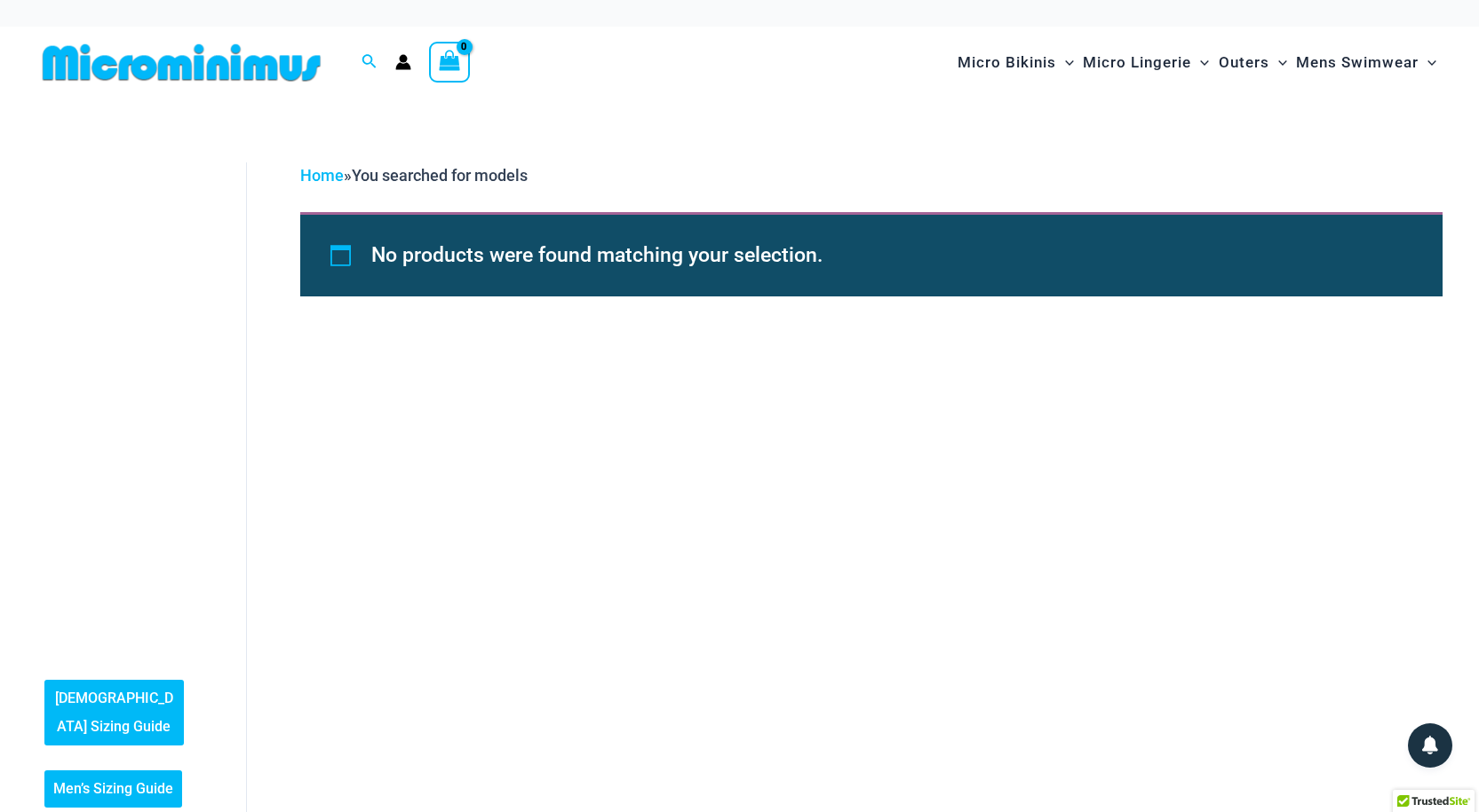
click at [359, 61] on div "Search for: ****** Search Search" at bounding box center [369, 63] width 34 height 23
click at [371, 62] on icon "Search icon link" at bounding box center [369, 61] width 14 height 14
click at [455, 63] on input "******" at bounding box center [483, 63] width 209 height 53
click button "Search" at bounding box center [0, 0] width 0 height 0
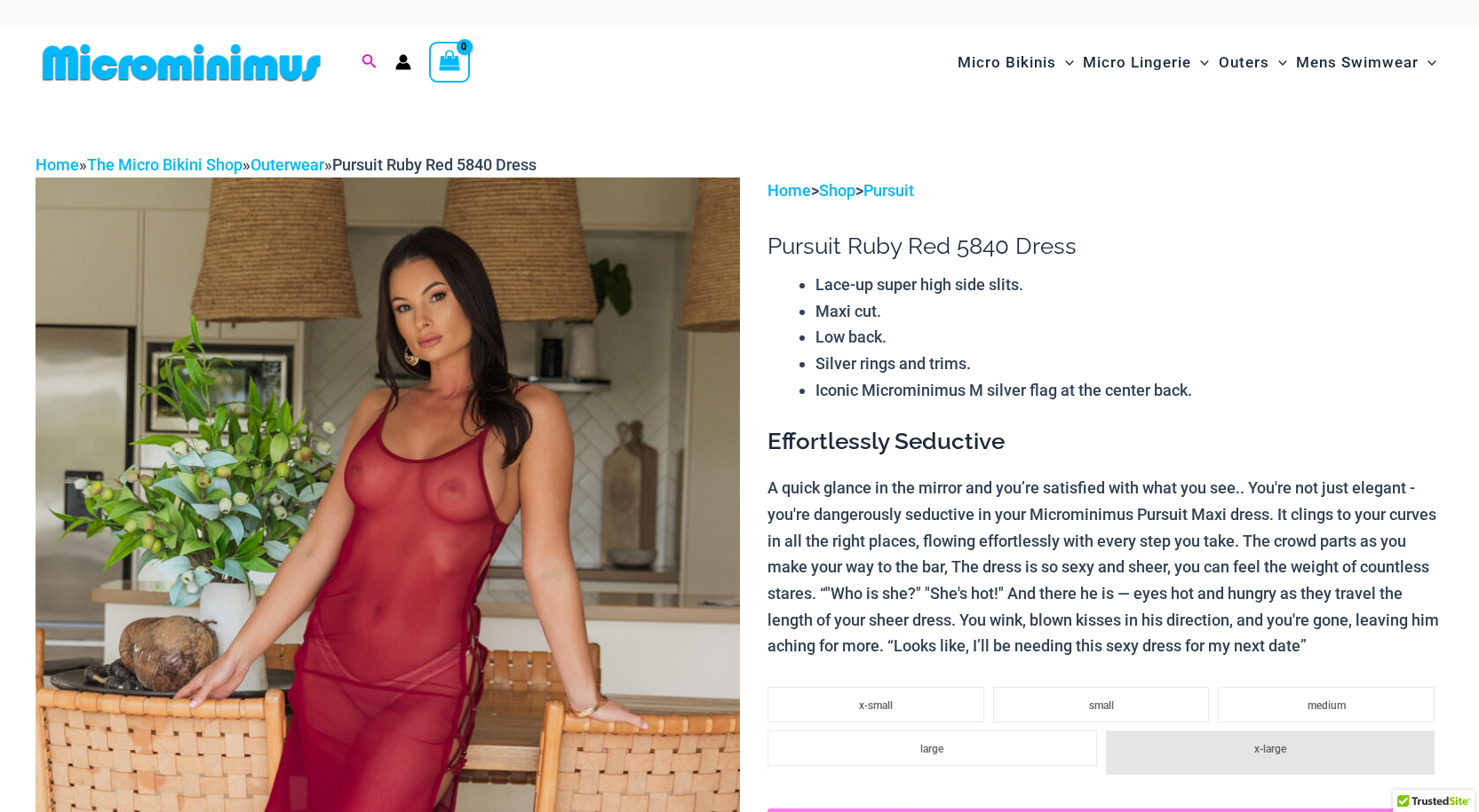
click at [368, 57] on icon "Search icon link" at bounding box center [368, 62] width 14 height 16
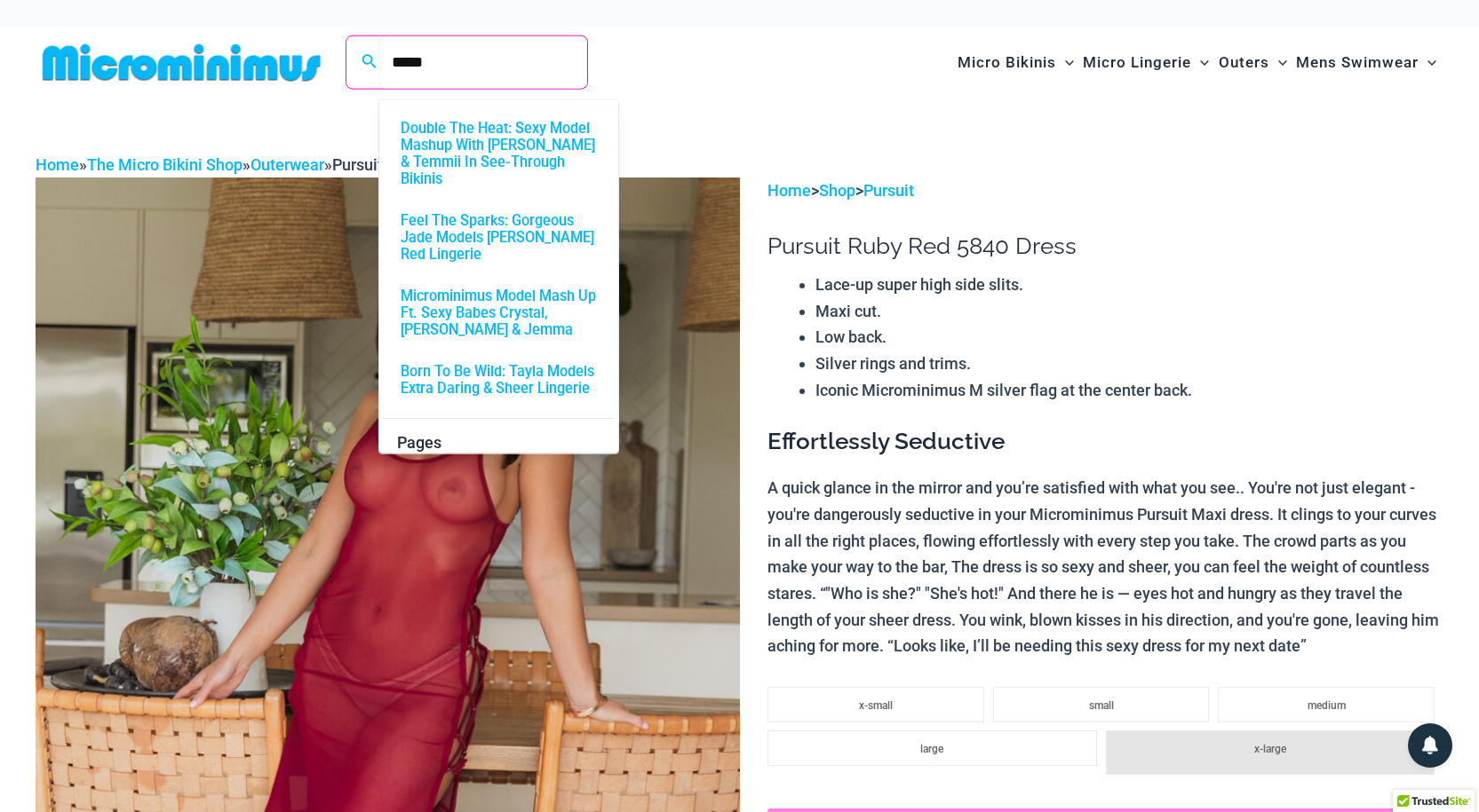
scroll to position [105, 0]
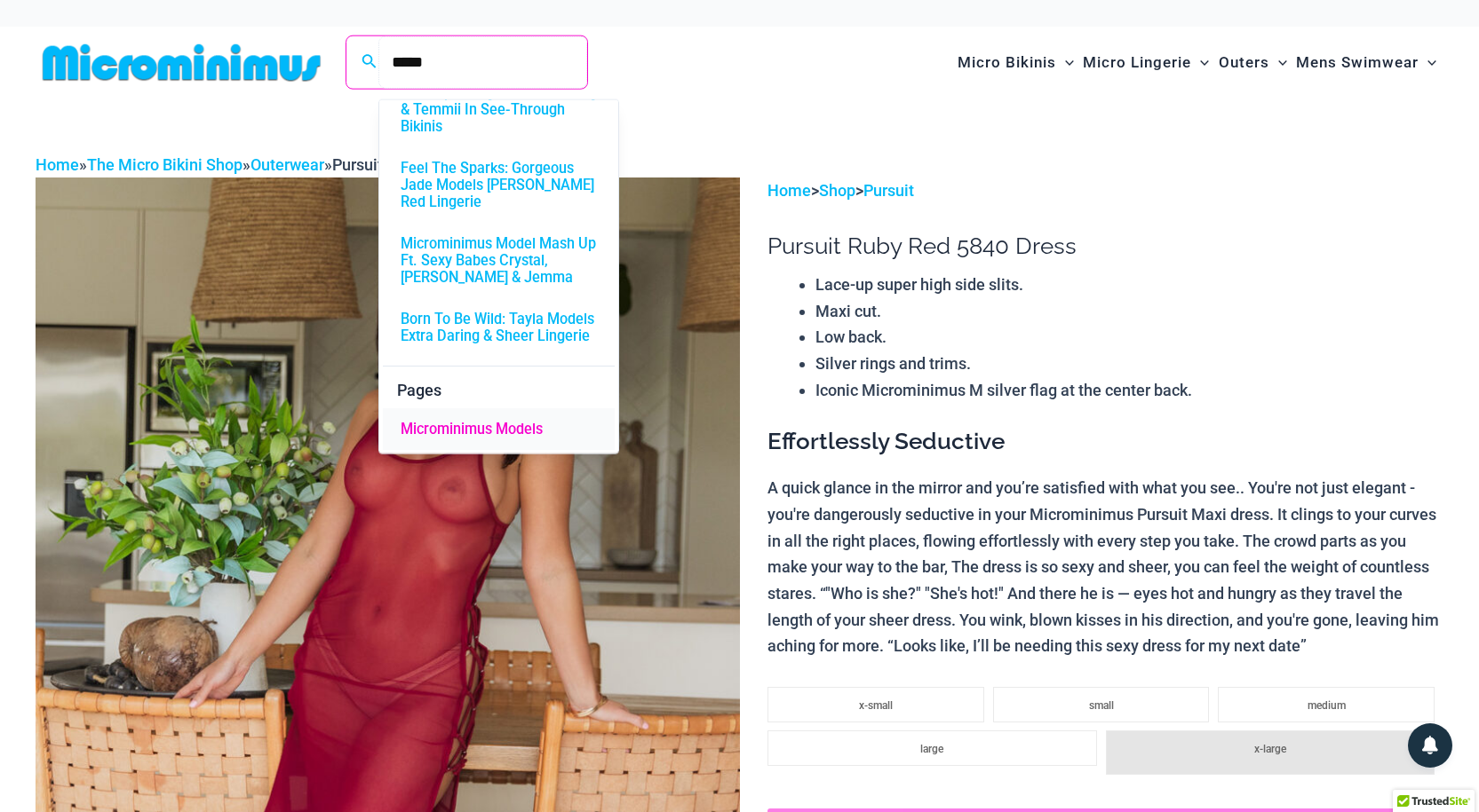
type input "*****"
click at [442, 427] on span "Microminimus Models" at bounding box center [471, 430] width 142 height 17
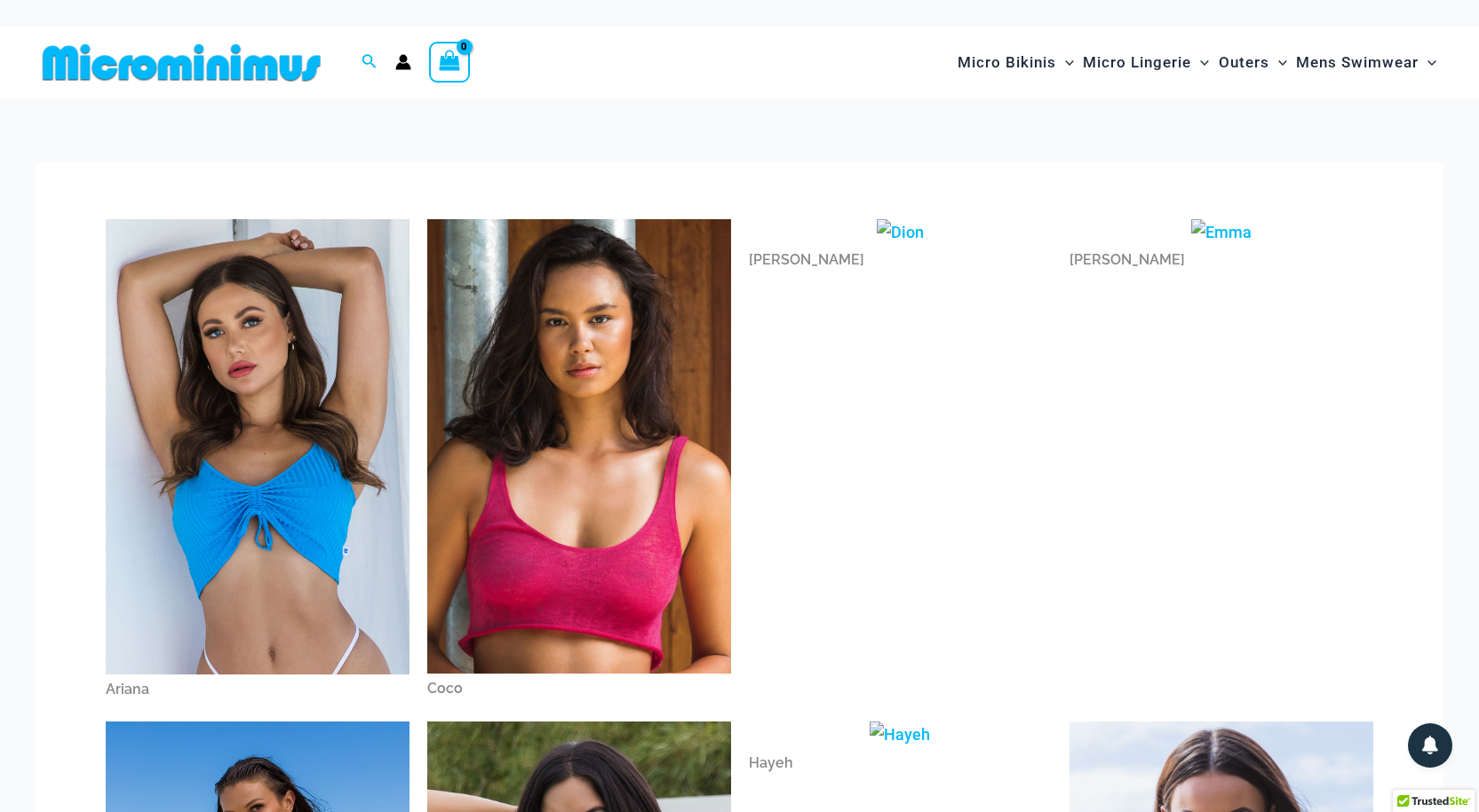
click at [260, 484] on img at bounding box center [257, 447] width 304 height 455
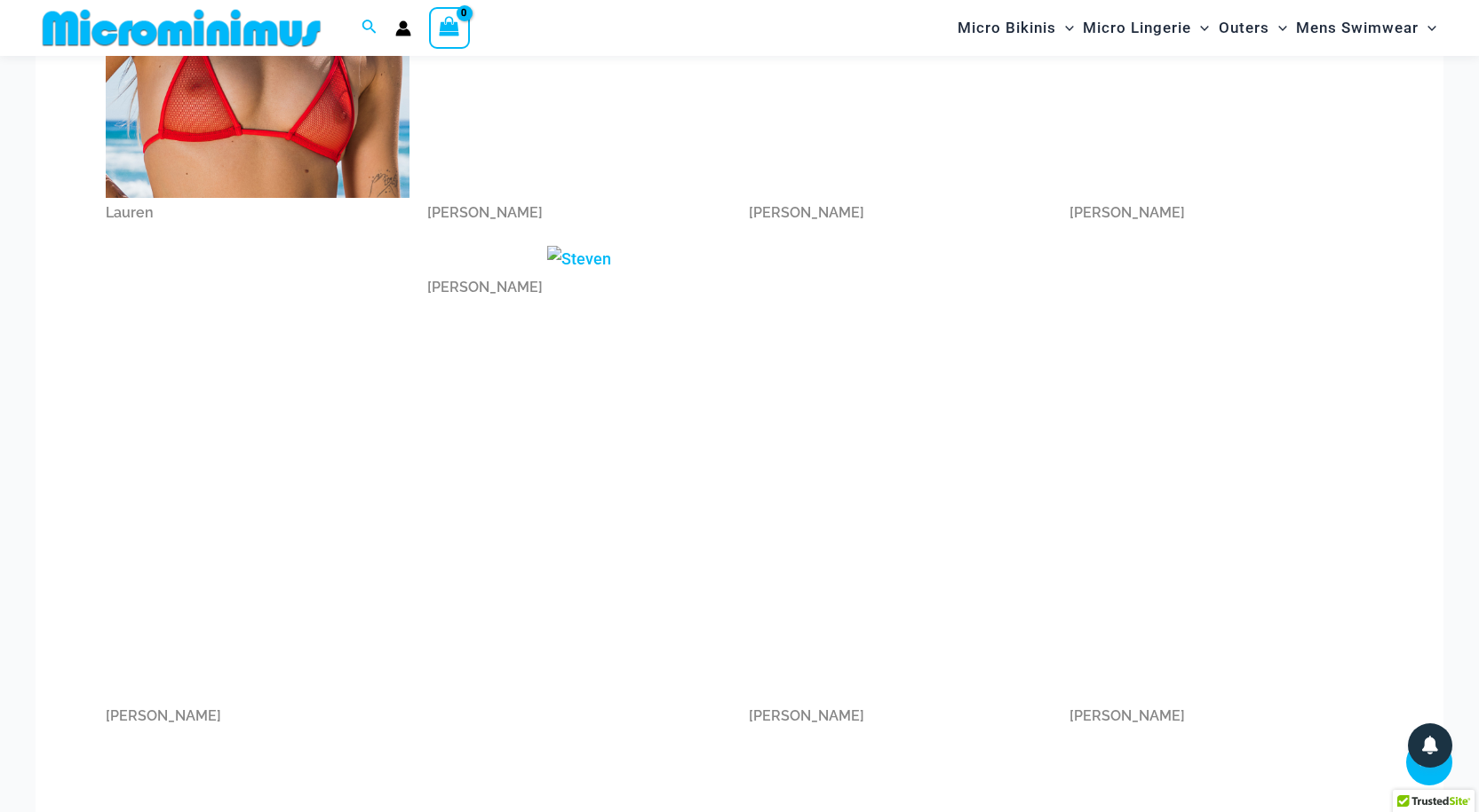
scroll to position [1950, 0]
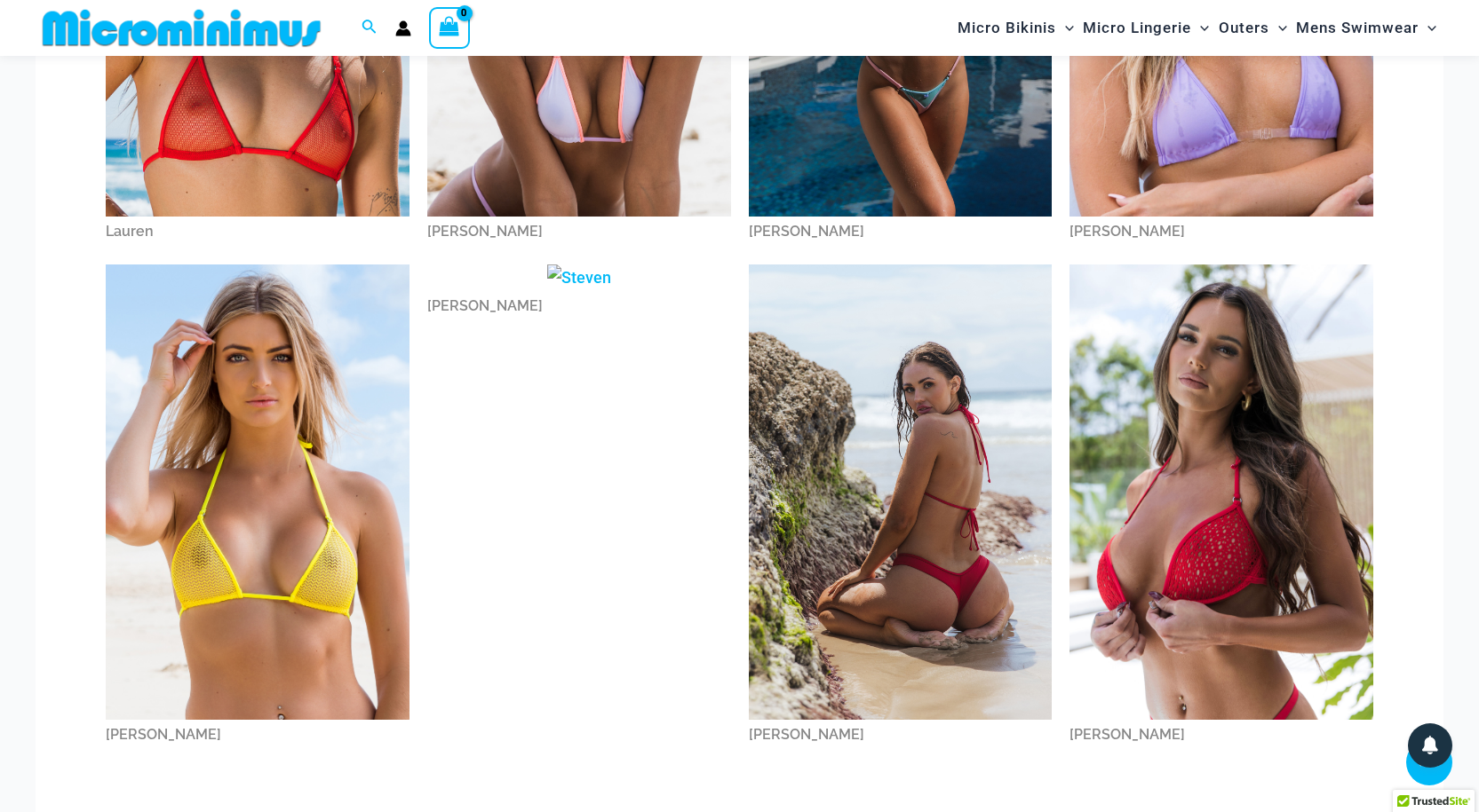
click at [1134, 522] on img at bounding box center [1221, 492] width 304 height 455
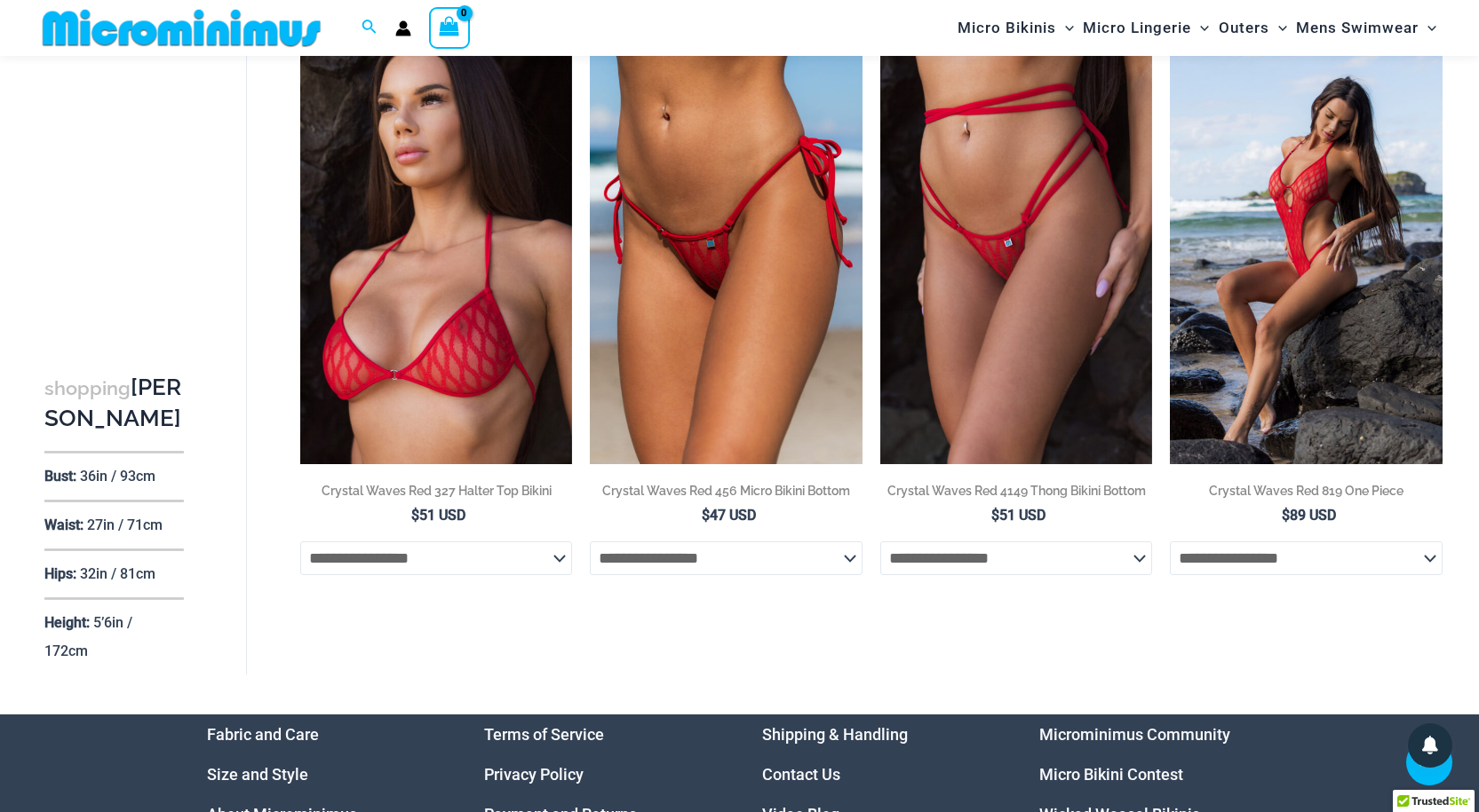
scroll to position [3095, 0]
